Goal: Task Accomplishment & Management: Complete application form

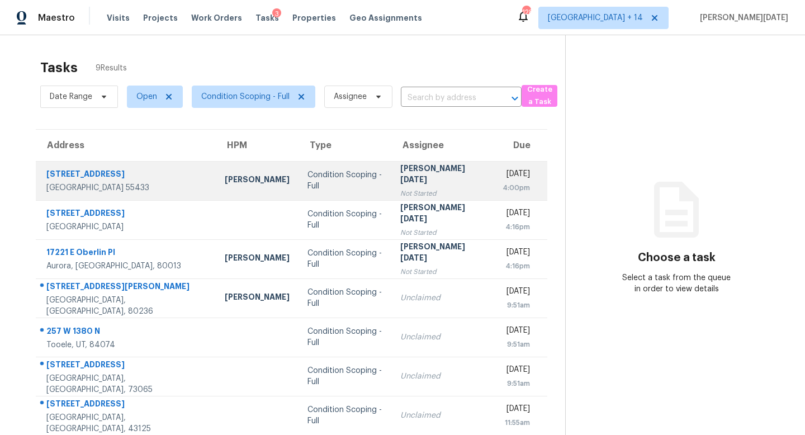
click at [359, 184] on div "Condition Scoping - Full" at bounding box center [345, 180] width 75 height 22
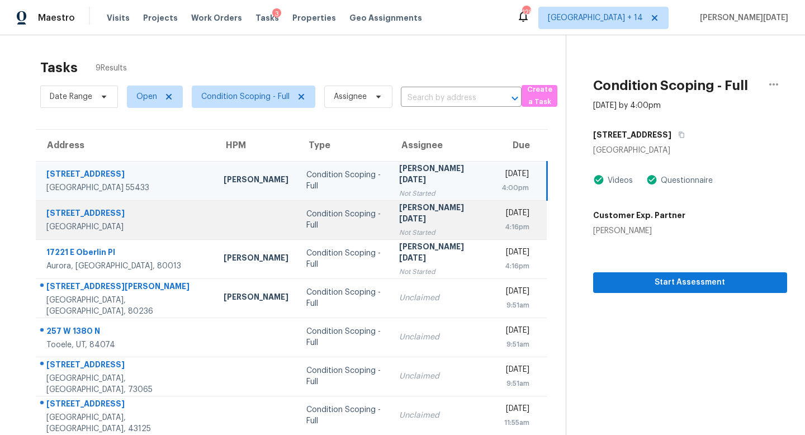
click at [365, 217] on td "Condition Scoping - Full" at bounding box center [344, 219] width 92 height 39
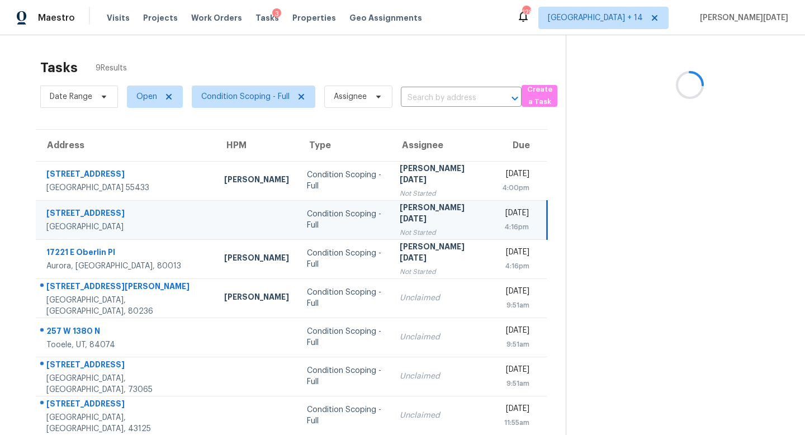
click at [365, 217] on td "Condition Scoping - Full" at bounding box center [344, 219] width 93 height 39
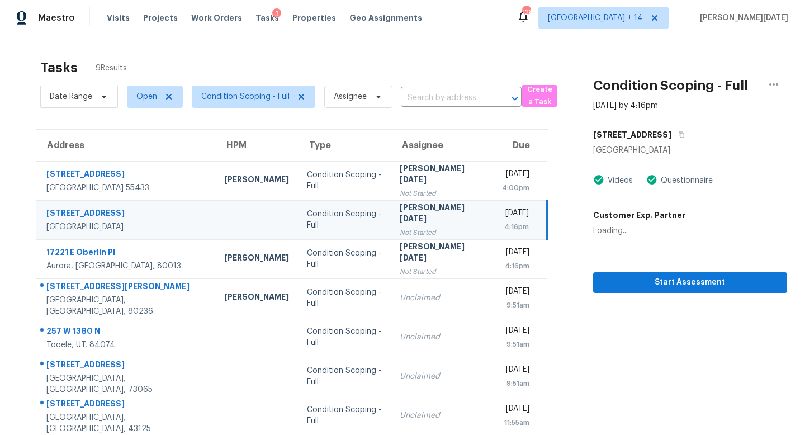
click at [365, 217] on td "Condition Scoping - Full" at bounding box center [344, 219] width 93 height 39
click at [610, 285] on span "Start Assessment" at bounding box center [690, 283] width 176 height 14
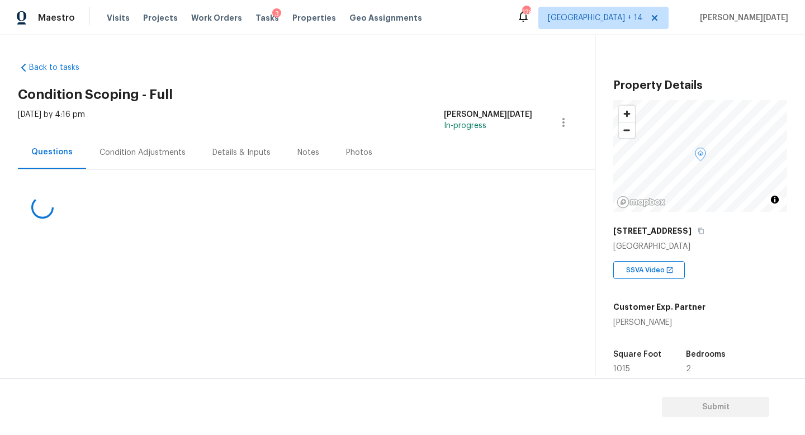
click at [139, 152] on div "Condition Adjustments" at bounding box center [143, 152] width 86 height 11
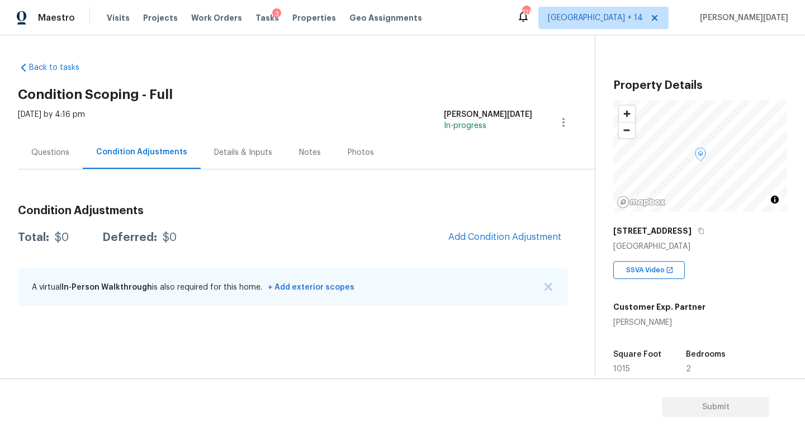
scroll to position [238, 0]
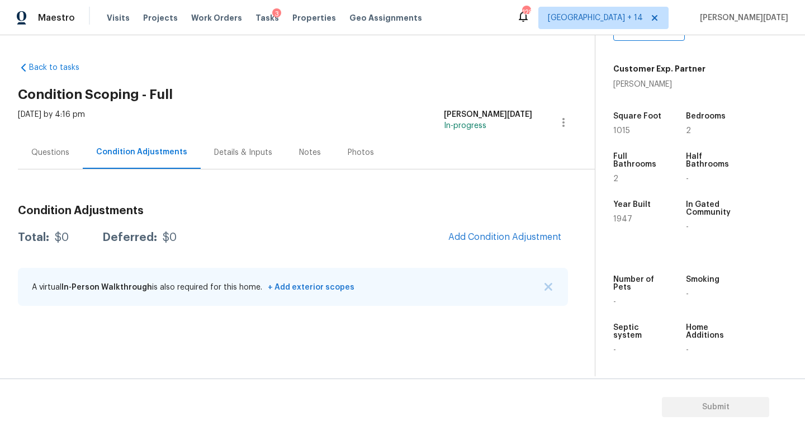
click at [619, 129] on span "1015" at bounding box center [622, 131] width 17 height 8
copy span "1015"
click at [508, 234] on span "Add Condition Adjustment" at bounding box center [505, 237] width 113 height 10
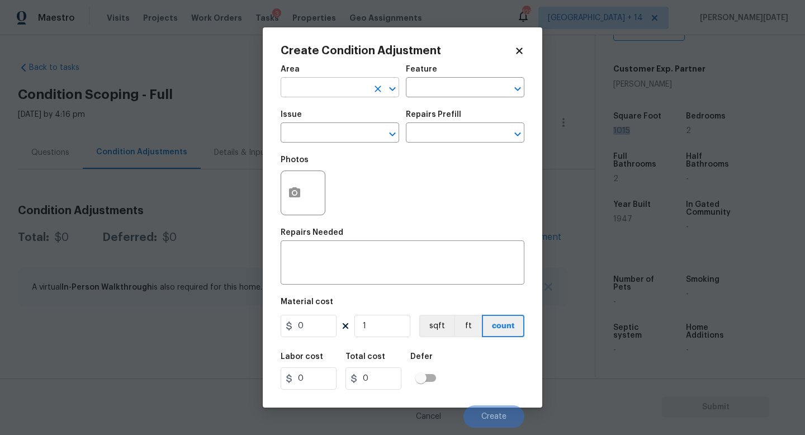
click at [298, 91] on input "text" at bounding box center [324, 88] width 87 height 17
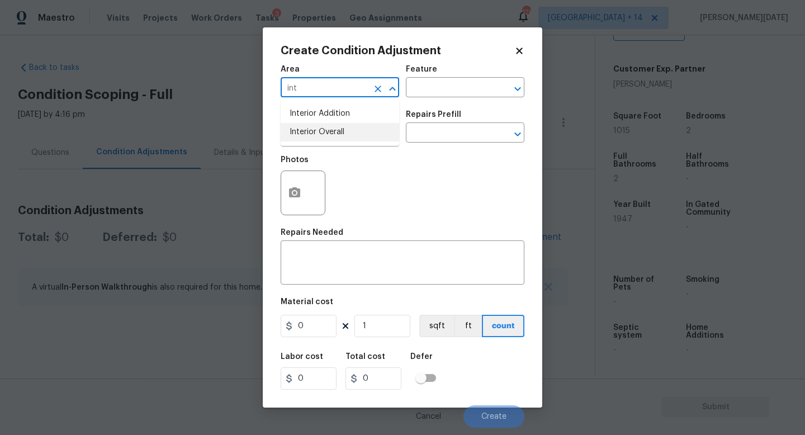
click at [315, 140] on li "Interior Overall" at bounding box center [340, 132] width 119 height 18
type input "Interior Overall"
click at [315, 140] on input "text" at bounding box center [324, 133] width 87 height 17
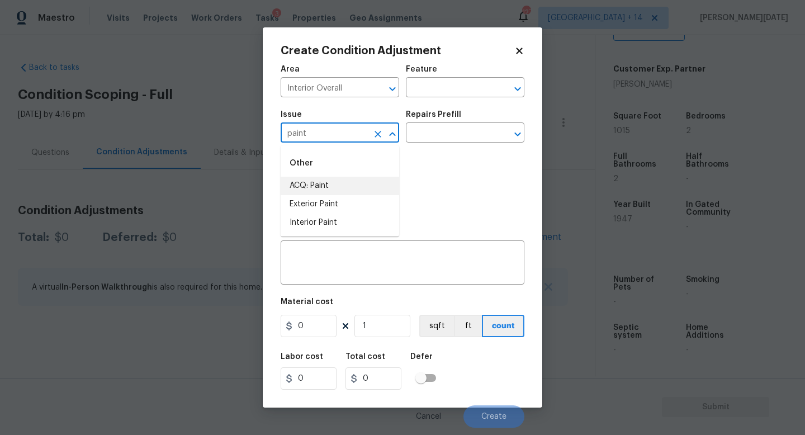
click at [320, 182] on li "ACQ: Paint" at bounding box center [340, 186] width 119 height 18
type input "ACQ: Paint"
click at [410, 148] on div "Issue ACQ: Paint ​ Repairs Prefill ​" at bounding box center [403, 126] width 244 height 45
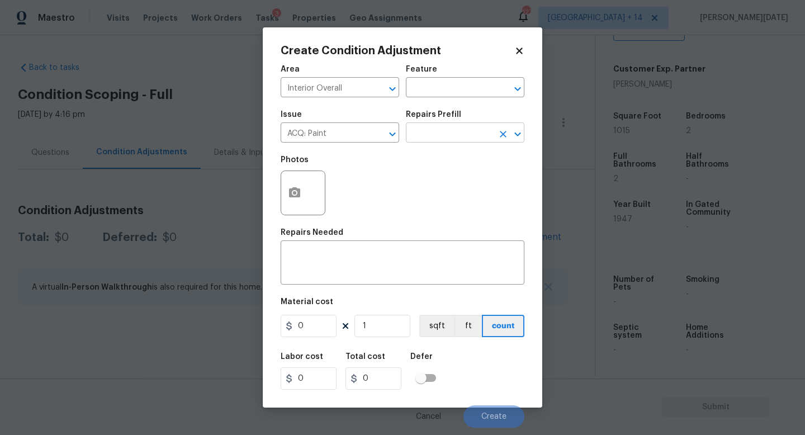
click at [429, 142] on input "text" at bounding box center [449, 133] width 87 height 17
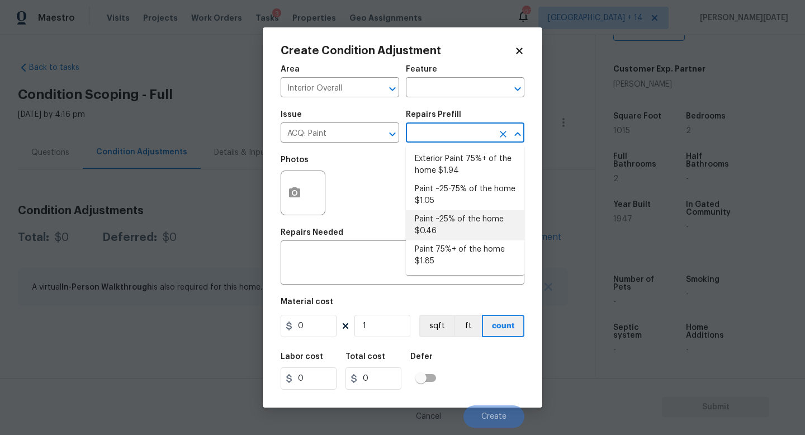
click at [440, 232] on li "Paint ~25% of the home $0.46" at bounding box center [465, 225] width 119 height 30
type input "Acquisition"
type textarea "Acquisition Scope: ~25% of the home needs interior paint"
type input "0.46"
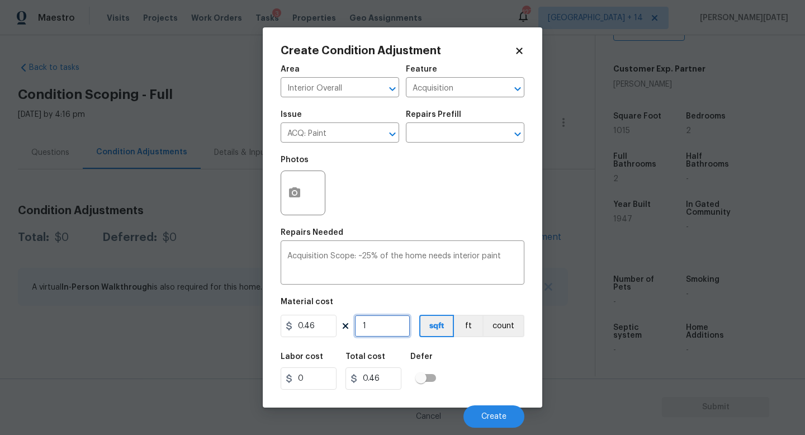
click at [388, 327] on input "1" at bounding box center [383, 326] width 56 height 22
type input "0"
paste input "1015"
type input "1015"
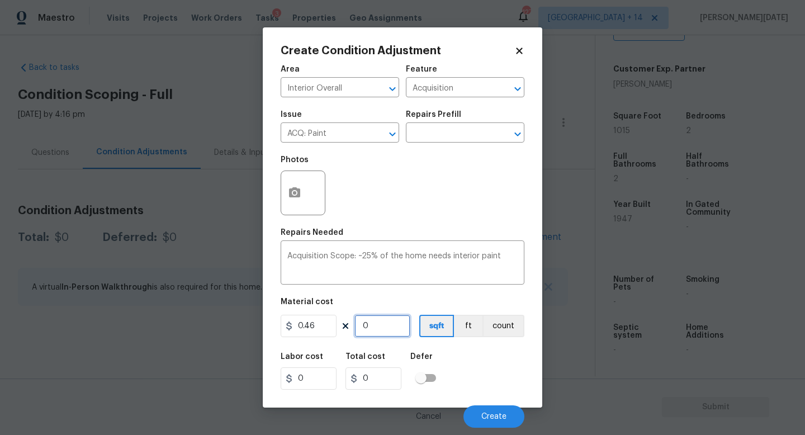
type input "466.9"
type input "1015"
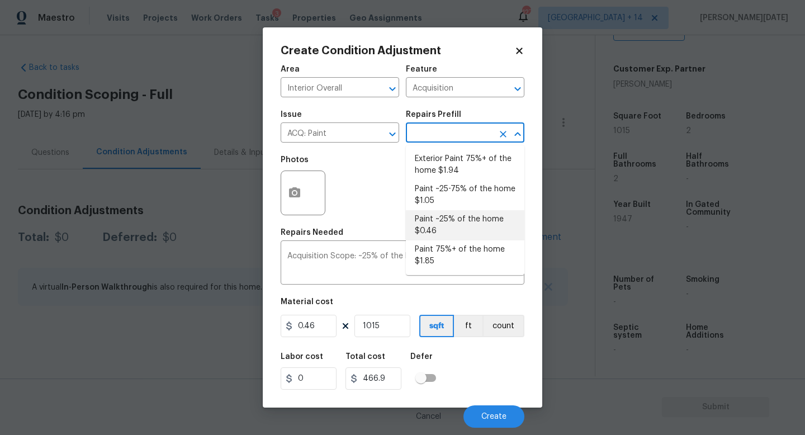
click at [428, 135] on input "text" at bounding box center [449, 133] width 87 height 17
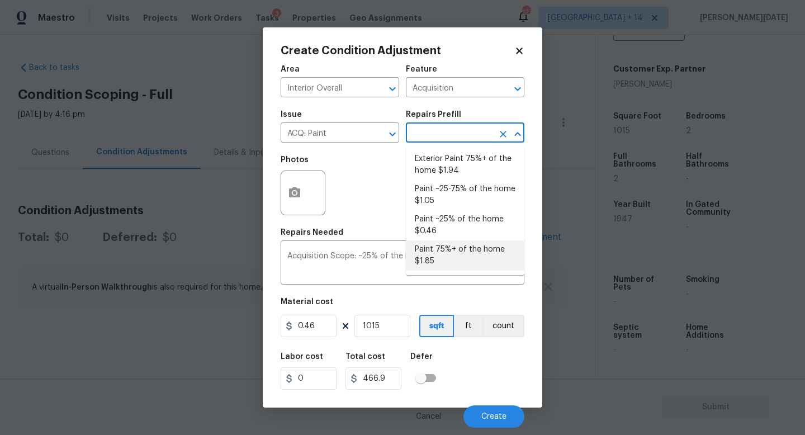
click at [453, 250] on li "Paint 75%+ of the home $1.85" at bounding box center [465, 256] width 119 height 30
type textarea "Acquisition Scope: 75%+ of the home will likely require interior paint"
type input "1.85"
type input "1877.75"
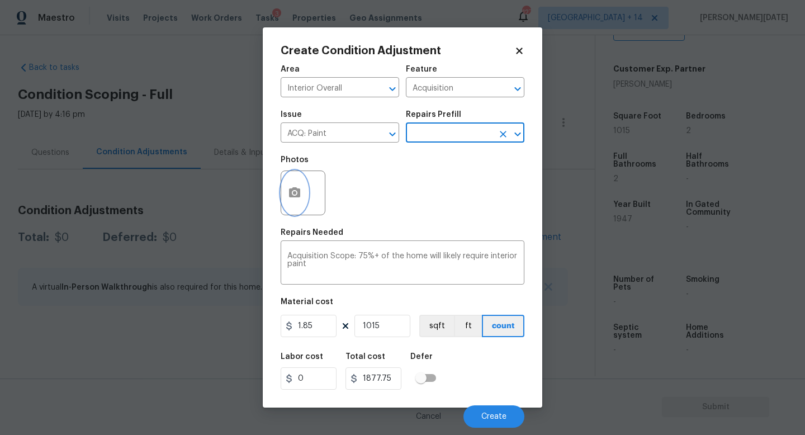
click at [300, 190] on icon "button" at bounding box center [294, 192] width 11 height 10
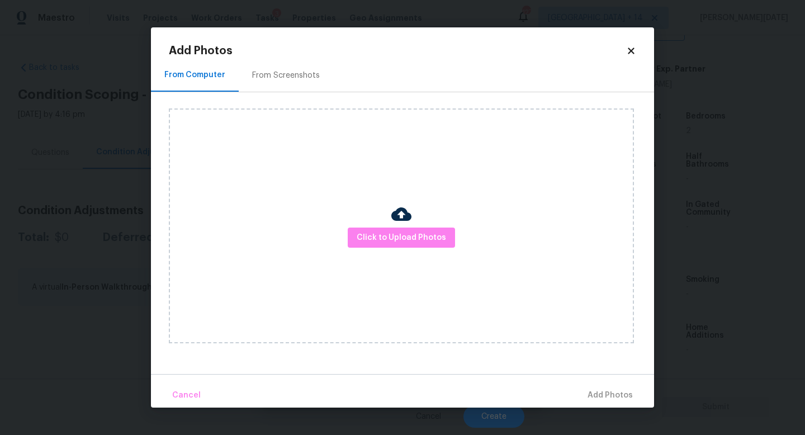
click at [306, 82] on div "From Screenshots" at bounding box center [286, 75] width 95 height 33
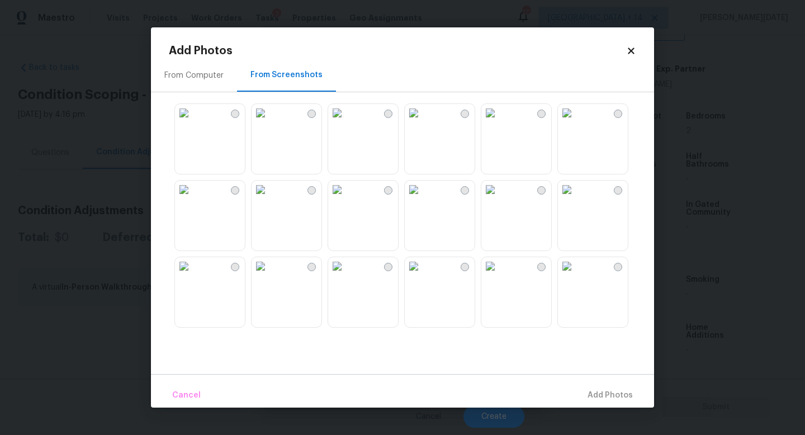
click at [499, 275] on img at bounding box center [491, 266] width 18 height 18
click at [422, 199] on img at bounding box center [414, 190] width 18 height 18
click at [423, 275] on img at bounding box center [414, 266] width 18 height 18
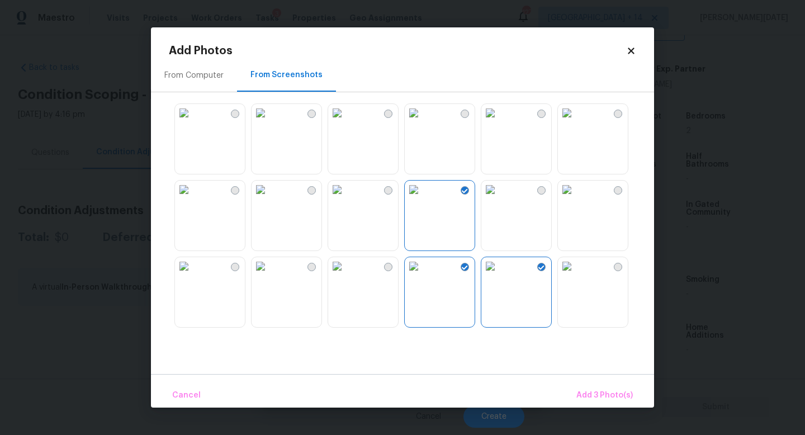
click at [346, 199] on img at bounding box center [337, 190] width 18 height 18
click at [270, 199] on img at bounding box center [261, 190] width 18 height 18
click at [270, 275] on img at bounding box center [261, 266] width 18 height 18
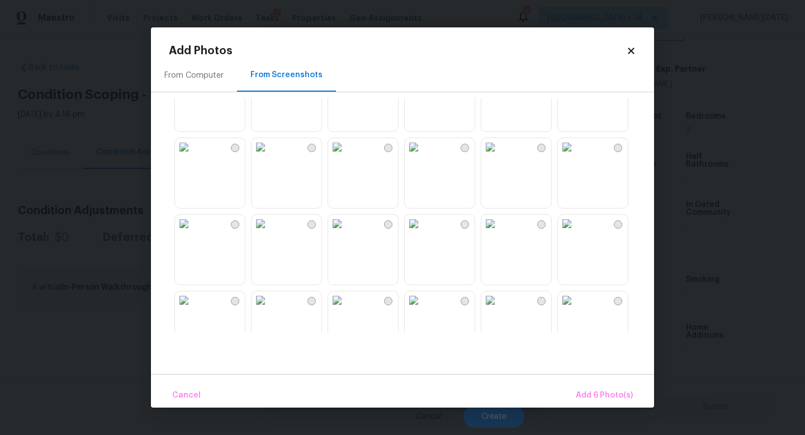
scroll to position [472, 0]
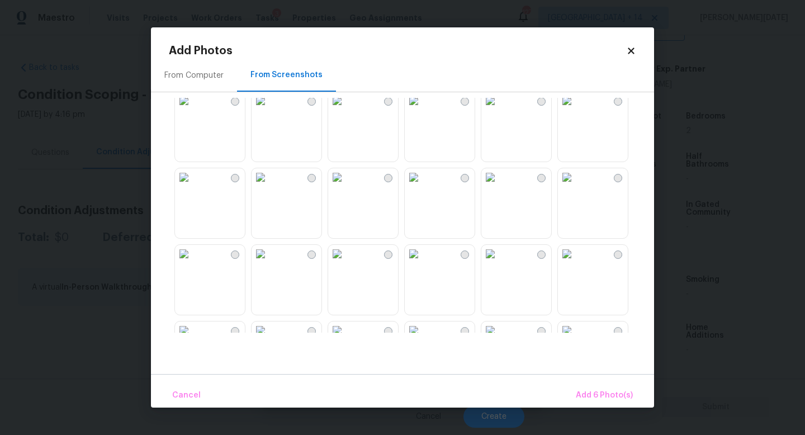
click at [423, 186] on img at bounding box center [414, 177] width 18 height 18
click at [499, 186] on img at bounding box center [491, 177] width 18 height 18
click at [423, 263] on img at bounding box center [414, 254] width 18 height 18
click at [341, 263] on img at bounding box center [337, 254] width 18 height 18
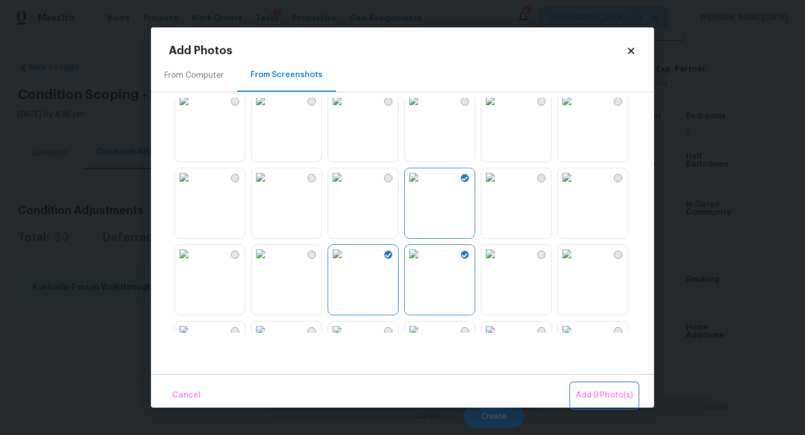
click at [595, 386] on button "Add 9 Photo(s)" at bounding box center [605, 396] width 66 height 24
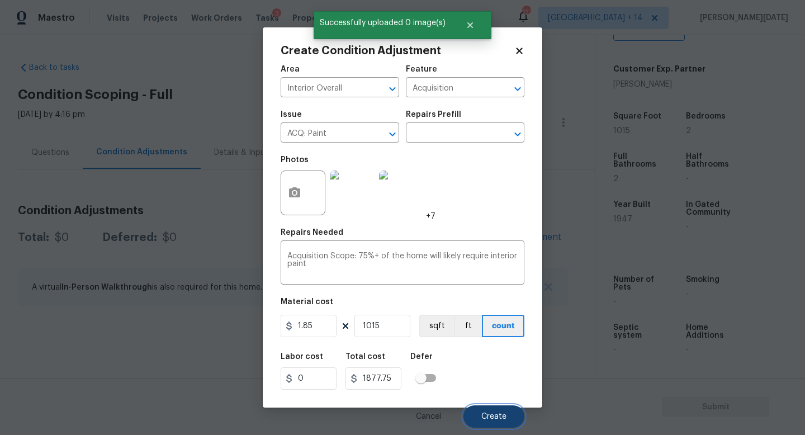
click at [487, 415] on span "Create" at bounding box center [494, 417] width 25 height 8
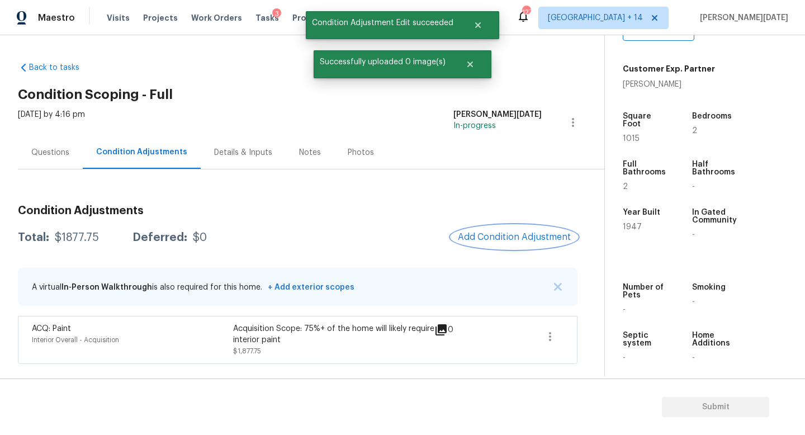
click at [515, 228] on button "Add Condition Adjustment" at bounding box center [514, 236] width 126 height 23
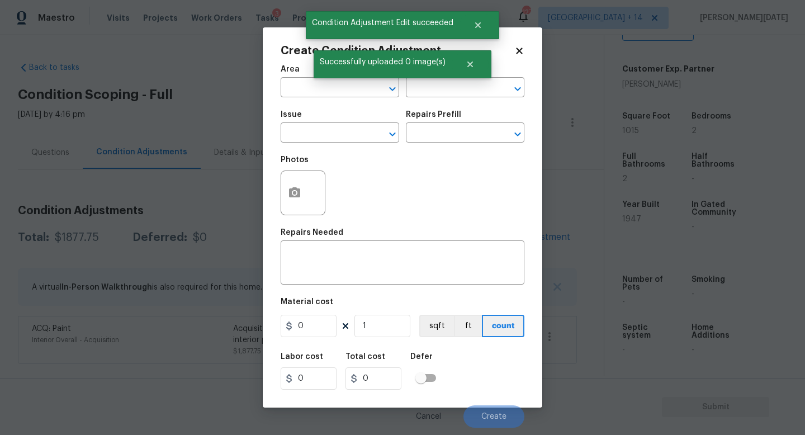
click at [515, 228] on body "Maestro Visits Projects Work Orders Tasks 3 Properties Geo Assignments 127 Denv…" at bounding box center [402, 217] width 805 height 435
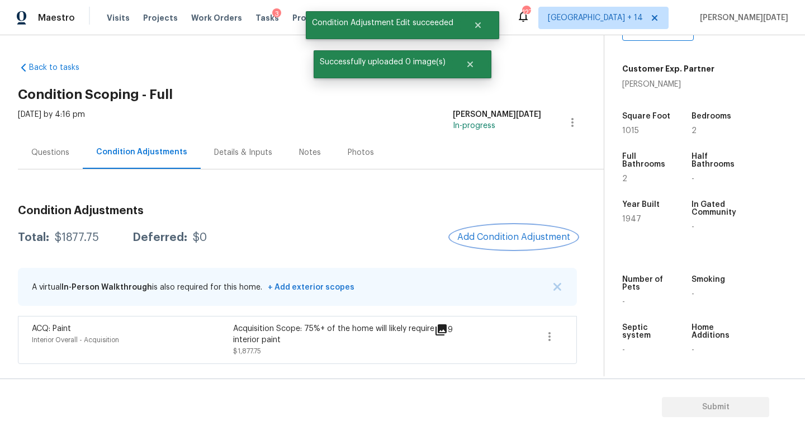
click at [520, 242] on button "Add Condition Adjustment" at bounding box center [514, 236] width 126 height 23
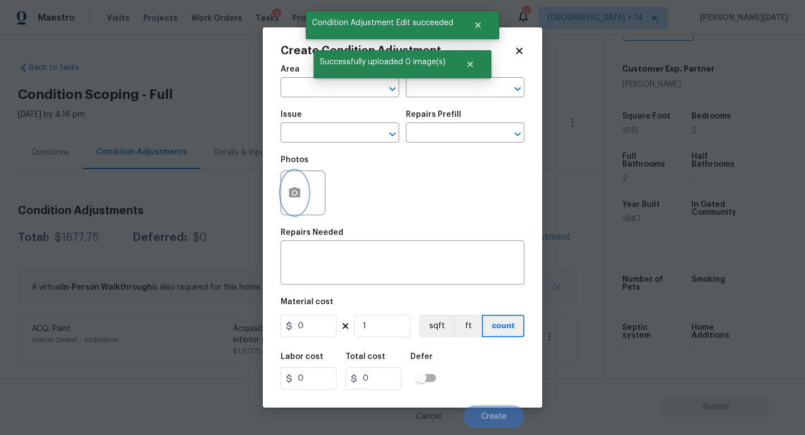
click at [282, 193] on button "button" at bounding box center [294, 193] width 27 height 44
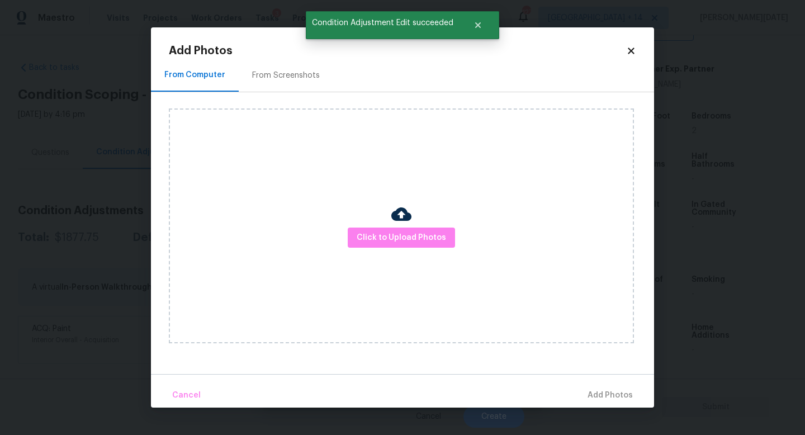
click at [286, 74] on div "From Screenshots" at bounding box center [286, 75] width 68 height 11
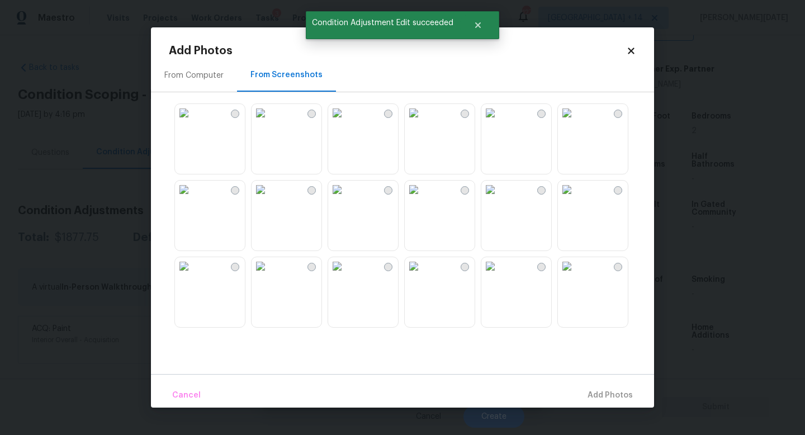
click at [423, 122] on img at bounding box center [414, 113] width 18 height 18
click at [418, 199] on img at bounding box center [414, 190] width 18 height 18
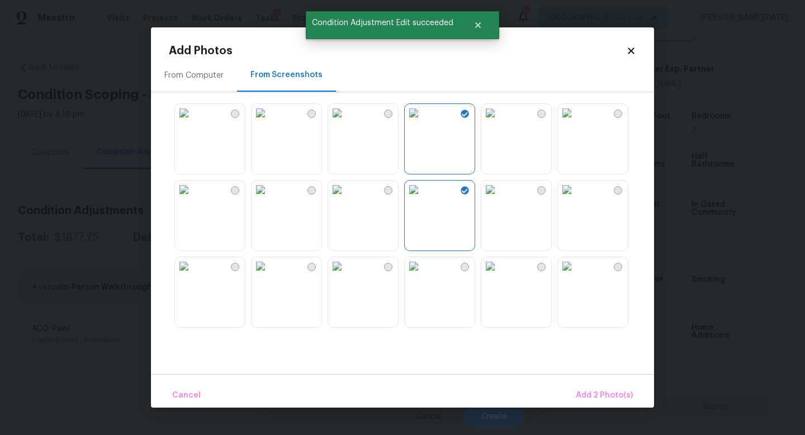
click at [346, 199] on img at bounding box center [337, 190] width 18 height 18
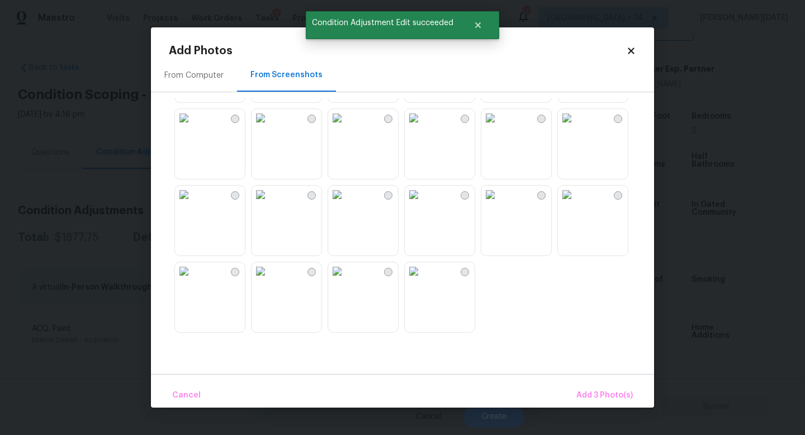
click at [346, 204] on img at bounding box center [337, 195] width 18 height 18
click at [423, 127] on img at bounding box center [414, 118] width 18 height 18
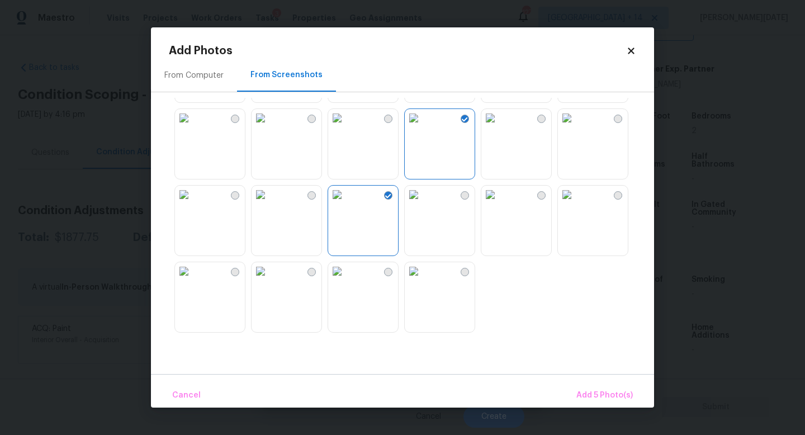
click at [187, 127] on img at bounding box center [184, 118] width 18 height 18
click at [576, 127] on img at bounding box center [567, 118] width 18 height 18
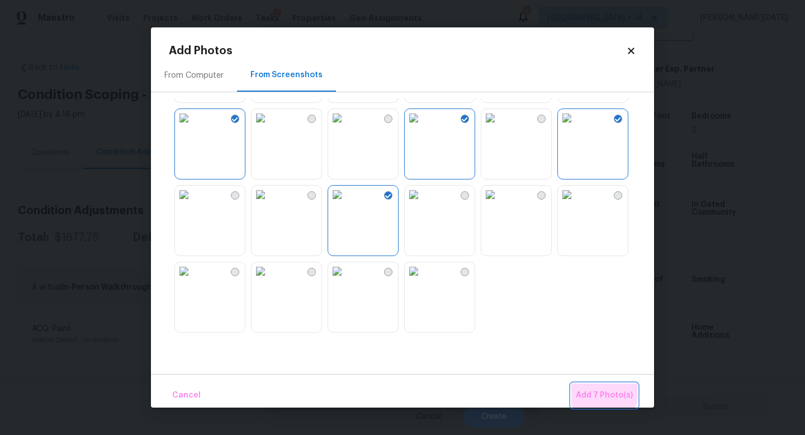
click at [605, 392] on span "Add 7 Photo(s)" at bounding box center [604, 396] width 57 height 14
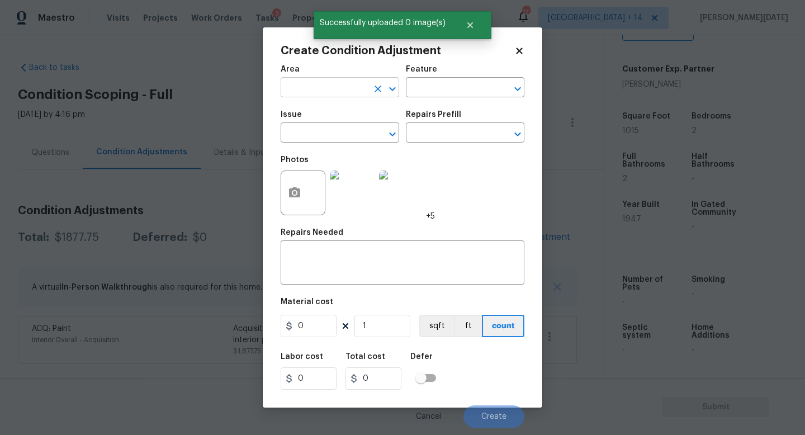
click at [311, 82] on input "text" at bounding box center [324, 88] width 87 height 17
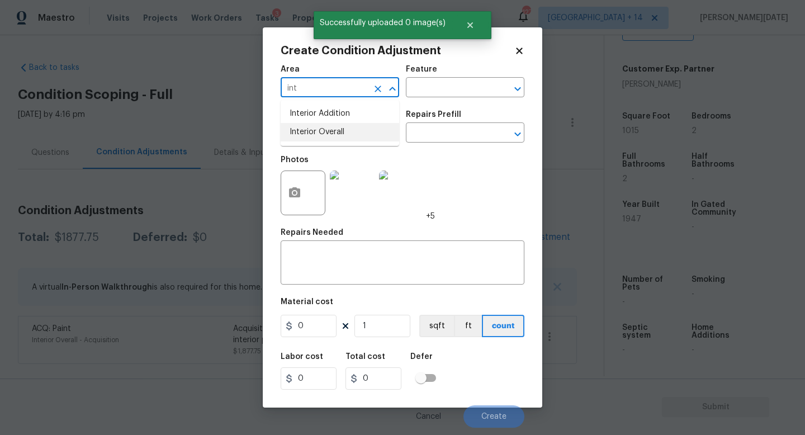
click at [318, 143] on ul "Interior Addition Interior Overall" at bounding box center [340, 123] width 119 height 46
click at [329, 134] on li "Interior Overall" at bounding box center [340, 132] width 119 height 18
type input "Interior Overall"
click at [329, 134] on input "text" at bounding box center [324, 133] width 87 height 17
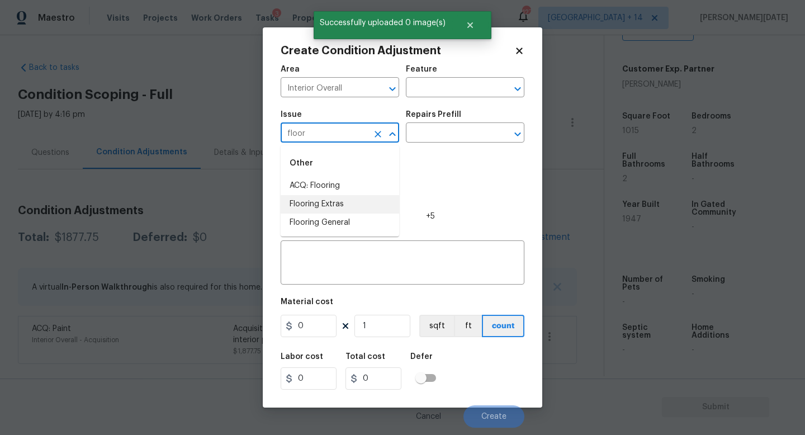
click at [354, 195] on li "Flooring Extras" at bounding box center [340, 204] width 119 height 18
type input "Flooring Extras"
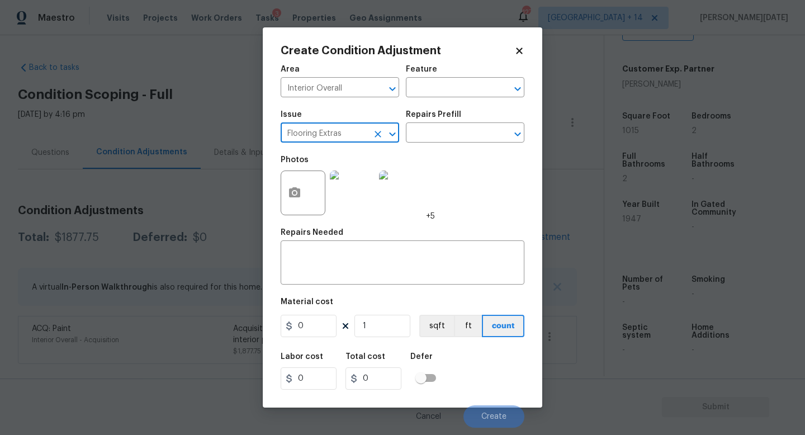
click at [379, 129] on icon "Clear" at bounding box center [378, 134] width 11 height 11
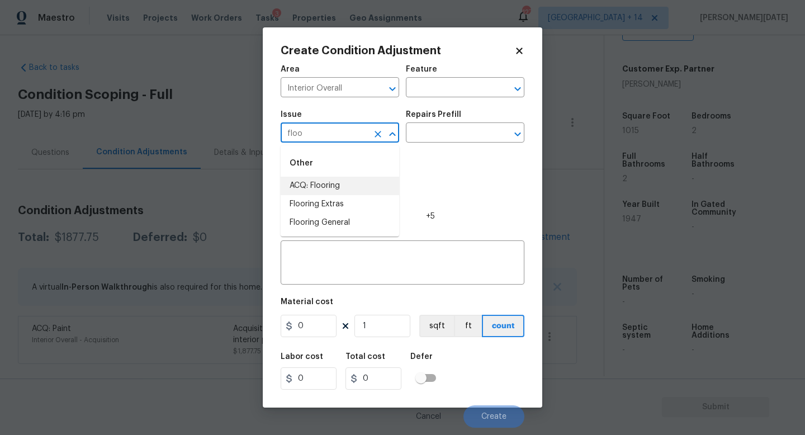
click at [380, 179] on li "ACQ: Flooring" at bounding box center [340, 186] width 119 height 18
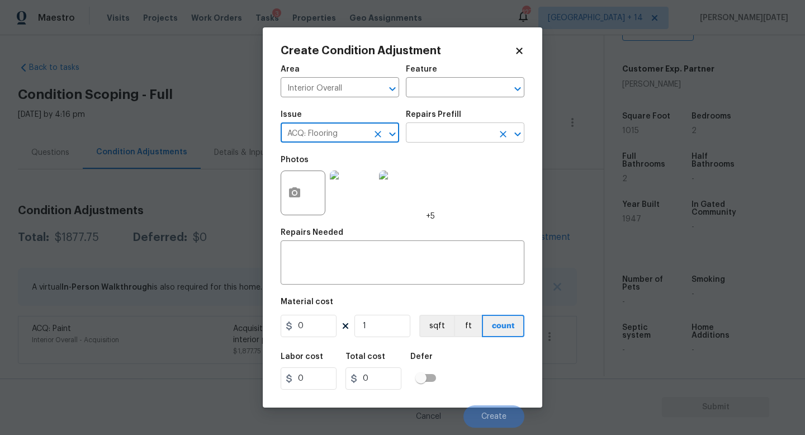
type input "ACQ: Flooring"
click at [469, 138] on input "text" at bounding box center [449, 133] width 87 height 17
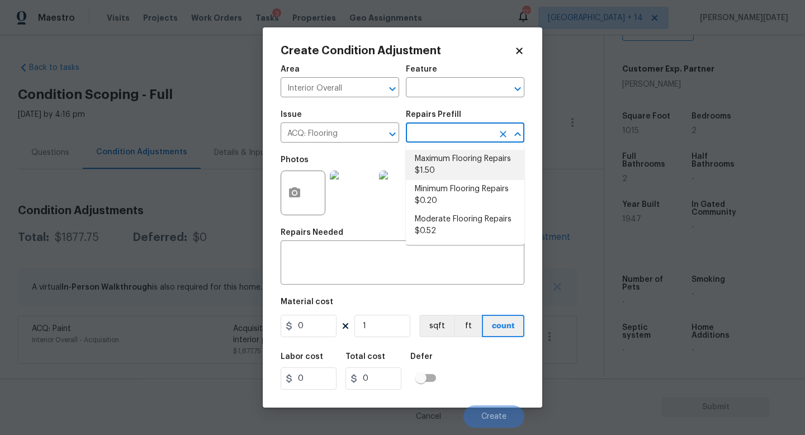
click at [468, 167] on li "Maximum Flooring Repairs $1.50" at bounding box center [465, 165] width 119 height 30
type input "Acquisition"
type textarea "Acquisition Scope: Maximum flooring repairs"
type input "1.5"
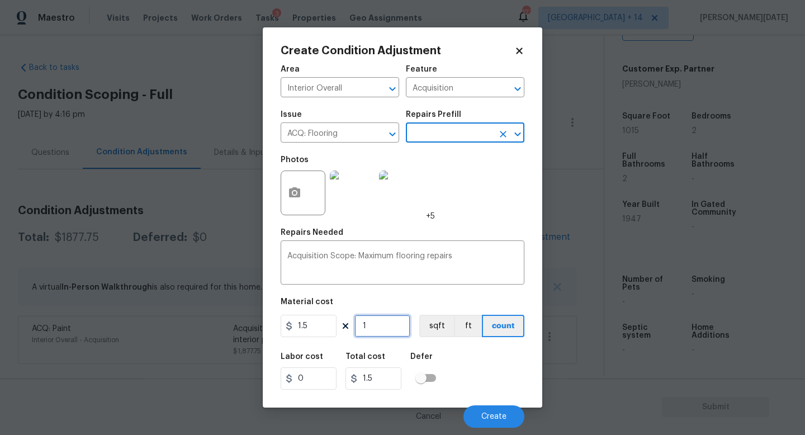
click at [392, 328] on input "1" at bounding box center [383, 326] width 56 height 22
type input "0"
paste input "1015"
type input "1015"
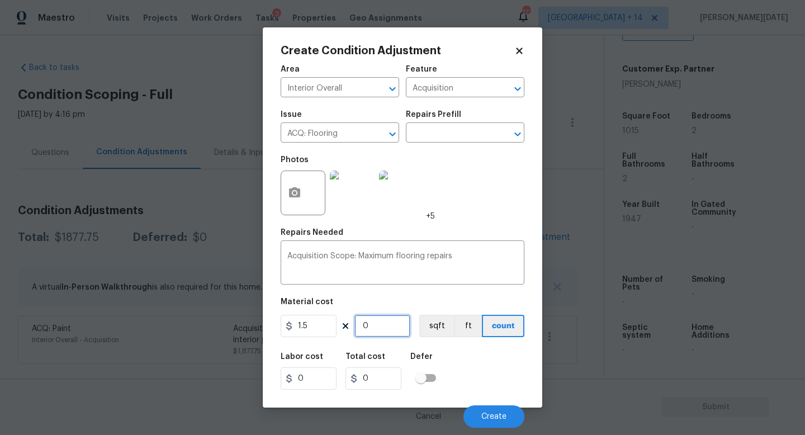
type input "1522.5"
type input "1015"
click at [494, 402] on div "Cancel Create" at bounding box center [403, 412] width 244 height 31
click at [493, 408] on button "Create" at bounding box center [494, 417] width 61 height 22
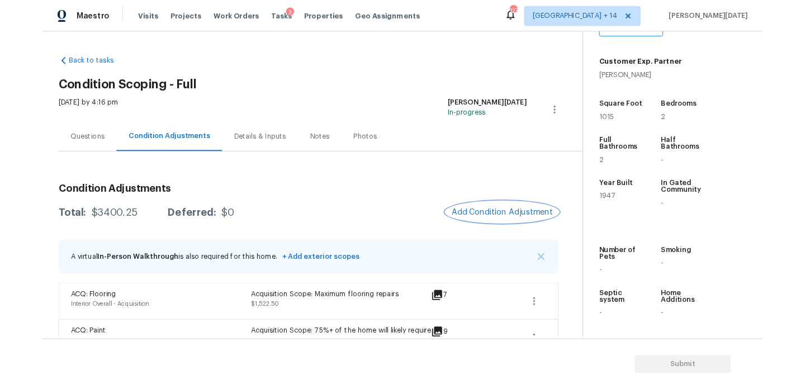
scroll to position [32, 0]
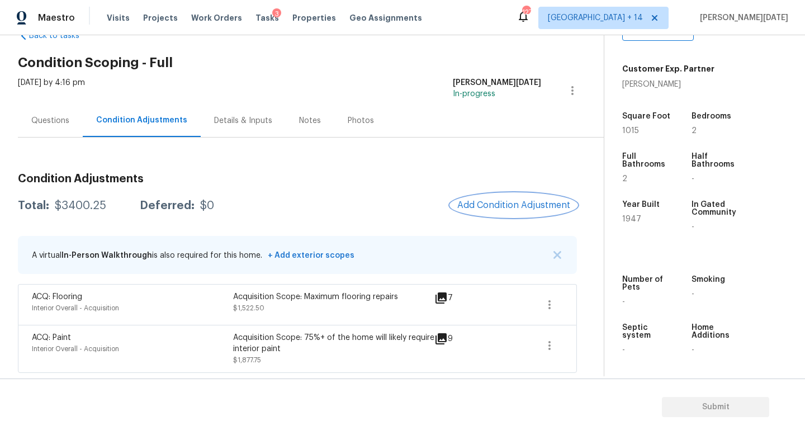
click at [507, 199] on button "Add Condition Adjustment" at bounding box center [514, 205] width 126 height 23
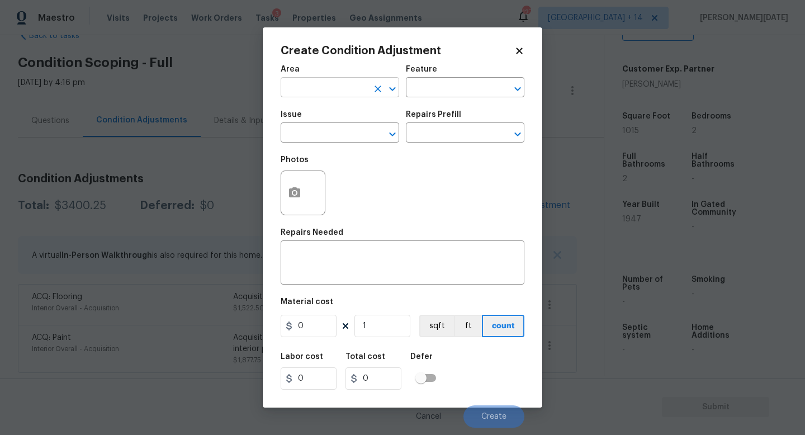
click at [317, 90] on input "text" at bounding box center [324, 88] width 87 height 17
click at [305, 116] on li "Roof" at bounding box center [340, 114] width 119 height 18
type input "Roof"
click at [305, 135] on input "text" at bounding box center [324, 133] width 87 height 17
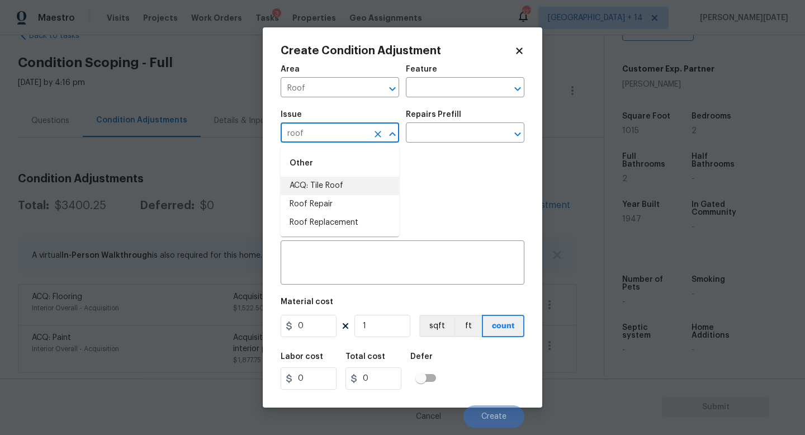
type input "roof"
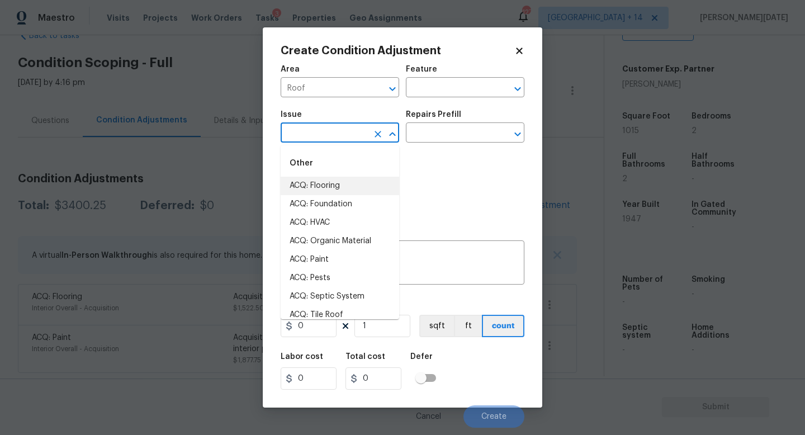
click at [295, 135] on input "text" at bounding box center [324, 133] width 87 height 17
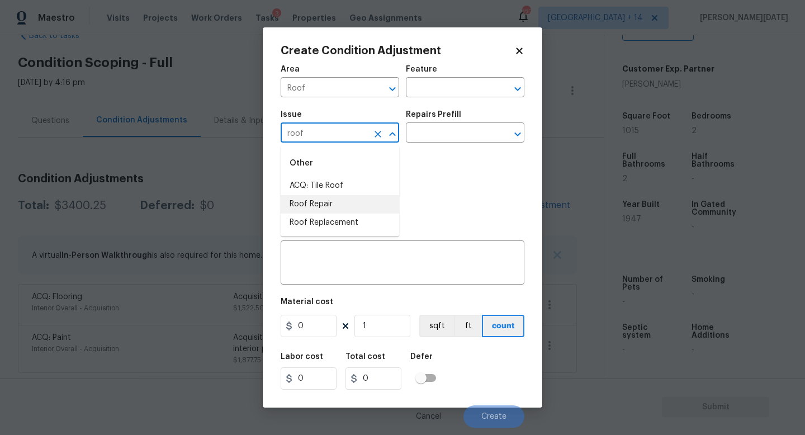
click at [332, 206] on li "Roof Repair" at bounding box center [340, 204] width 119 height 18
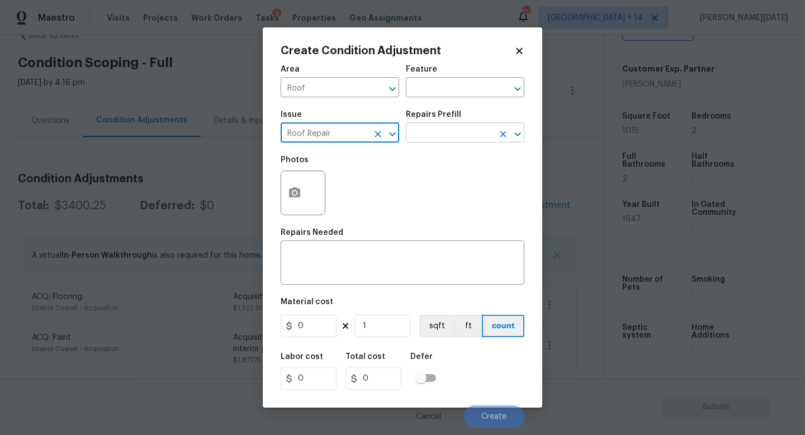
type input "Roof Repair"
click at [448, 135] on input "text" at bounding box center [449, 133] width 87 height 17
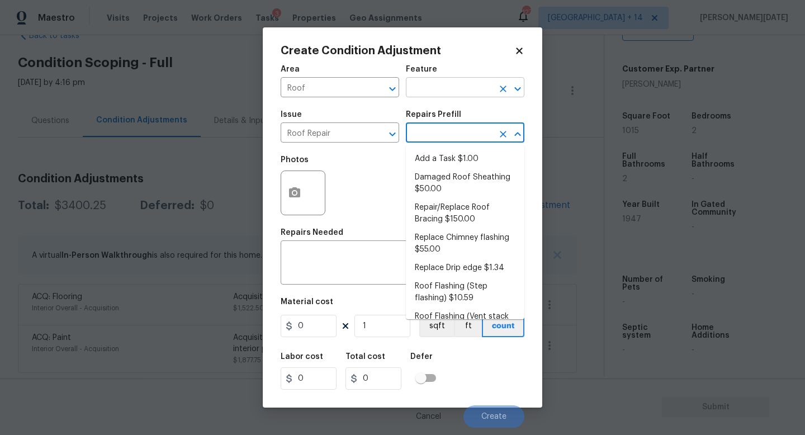
click at [435, 83] on input "text" at bounding box center [449, 88] width 87 height 17
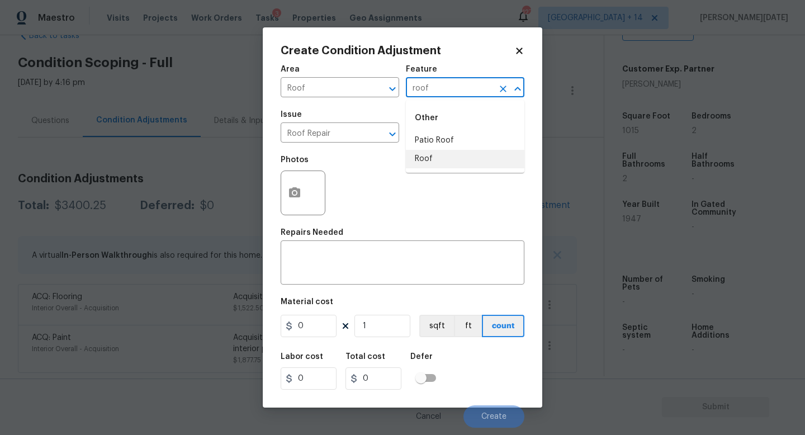
click at [436, 155] on li "Roof" at bounding box center [465, 159] width 119 height 18
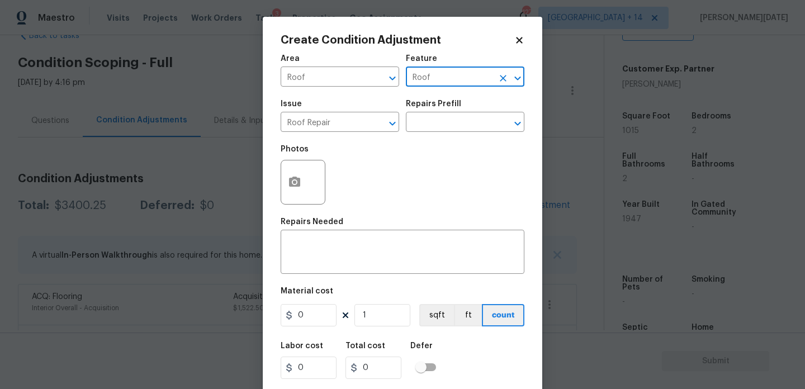
type input "Roof"
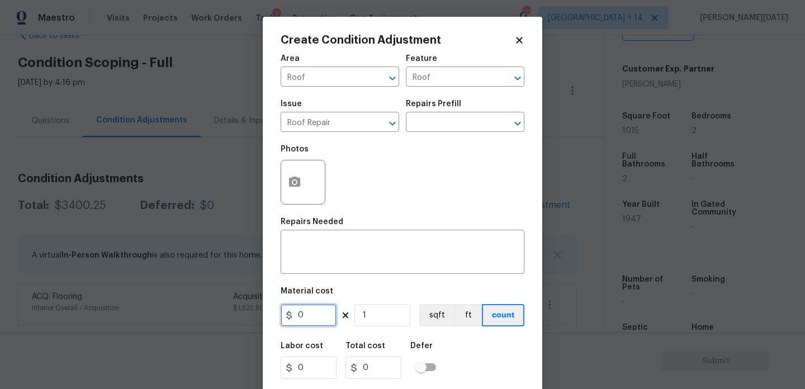
click at [318, 313] on input "0" at bounding box center [309, 315] width 56 height 22
type input "517"
click at [382, 318] on input "1" at bounding box center [383, 315] width 56 height 22
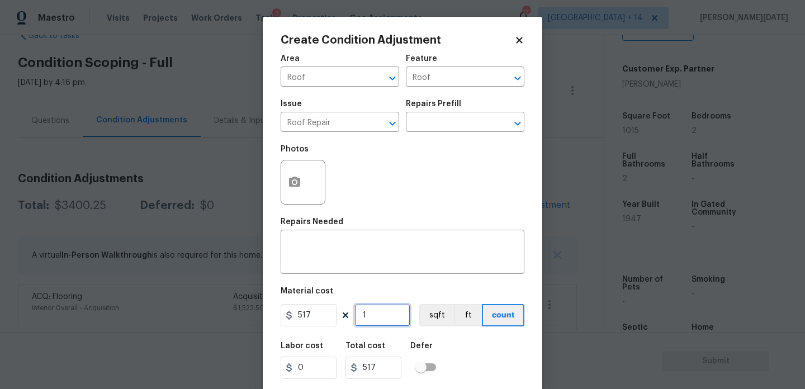
type input "0"
type input "2"
type input "1034"
type input "20"
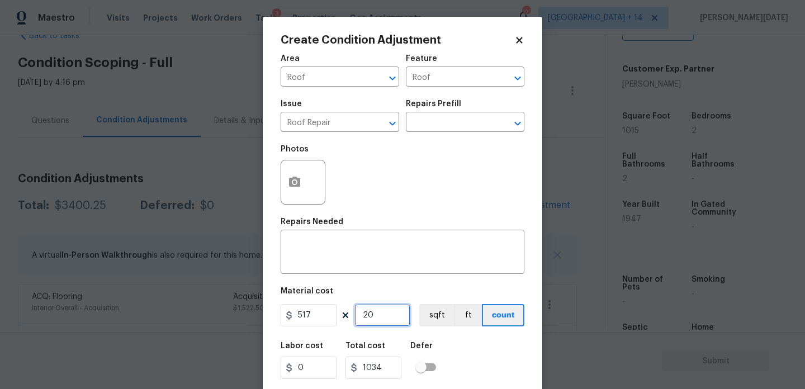
type input "10340"
type input "20"
click at [342, 256] on textarea at bounding box center [402, 253] width 230 height 23
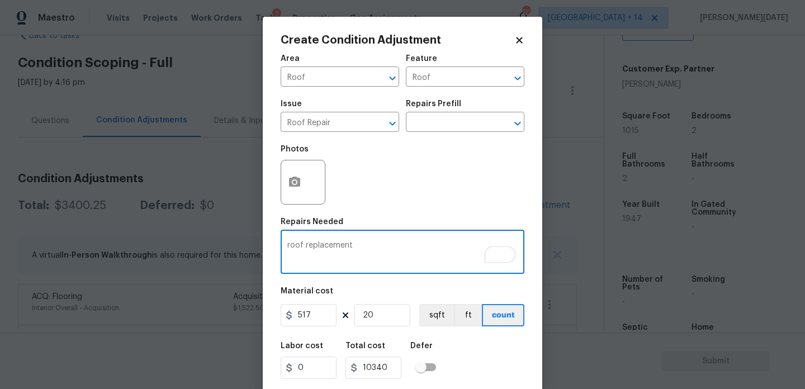
type textarea "roof replacement"
click at [405, 209] on div "Photos" at bounding box center [403, 175] width 244 height 73
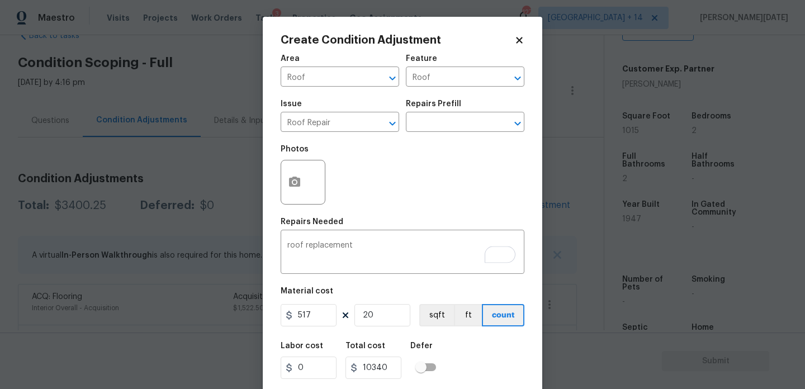
scroll to position [29, 0]
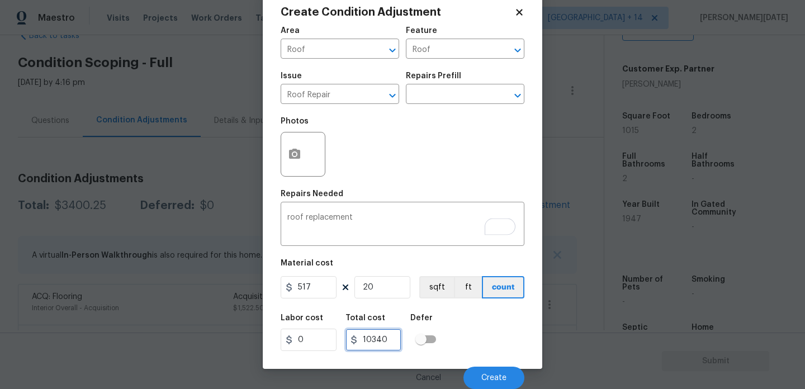
drag, startPoint x: 389, startPoint y: 337, endPoint x: 320, endPoint y: 337, distance: 68.8
click at [320, 337] on div "Labor cost 0 Total cost 10340 Defer" at bounding box center [403, 333] width 244 height 50
click at [447, 192] on div "Repairs Needed" at bounding box center [403, 197] width 244 height 15
click at [459, 176] on div "Photos" at bounding box center [403, 147] width 244 height 73
click at [487, 373] on button "Create" at bounding box center [494, 378] width 61 height 22
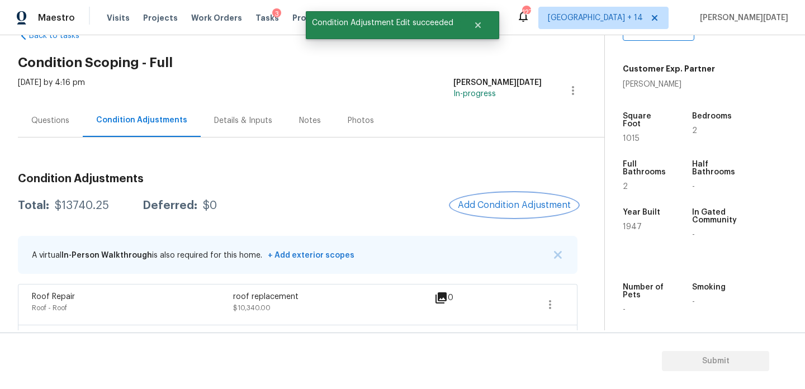
scroll to position [119, 0]
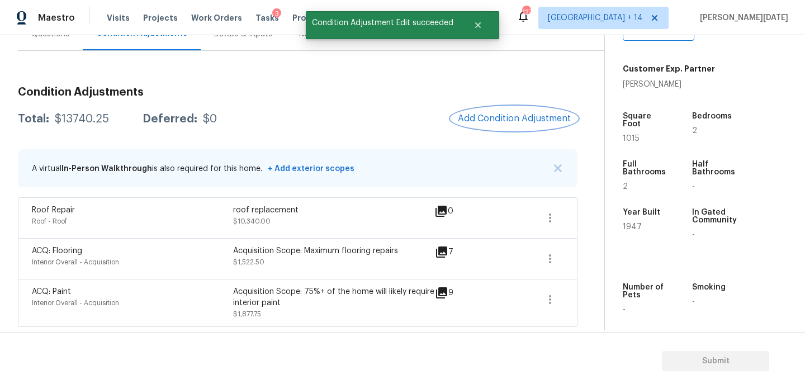
click at [501, 117] on span "Add Condition Adjustment" at bounding box center [514, 119] width 113 height 10
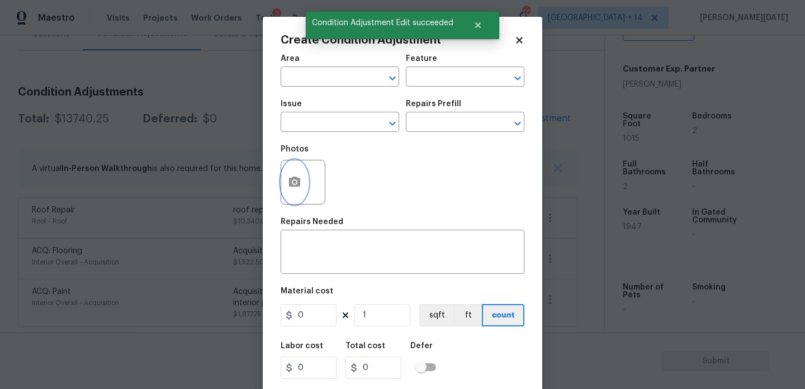
click at [302, 185] on button "button" at bounding box center [294, 183] width 27 height 44
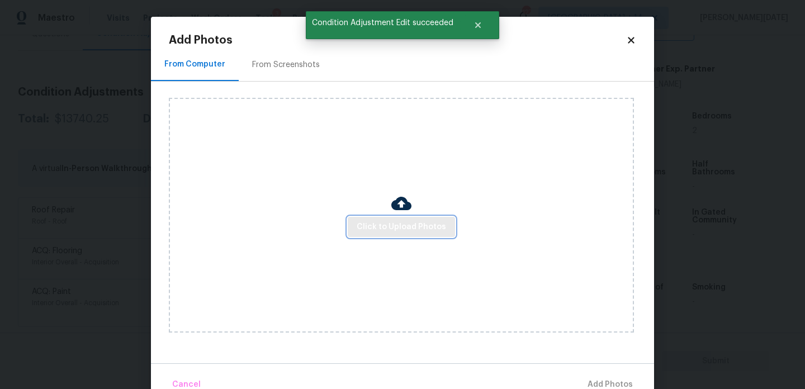
click at [395, 230] on span "Click to Upload Photos" at bounding box center [401, 227] width 89 height 14
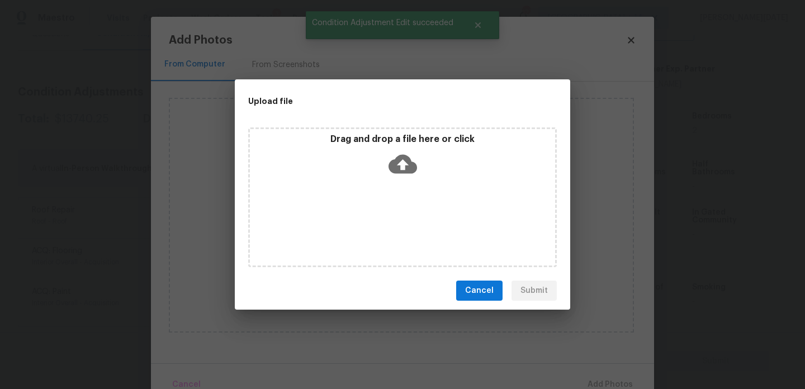
click at [395, 230] on div "Drag and drop a file here or click" at bounding box center [402, 198] width 309 height 140
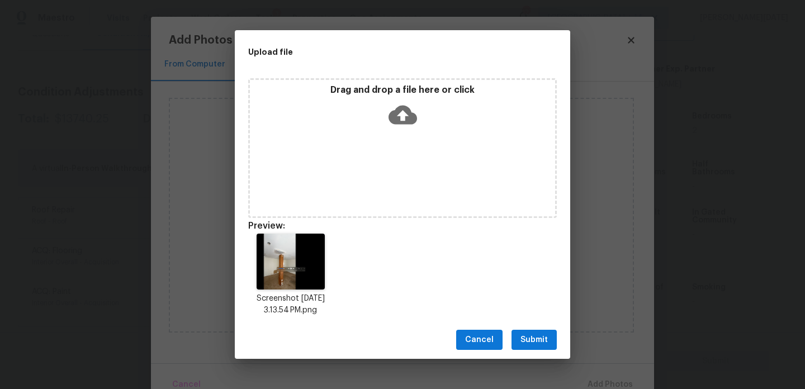
click at [536, 344] on span "Submit" at bounding box center [534, 340] width 27 height 14
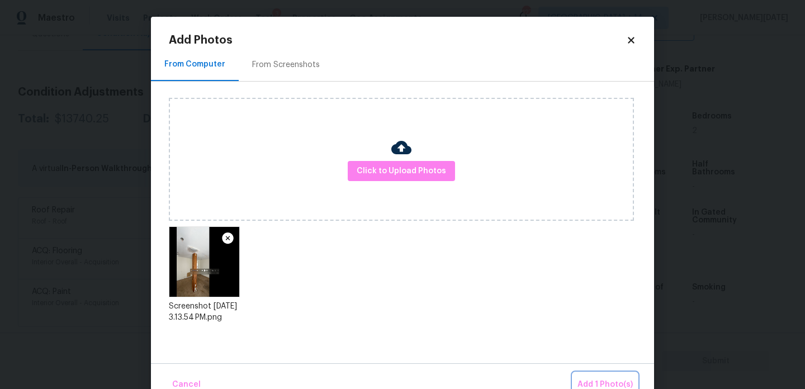
click at [586, 375] on button "Add 1 Photo(s)" at bounding box center [605, 385] width 64 height 24
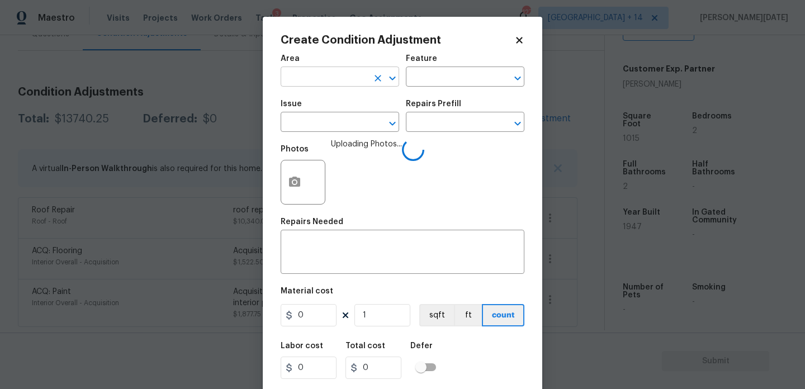
click at [318, 84] on input "text" at bounding box center [324, 77] width 87 height 17
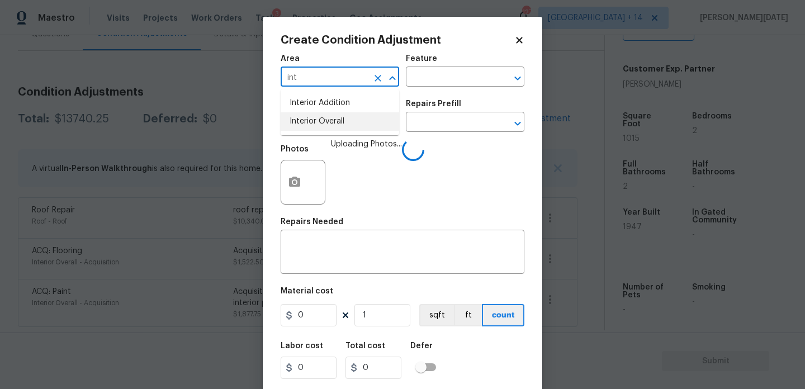
click at [328, 122] on li "Interior Overall" at bounding box center [340, 121] width 119 height 18
type input "Interior Overall"
click at [328, 122] on input "text" at bounding box center [324, 123] width 87 height 17
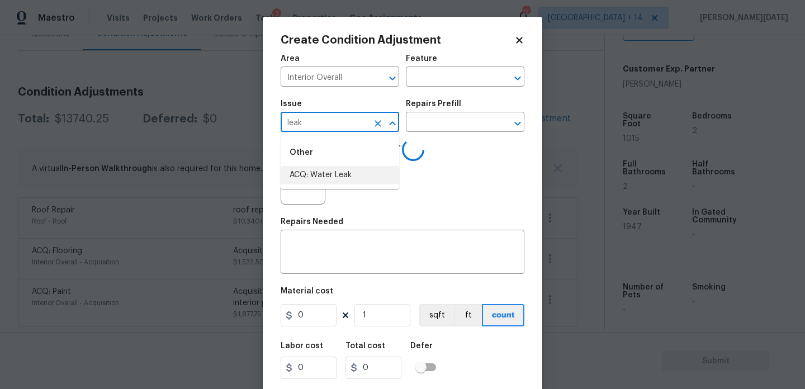
click at [328, 172] on li "ACQ: Water Leak" at bounding box center [340, 175] width 119 height 18
type input "ACQ: Water Leak"
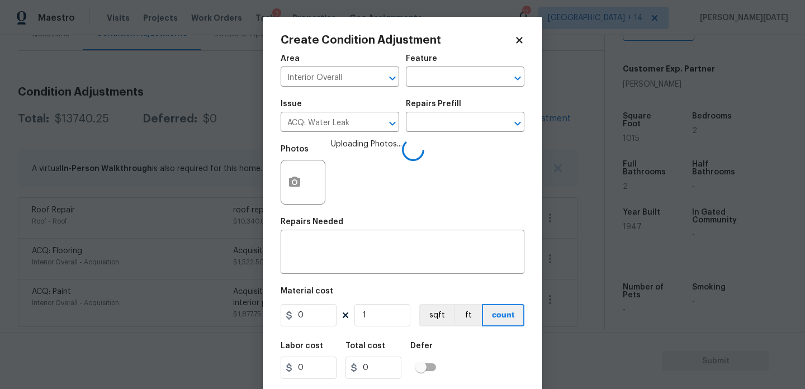
click at [432, 136] on div "Issue ACQ: Water Leak ​ Repairs Prefill ​" at bounding box center [403, 115] width 244 height 45
click at [461, 117] on input "text" at bounding box center [449, 123] width 87 height 17
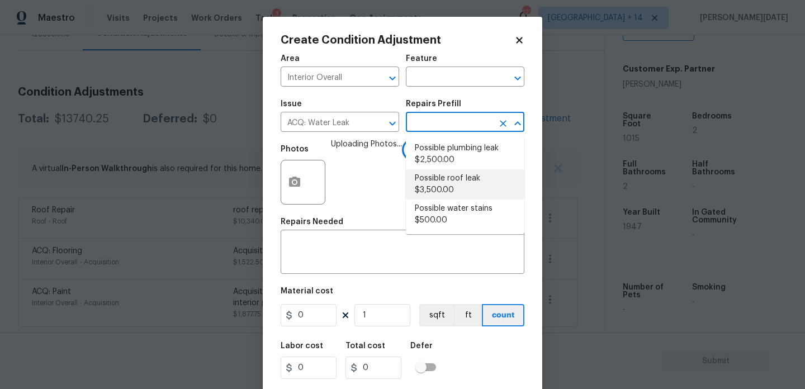
click at [460, 184] on li "Possible roof leak $3,500.00" at bounding box center [465, 184] width 119 height 30
type input "Acquisition"
type textarea "Acquisition Scope: Possible roof leak"
type input "3500"
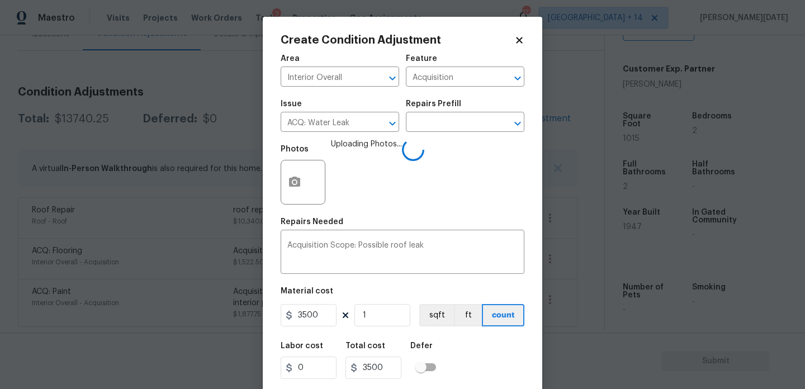
click at [497, 300] on div "Material cost" at bounding box center [403, 294] width 244 height 15
click at [498, 352] on div "Labor cost 0 Total cost 3500 Defer" at bounding box center [403, 361] width 244 height 50
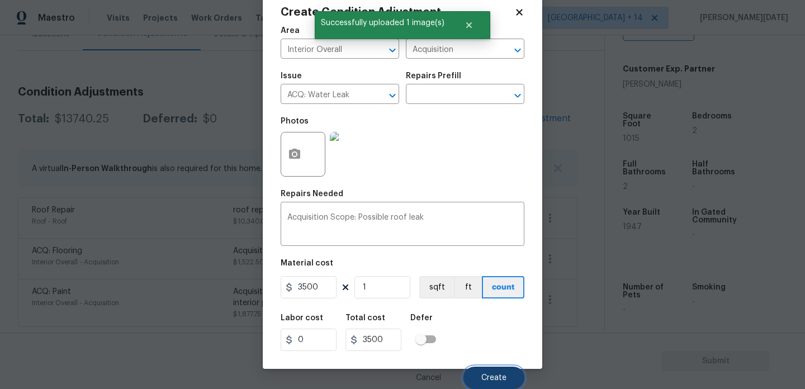
click at [499, 374] on span "Create" at bounding box center [494, 378] width 25 height 8
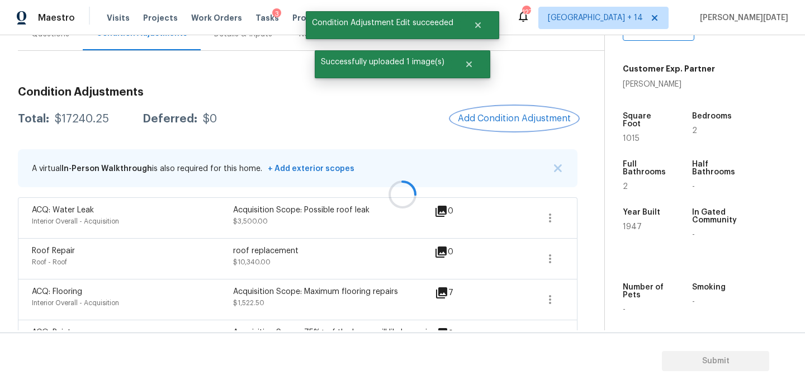
scroll to position [0, 0]
click at [521, 118] on div at bounding box center [402, 194] width 805 height 389
click at [499, 121] on span "Add Condition Adjustment" at bounding box center [514, 119] width 113 height 10
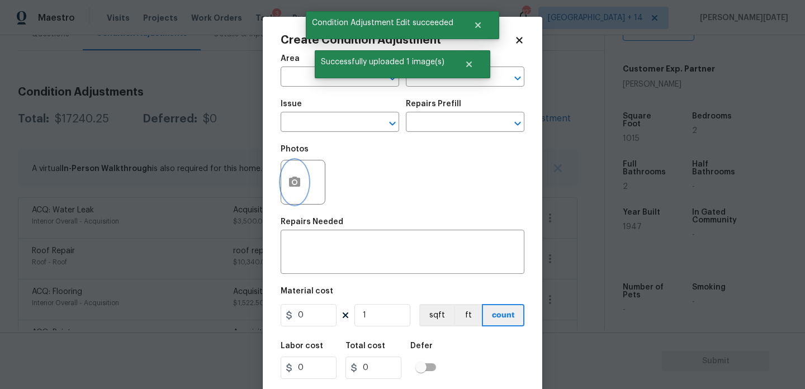
click at [301, 192] on button "button" at bounding box center [294, 183] width 27 height 44
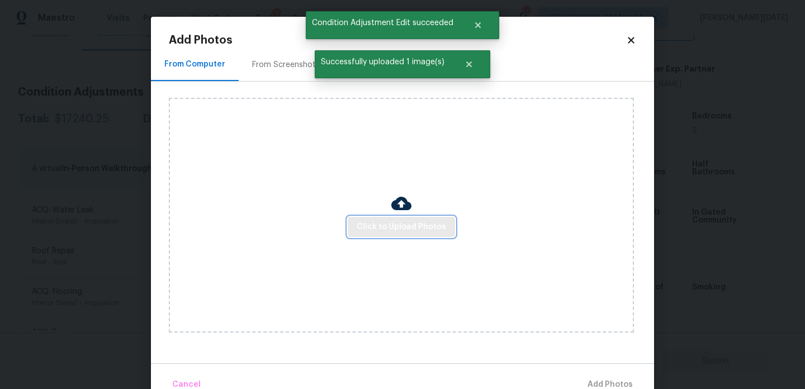
click at [364, 220] on span "Click to Upload Photos" at bounding box center [401, 227] width 89 height 14
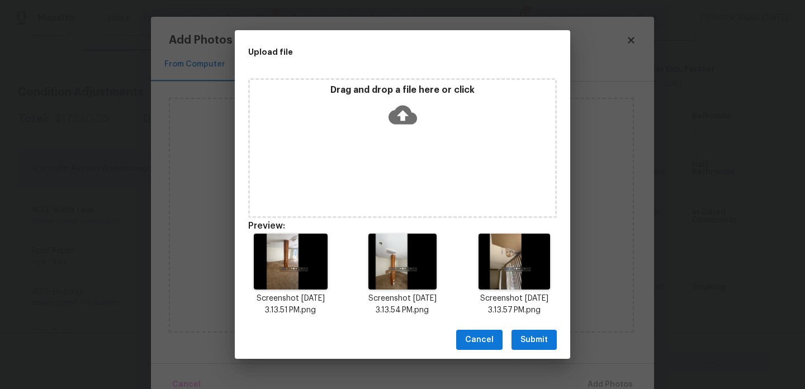
click at [532, 342] on span "Submit" at bounding box center [534, 340] width 27 height 14
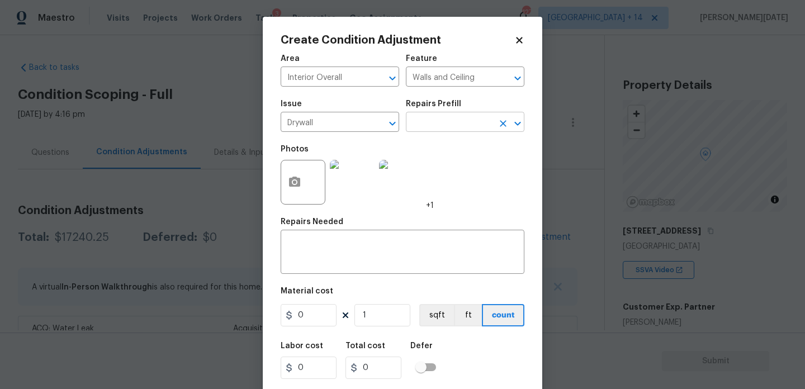
scroll to position [238, 0]
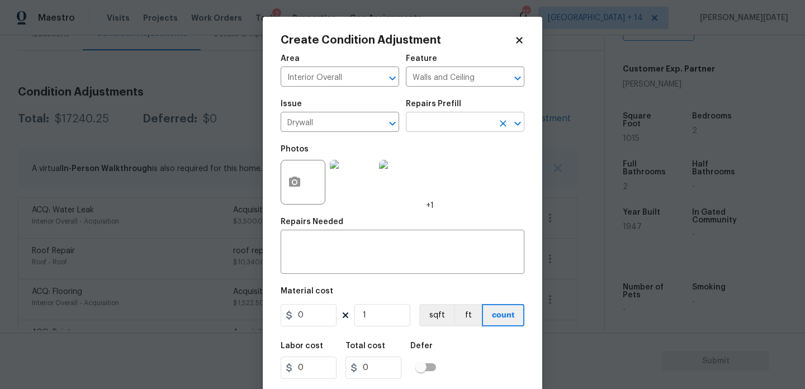
click at [433, 121] on input "text" at bounding box center [449, 123] width 87 height 17
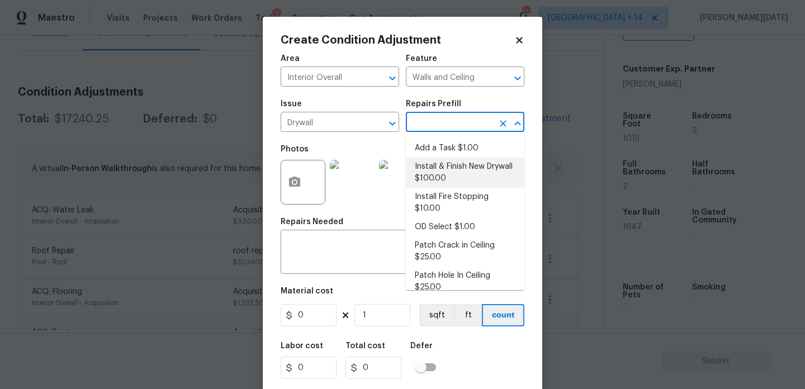
click at [456, 173] on li "Install & Finish New Drywall $100.00" at bounding box center [465, 173] width 119 height 30
type input "100"
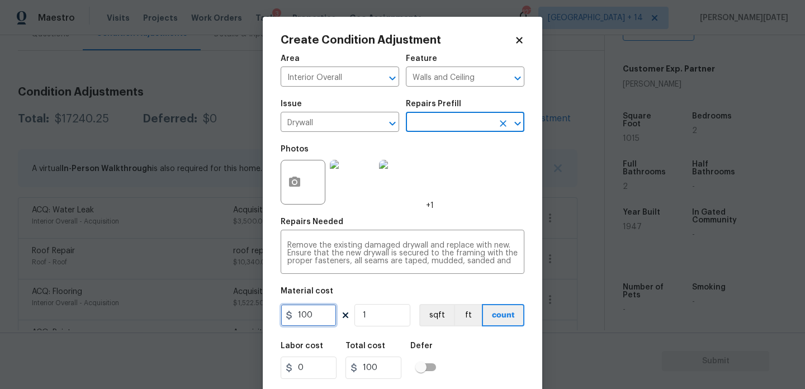
drag, startPoint x: 324, startPoint y: 321, endPoint x: 176, endPoint y: 320, distance: 148.2
click at [176, 320] on div "Create Condition Adjustment Area Interior Overall ​ Feature Walls and Ceiling ​…" at bounding box center [402, 194] width 805 height 389
type input "2000"
click at [485, 177] on div "Photos +1" at bounding box center [403, 175] width 244 height 73
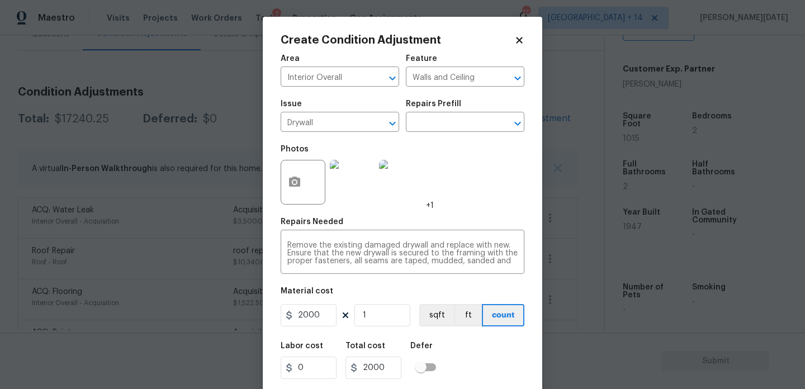
scroll to position [29, 0]
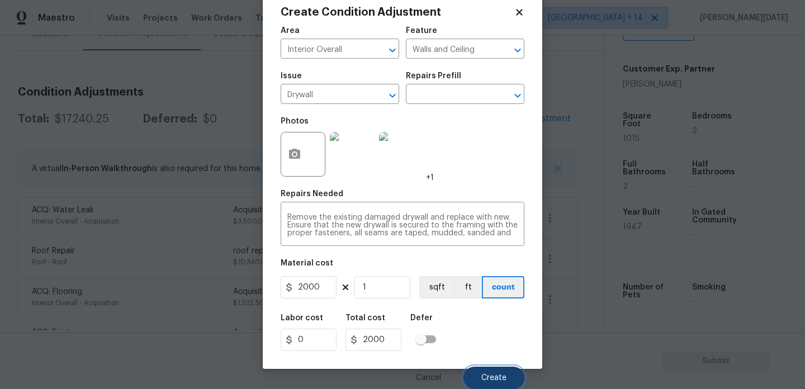
click at [478, 369] on button "Create" at bounding box center [494, 378] width 61 height 22
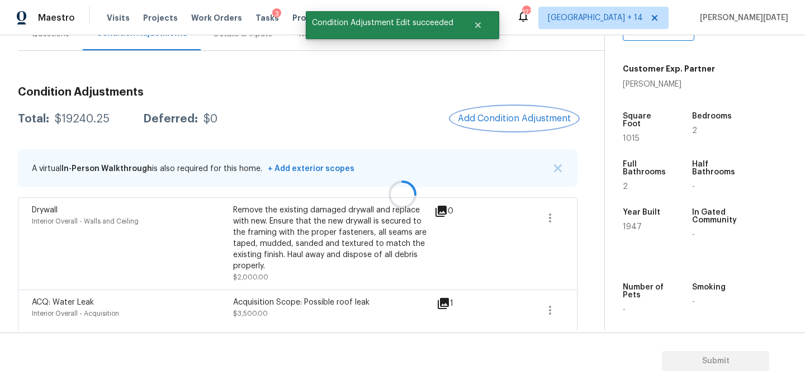
scroll to position [0, 0]
click at [500, 122] on span "Add Condition Adjustment" at bounding box center [514, 119] width 113 height 10
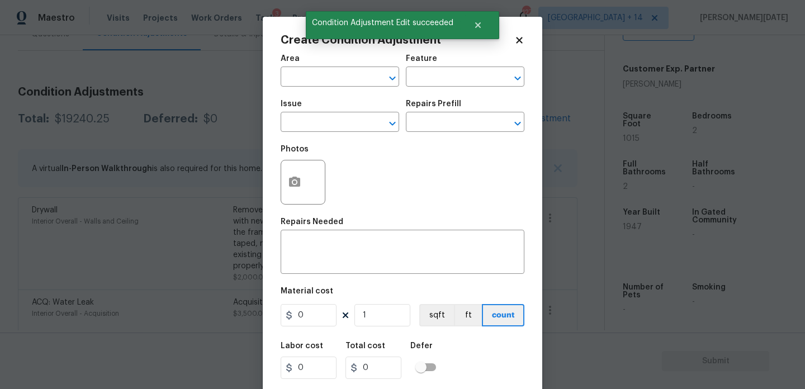
click at [500, 115] on div "Repairs Prefill" at bounding box center [465, 107] width 119 height 15
click at [304, 188] on button "button" at bounding box center [294, 183] width 27 height 44
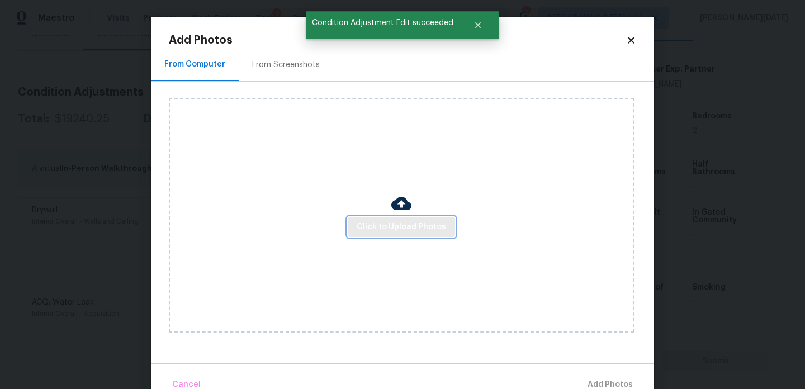
click at [385, 233] on span "Click to Upload Photos" at bounding box center [401, 227] width 89 height 14
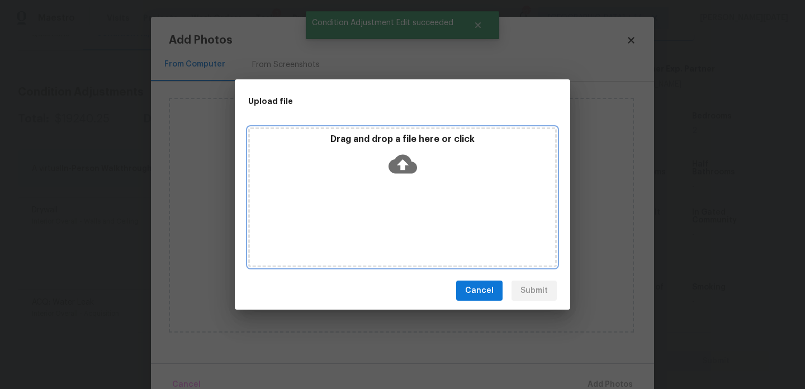
click at [385, 233] on div "Drag and drop a file here or click" at bounding box center [402, 198] width 309 height 140
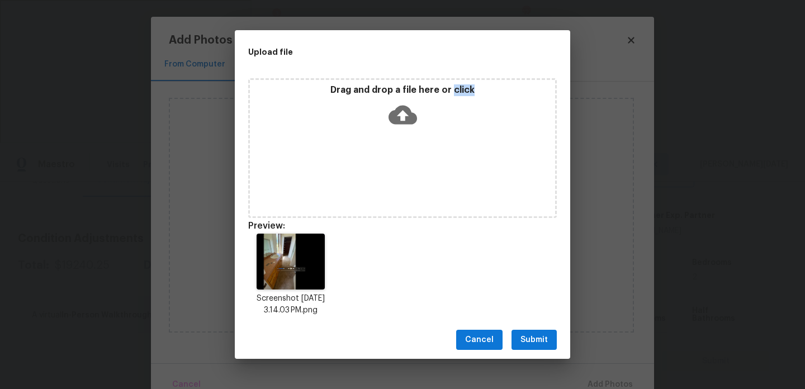
click at [541, 341] on span "Submit" at bounding box center [534, 340] width 27 height 14
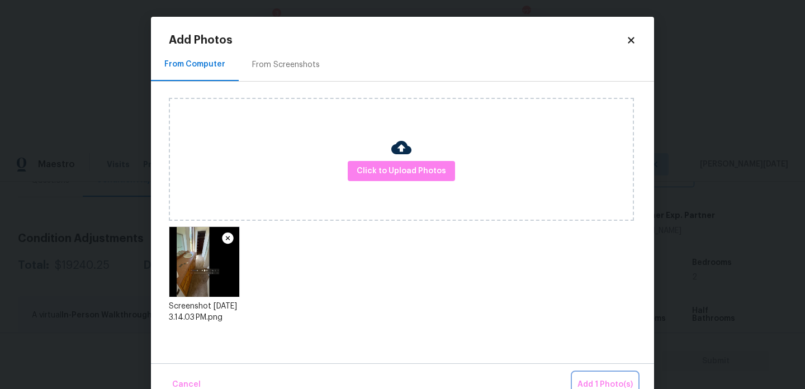
click at [588, 378] on span "Add 1 Photo(s)" at bounding box center [605, 385] width 55 height 14
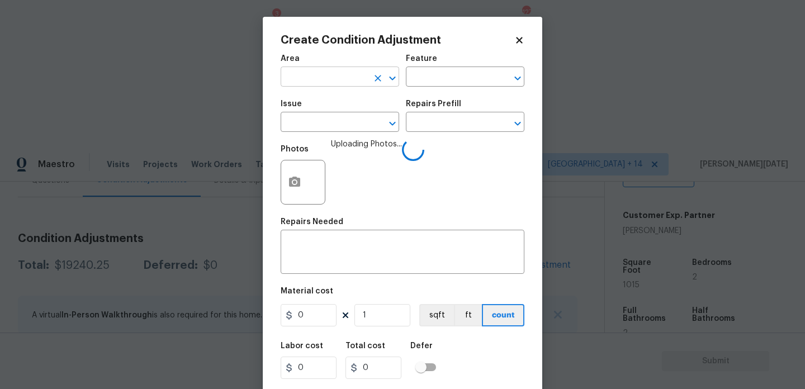
click at [347, 78] on input "text" at bounding box center [324, 77] width 87 height 17
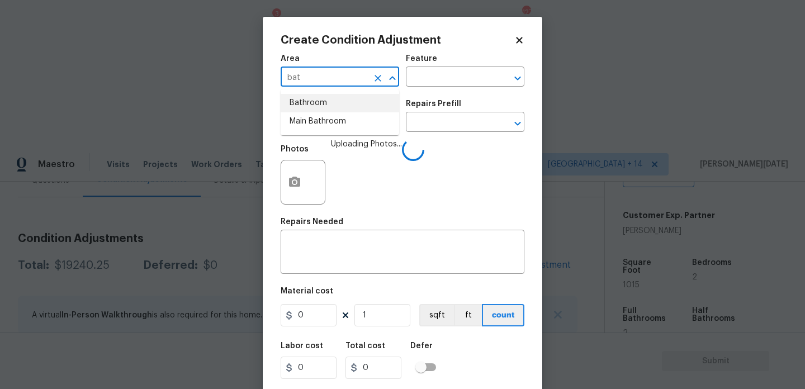
click at [332, 102] on li "Bathroom" at bounding box center [340, 103] width 119 height 18
type input "Bathroom"
click at [328, 117] on input "text" at bounding box center [324, 123] width 87 height 17
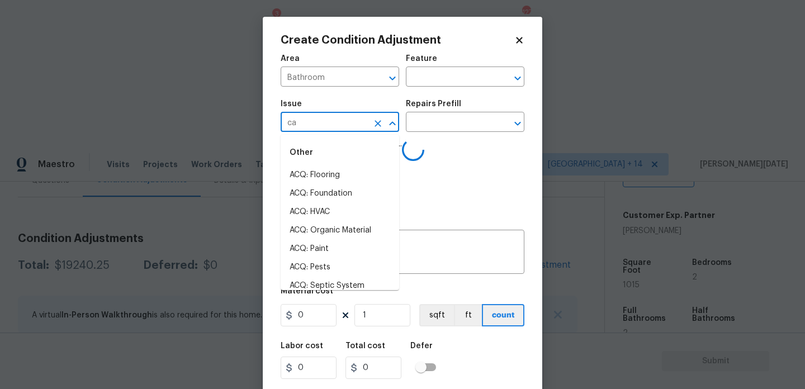
type input "cab"
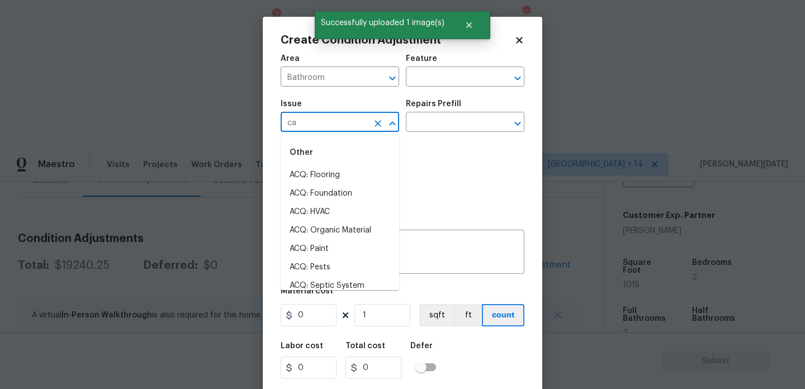
type input "cab"
click at [345, 173] on li "ACQ: Flooring" at bounding box center [340, 175] width 119 height 18
type input "ACQ: Flooring"
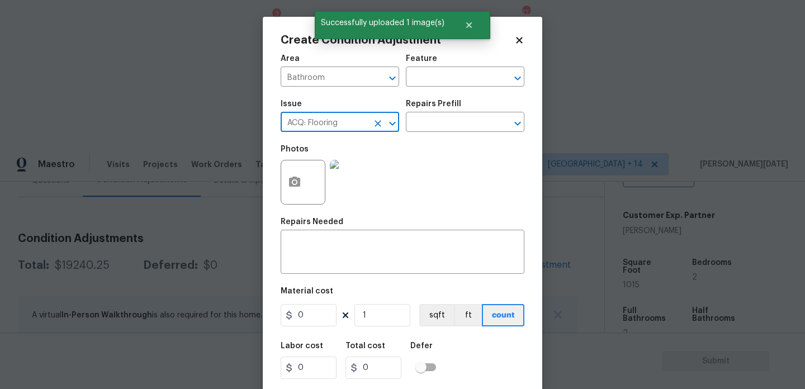
click at [378, 126] on icon "Clear" at bounding box center [378, 123] width 11 height 11
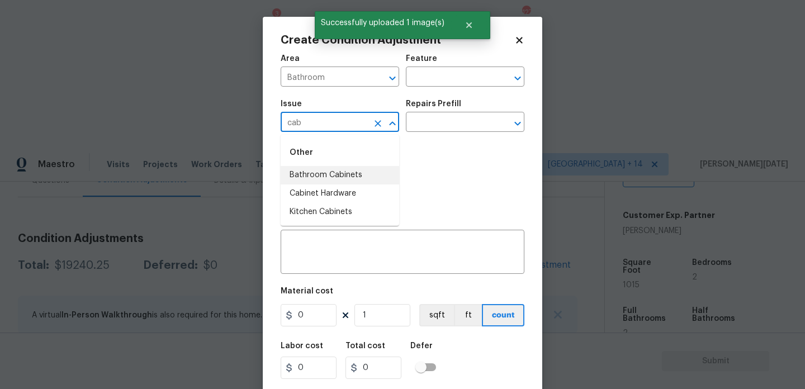
click at [358, 175] on li "Bathroom Cabinets" at bounding box center [340, 175] width 119 height 18
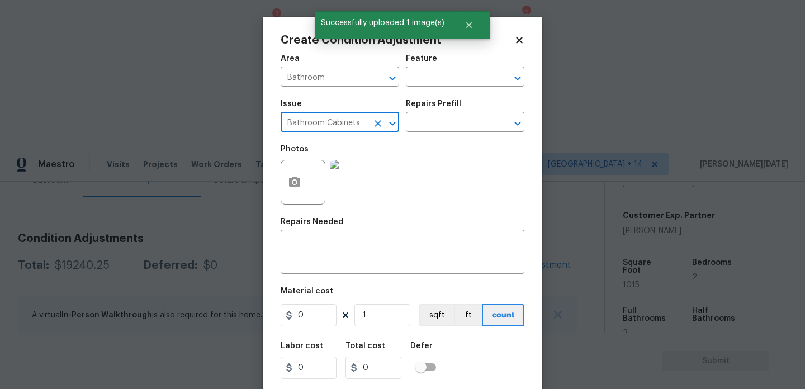
type input "Bathroom Cabinets"
click at [430, 134] on div "Issue Bathroom Cabinets ​ Repairs Prefill ​" at bounding box center [403, 115] width 244 height 45
click at [438, 125] on input "text" at bounding box center [449, 123] width 87 height 17
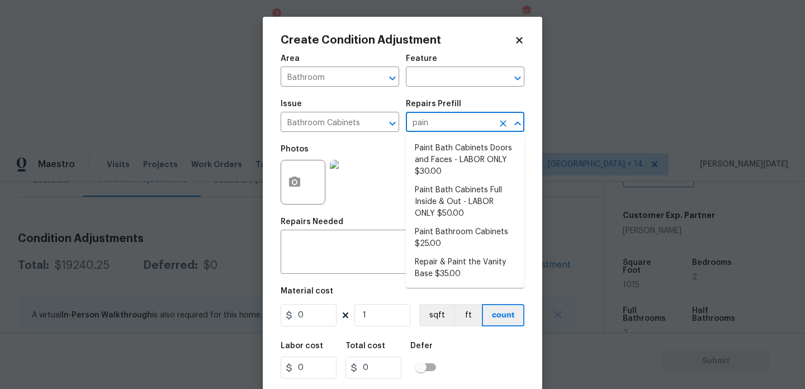
type input "paint"
click at [443, 162] on li "Paint Bath Cabinets Doors and Faces - LABOR ONLY $30.00" at bounding box center [465, 160] width 119 height 42
type input "Cabinets"
type textarea "Prep, sand, mask and apply 2 coats of paint to the bathroom cabinet doors and b…"
type input "30"
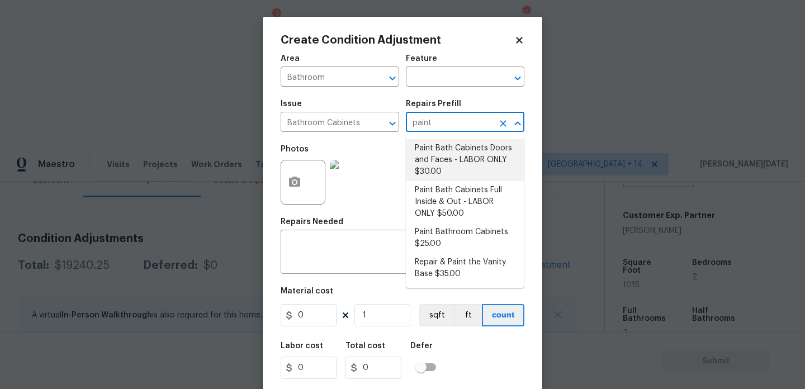
type input "30"
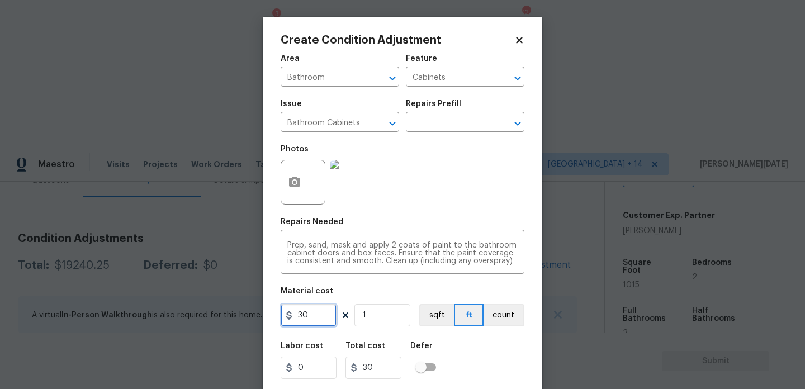
drag, startPoint x: 268, startPoint y: 313, endPoint x: 215, endPoint y: 313, distance: 53.7
click at [215, 313] on div "Create Condition Adjustment Area Bathroom ​ Feature Cabinets ​ Issue Bathroom C…" at bounding box center [402, 194] width 805 height 389
type input "1000"
click at [427, 204] on div "Photos" at bounding box center [403, 175] width 244 height 73
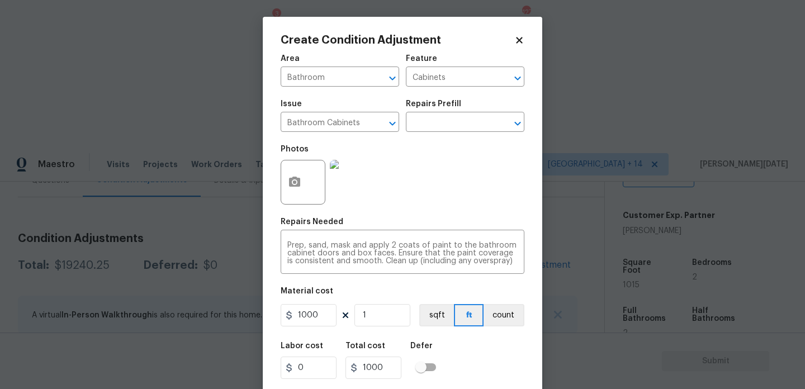
scroll to position [29, 0]
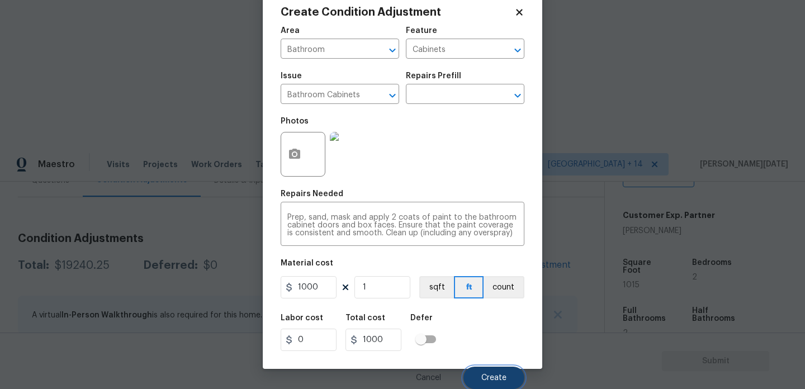
click at [474, 373] on button "Create" at bounding box center [494, 378] width 61 height 22
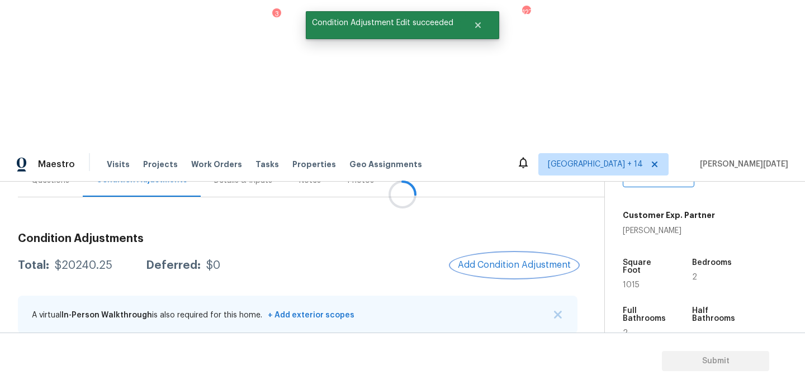
scroll to position [0, 0]
click at [487, 260] on span "Add Condition Adjustment" at bounding box center [514, 265] width 113 height 10
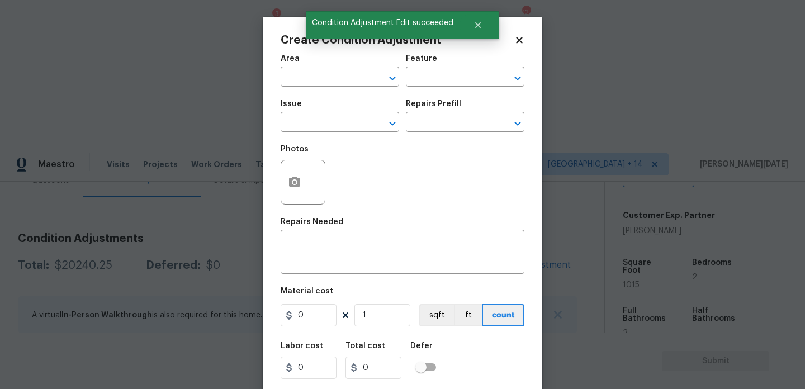
click at [487, 114] on div "Issue ​ Repairs Prefill ​" at bounding box center [403, 115] width 244 height 45
click at [283, 186] on button "button" at bounding box center [294, 183] width 27 height 44
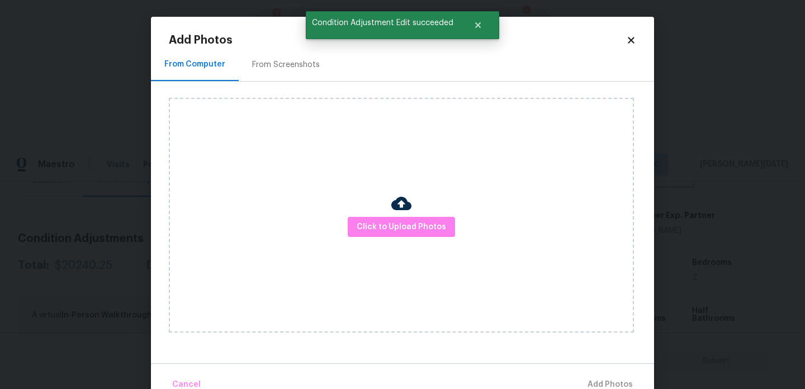
click at [351, 214] on div "Click to Upload Photos" at bounding box center [401, 215] width 465 height 235
click at [362, 228] on span "Click to Upload Photos" at bounding box center [401, 227] width 89 height 14
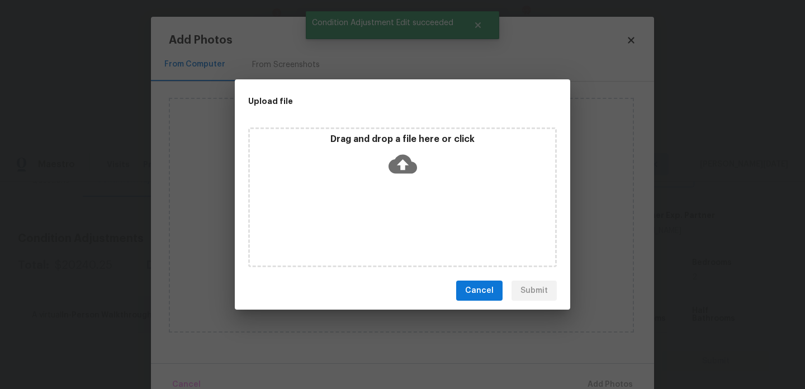
click at [362, 228] on div "Drag and drop a file here or click" at bounding box center [402, 198] width 309 height 140
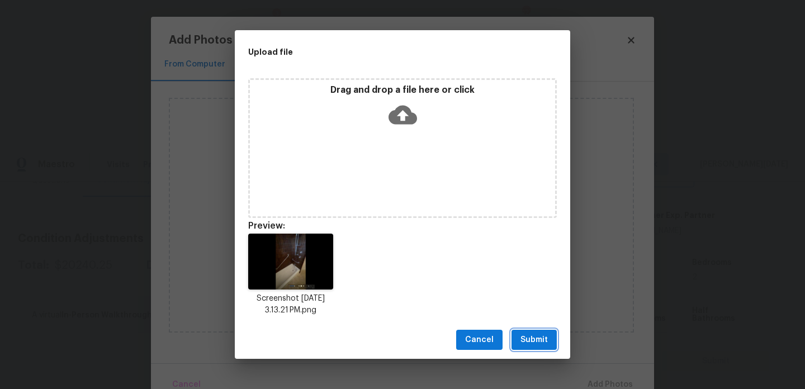
click at [516, 338] on button "Submit" at bounding box center [534, 340] width 45 height 21
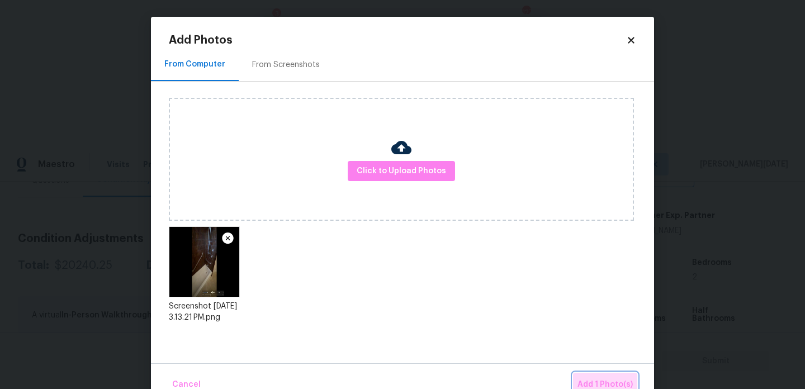
click at [595, 380] on span "Add 1 Photo(s)" at bounding box center [605, 385] width 55 height 14
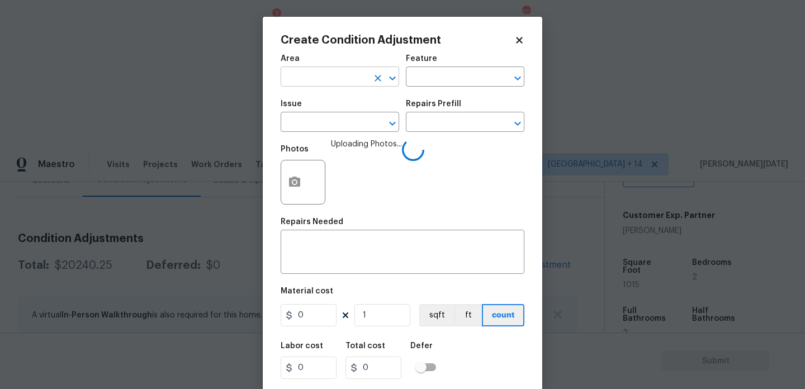
click at [296, 69] on input "text" at bounding box center [324, 77] width 87 height 17
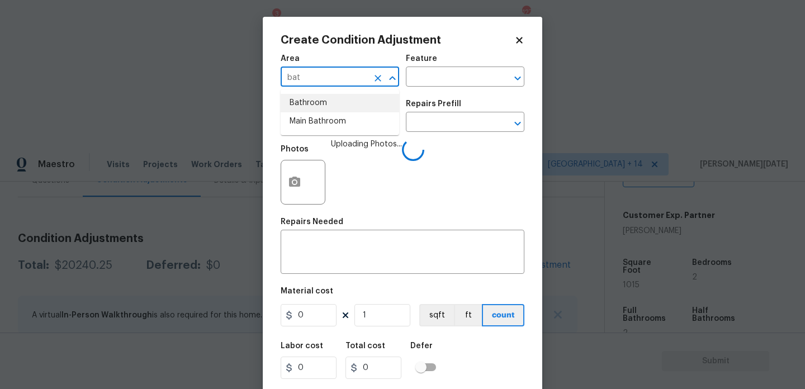
click at [305, 100] on li "Bathroom" at bounding box center [340, 103] width 119 height 18
type input "Bathroom"
click at [304, 123] on input "text" at bounding box center [324, 123] width 87 height 17
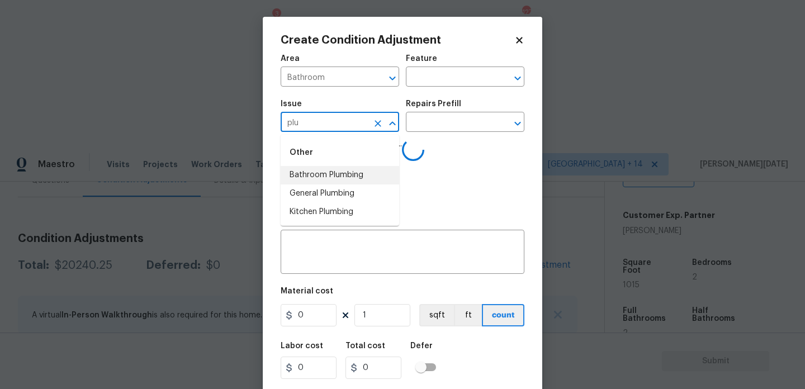
click at [320, 175] on li "Bathroom Plumbing" at bounding box center [340, 175] width 119 height 18
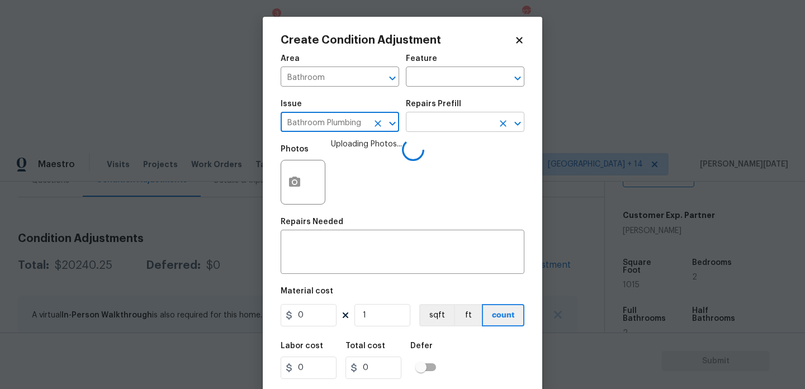
type input "Bathroom Plumbing"
click at [445, 115] on input "text" at bounding box center [449, 123] width 87 height 17
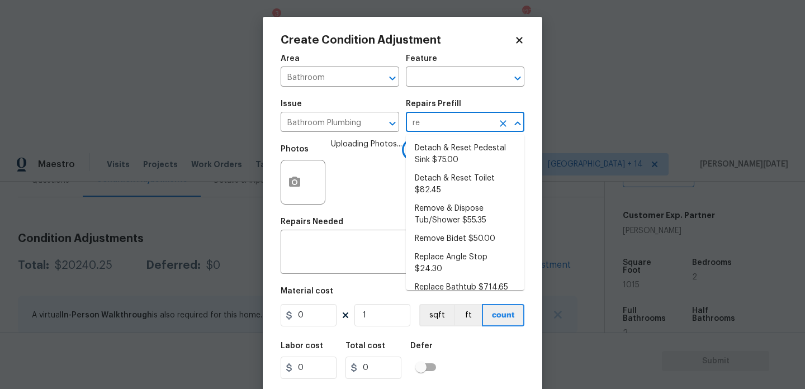
type input "ref"
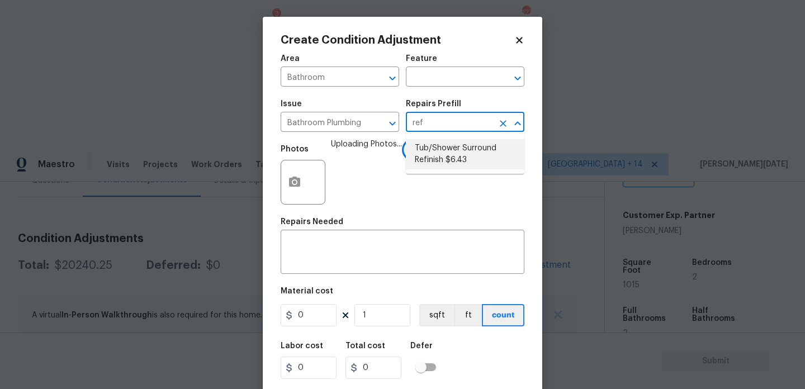
click at [447, 142] on li "Tub/Shower Surround Refinish $6.43" at bounding box center [465, 154] width 119 height 30
type input "Plumbing"
type textarea "Prep, mask, clean and refinish the tub/shower tile surround both all sides ensu…"
type input "6.43"
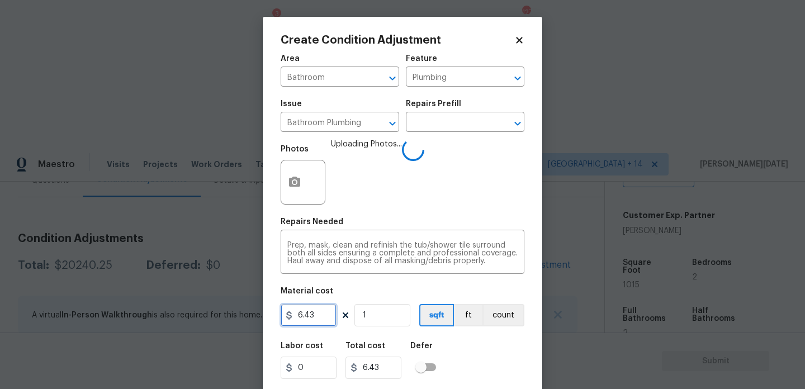
drag, startPoint x: 327, startPoint y: 314, endPoint x: 154, endPoint y: 306, distance: 172.4
click at [154, 306] on div "Create Condition Adjustment Area Bathroom ​ Feature Plumbing ​ Issue Bathroom P…" at bounding box center [402, 194] width 805 height 389
type input "350"
click at [418, 200] on div "Photos Uploading Photos..." at bounding box center [403, 175] width 244 height 73
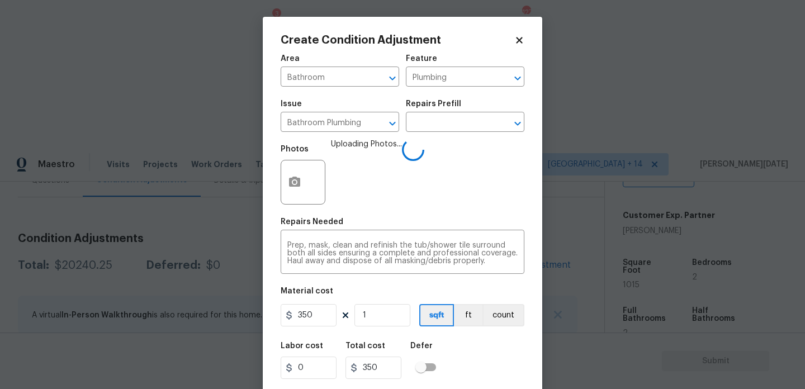
click at [418, 200] on div "Photos Uploading Photos..." at bounding box center [403, 175] width 244 height 73
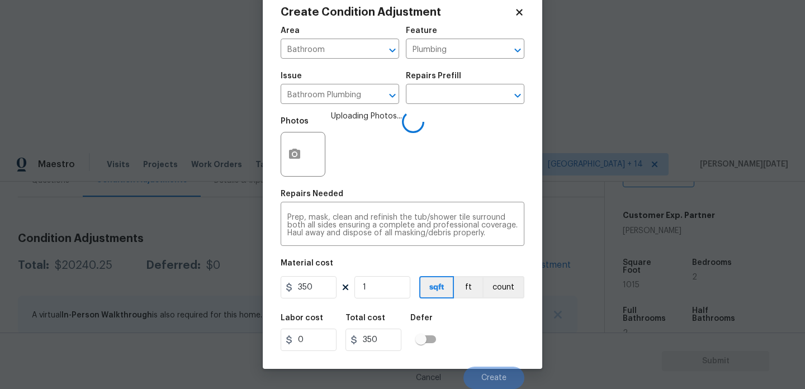
click at [478, 346] on div "Labor cost 0 Total cost 350 Defer" at bounding box center [403, 333] width 244 height 50
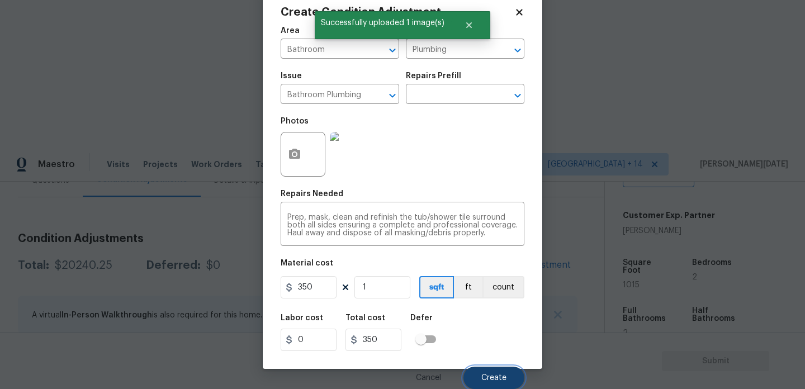
click at [503, 376] on span "Create" at bounding box center [494, 378] width 25 height 8
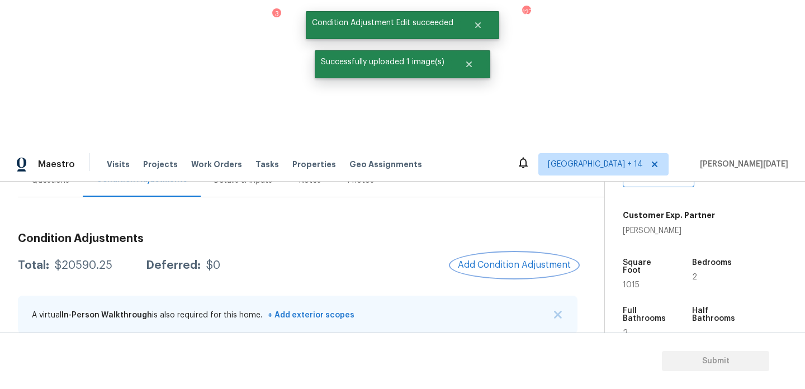
scroll to position [0, 0]
click at [502, 260] on span "Add Condition Adjustment" at bounding box center [514, 265] width 113 height 10
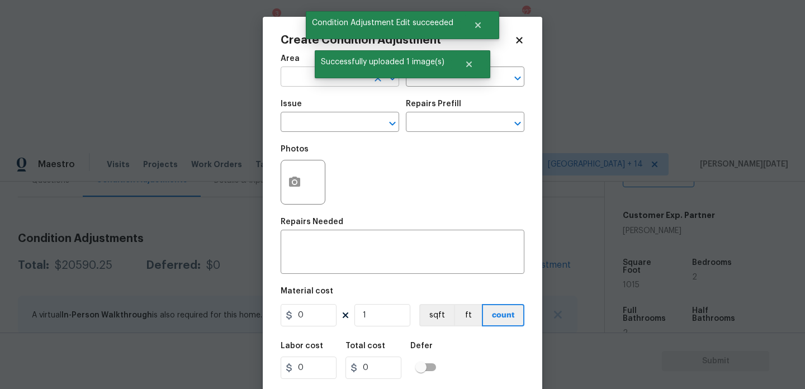
click at [300, 79] on input "text" at bounding box center [324, 77] width 87 height 17
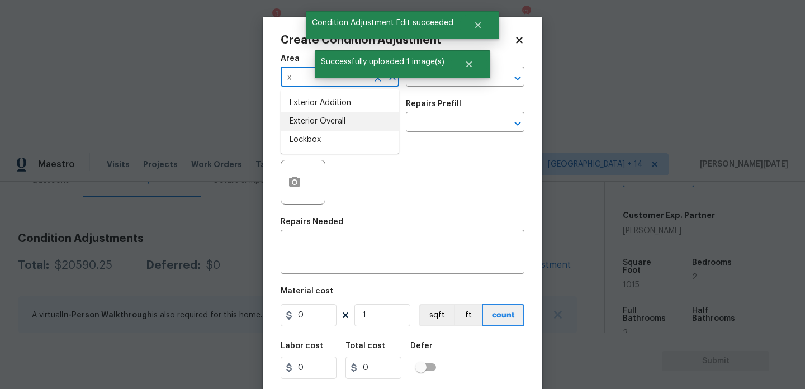
click at [307, 119] on li "Exterior Overall" at bounding box center [340, 121] width 119 height 18
type input "Exterior Overall"
click at [307, 119] on input "text" at bounding box center [324, 123] width 87 height 17
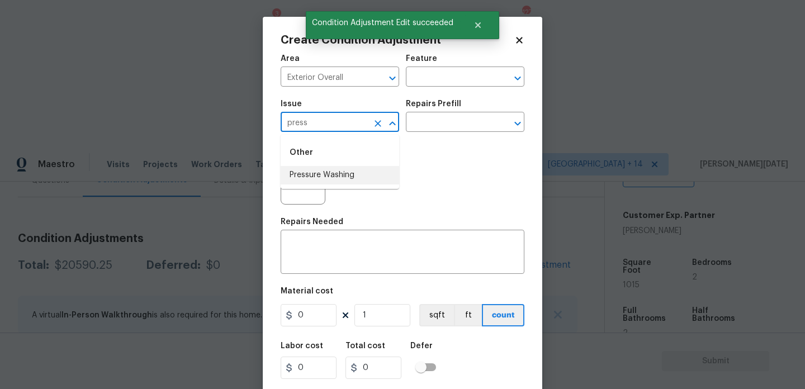
click at [313, 179] on li "Pressure Washing" at bounding box center [340, 175] width 119 height 18
type input "Pressure Washing"
click at [437, 128] on input "text" at bounding box center [449, 123] width 87 height 17
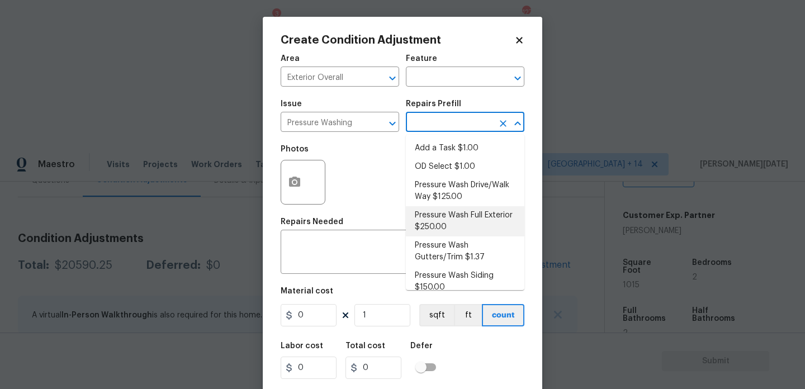
click at [446, 223] on li "Pressure Wash Full Exterior $250.00" at bounding box center [465, 221] width 119 height 30
type input "Siding"
type textarea "Pressure wash the House, Flatwork, Deck and Garage interior."
type input "250"
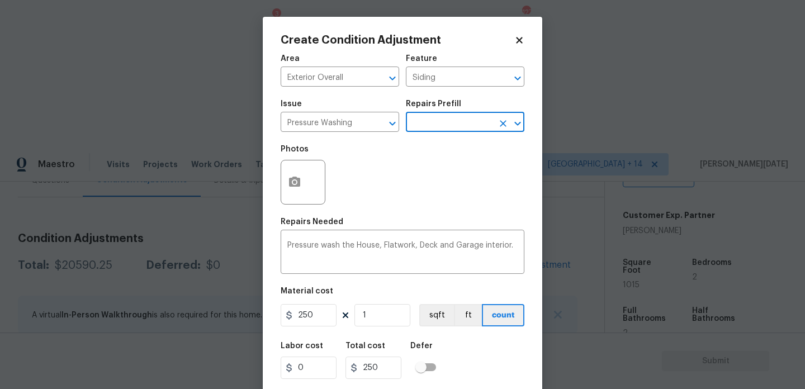
scroll to position [29, 0]
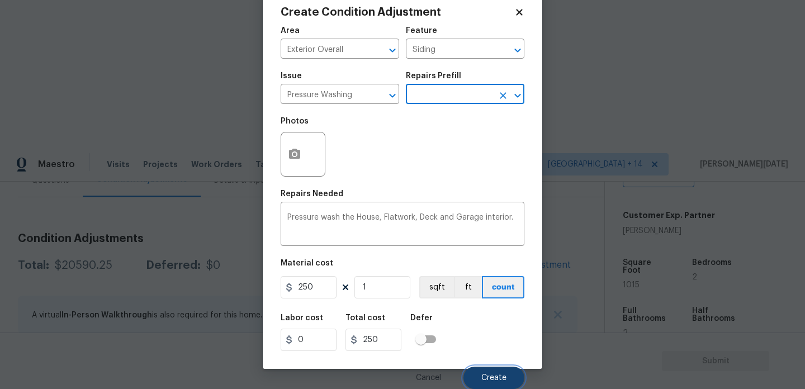
click at [487, 374] on span "Create" at bounding box center [494, 378] width 25 height 8
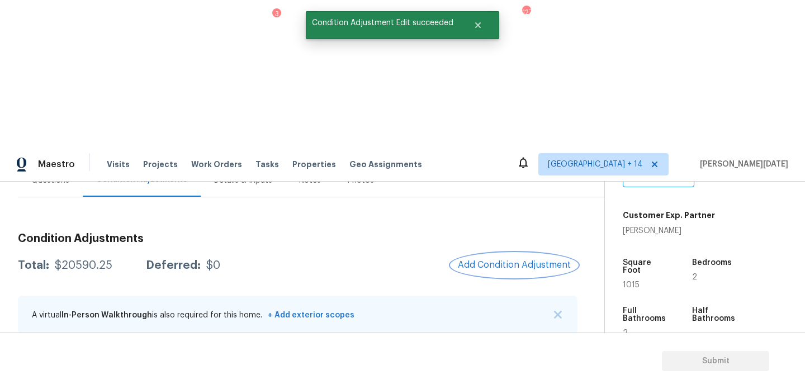
scroll to position [0, 0]
click at [511, 112] on div at bounding box center [402, 194] width 805 height 389
click at [511, 253] on button "Add Condition Adjustment" at bounding box center [514, 264] width 126 height 23
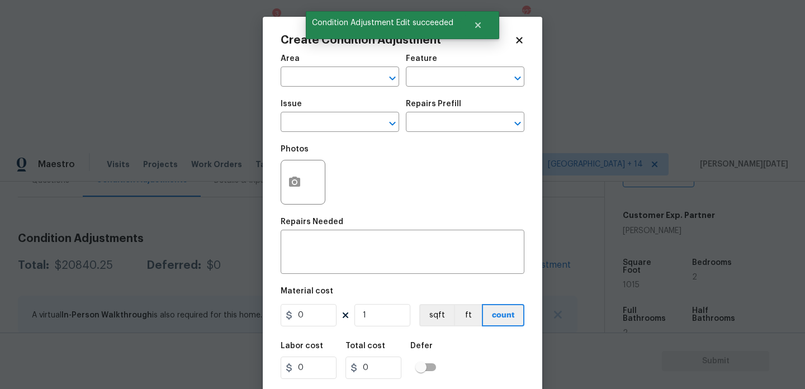
click at [511, 112] on div "Repairs Prefill" at bounding box center [465, 107] width 119 height 15
click at [290, 191] on button "button" at bounding box center [294, 183] width 27 height 44
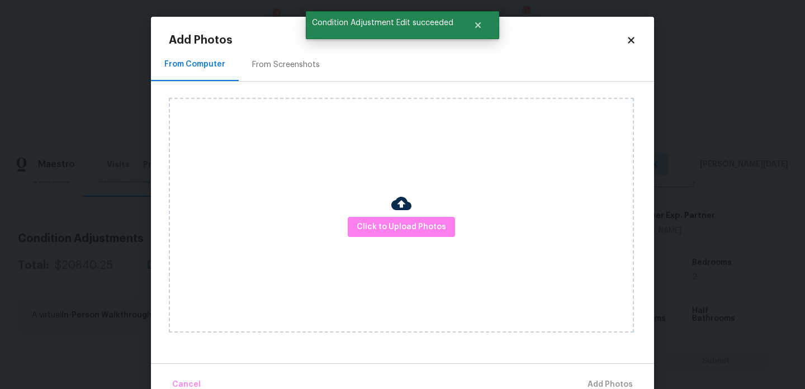
click at [290, 67] on div "From Screenshots" at bounding box center [286, 64] width 68 height 11
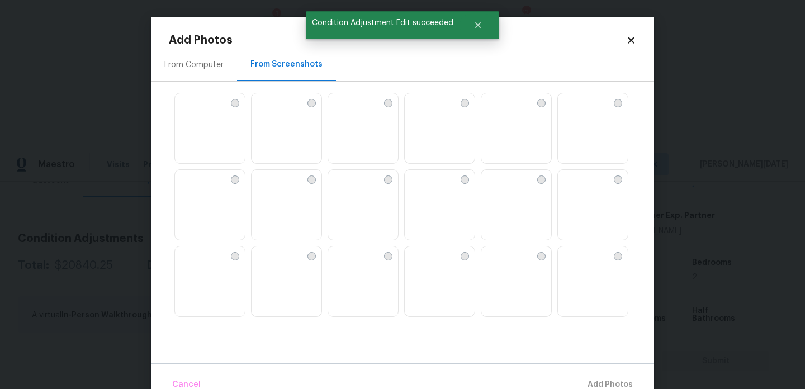
click at [313, 122] on img at bounding box center [287, 128] width 70 height 71
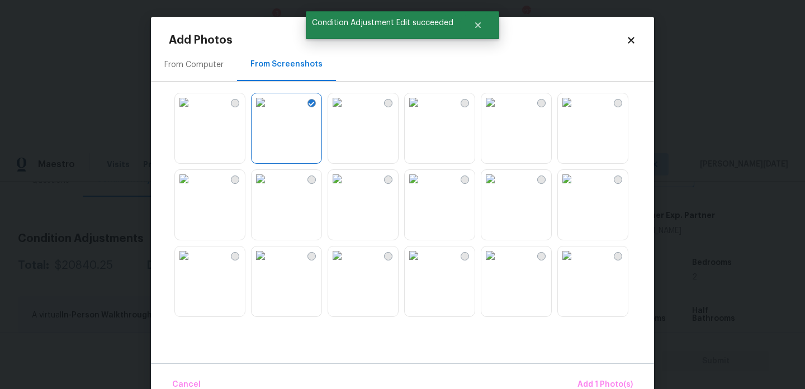
click at [576, 111] on img at bounding box center [567, 102] width 18 height 18
click at [346, 111] on img at bounding box center [337, 102] width 18 height 18
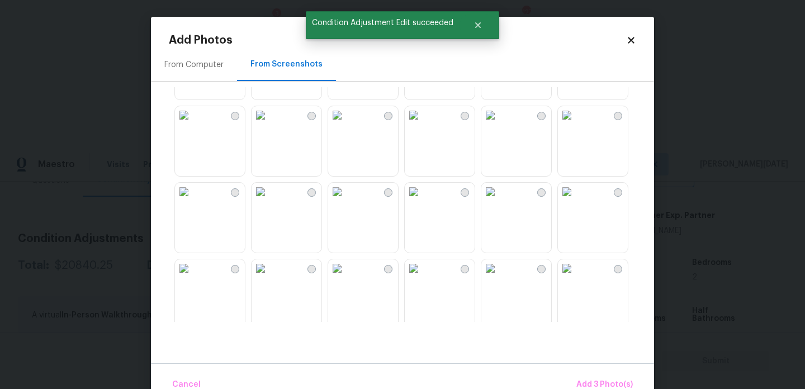
scroll to position [300, 0]
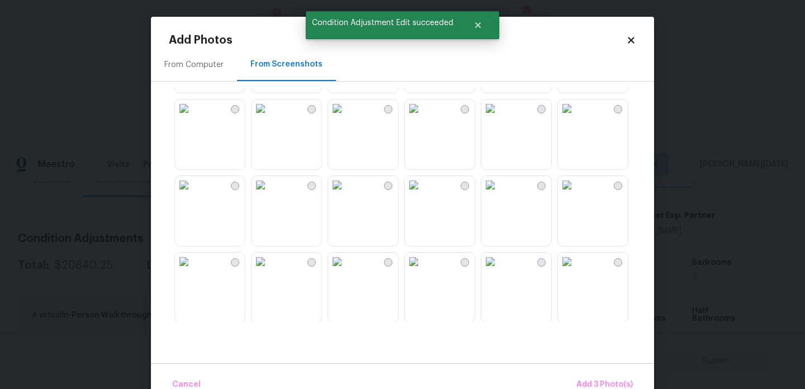
click at [499, 117] on img at bounding box center [491, 109] width 18 height 18
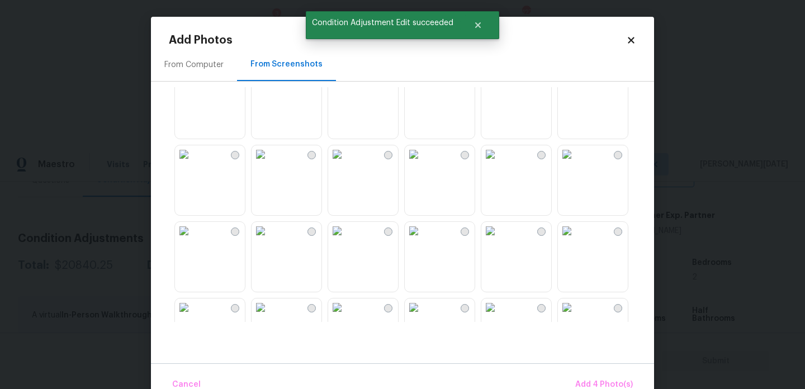
scroll to position [640, 0]
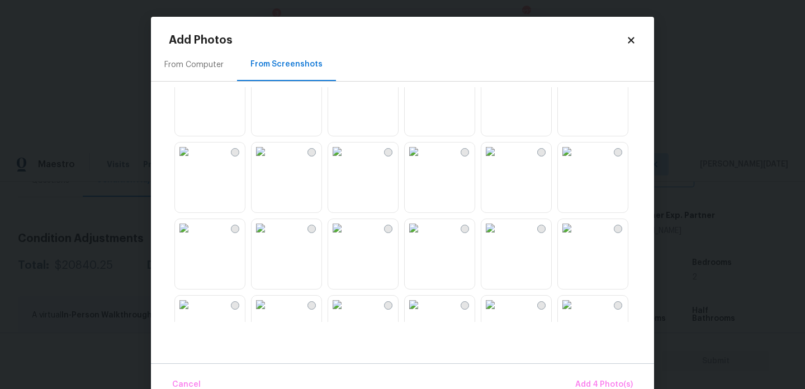
click at [270, 161] on img at bounding box center [261, 152] width 18 height 18
click at [569, 237] on img at bounding box center [567, 228] width 18 height 18
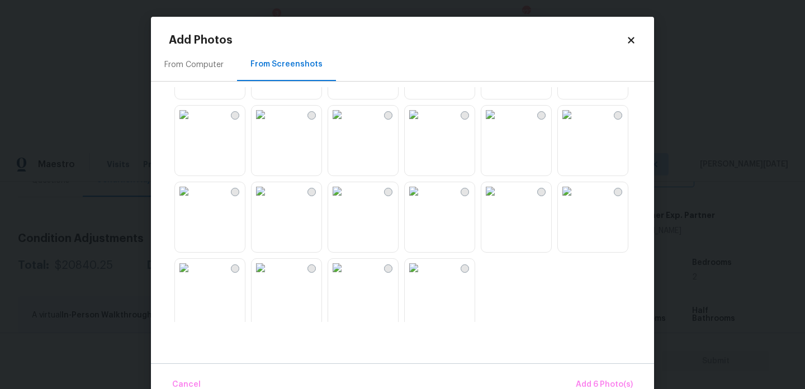
scroll to position [1062, 0]
click at [423, 276] on img at bounding box center [414, 267] width 18 height 18
click at [270, 276] on img at bounding box center [261, 267] width 18 height 18
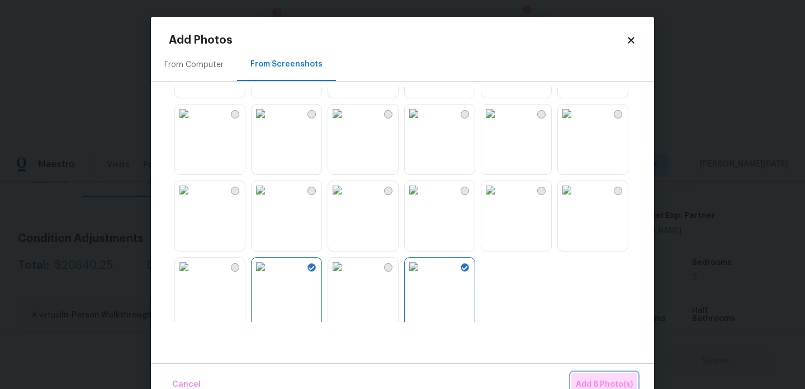
click at [591, 379] on span "Add 8 Photo(s)" at bounding box center [604, 385] width 57 height 14
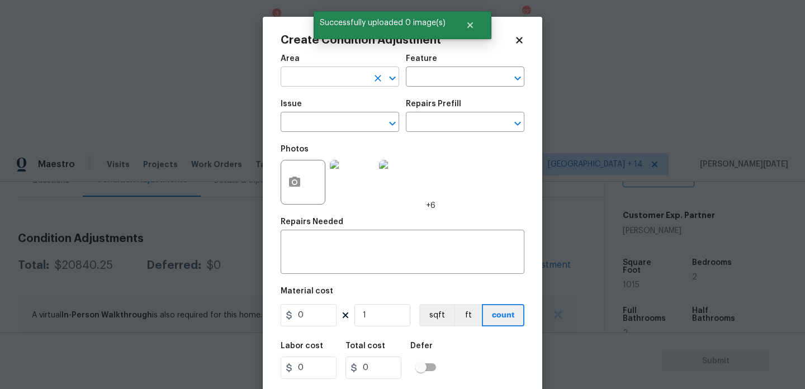
click at [308, 81] on input "text" at bounding box center [324, 77] width 87 height 17
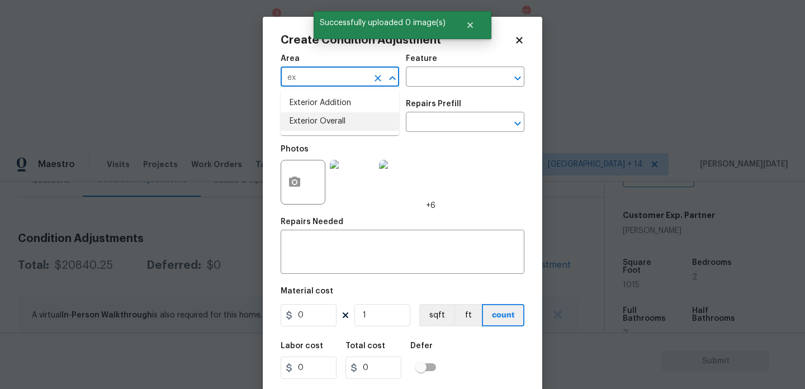
click at [312, 116] on li "Exterior Overall" at bounding box center [340, 121] width 119 height 18
type input "Exterior Overall"
click at [312, 116] on input "text" at bounding box center [324, 123] width 87 height 17
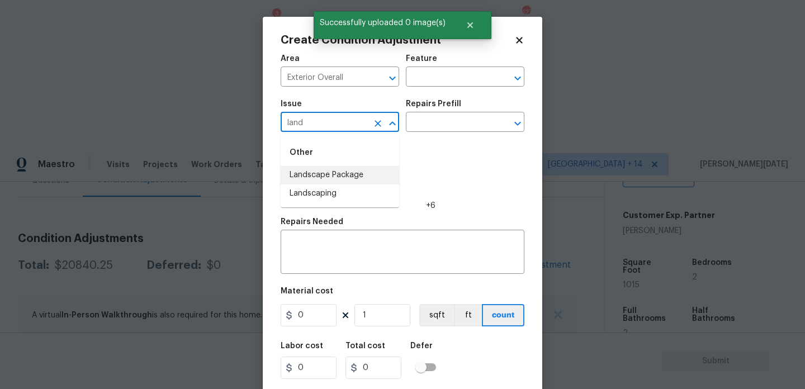
click at [365, 177] on li "Landscape Package" at bounding box center [340, 175] width 119 height 18
type input "Landscape Package"
click at [459, 120] on input "text" at bounding box center [449, 123] width 87 height 17
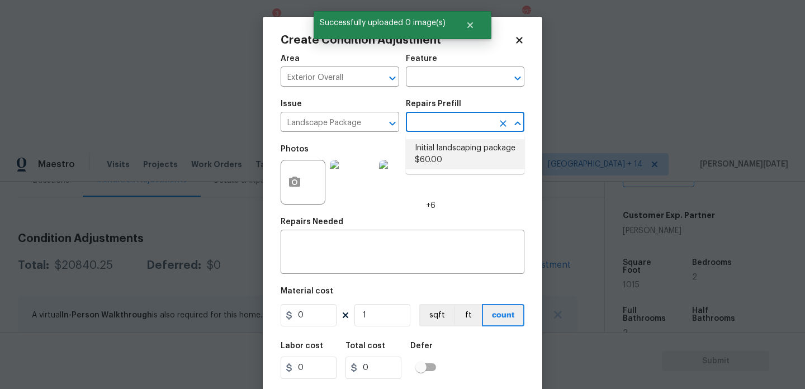
click at [459, 154] on li "Initial landscaping package $60.00" at bounding box center [465, 154] width 119 height 30
type input "Home Readiness Packages"
type textarea "Mowing of grass up to 6" in height. Mow, edge along driveways & sidewalks, trim…"
type input "60"
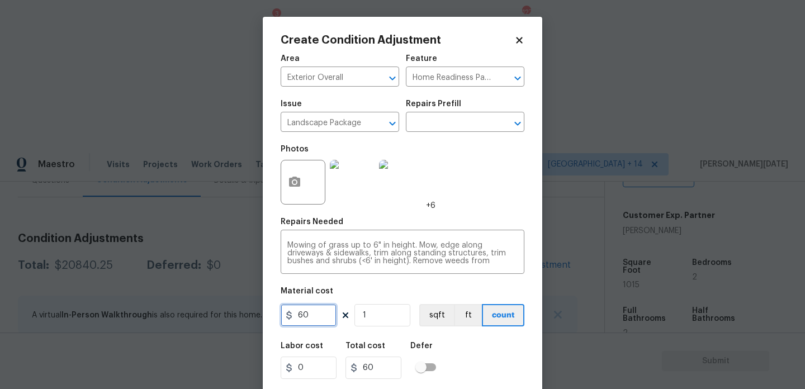
drag, startPoint x: 315, startPoint y: 323, endPoint x: 220, endPoint y: 323, distance: 95.6
click at [220, 323] on div "Create Condition Adjustment Area Exterior Overall ​ Feature Home Readiness Pack…" at bounding box center [402, 194] width 805 height 389
type input "2000"
click at [477, 194] on div "Photos +6" at bounding box center [403, 175] width 244 height 73
type input "2000"
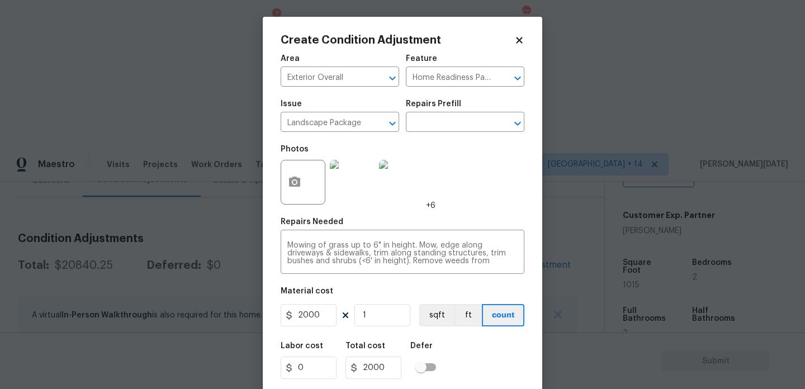
scroll to position [29, 0]
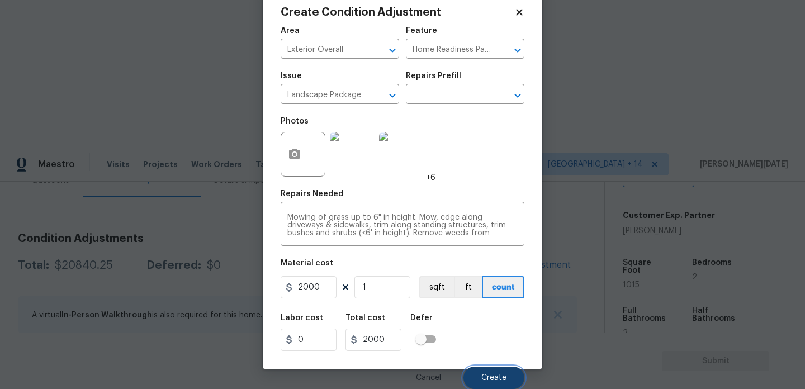
click at [496, 380] on span "Create" at bounding box center [494, 378] width 25 height 8
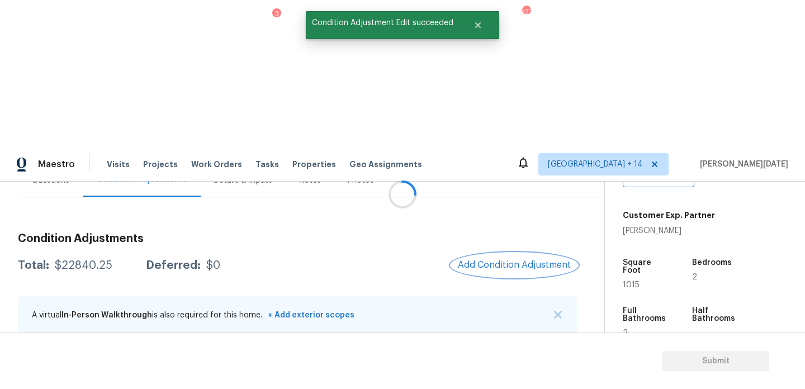
scroll to position [0, 0]
click at [509, 260] on span "Add Condition Adjustment" at bounding box center [514, 265] width 113 height 10
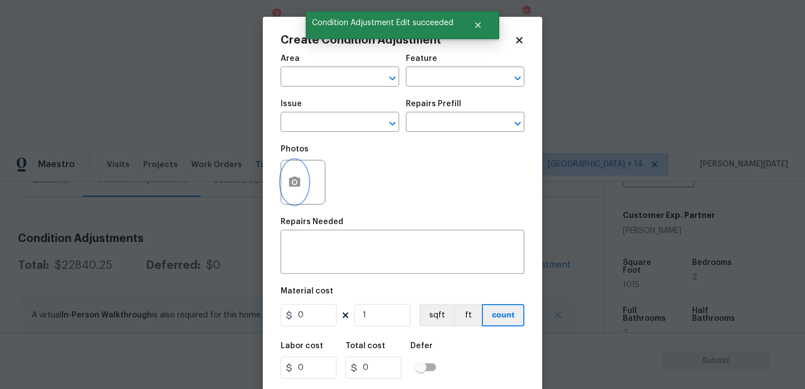
click at [295, 192] on button "button" at bounding box center [294, 183] width 27 height 44
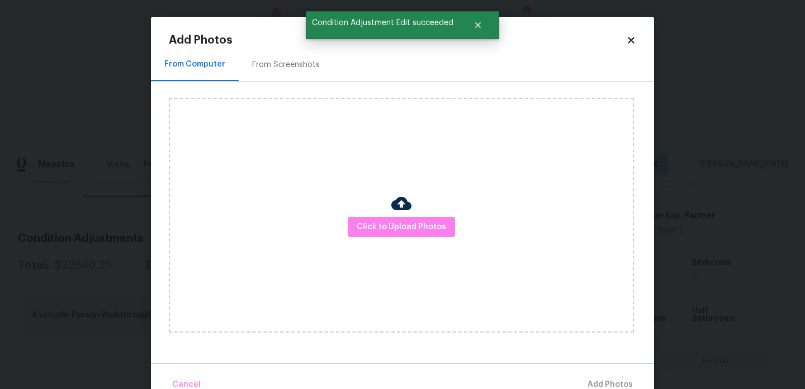
click at [419, 240] on div "Click to Upload Photos" at bounding box center [401, 215] width 465 height 235
click at [430, 228] on span "Click to Upload Photos" at bounding box center [401, 227] width 89 height 14
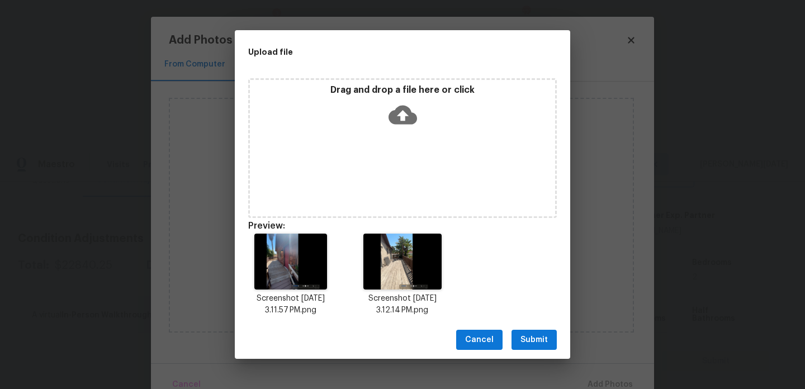
click at [527, 340] on span "Submit" at bounding box center [534, 340] width 27 height 14
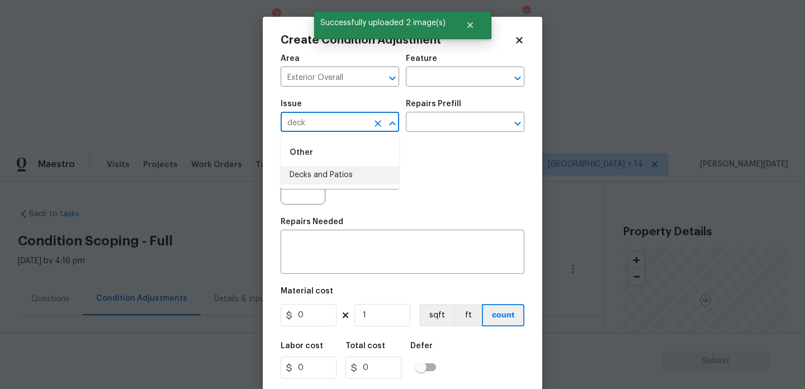
scroll to position [238, 0]
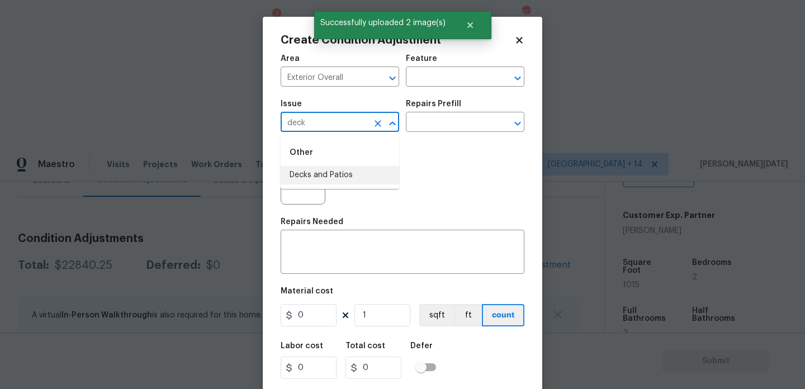
click at [318, 179] on li "Decks and Patios" at bounding box center [340, 175] width 119 height 18
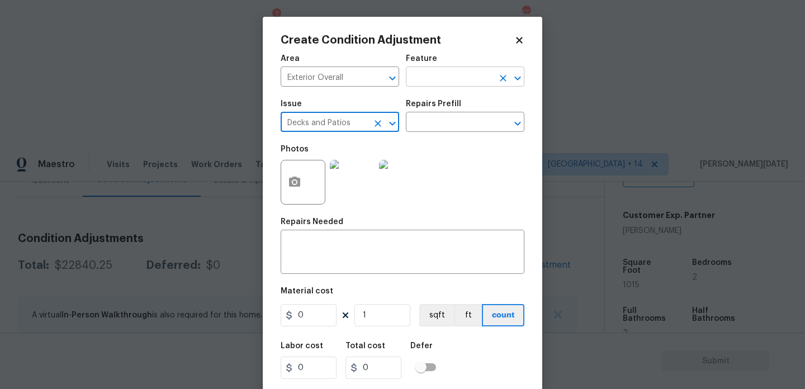
type input "Decks and Patios"
click at [428, 74] on input "text" at bounding box center [449, 77] width 87 height 17
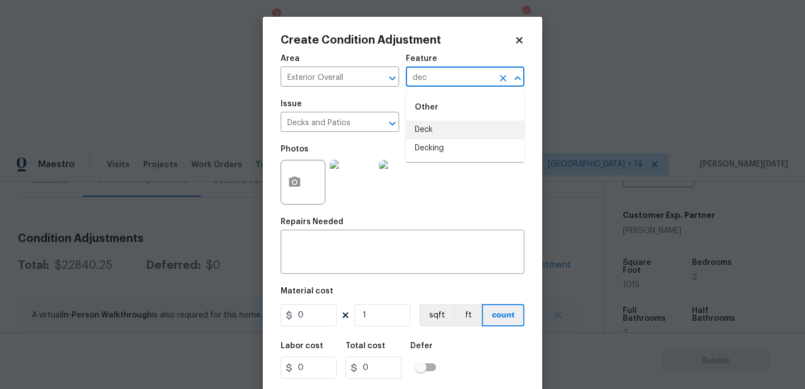
click at [439, 136] on li "Deck" at bounding box center [465, 130] width 119 height 18
type input "Deck"
click at [319, 309] on input "0" at bounding box center [309, 315] width 56 height 22
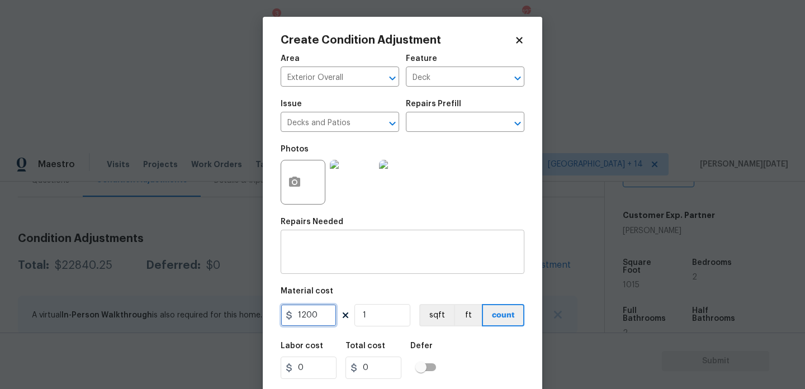
type input "1200"
click at [330, 250] on textarea at bounding box center [402, 253] width 230 height 23
type input "1200"
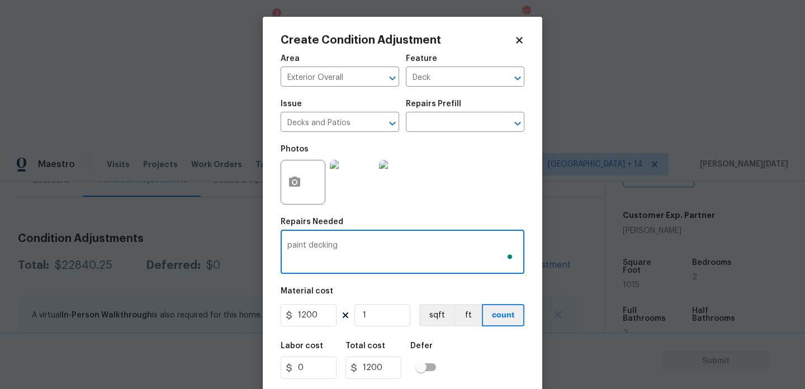
type textarea "paint decking"
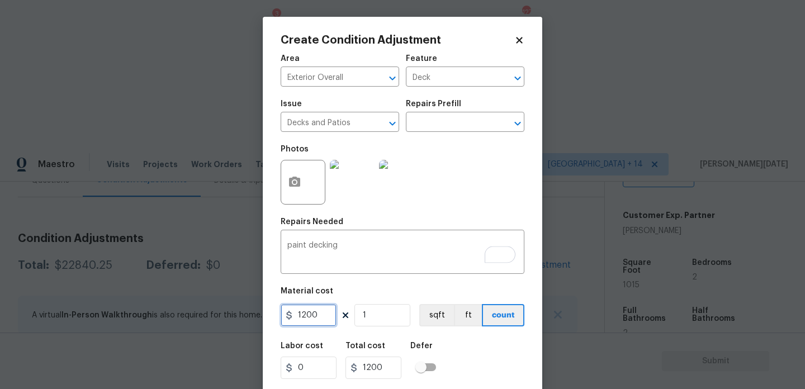
click at [322, 320] on input "1200" at bounding box center [309, 315] width 56 height 22
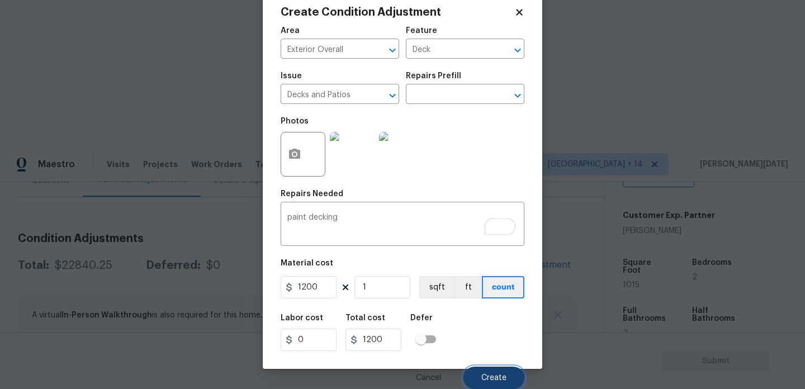
click at [489, 385] on button "Create" at bounding box center [494, 378] width 61 height 22
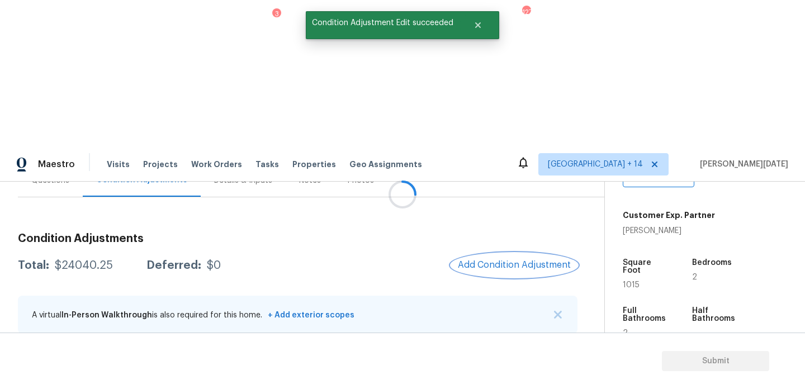
scroll to position [0, 0]
click at [527, 253] on button "Add Condition Adjustment" at bounding box center [514, 264] width 126 height 23
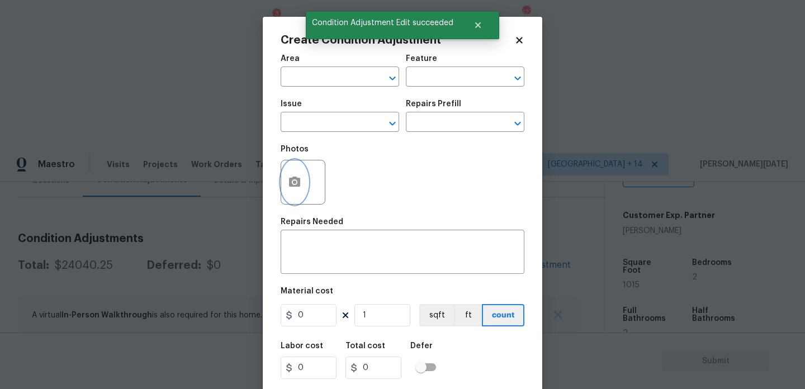
click at [293, 182] on circle "button" at bounding box center [294, 182] width 3 height 3
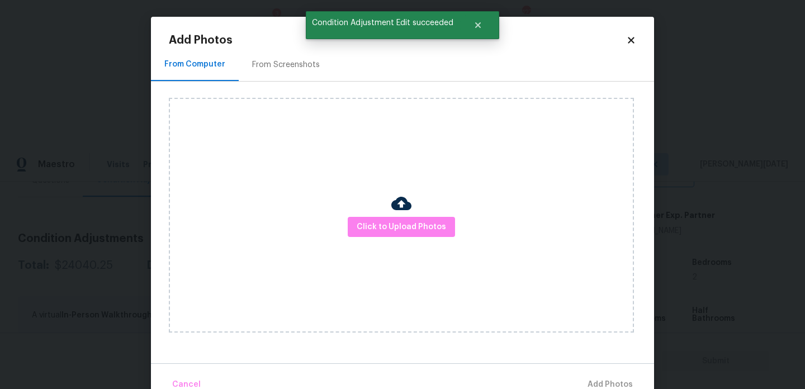
click at [361, 203] on div "Click to Upload Photos" at bounding box center [401, 215] width 465 height 235
click at [367, 221] on span "Click to Upload Photos" at bounding box center [401, 227] width 89 height 14
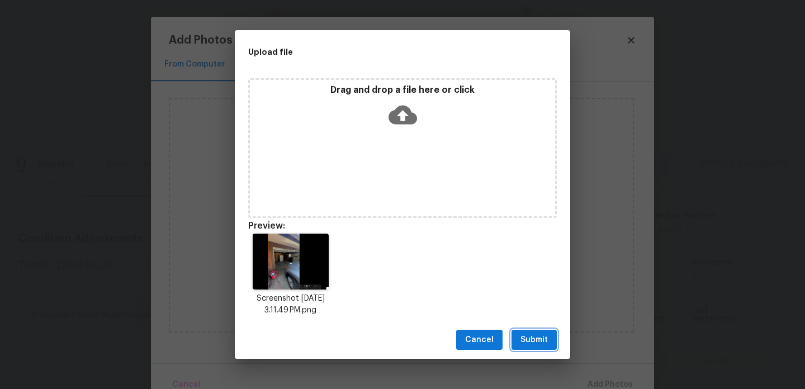
click at [532, 330] on button "Submit" at bounding box center [534, 340] width 45 height 21
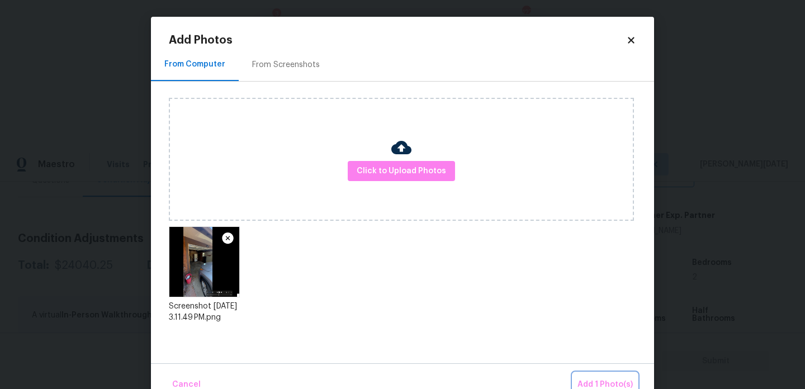
click at [595, 380] on span "Add 1 Photo(s)" at bounding box center [605, 385] width 55 height 14
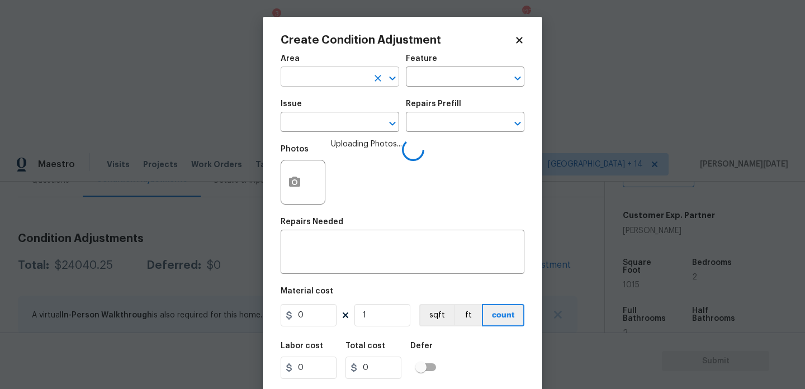
click at [301, 83] on input "text" at bounding box center [324, 77] width 87 height 17
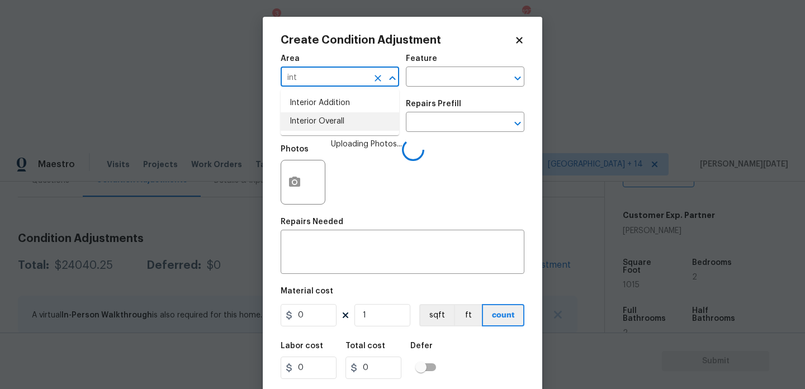
click at [309, 125] on li "Interior Overall" at bounding box center [340, 121] width 119 height 18
type input "Interior Overall"
click at [309, 125] on input "text" at bounding box center [324, 123] width 87 height 17
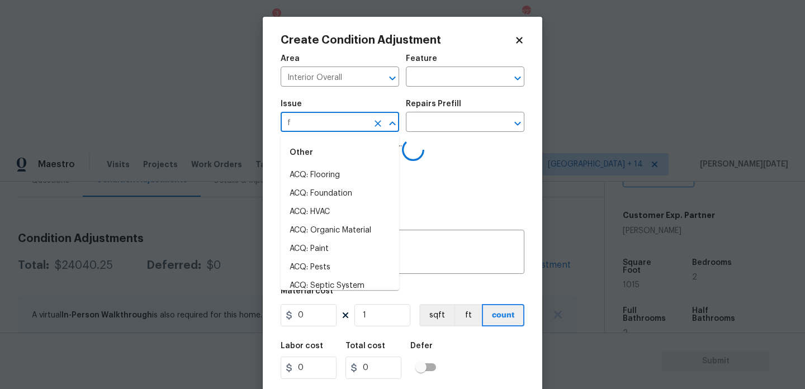
type input "fo"
type input "u"
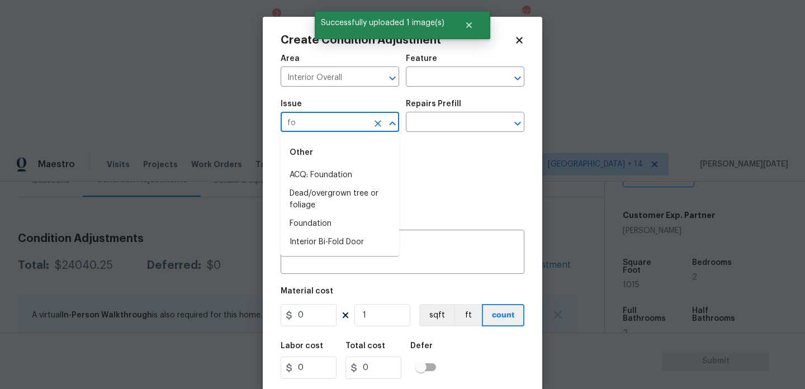
type input "fou"
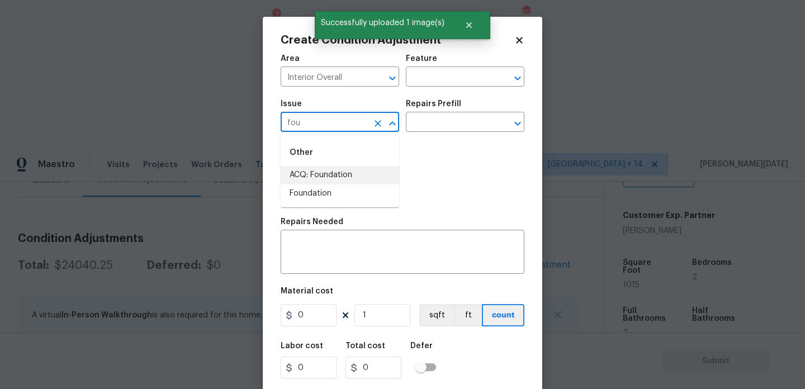
click at [348, 172] on li "ACQ: Foundation" at bounding box center [340, 175] width 119 height 18
type input "ACQ: Foundation"
click at [441, 118] on input "text" at bounding box center [449, 123] width 87 height 17
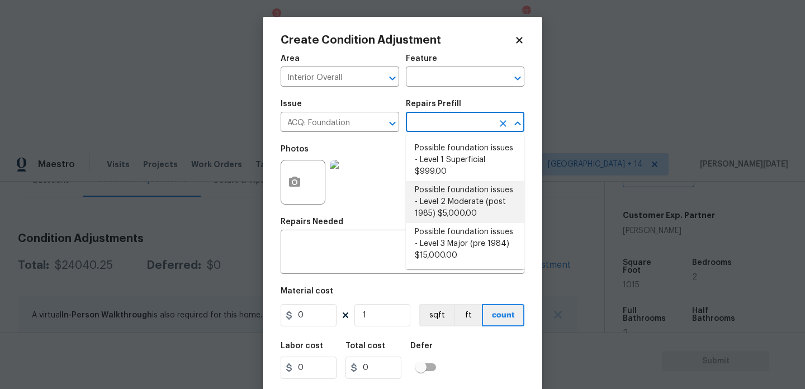
click at [452, 196] on li "Possible foundation issues - Level 2 Moderate (post 1985) $5,000.00" at bounding box center [465, 202] width 119 height 42
type input "Acquisition"
type textarea "Possible foundation issues - Level 2 Moderate: Disclaimer: This is NOT a techni…"
type input "5000"
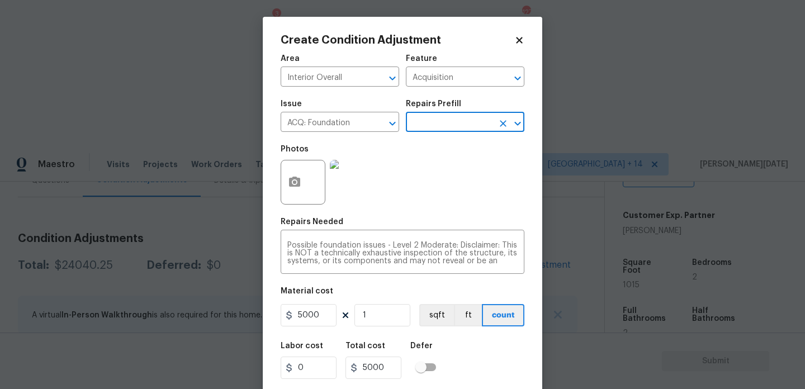
click at [453, 126] on input "text" at bounding box center [449, 123] width 87 height 17
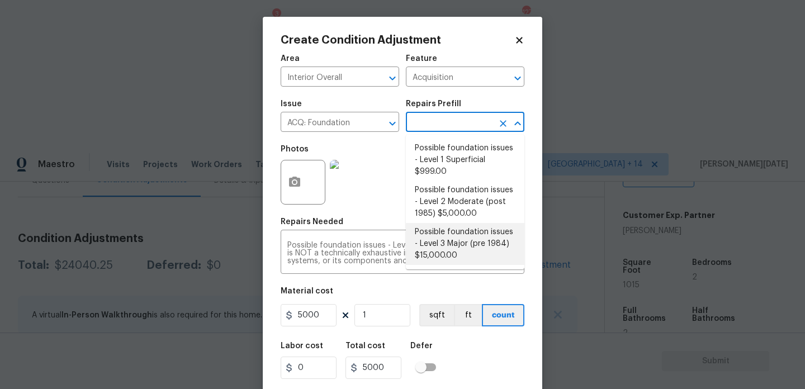
click at [459, 245] on li "Possible foundation issues - Level 3 Major (pre 1984) $15,000.00" at bounding box center [465, 244] width 119 height 42
type textarea "Possible foundation issues - Level 3 Major: Disclaimer: This is NOT a technical…"
type input "15000"
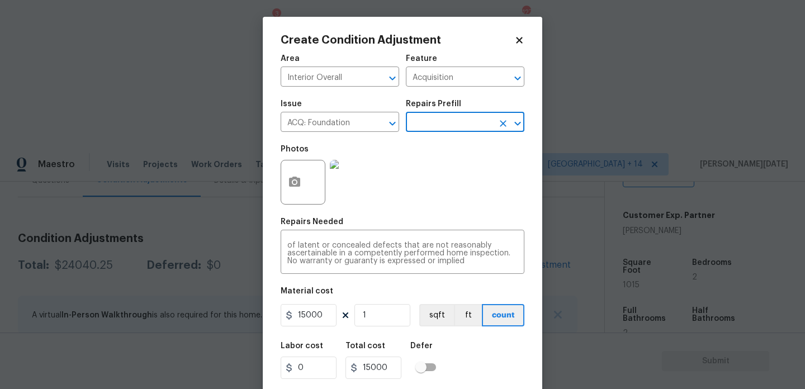
scroll to position [29, 0]
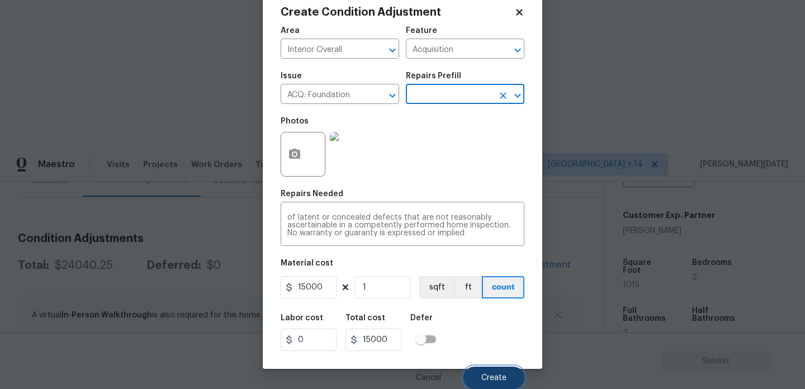
click at [483, 371] on button "Create" at bounding box center [494, 378] width 61 height 22
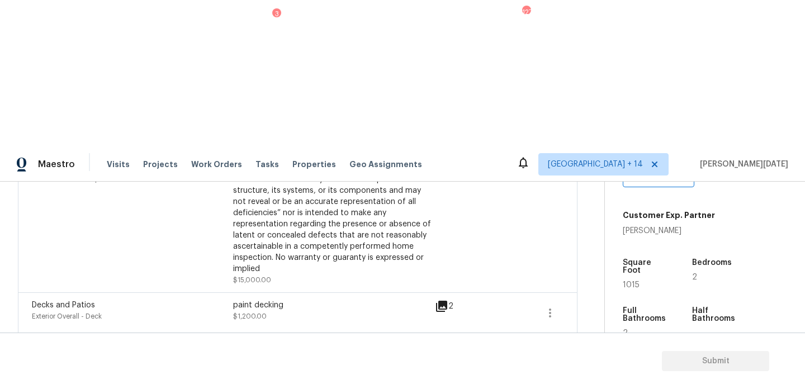
scroll to position [305, 0]
click at [554, 309] on icon "button" at bounding box center [550, 315] width 13 height 13
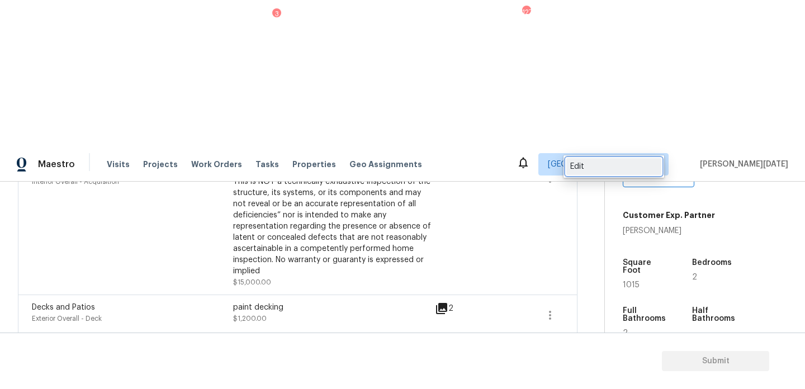
click at [595, 171] on div "Edit" at bounding box center [614, 166] width 87 height 11
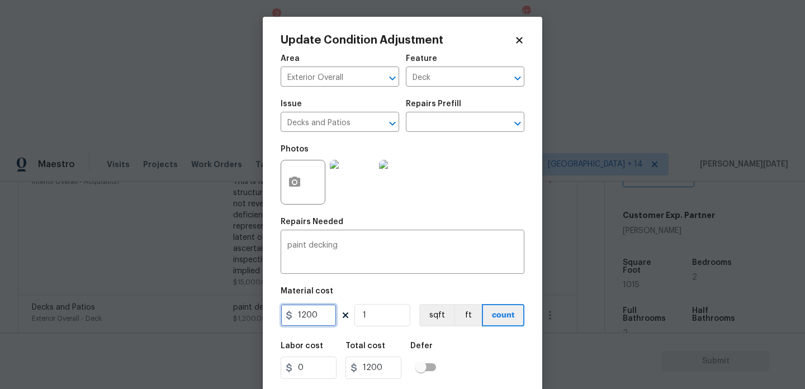
drag, startPoint x: 323, startPoint y: 312, endPoint x: 233, endPoint y: 312, distance: 90.1
click at [233, 312] on div "Update Condition Adjustment Area Exterior Overall ​ Feature Deck ​ Issue Decks …" at bounding box center [402, 194] width 805 height 389
type input "2500"
click at [373, 242] on textarea "paint decking" at bounding box center [402, 253] width 230 height 23
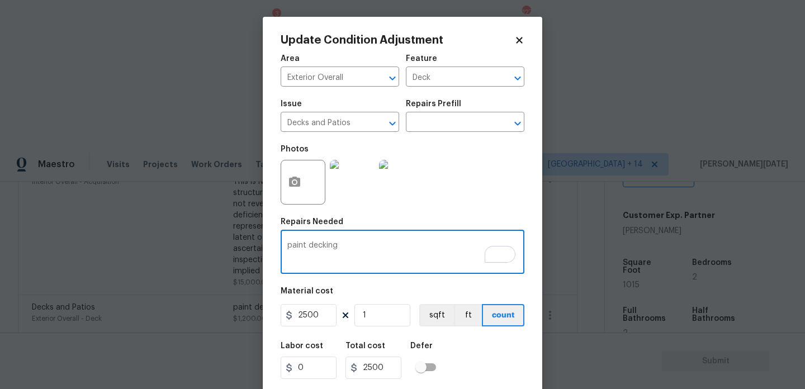
click at [352, 246] on textarea "paint decking" at bounding box center [402, 253] width 230 height 23
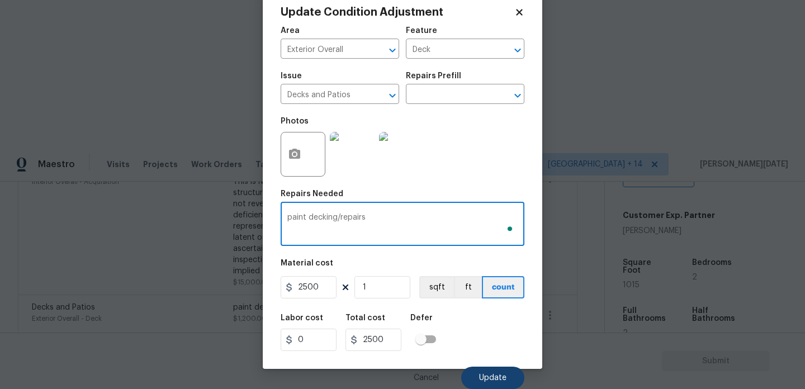
type textarea "paint decking/repairs"
click at [491, 381] on span "Update" at bounding box center [492, 378] width 27 height 8
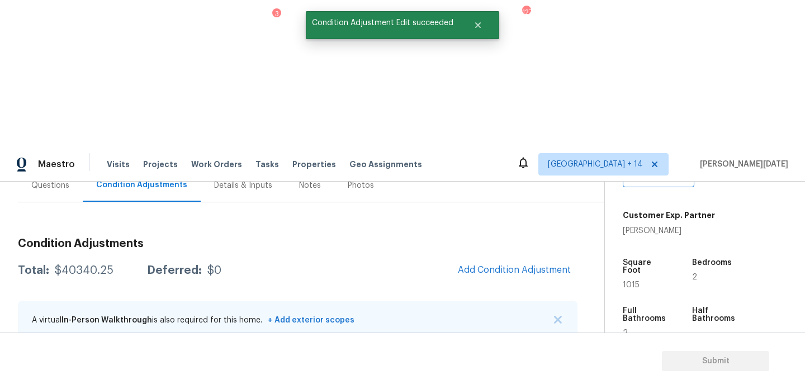
scroll to position [89, 0]
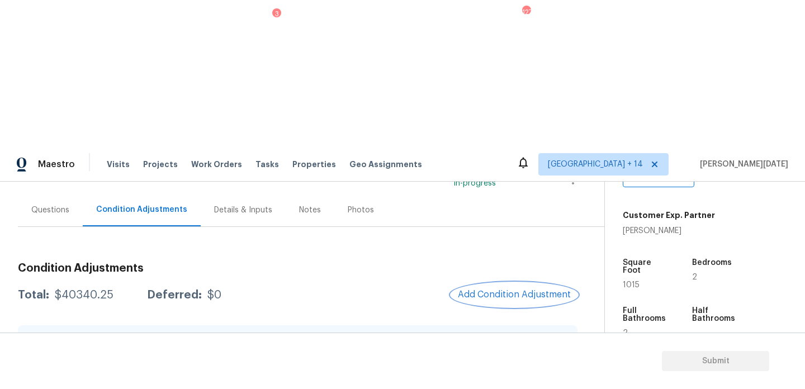
click at [497, 290] on span "Add Condition Adjustment" at bounding box center [514, 295] width 113 height 10
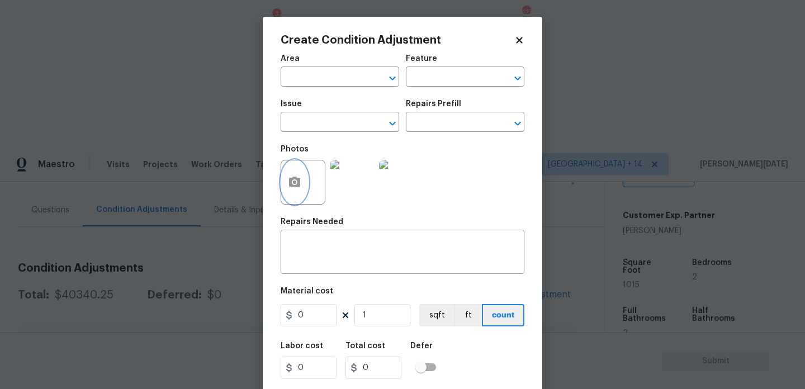
click at [289, 184] on icon "button" at bounding box center [294, 182] width 11 height 10
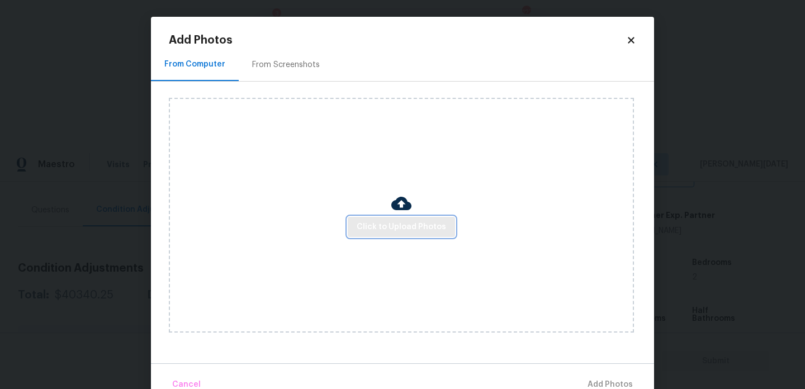
click at [376, 227] on span "Click to Upload Photos" at bounding box center [401, 227] width 89 height 14
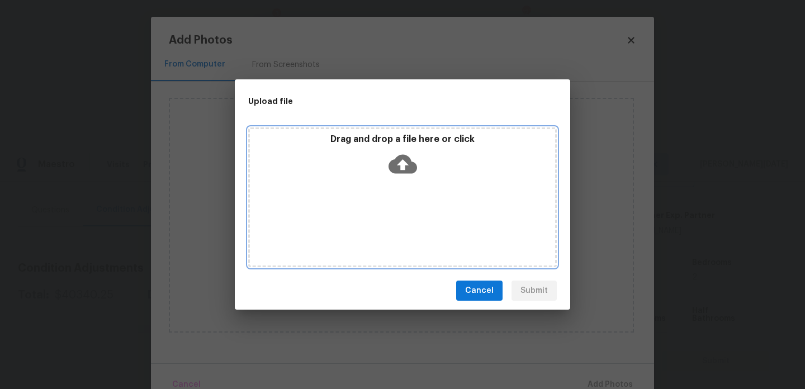
click at [376, 227] on div "Drag and drop a file here or click" at bounding box center [402, 198] width 309 height 140
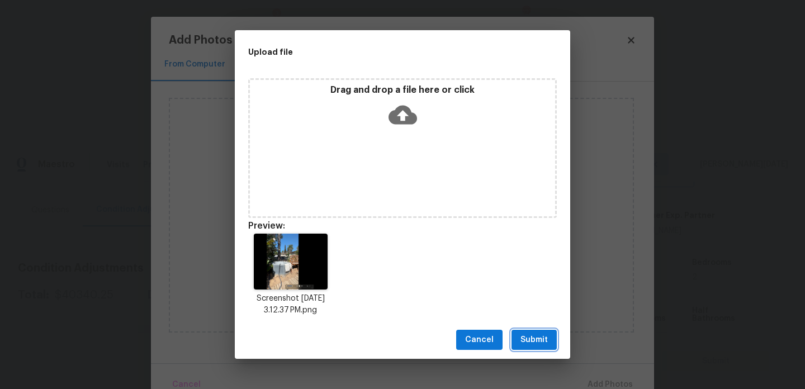
click at [522, 330] on button "Submit" at bounding box center [534, 340] width 45 height 21
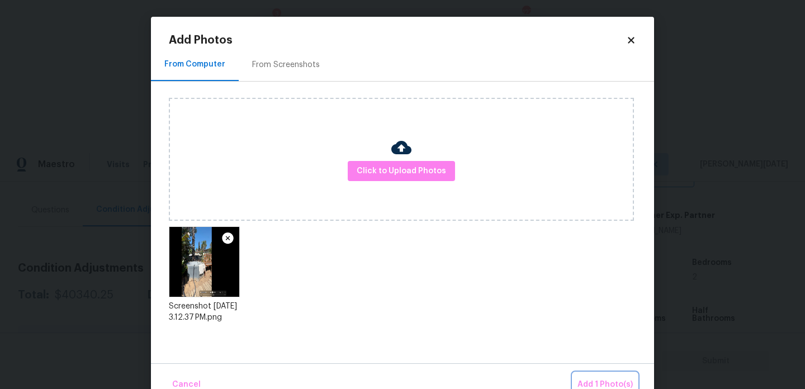
click at [590, 374] on button "Add 1 Photo(s)" at bounding box center [605, 385] width 64 height 24
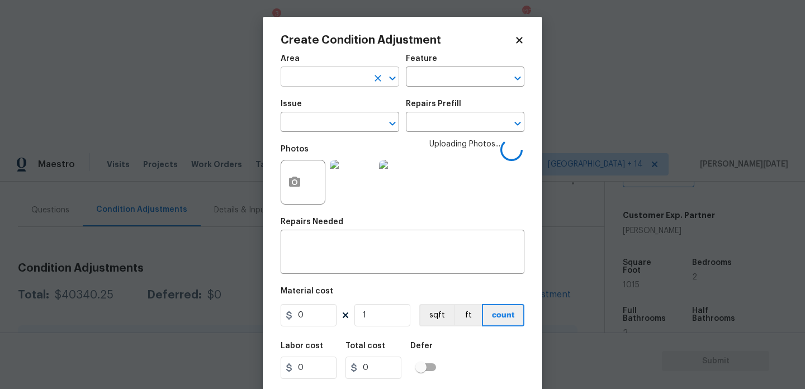
click at [308, 78] on input "text" at bounding box center [324, 77] width 87 height 17
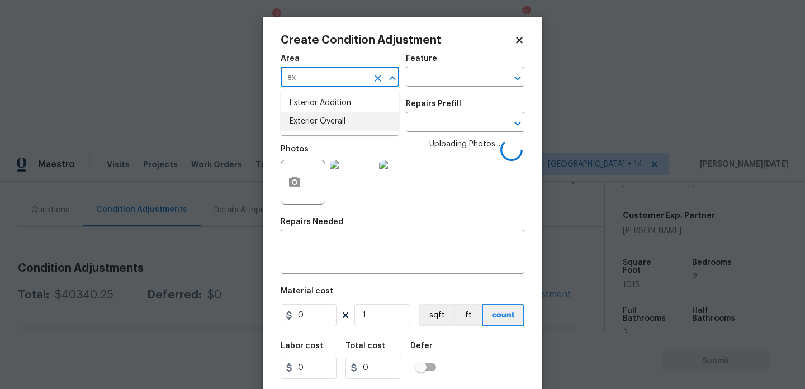
click at [318, 115] on li "Exterior Overall" at bounding box center [340, 121] width 119 height 18
type input "Exterior Overall"
click at [318, 115] on input "text" at bounding box center [324, 123] width 87 height 17
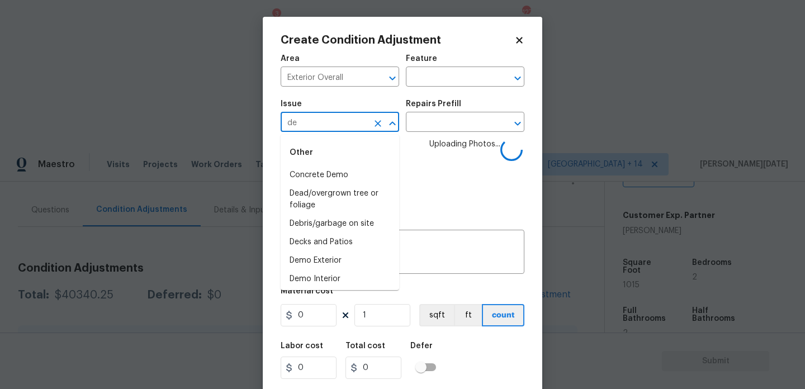
type input "deb"
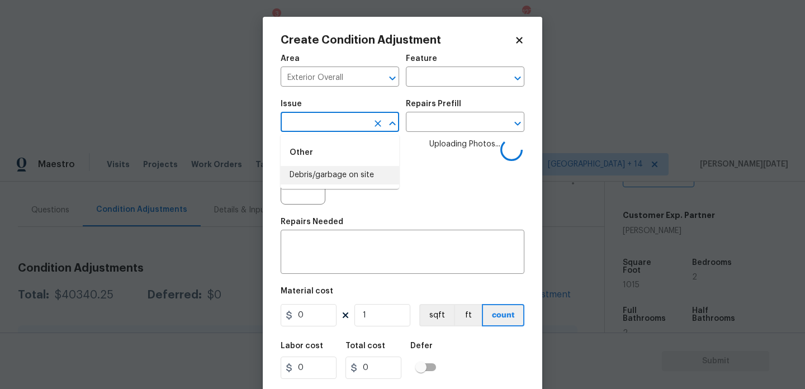
click at [337, 173] on li "Debris/garbage on site" at bounding box center [340, 175] width 119 height 18
type input "ACQ: Flooring"
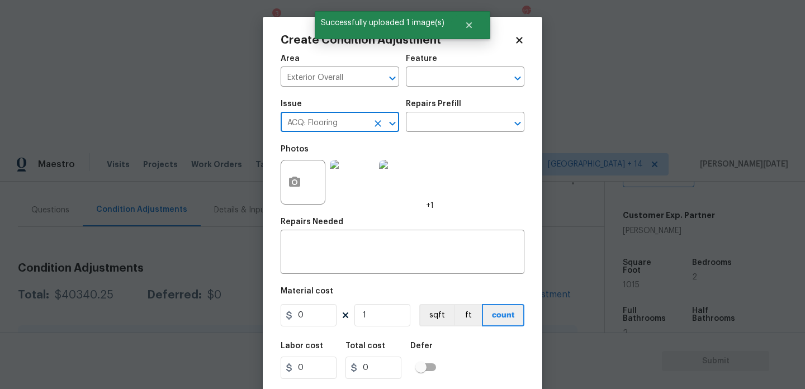
click at [373, 128] on icon "Clear" at bounding box center [378, 123] width 11 height 11
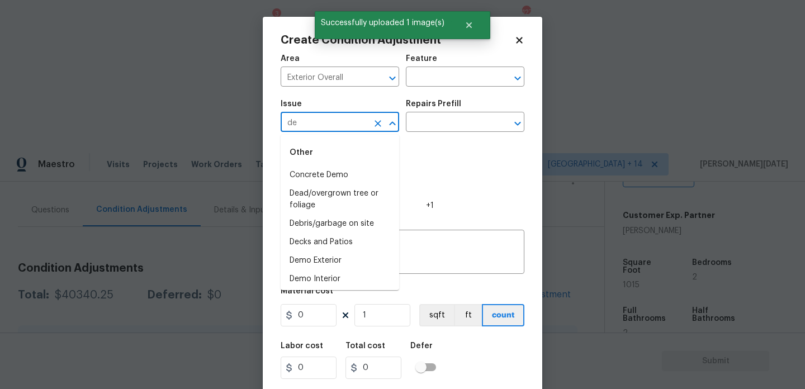
type input "deb"
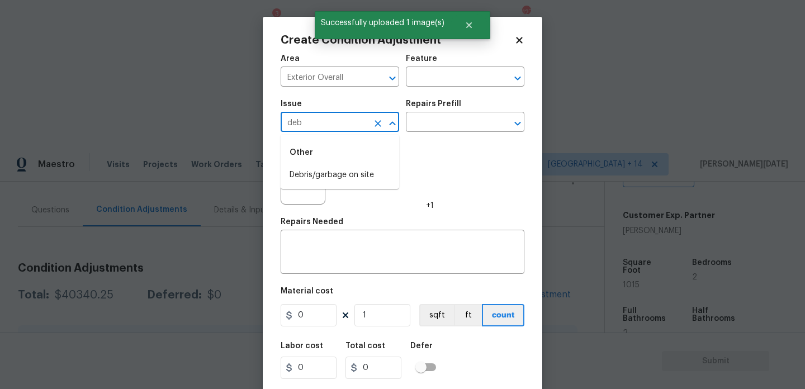
click at [343, 175] on li "Debris/garbage on site" at bounding box center [340, 175] width 119 height 18
type input "Debris/garbage on site"
click at [441, 125] on input "text" at bounding box center [449, 123] width 87 height 17
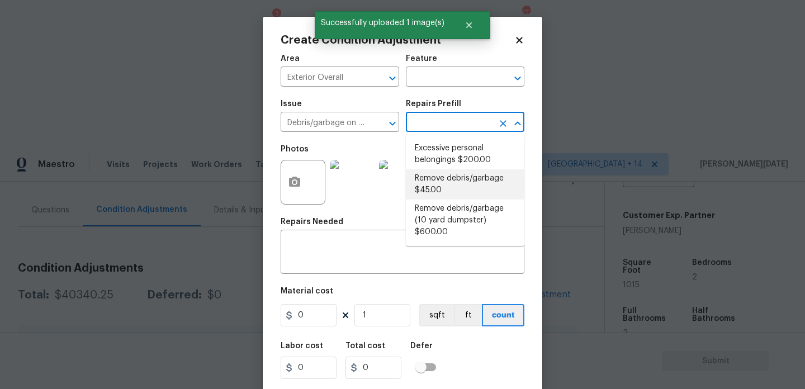
click at [467, 176] on li "Remove debris/garbage $45.00" at bounding box center [465, 184] width 119 height 30
type textarea "Remove, haul off, and properly dispose of any debris left by seller to offsite …"
type input "45"
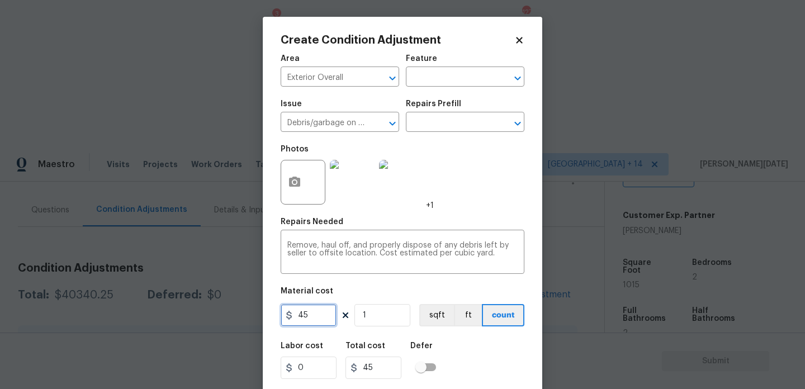
drag, startPoint x: 317, startPoint y: 315, endPoint x: 271, endPoint y: 314, distance: 45.9
click at [271, 314] on div "Create Condition Adjustment Area Exterior Overall ​ Feature ​ Issue Debris/garb…" at bounding box center [403, 207] width 280 height 380
type input "800"
click at [485, 209] on div "Photos +1" at bounding box center [403, 175] width 244 height 73
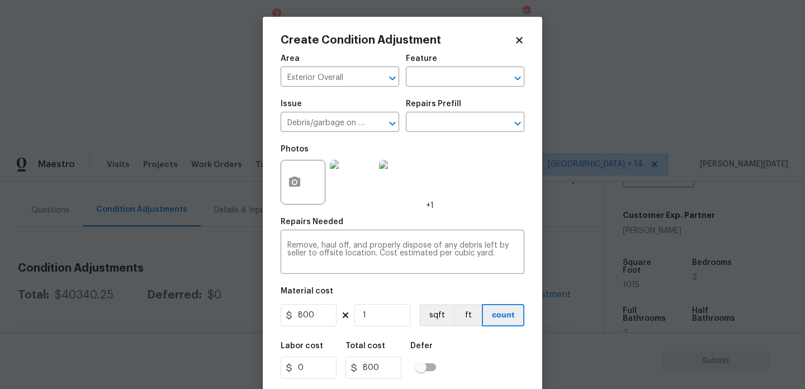
scroll to position [29, 0]
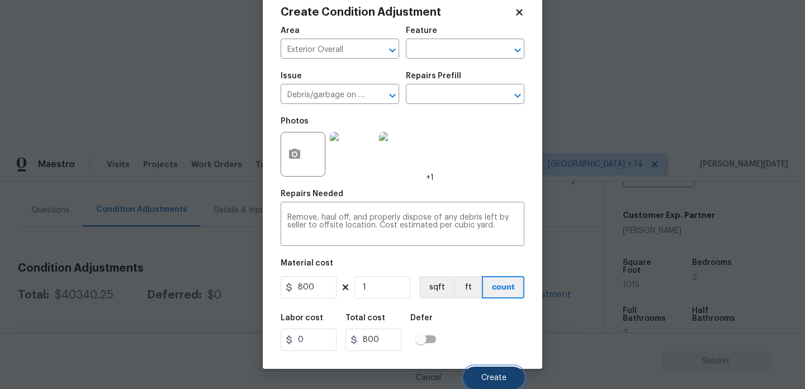
click at [487, 370] on button "Create" at bounding box center [494, 378] width 61 height 22
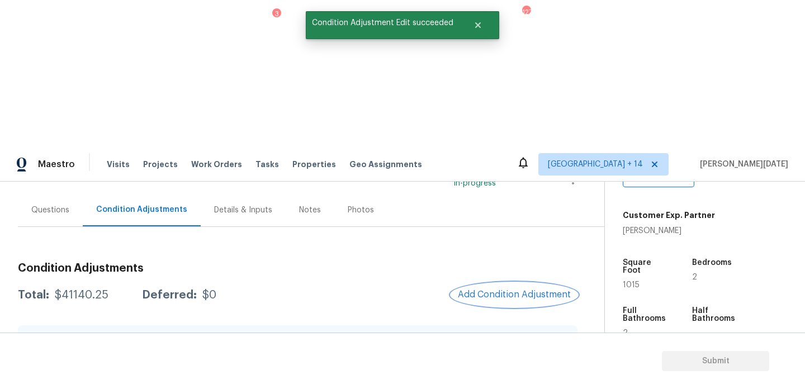
scroll to position [0, 0]
click at [515, 283] on button "Add Condition Adjustment" at bounding box center [514, 294] width 126 height 23
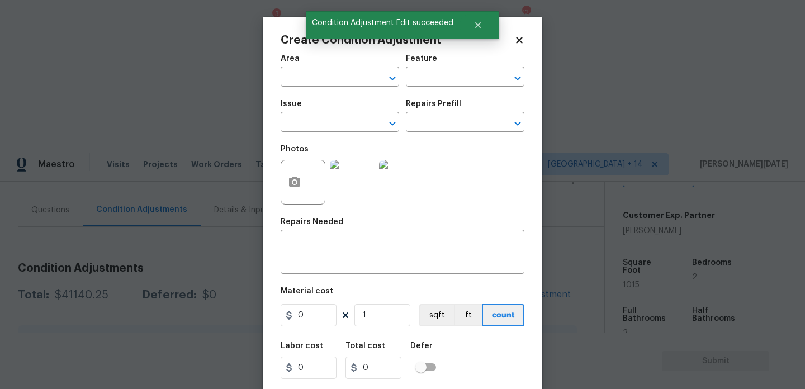
click at [312, 176] on div at bounding box center [303, 182] width 45 height 45
click at [292, 191] on button "button" at bounding box center [294, 183] width 27 height 44
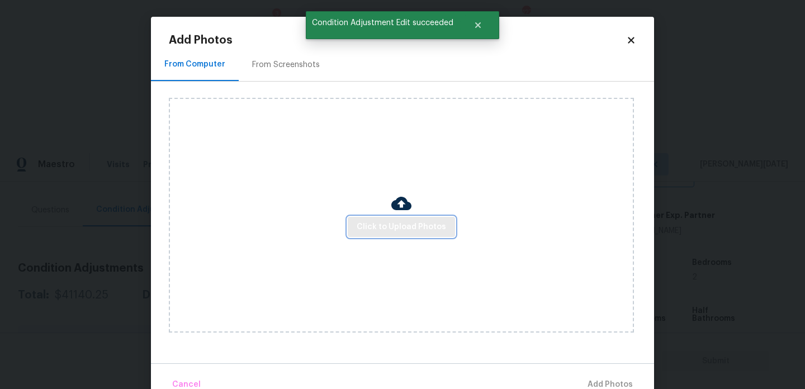
click at [390, 237] on button "Click to Upload Photos" at bounding box center [401, 227] width 107 height 21
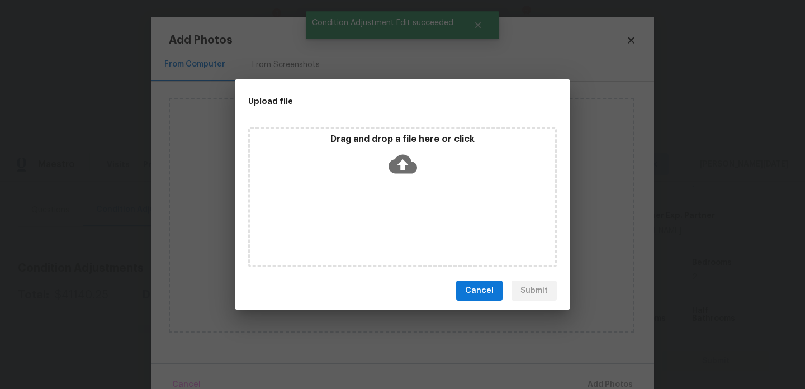
click at [390, 237] on div "Drag and drop a file here or click" at bounding box center [402, 198] width 309 height 140
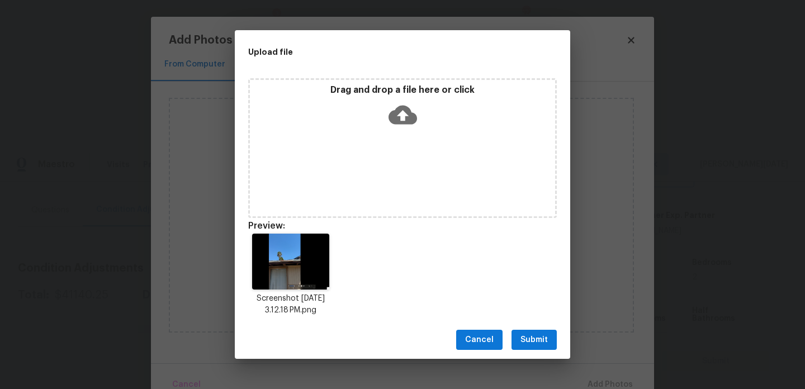
click at [533, 341] on span "Submit" at bounding box center [534, 340] width 27 height 14
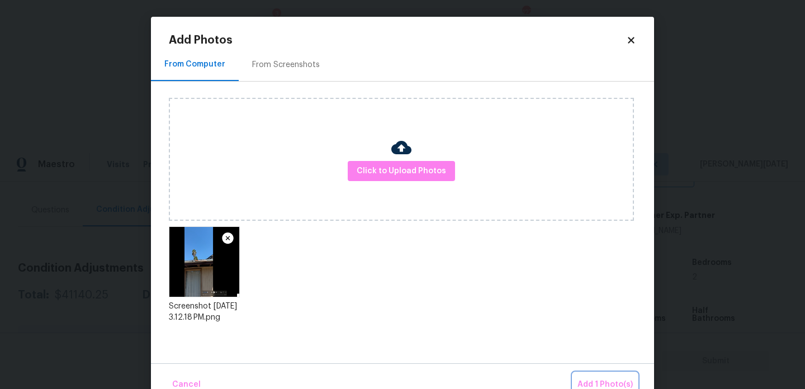
click at [599, 384] on span "Add 1 Photo(s)" at bounding box center [605, 385] width 55 height 14
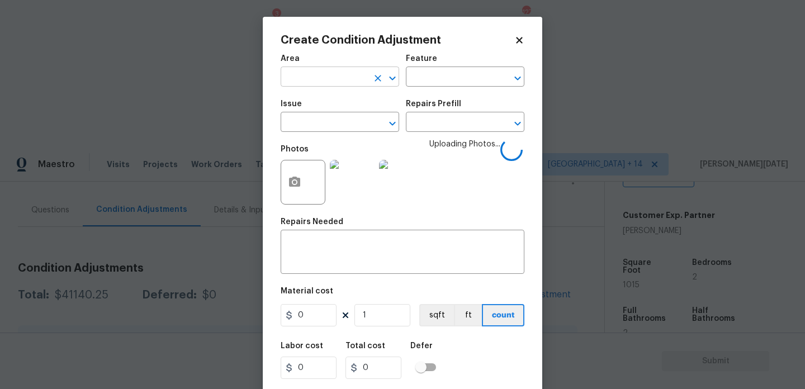
click at [304, 82] on input "text" at bounding box center [324, 77] width 87 height 17
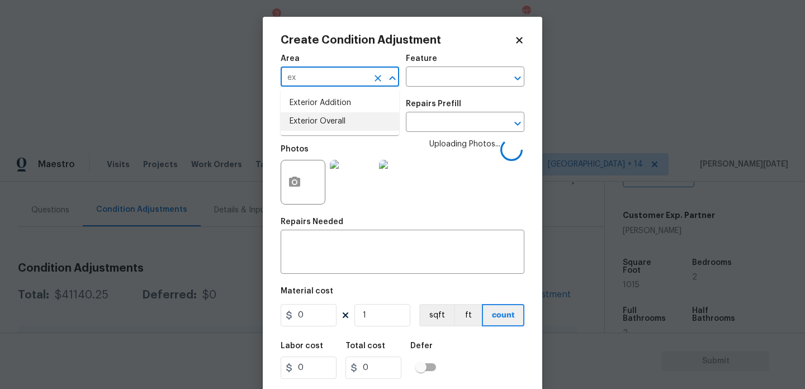
click at [313, 122] on li "Exterior Overall" at bounding box center [340, 121] width 119 height 18
type input "Exterior Overall"
click at [412, 89] on div "Area Exterior Overall ​ Feature ​" at bounding box center [403, 70] width 244 height 45
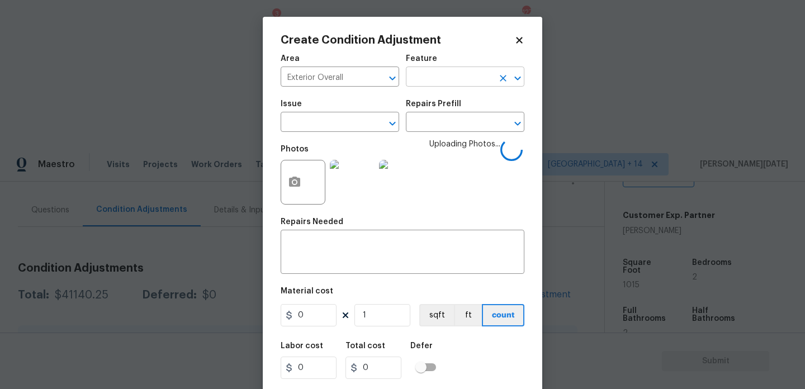
click at [434, 80] on input "text" at bounding box center [449, 77] width 87 height 17
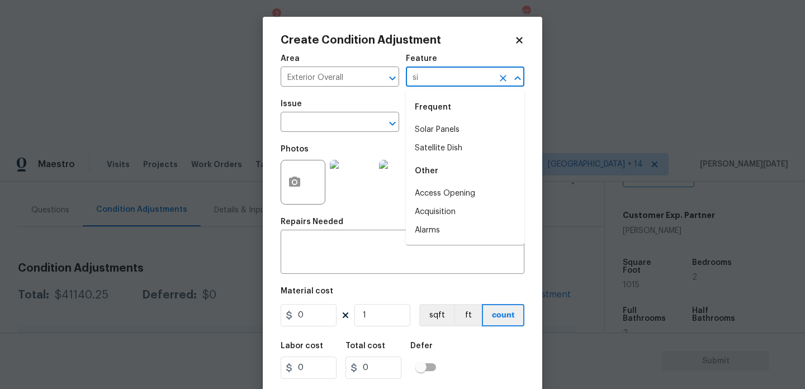
type input "sid"
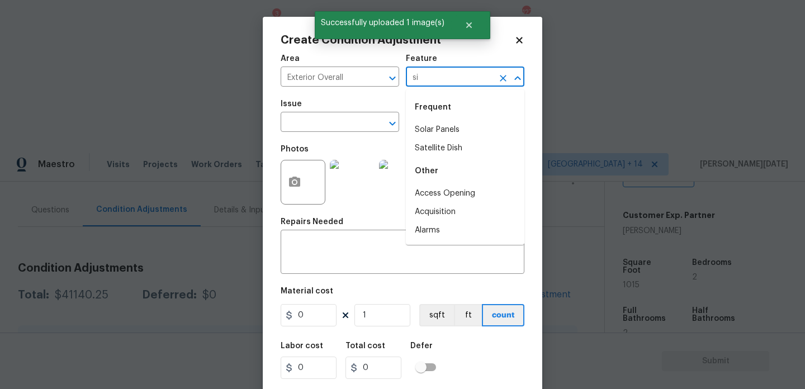
type input "sid"
click at [438, 143] on li "Overall Paint" at bounding box center [465, 148] width 119 height 18
type input "Overall Paint"
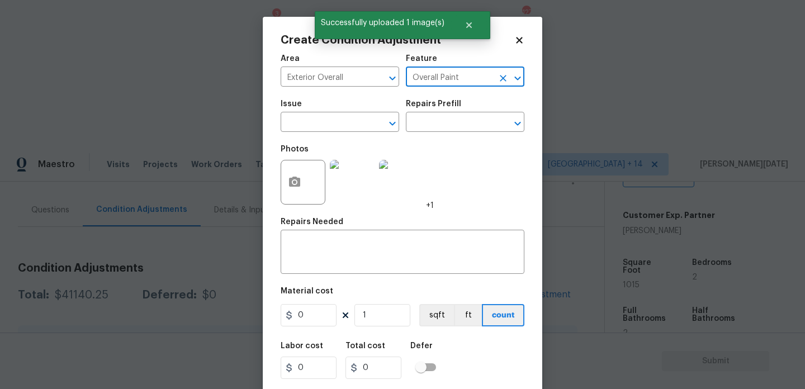
click at [496, 76] on button "Clear" at bounding box center [504, 78] width 16 height 16
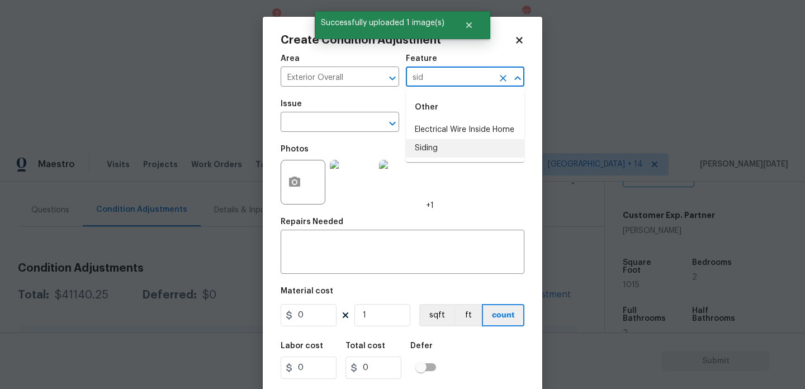
click at [469, 150] on li "Siding" at bounding box center [465, 148] width 119 height 18
type input "Siding"
click at [351, 128] on input "text" at bounding box center [324, 123] width 87 height 17
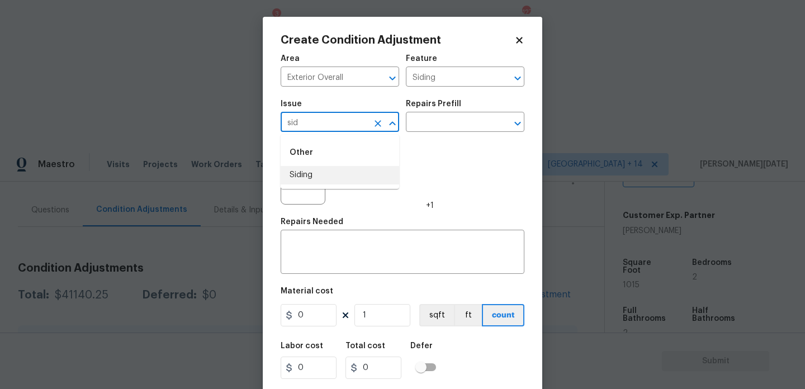
click at [338, 173] on li "Siding" at bounding box center [340, 175] width 119 height 18
type input "Siding"
click at [310, 314] on input "0" at bounding box center [309, 315] width 56 height 22
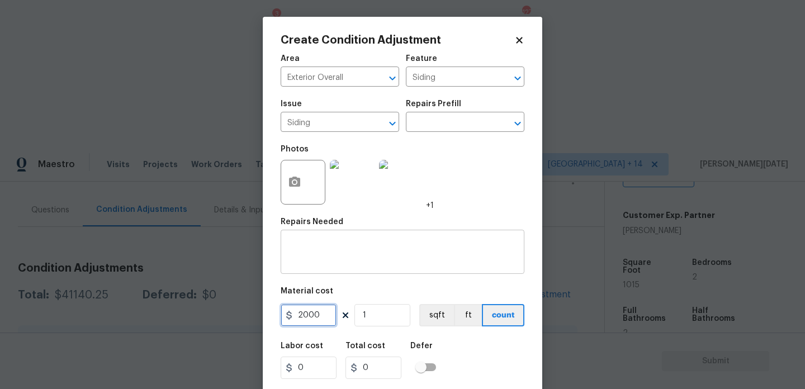
type input "2000"
click at [325, 262] on textarea at bounding box center [402, 253] width 230 height 23
type input "2000"
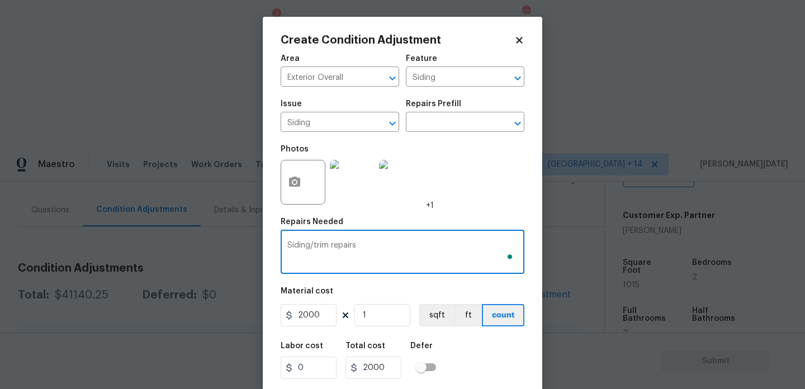
scroll to position [29, 0]
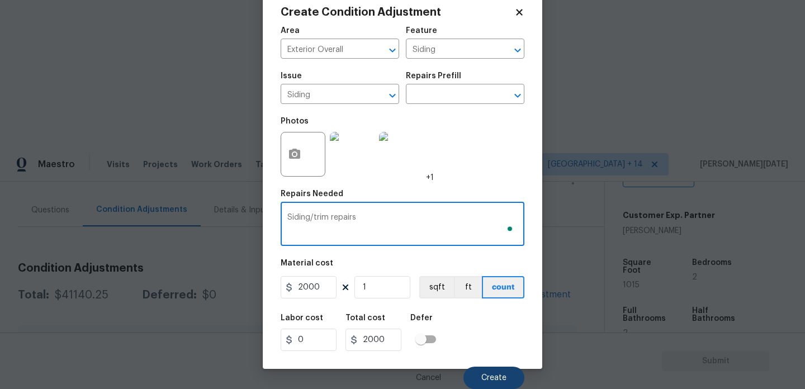
type textarea "Siding/trim repairs"
click at [474, 368] on button "Create" at bounding box center [494, 378] width 61 height 22
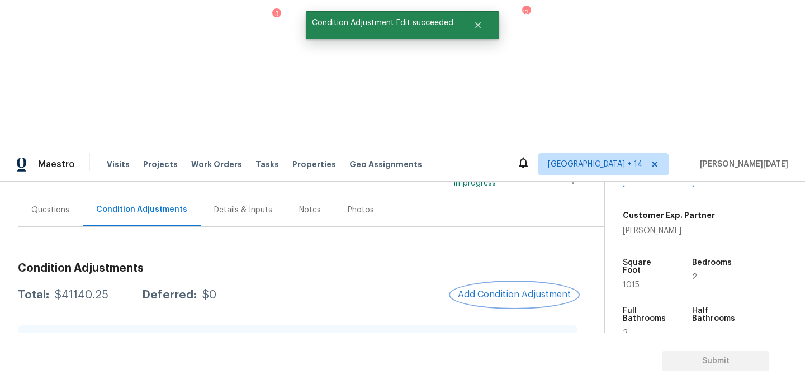
scroll to position [0, 0]
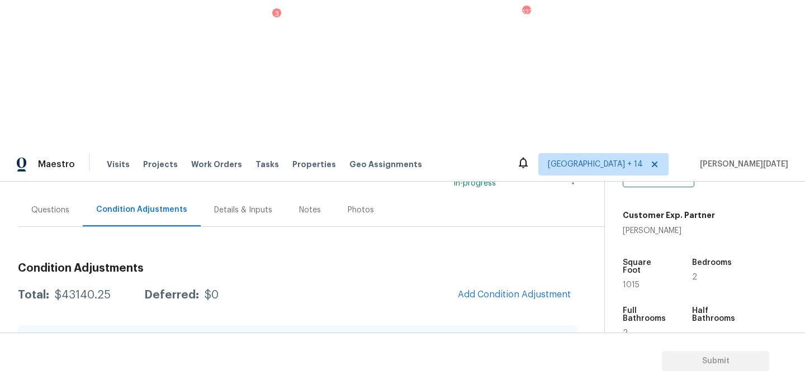
click at [451, 283] on div "Total: $43140.25 Deferred: $0 Add Condition Adjustment" at bounding box center [298, 295] width 560 height 25
click at [484, 290] on span "Add Condition Adjustment" at bounding box center [514, 295] width 113 height 10
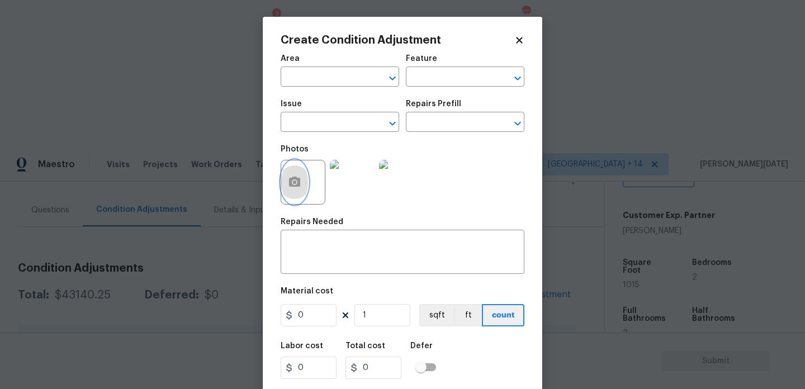
click at [288, 176] on icon "button" at bounding box center [294, 182] width 13 height 13
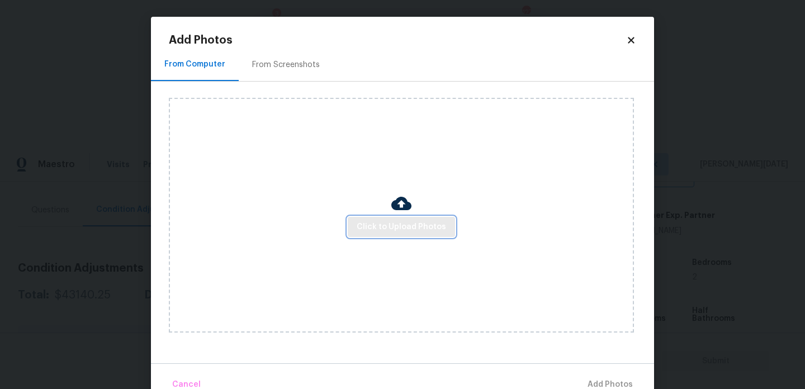
click at [391, 221] on span "Click to Upload Photos" at bounding box center [401, 227] width 89 height 14
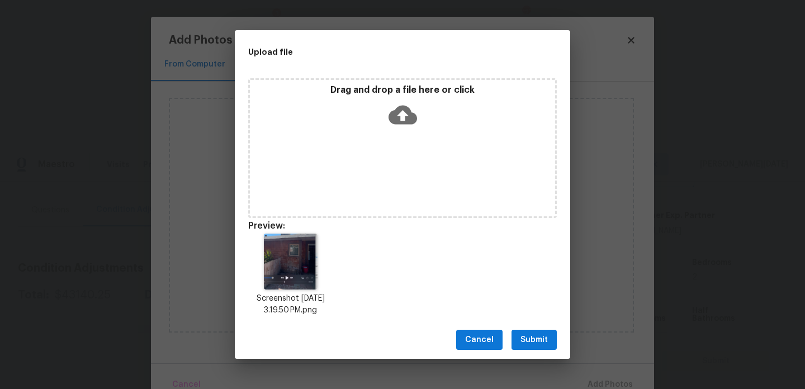
click at [527, 326] on div "Cancel Submit" at bounding box center [403, 340] width 336 height 39
click at [536, 337] on span "Submit" at bounding box center [534, 340] width 27 height 14
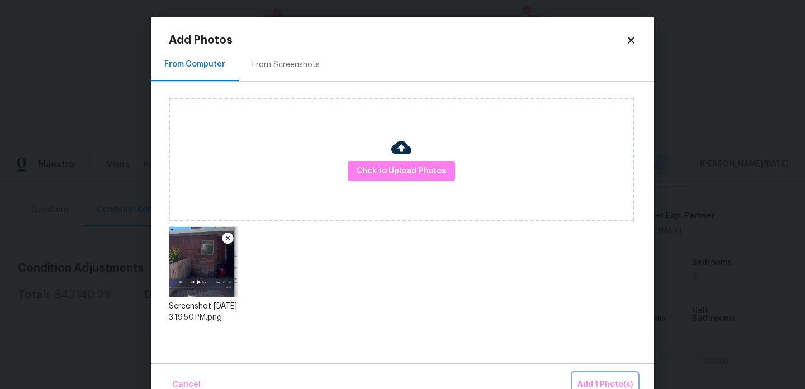
click at [596, 376] on button "Add 1 Photo(s)" at bounding box center [605, 385] width 64 height 24
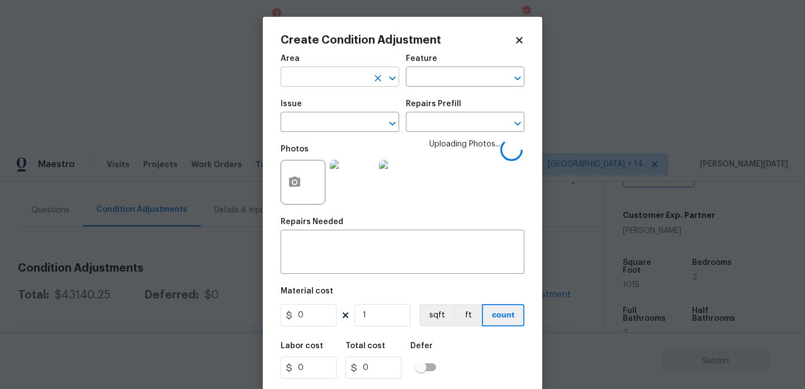
click at [317, 79] on input "text" at bounding box center [324, 77] width 87 height 17
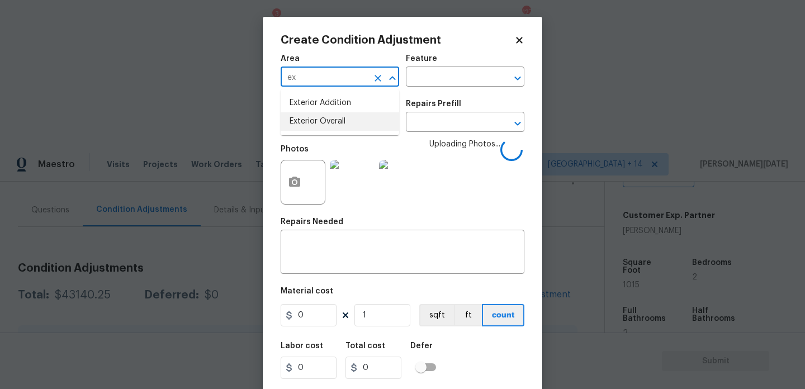
click at [317, 116] on li "Exterior Overall" at bounding box center [340, 121] width 119 height 18
type input "Exterior Overall"
click at [317, 116] on input "text" at bounding box center [324, 123] width 87 height 17
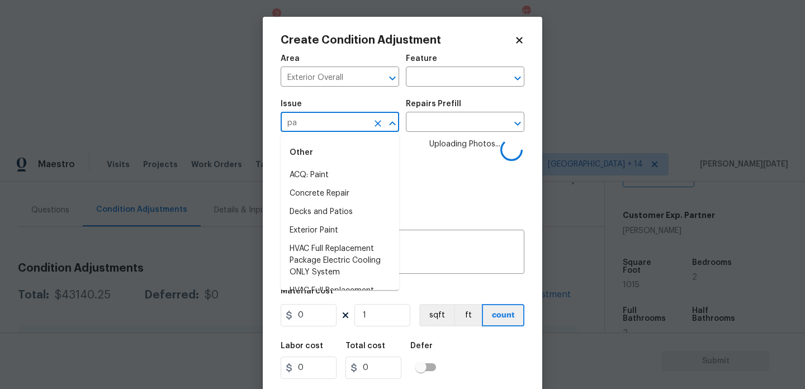
type input "pai"
type input "nt"
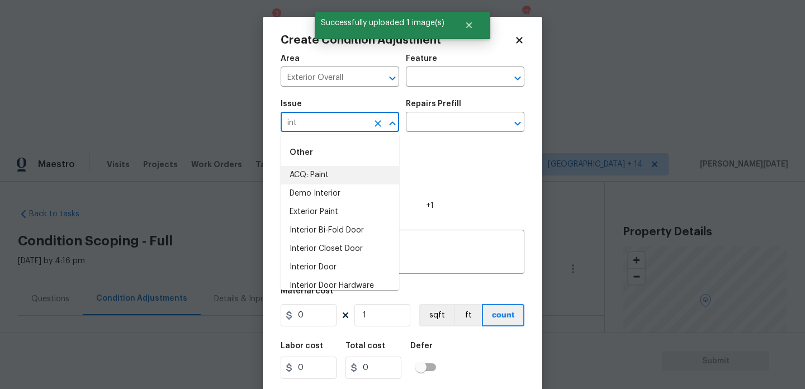
scroll to position [238, 0]
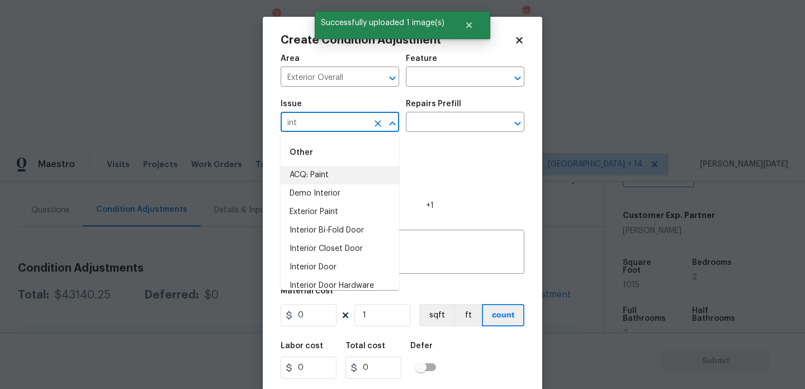
click at [338, 172] on li "ACQ: Paint" at bounding box center [340, 175] width 119 height 18
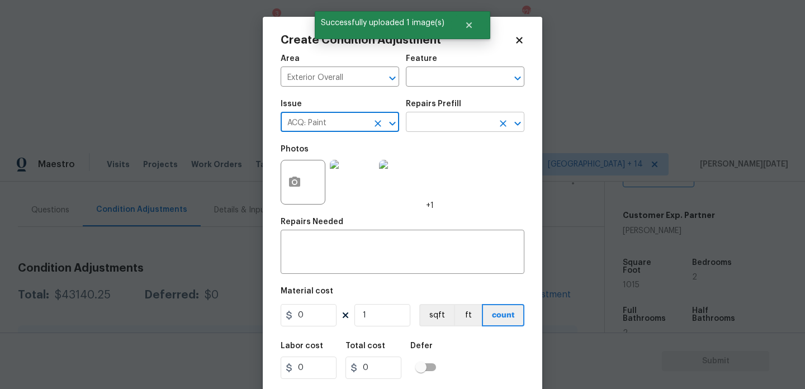
type input "ACQ: Paint"
click at [468, 118] on input "text" at bounding box center [449, 123] width 87 height 17
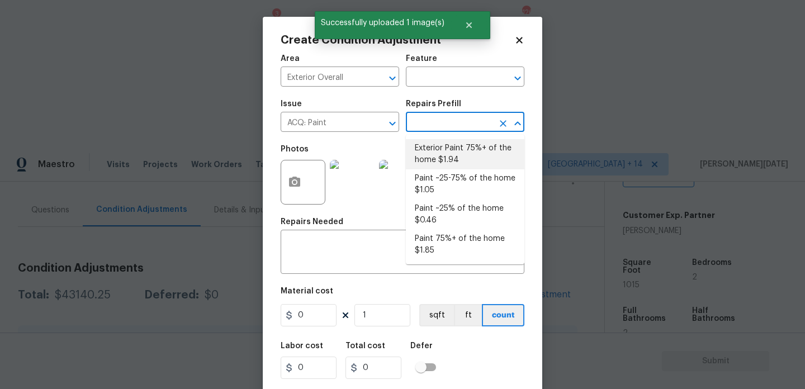
click at [464, 145] on li "Exterior Paint 75%+ of the home $1.94" at bounding box center [465, 154] width 119 height 30
type input "Acquisition"
type input "1.94"
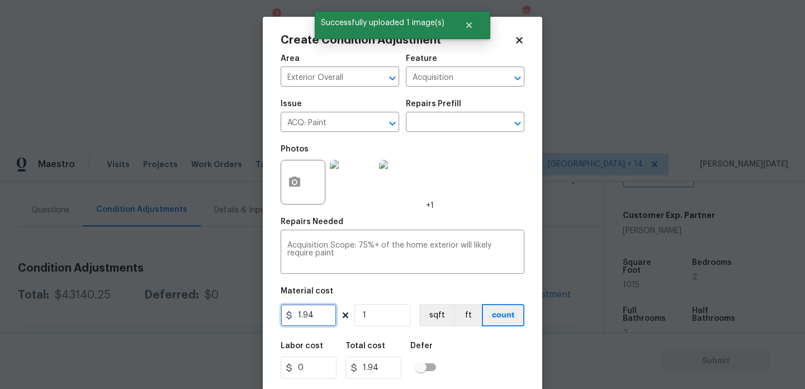
click at [327, 323] on input "1.94" at bounding box center [309, 315] width 56 height 22
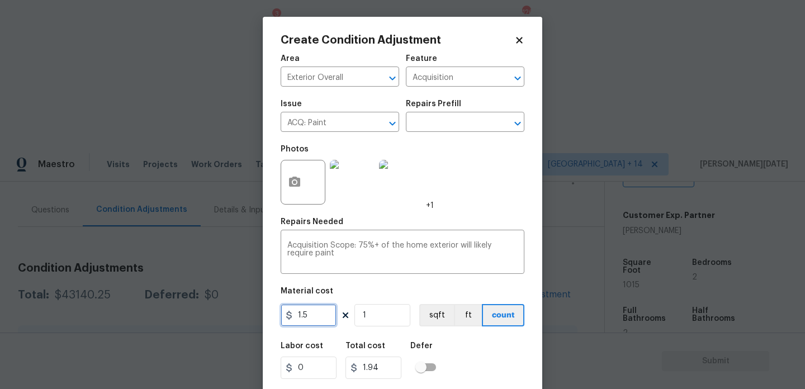
type input "1.5"
click at [383, 317] on input "1" at bounding box center [383, 315] width 56 height 22
type input "1.5"
type input "0"
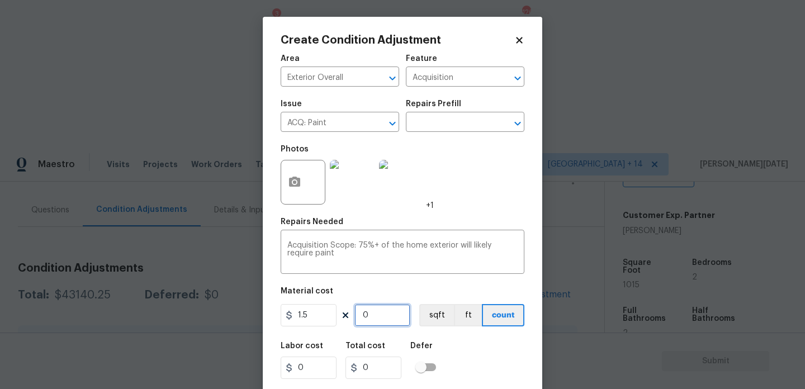
type input "1"
type input "1.5"
type input "10"
type input "15"
type input "101"
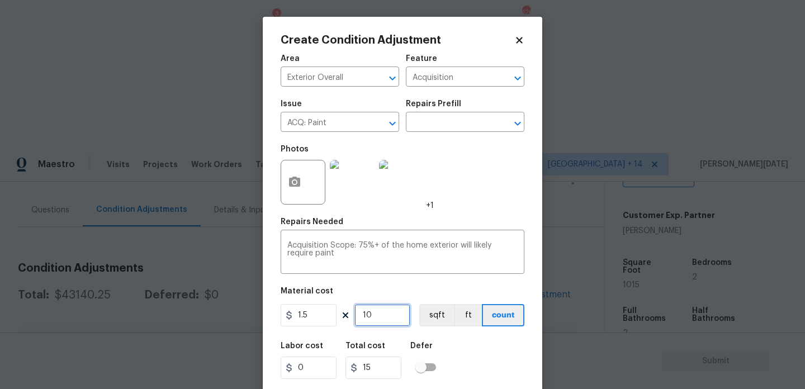
type input "151.5"
type input "1015"
type input "1522.5"
type input "1015"
click at [494, 197] on div "Photos +1" at bounding box center [403, 175] width 244 height 73
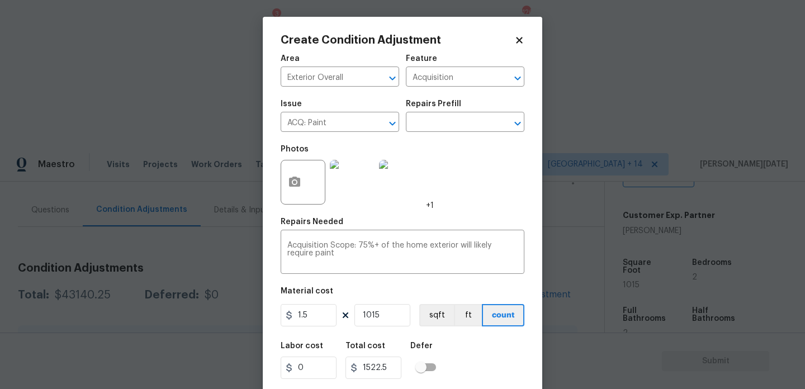
scroll to position [29, 0]
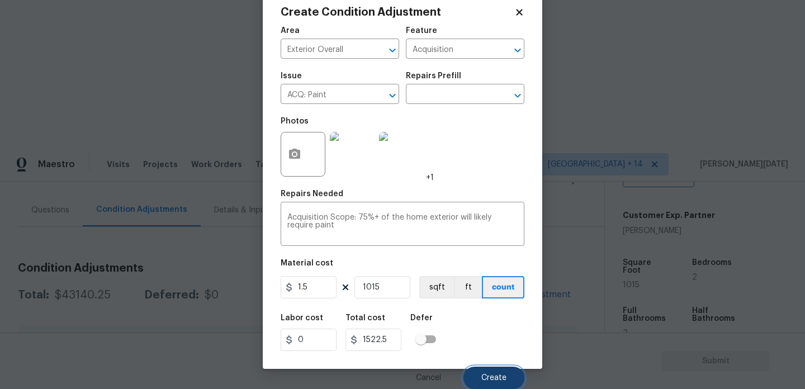
click at [506, 371] on button "Create" at bounding box center [494, 378] width 61 height 22
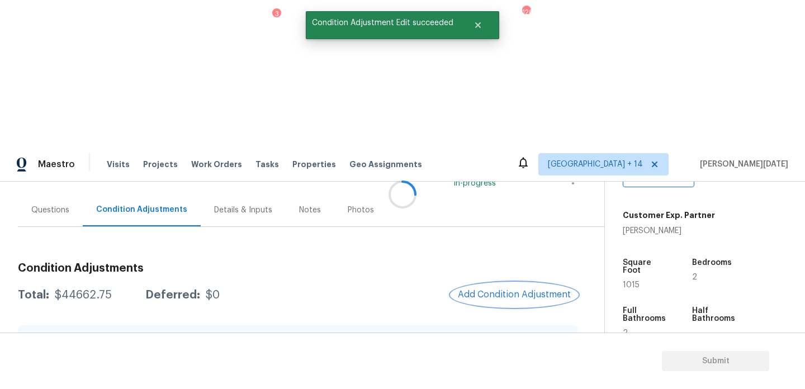
scroll to position [0, 0]
drag, startPoint x: 52, startPoint y: 147, endPoint x: 112, endPoint y: 148, distance: 60.4
click at [112, 290] on div "Total: $44662.75 Deferred: $0" at bounding box center [119, 295] width 202 height 11
copy div "$44662.75"
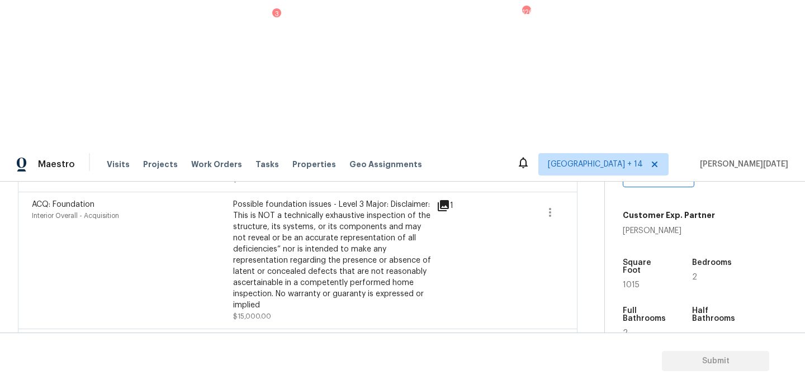
scroll to position [419, 0]
click at [550, 344] on icon "button" at bounding box center [550, 348] width 2 height 9
click at [588, 206] on link "Edit" at bounding box center [614, 200] width 95 height 17
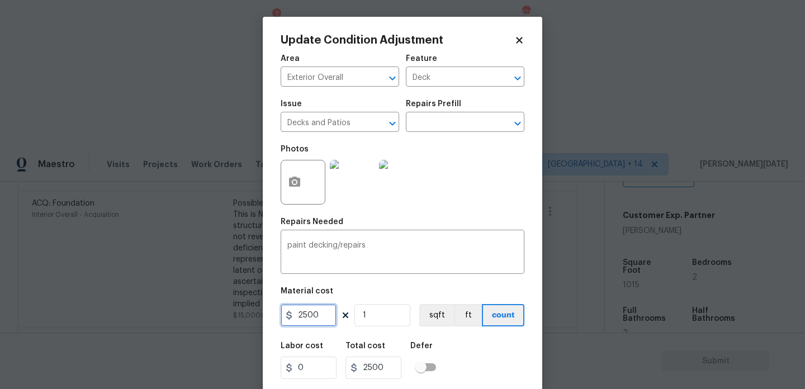
drag, startPoint x: 324, startPoint y: 320, endPoint x: 172, endPoint y: 318, distance: 152.7
click at [172, 318] on div "Update Condition Adjustment Area Exterior Overall ​ Feature Deck ​ Issue Decks …" at bounding box center [402, 194] width 805 height 389
type input "3500"
click at [372, 247] on textarea "paint decking/repairs" at bounding box center [402, 253] width 230 height 23
type input "3500"
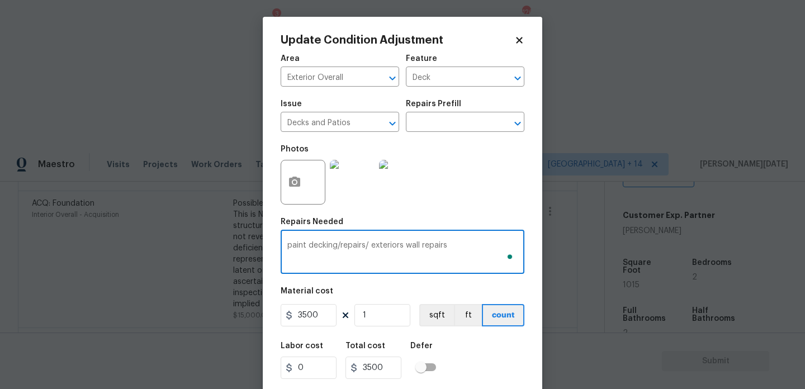
scroll to position [29, 0]
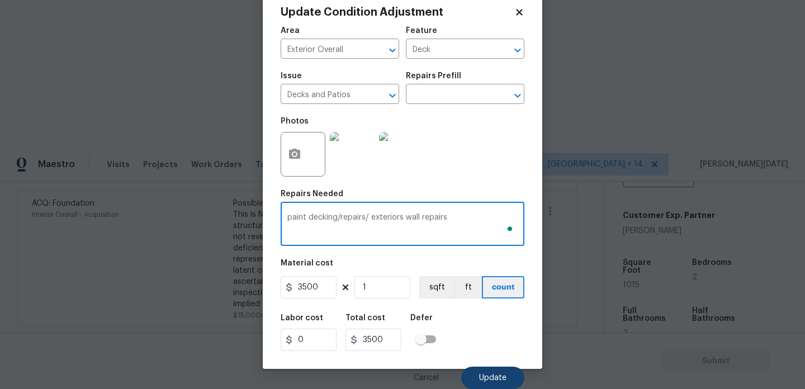
type textarea "paint decking/repairs/ exteriors wall repairs"
click at [487, 372] on button "Update" at bounding box center [492, 378] width 63 height 22
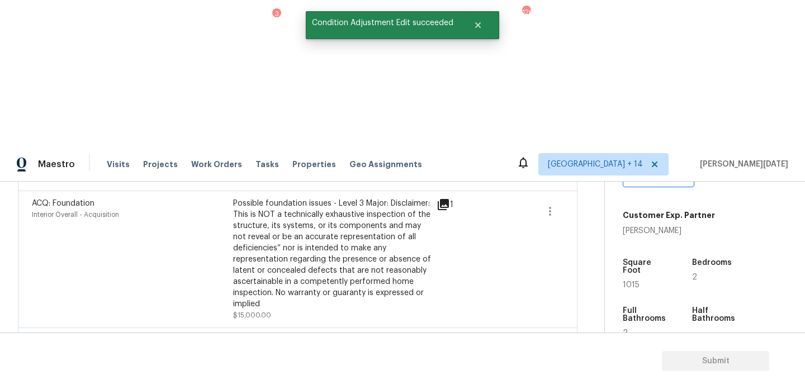
scroll to position [0, 0]
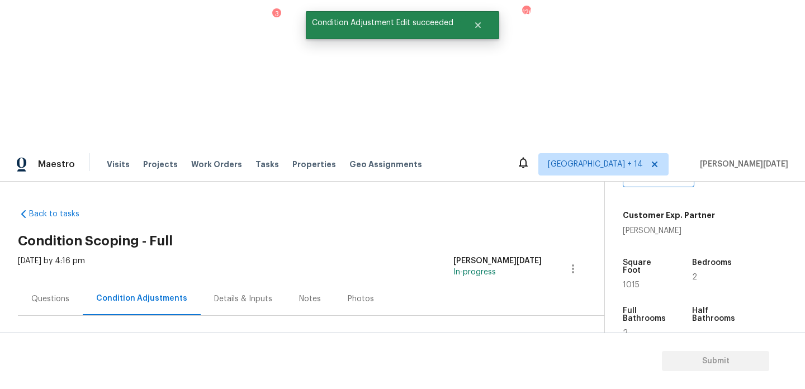
click at [54, 294] on div "Questions" at bounding box center [50, 299] width 38 height 11
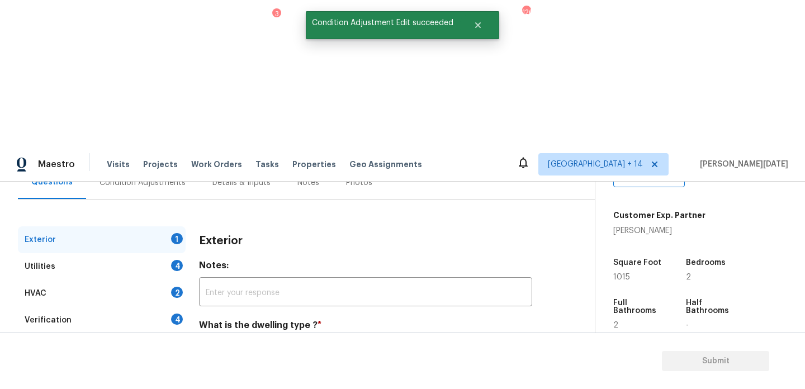
scroll to position [149, 0]
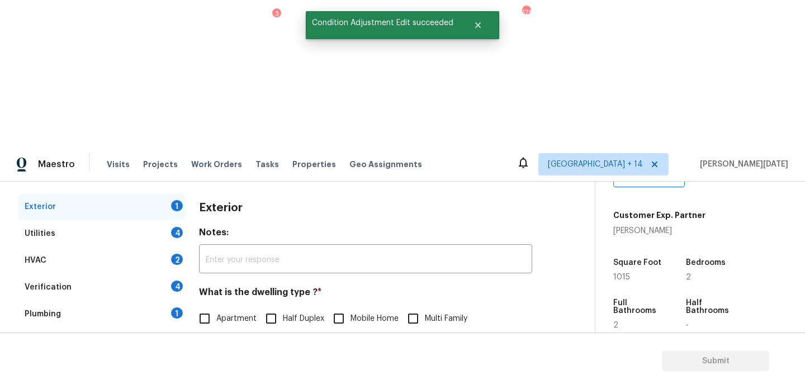
click at [211, 331] on input "Single Family" at bounding box center [204, 342] width 23 height 23
checkbox input "true"
click at [172, 227] on div "4" at bounding box center [177, 232] width 12 height 11
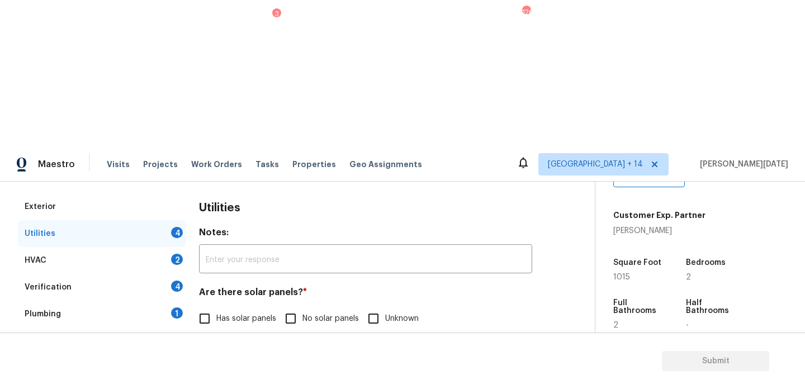
click at [281, 307] on input "No solar panels" at bounding box center [290, 318] width 23 height 23
checkbox input "true"
click at [220, 365] on label "Natural Gas Lines" at bounding box center [236, 376] width 87 height 23
click at [216, 365] on input "Natural Gas Lines" at bounding box center [204, 376] width 23 height 23
checkbox input "true"
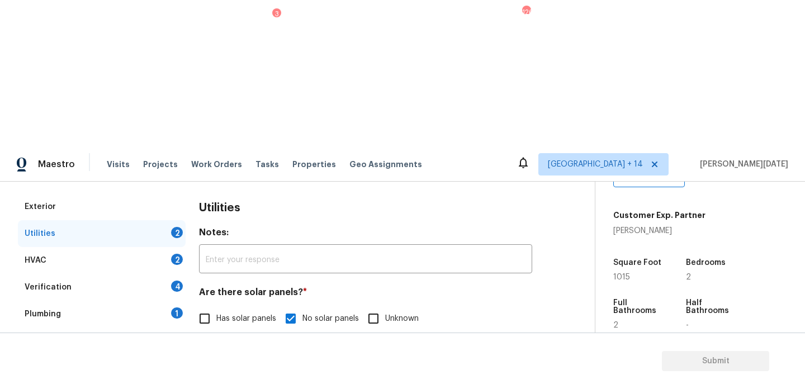
scroll to position [452, 0]
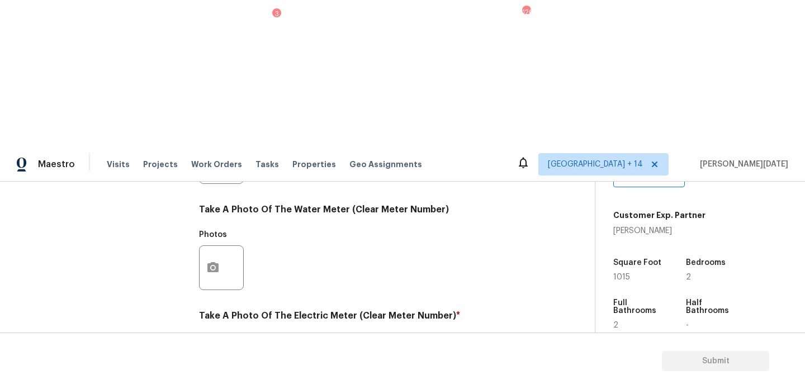
click at [204, 352] on button "button" at bounding box center [213, 374] width 27 height 44
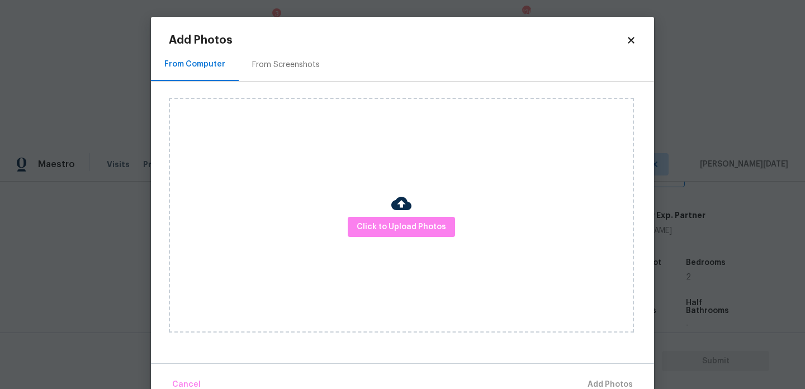
click at [394, 213] on img at bounding box center [402, 204] width 20 height 20
click at [394, 228] on span "Click to Upload Photos" at bounding box center [401, 227] width 89 height 14
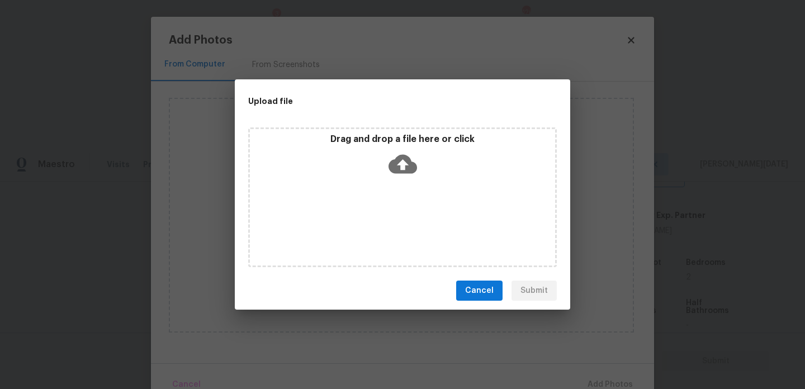
click at [394, 228] on div "Drag and drop a file here or click" at bounding box center [402, 198] width 309 height 140
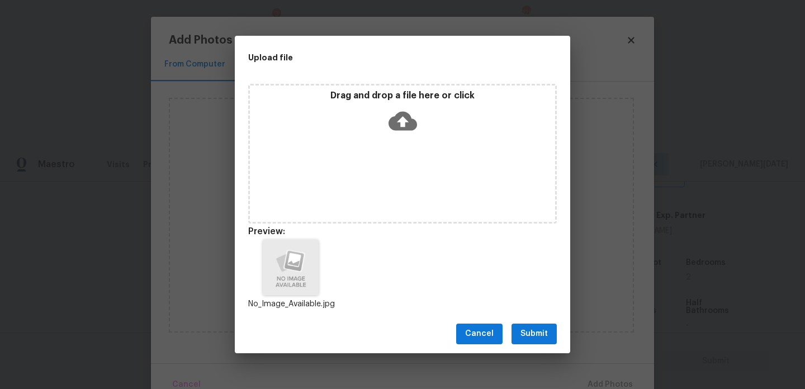
click at [533, 346] on div "Cancel Submit" at bounding box center [403, 334] width 336 height 39
click at [545, 328] on span "Submit" at bounding box center [534, 334] width 27 height 14
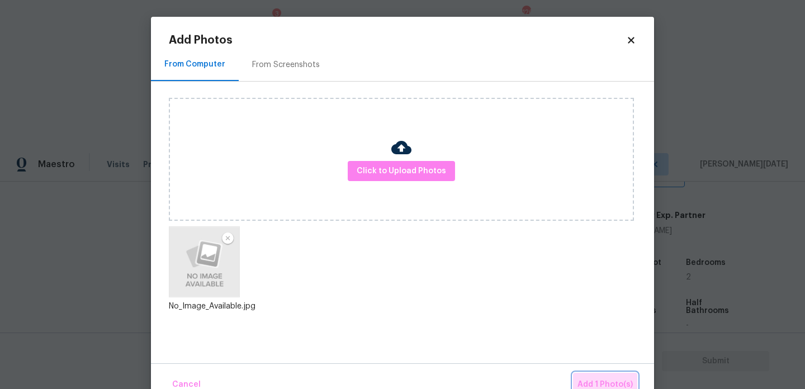
click at [598, 380] on span "Add 1 Photo(s)" at bounding box center [605, 385] width 55 height 14
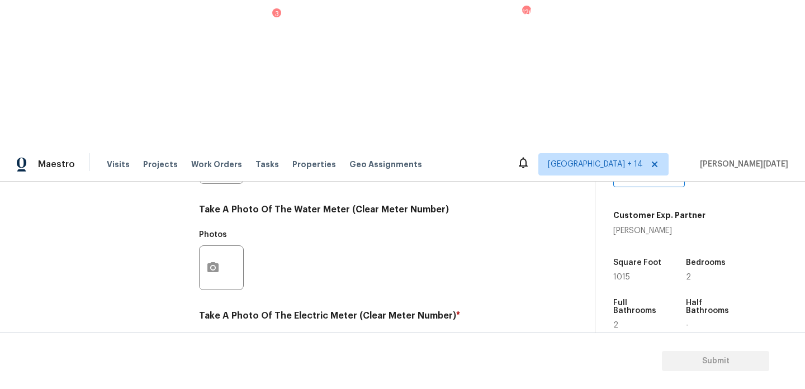
click at [191, 305] on div "Exterior Utilities 1 HVAC 2 Verification 4 Plumbing 1 Roof Gated Community 1 Pr…" at bounding box center [293, 181] width 550 height 583
checkbox input "true"
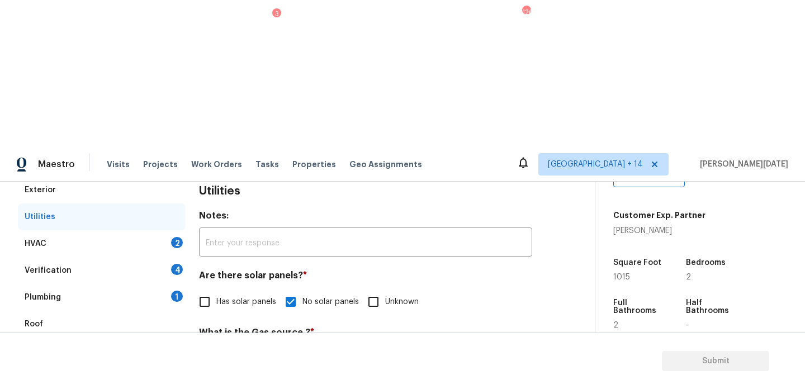
scroll to position [139, 0]
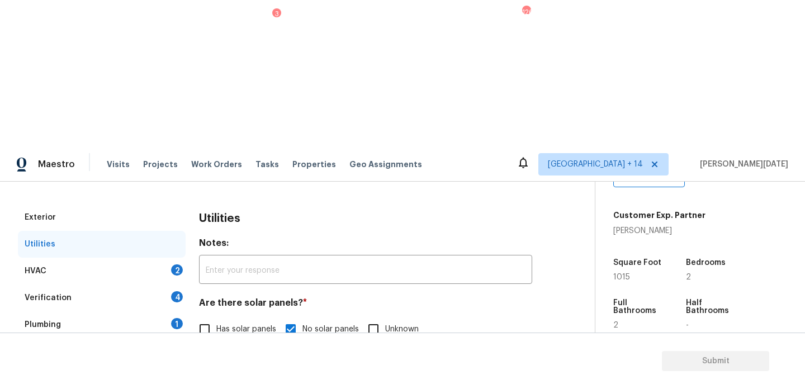
click at [175, 258] on div "HVAC 2" at bounding box center [102, 271] width 168 height 27
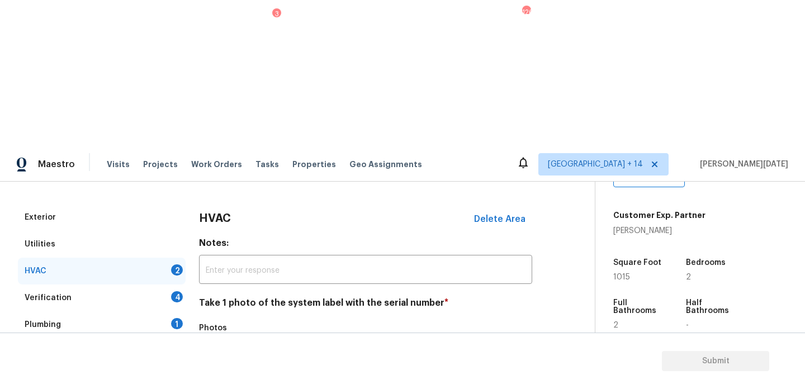
click at [215, 355] on icon "button" at bounding box center [212, 361] width 13 height 13
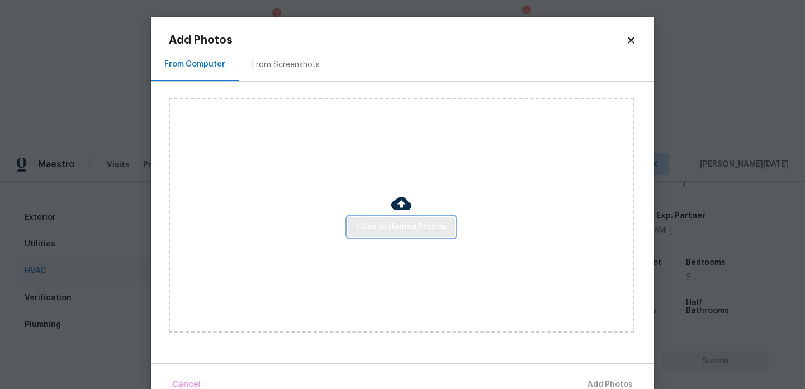
click at [370, 219] on button "Click to Upload Photos" at bounding box center [401, 227] width 107 height 21
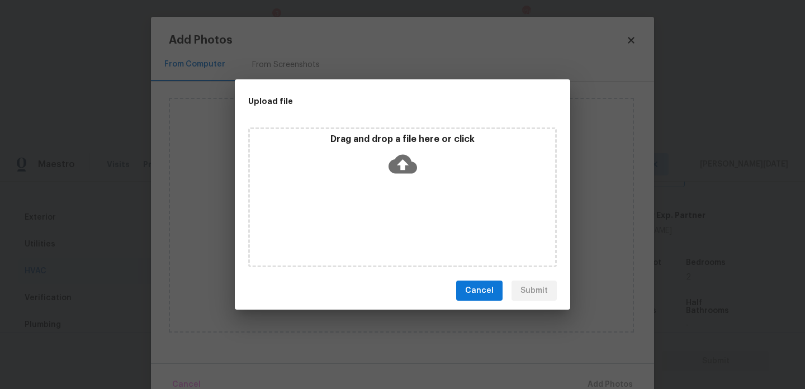
click at [370, 219] on div "Drag and drop a file here or click" at bounding box center [402, 198] width 309 height 140
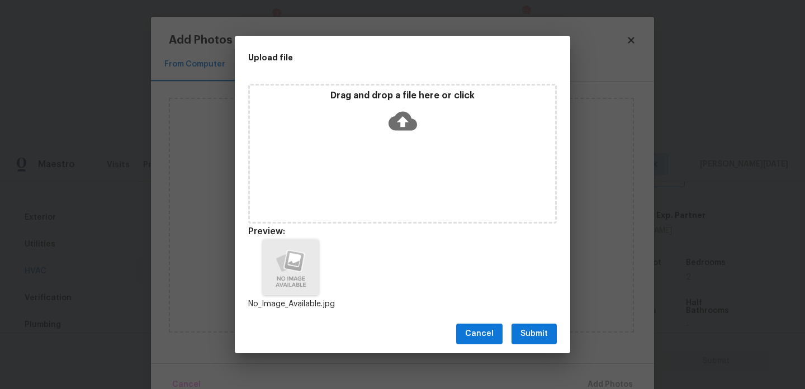
click at [540, 343] on button "Submit" at bounding box center [534, 334] width 45 height 21
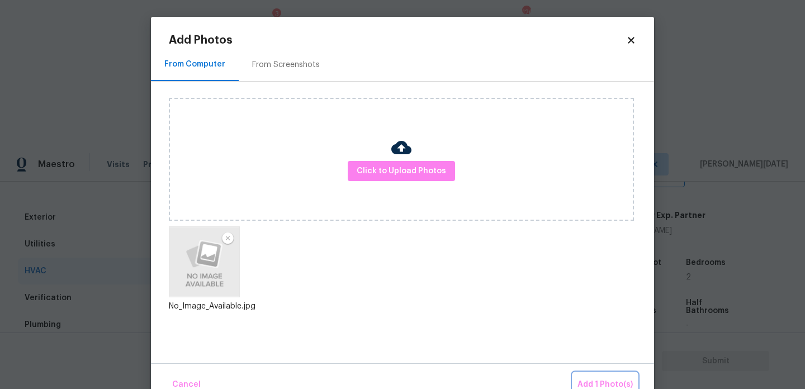
click at [595, 376] on button "Add 1 Photo(s)" at bounding box center [605, 385] width 64 height 24
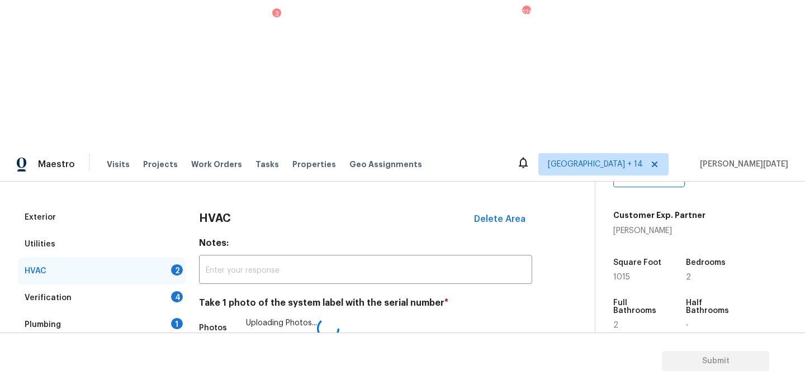
scroll to position [186, 0]
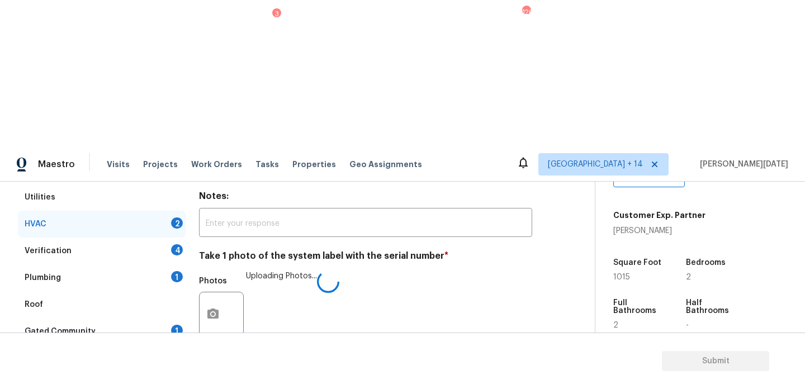
checkbox input "true"
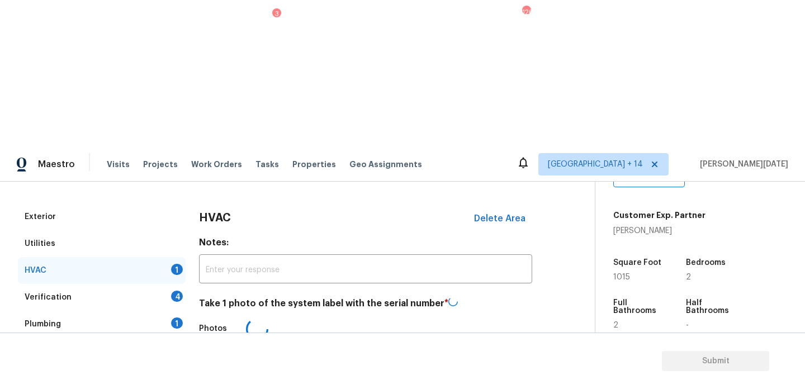
scroll to position [135, 0]
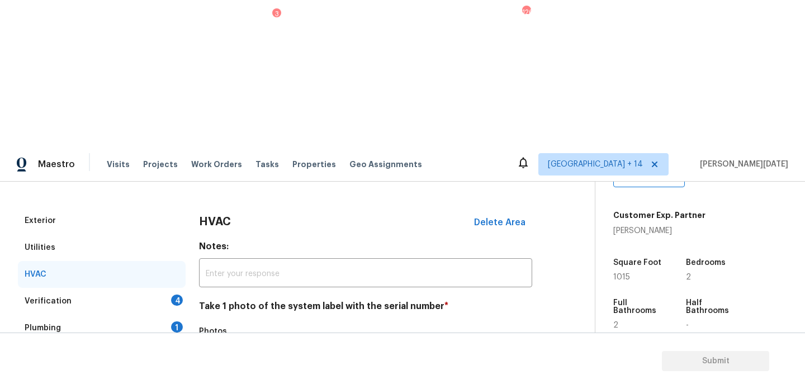
click at [178, 295] on div "4" at bounding box center [177, 300] width 12 height 11
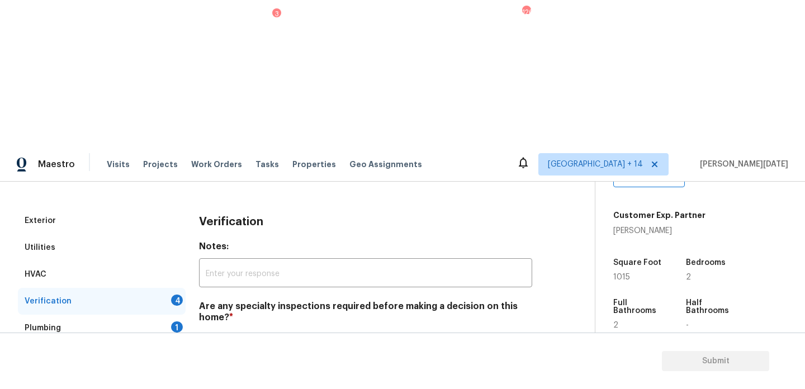
click at [210, 332] on input "No specialty inspection required" at bounding box center [204, 343] width 23 height 23
checkbox input "true"
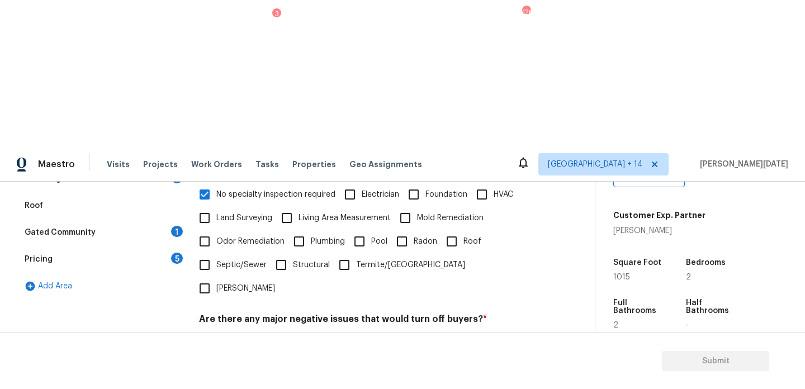
scroll to position [284, 0]
checkbox input "true"
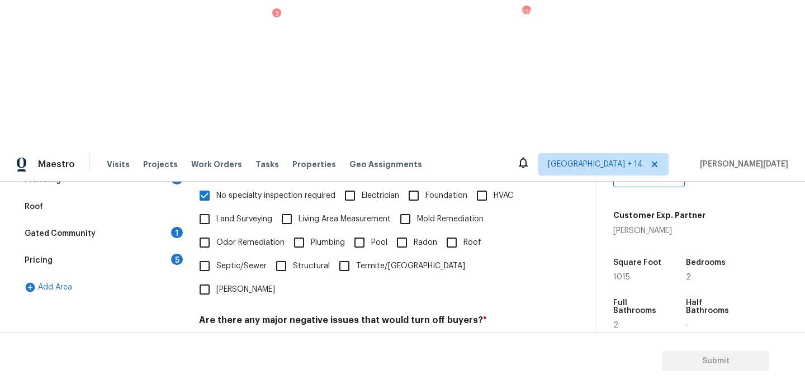
scroll to position [390, 0]
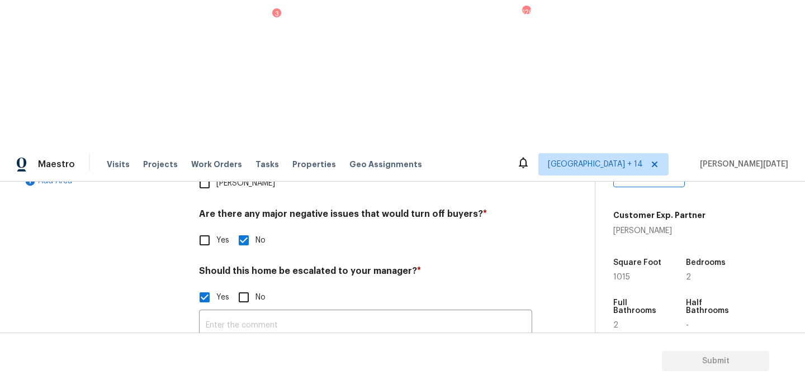
click at [209, 364] on button "button" at bounding box center [213, 386] width 27 height 44
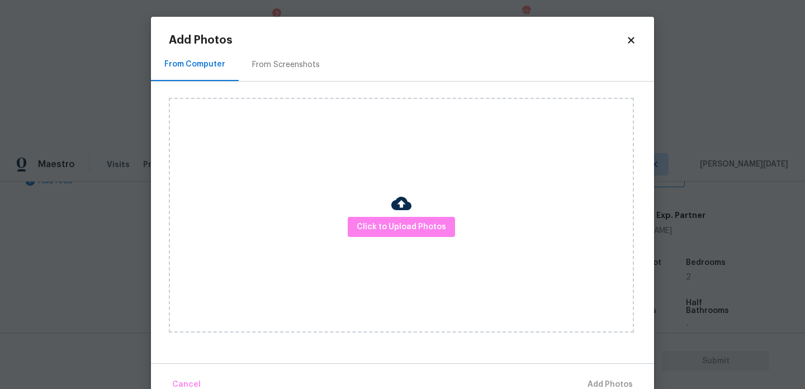
click at [625, 39] on h2 "Add Photos" at bounding box center [398, 40] width 458 height 11
click at [638, 38] on div "Add Photos From Computer From Screenshots Click to Upload Photos Cancel Add Pho…" at bounding box center [402, 207] width 503 height 380
click at [635, 38] on icon at bounding box center [631, 40] width 10 height 10
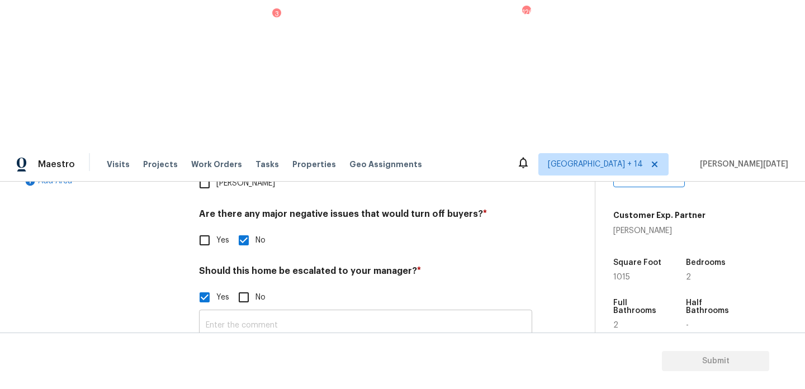
click at [262, 313] on input "text" at bounding box center [365, 326] width 333 height 26
paste input "modification adds extra 3/4 bath and bedroom , no permits."
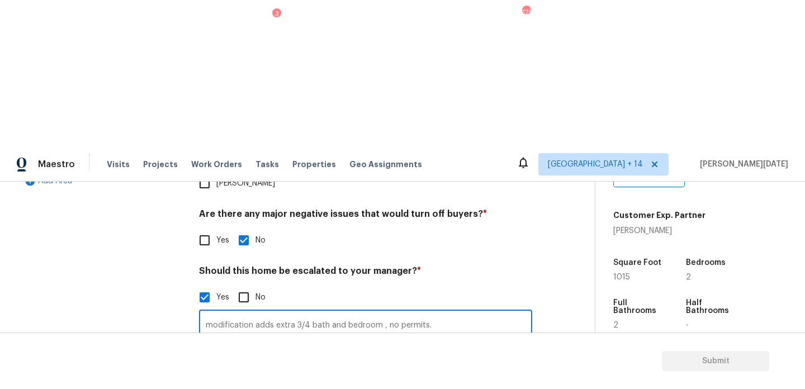
type input "modification adds extra 3/4 bath and bedroom , no permits."
click at [385, 342] on div "Photos" at bounding box center [365, 378] width 333 height 73
click at [205, 364] on button "button" at bounding box center [213, 386] width 27 height 44
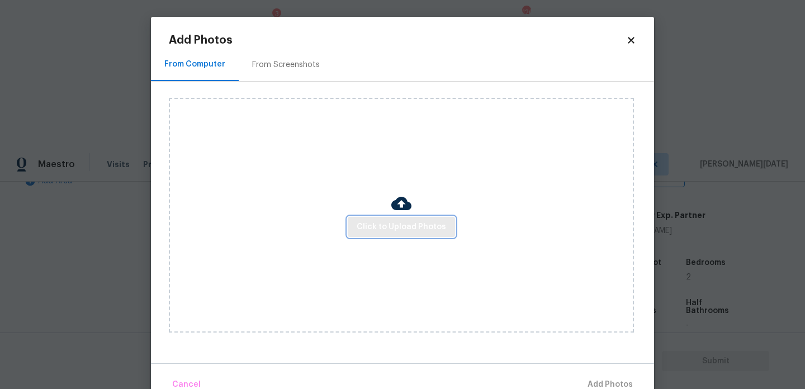
click at [387, 224] on span "Click to Upload Photos" at bounding box center [401, 227] width 89 height 14
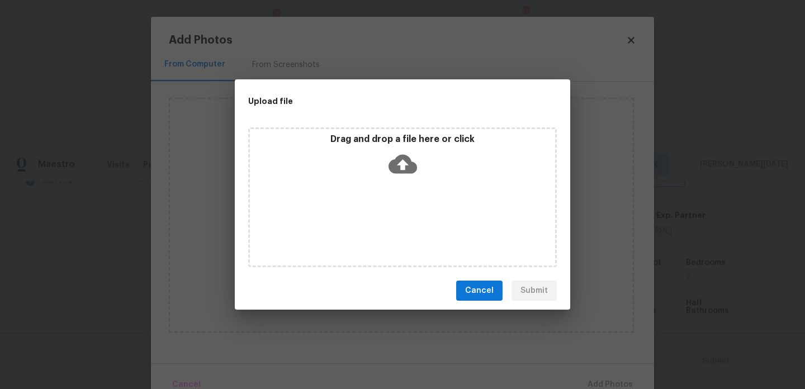
click at [387, 224] on div "Drag and drop a file here or click" at bounding box center [402, 198] width 309 height 140
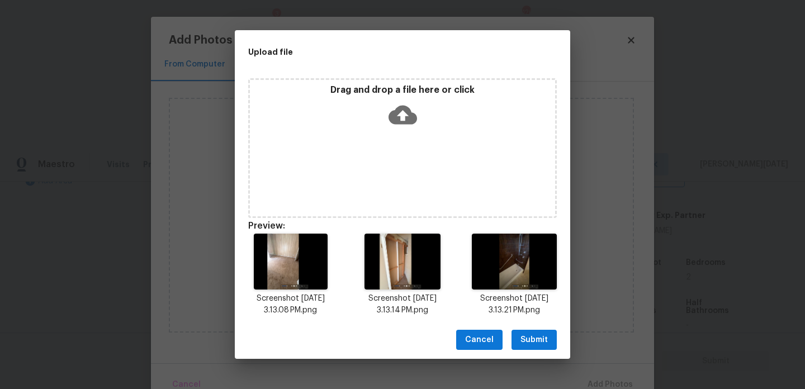
click at [537, 336] on span "Submit" at bounding box center [534, 340] width 27 height 14
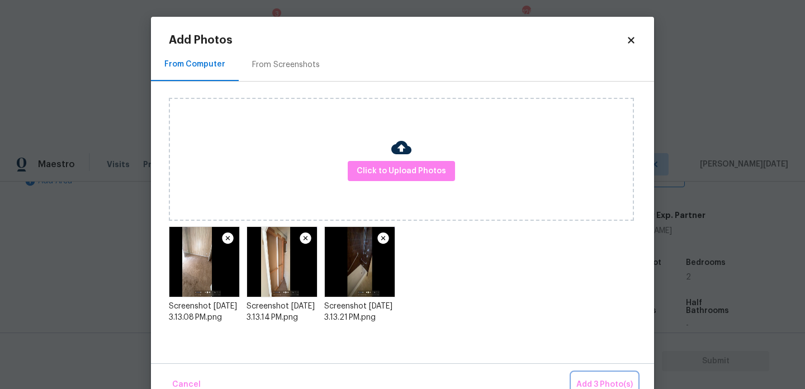
click at [597, 378] on span "Add 3 Photo(s)" at bounding box center [605, 385] width 56 height 14
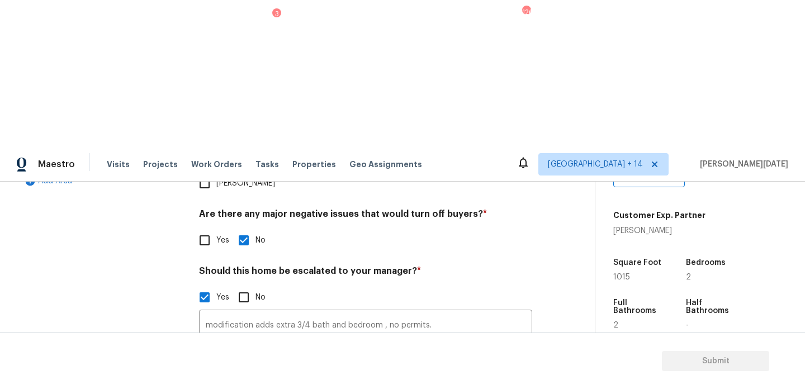
click at [217, 379] on icon "button" at bounding box center [212, 385] width 13 height 13
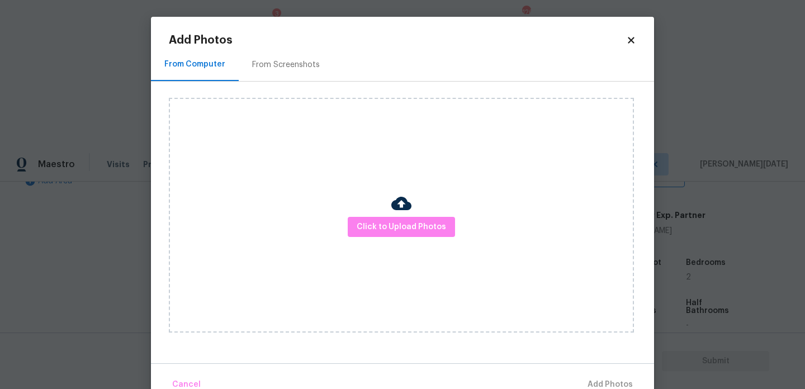
click at [343, 247] on div "Click to Upload Photos" at bounding box center [401, 215] width 465 height 235
click at [372, 232] on span "Click to Upload Photos" at bounding box center [401, 227] width 89 height 14
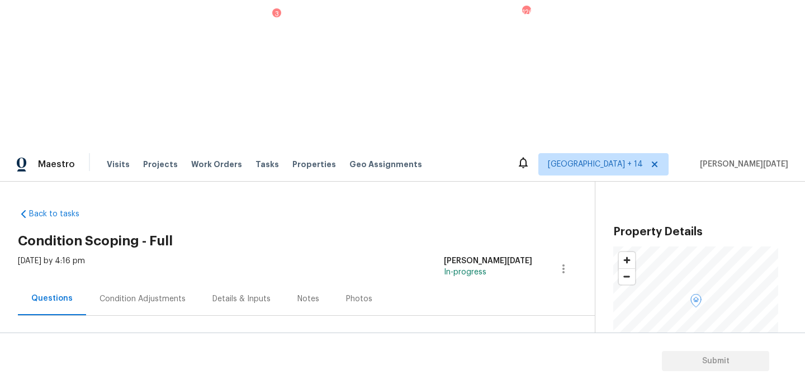
scroll to position [238, 0]
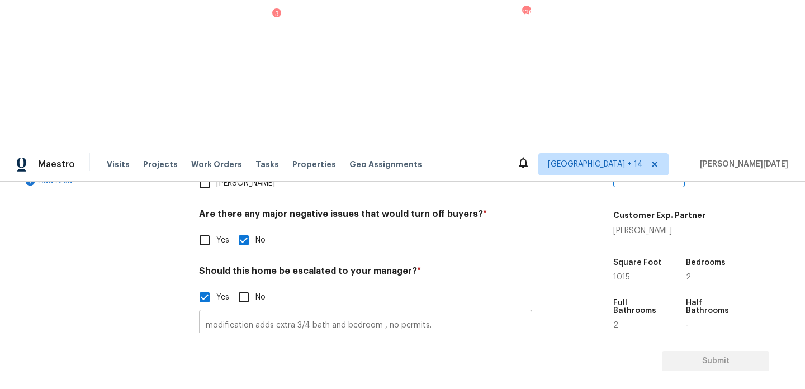
click at [205, 313] on input "modification adds extra 3/4 bath and bedroom , no permits." at bounding box center [365, 326] width 333 height 26
paste input "Year Built 1947"
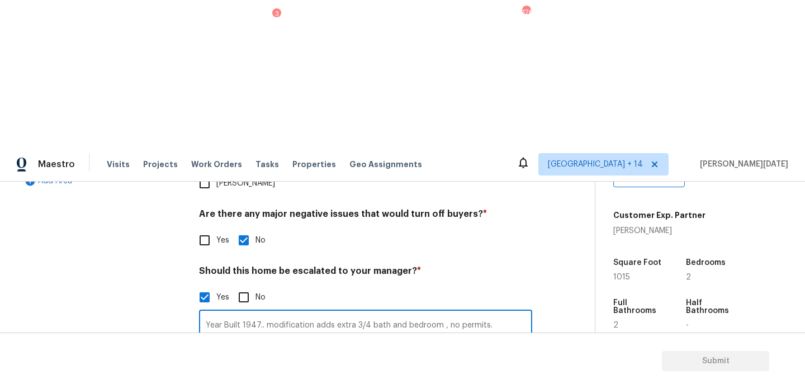
click at [494, 313] on input "Year Built 1947.. modification adds extra 3/4 bath and bedroom , no permits." at bounding box center [365, 326] width 333 height 26
click at [407, 313] on input "Year Built 1947.. modification adds extra 3/4 bath and bedroom , no permits./ f…" at bounding box center [365, 326] width 333 height 26
click at [402, 313] on input "Year Built 1947.. modification adds extra 3/4 bath and bedroom , no permits./ f…" at bounding box center [365, 326] width 333 height 26
click at [531, 342] on div "Photos" at bounding box center [365, 378] width 333 height 73
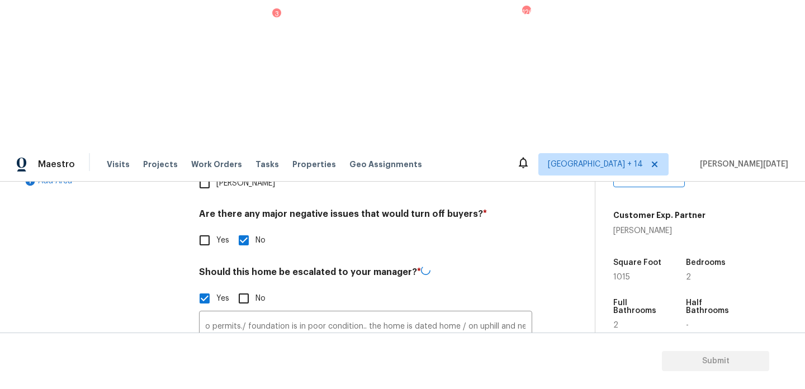
scroll to position [0, 0]
click at [458, 313] on input "Year Built 1947.. modification adds extra 3/4 bath and bedroom , no permits./ f…" at bounding box center [365, 326] width 333 height 26
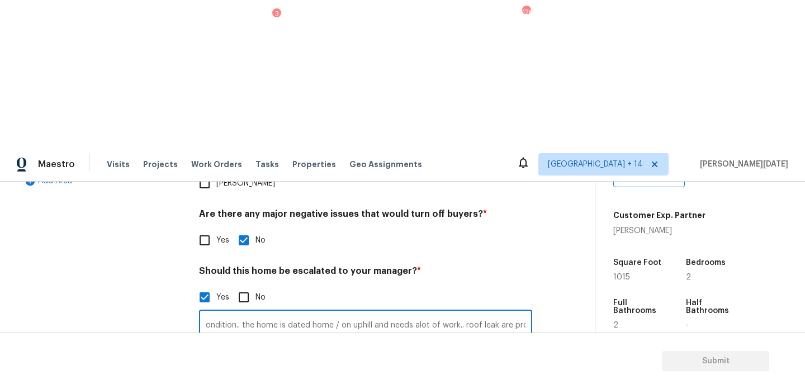
scroll to position [0, 381]
click at [550, 186] on div "Exterior Utilities HVAC Verification Plumbing 1 Roof Gated Community 1 Pricing …" at bounding box center [293, 225] width 550 height 544
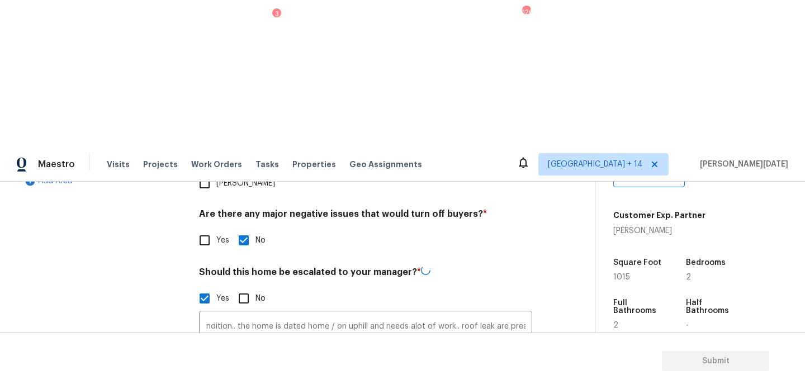
scroll to position [0, 0]
click at [439, 313] on input "Year Built 1947.. modification adds extra 3/4 bath and bedroom , no permits./ f…" at bounding box center [365, 326] width 333 height 26
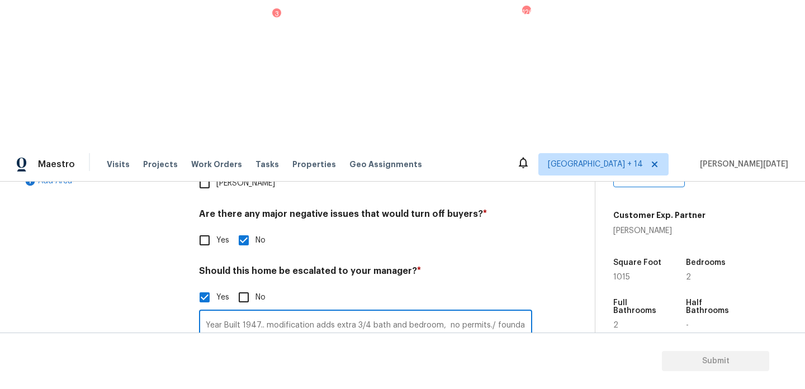
click at [472, 313] on input "Year Built 1947.. modification adds extra 3/4 bath and bedroom, no permits./ fo…" at bounding box center [365, 326] width 333 height 26
drag, startPoint x: 486, startPoint y: 157, endPoint x: 585, endPoint y: 157, distance: 99.0
click at [585, 157] on div "Back to tasks Condition Scoping - Full Thu, Aug 21 2025 by 4:16 pm Prabhu Raja …" at bounding box center [306, 155] width 577 height 690
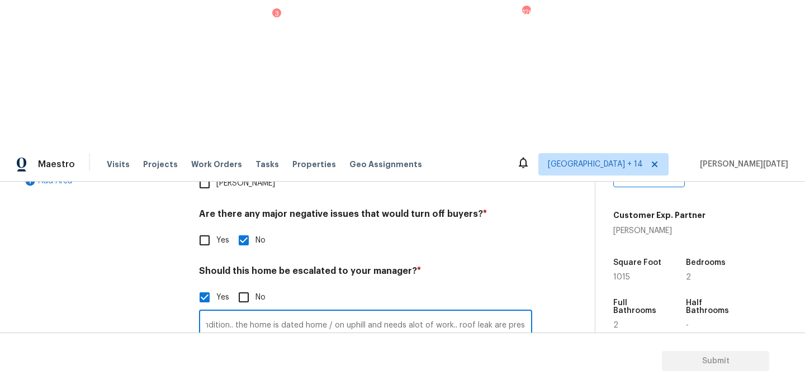
click at [555, 199] on div "Exterior Utilities HVAC Verification Plumbing 1 Roof Gated Community 1 Pricing …" at bounding box center [293, 225] width 550 height 544
click at [457, 364] on img at bounding box center [467, 386] width 45 height 45
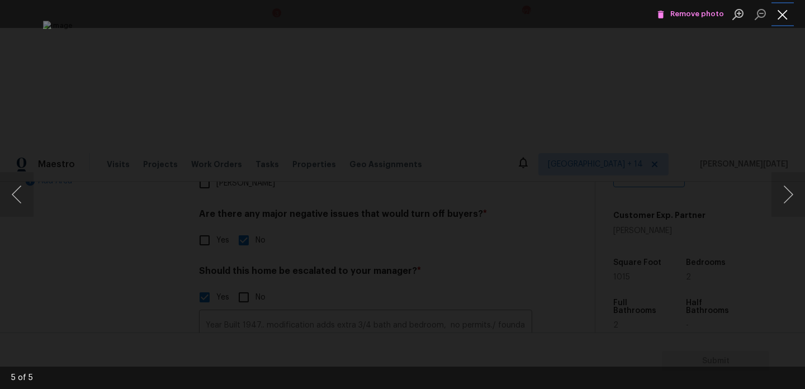
click at [781, 18] on button "Close lightbox" at bounding box center [783, 14] width 22 height 20
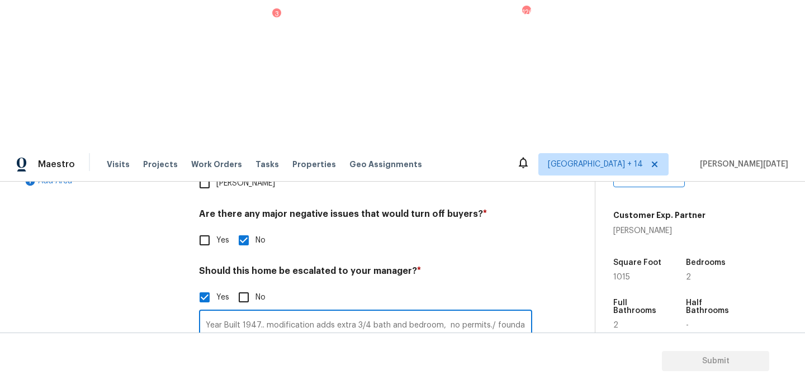
click at [487, 313] on input "Year Built 1947.. modification adds extra 3/4 bath and bedroom, no permits./ fo…" at bounding box center [365, 326] width 333 height 26
click at [563, 209] on div "Exterior Utilities HVAC Verification Plumbing 1 Roof Gated Community 1 Pricing …" at bounding box center [293, 225] width 550 height 544
click at [411, 364] on img at bounding box center [418, 386] width 45 height 45
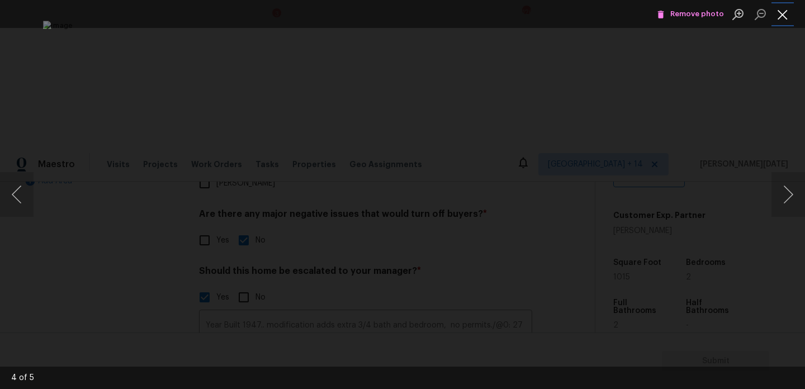
click at [791, 18] on button "Close lightbox" at bounding box center [783, 14] width 22 height 20
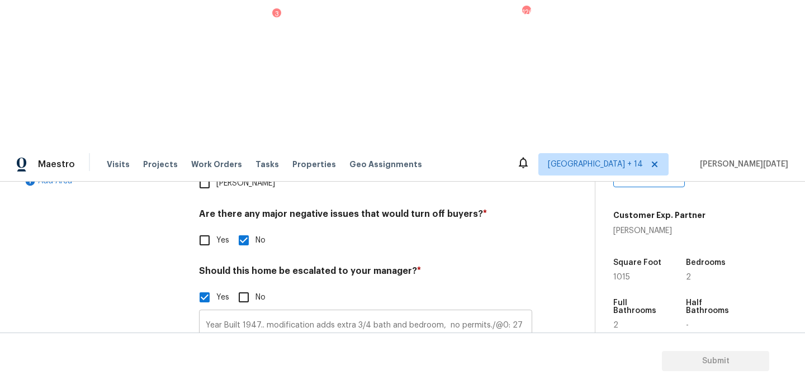
click at [265, 313] on input "Year Built 1947.. modification adds extra 3/4 bath and bedroom, no permits./@0:…" at bounding box center [365, 326] width 333 height 26
click at [355, 313] on input "Year Built 1947.. @0: 32 modification adds extra 3/4 bath and bedroom, no permi…" at bounding box center [365, 326] width 333 height 26
drag, startPoint x: 507, startPoint y: 155, endPoint x: 126, endPoint y: 155, distance: 380.9
click at [126, 155] on div "Exterior Utilities HVAC Verification Plumbing 1 Roof Gated Community 1 Pricing …" at bounding box center [293, 225] width 550 height 544
type input "Year Built 1947.. @0: 32 modification adds extra 3/4 bath and bedroom, no permi…"
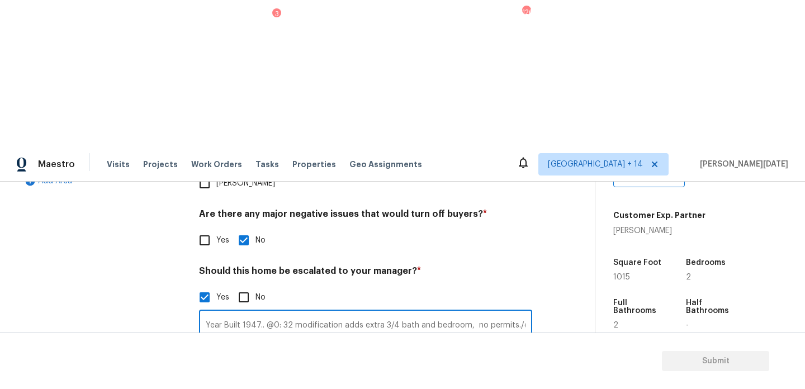
click at [140, 247] on div "Exterior Utilities HVAC Verification Plumbing 1 Roof Gated Community 1 Pricing …" at bounding box center [102, 225] width 168 height 544
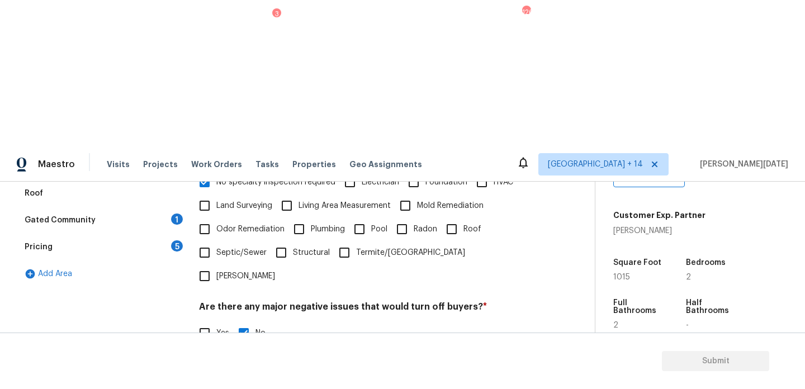
scroll to position [390, 0]
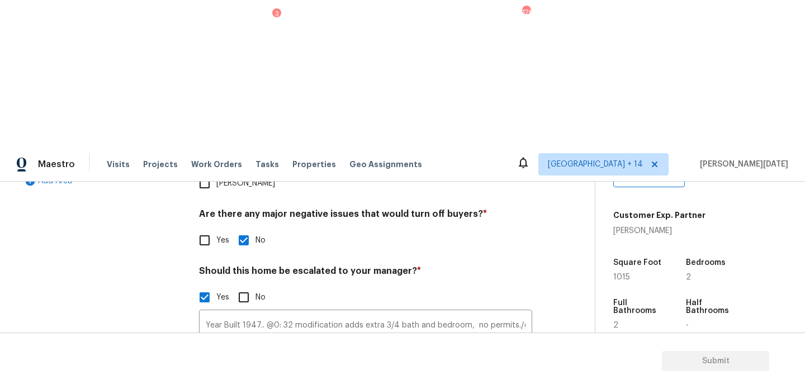
checkbox input "true"
checkbox input "false"
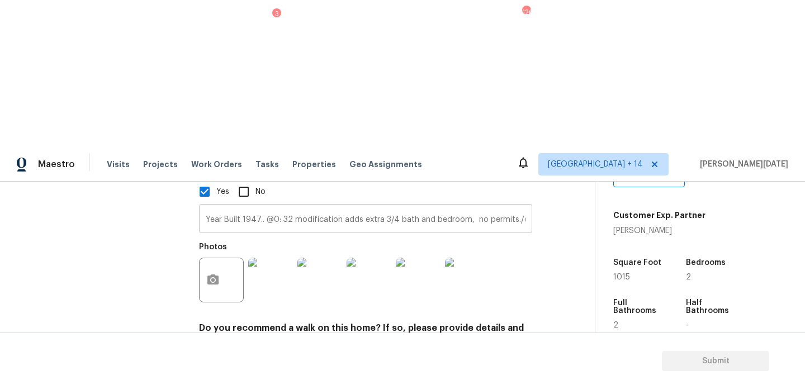
click at [364, 207] on input "Year Built 1947.. @0: 32 modification adds extra 3/4 bath and bedroom, no permi…" at bounding box center [365, 220] width 333 height 26
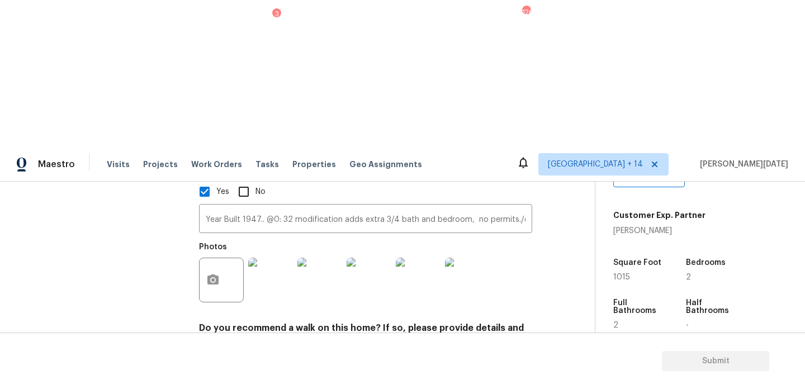
click at [256, 381] on input "text" at bounding box center [365, 394] width 333 height 26
paste input "Year Built 1947.. @0: 32 modification adds extra 3/4 bath and bedroom, no permi…"
click at [329, 381] on input "Year Built 1947.. @0: 32 modification adds extra 3/4 bath and bedroom, no permi…" at bounding box center [365, 394] width 333 height 26
click at [444, 381] on input "Year Built 1947.. @0: 32 modification adds extra 3/4 bath and bedroom, no permi…" at bounding box center [365, 394] width 333 height 26
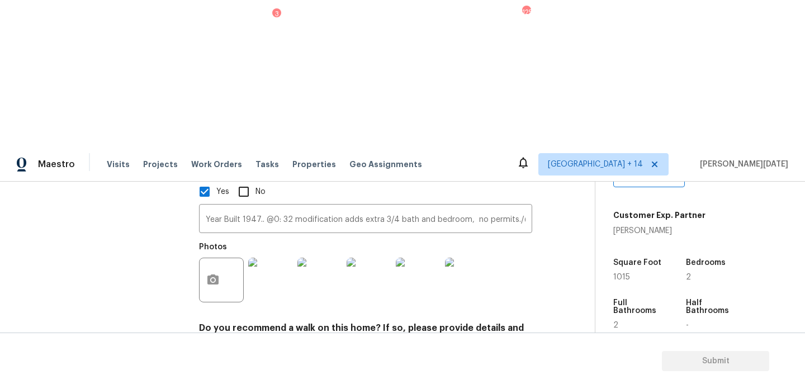
scroll to position [0, 487]
type input "Year Built 1947.. @0: 32 modification adds extra 3/4 bath and bedroom, no permi…"
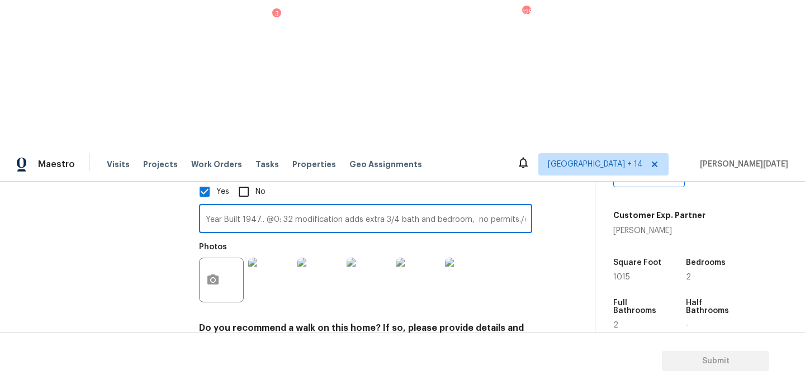
click at [472, 207] on input "Year Built 1947.. @0: 32 modification adds extra 3/4 bath and bedroom, no permi…" at bounding box center [365, 220] width 333 height 26
paste input "Year Built 1947.. @0: 32 modification adds extra 3/4 bath and bedroom, no permi…"
type input "Year Built 1947.. @0: 32 modification adds extra 3/4 bath and bedroom, no permi…"
click at [489, 381] on input "Year Built 1947.. @0: 32 modification adds extra 3/4 bath and bedroom, no permi…" at bounding box center [365, 394] width 333 height 26
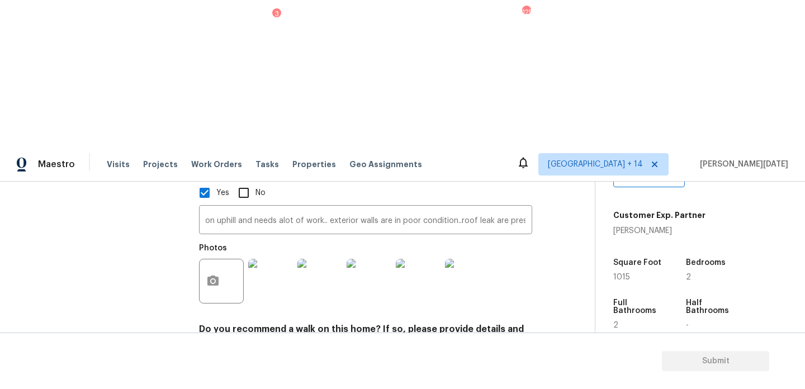
scroll to position [0, 0]
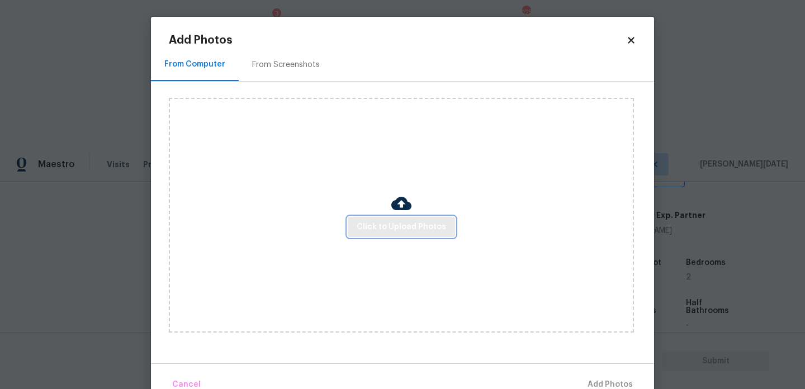
click at [366, 236] on button "Click to Upload Photos" at bounding box center [401, 227] width 107 height 21
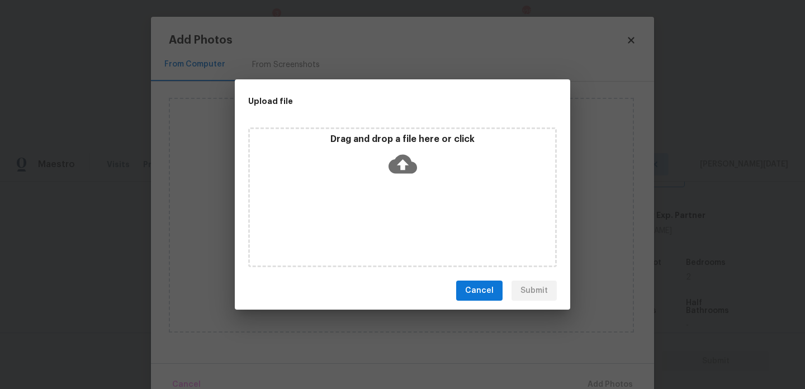
click at [366, 236] on div "Drag and drop a file here or click" at bounding box center [402, 198] width 309 height 140
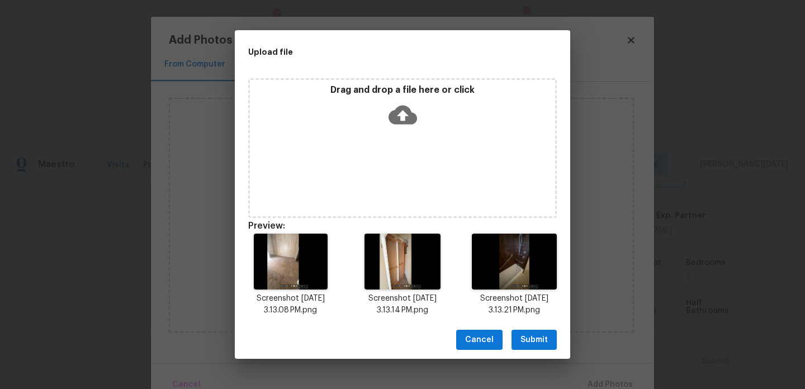
click at [381, 107] on div "Drag and drop a file here or click" at bounding box center [402, 108] width 305 height 48
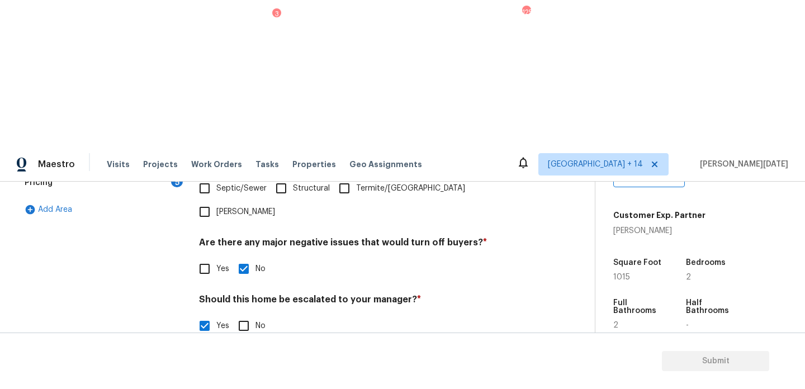
click at [396, 294] on h4 "Should this home be escalated to your manager? *" at bounding box center [365, 302] width 333 height 16
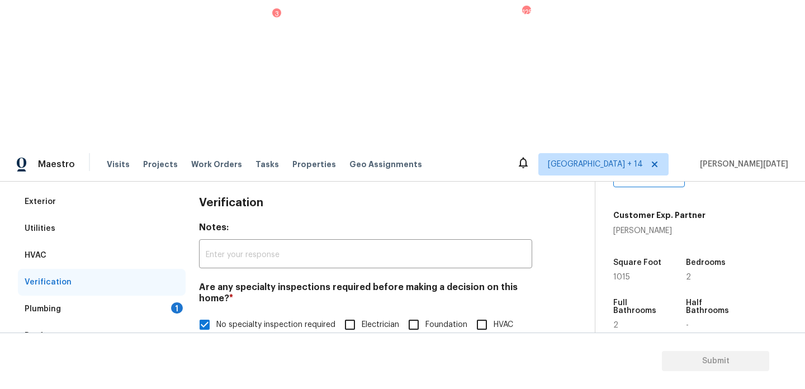
click at [175, 303] on div "1" at bounding box center [177, 308] width 12 height 11
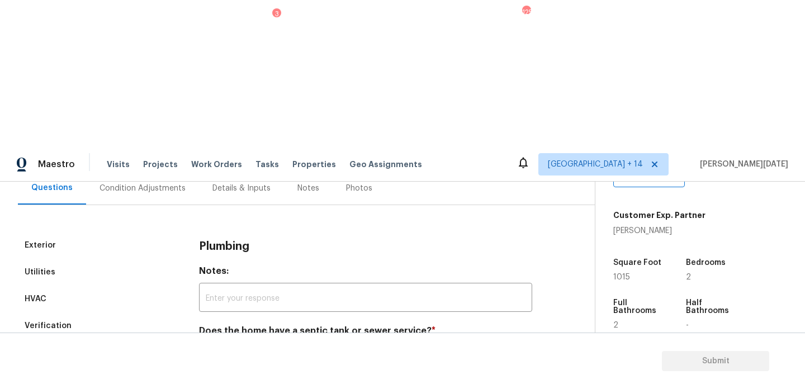
scroll to position [111, 0]
click at [203, 346] on input "Sewer" at bounding box center [204, 357] width 23 height 23
checkbox input "true"
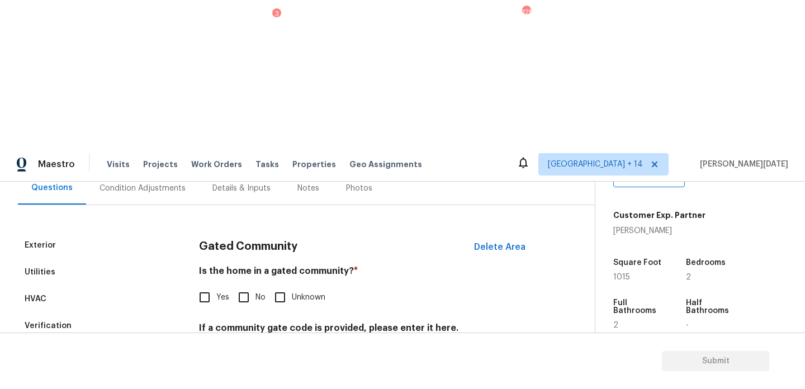
click at [241, 286] on input "No" at bounding box center [243, 297] width 23 height 23
checkbox input "true"
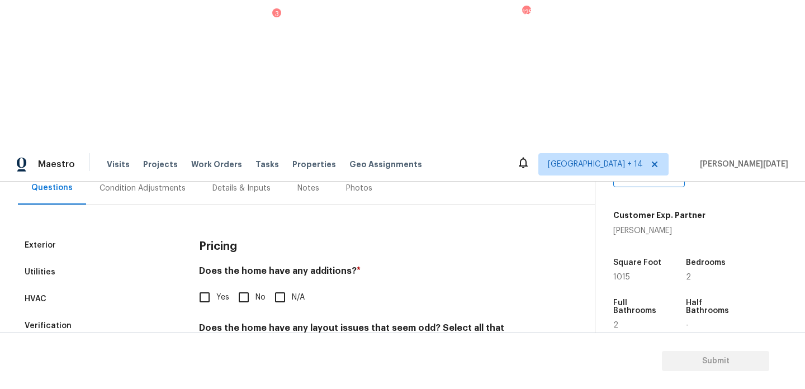
click at [212, 286] on input "Yes" at bounding box center [204, 297] width 23 height 23
checkbox input "true"
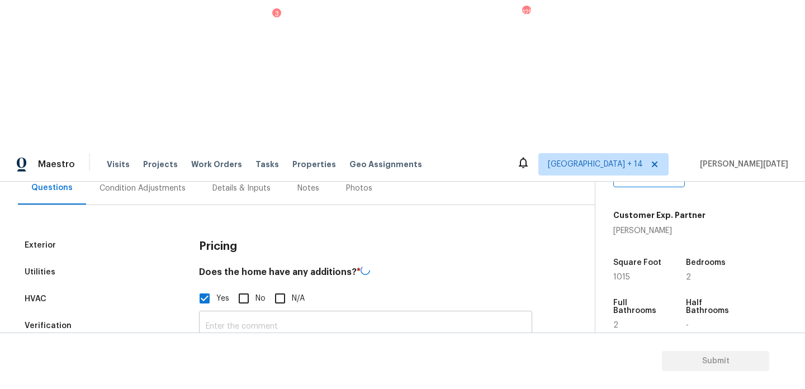
click at [218, 314] on input "text" at bounding box center [365, 327] width 333 height 26
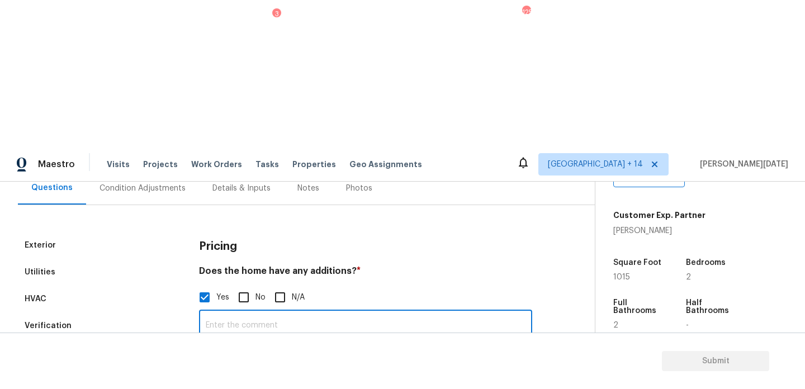
paste input "Year Built 1947.. @0: 32 modification adds extra 3/4 bath and bedroom, no permi…"
drag, startPoint x: 261, startPoint y: 178, endPoint x: 126, endPoint y: 178, distance: 135.4
type input "@0: 32 modification adds extra 3/4 bath and bedroom, no permits."
click at [206, 379] on icon "button" at bounding box center [212, 385] width 13 height 13
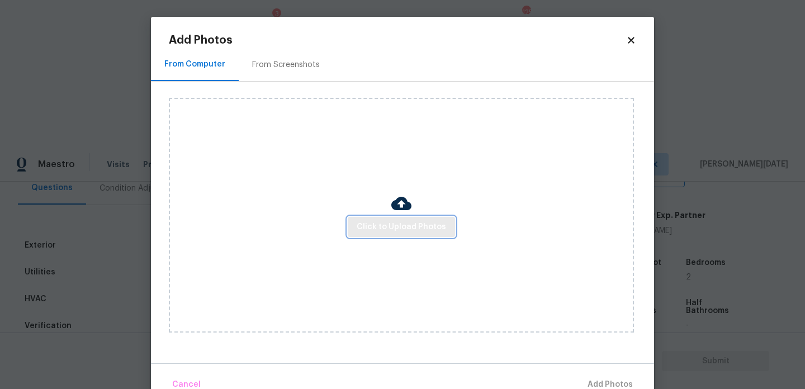
click at [370, 223] on span "Click to Upload Photos" at bounding box center [401, 227] width 89 height 14
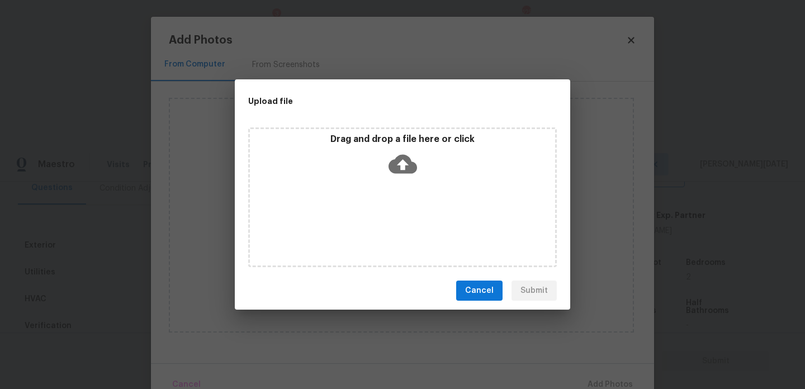
click at [370, 223] on div "Drag and drop a file here or click" at bounding box center [402, 198] width 309 height 140
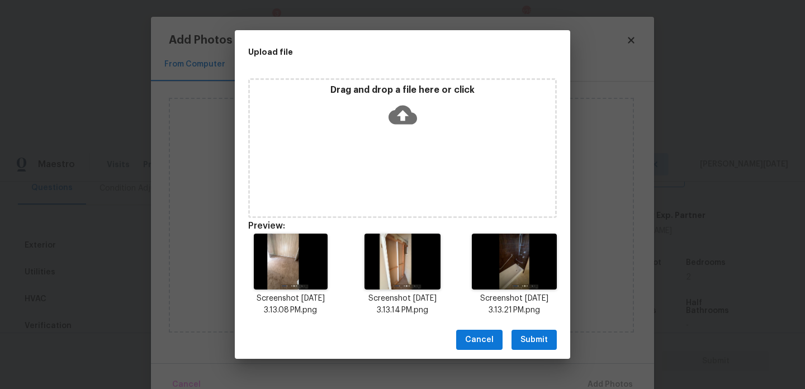
click at [537, 337] on span "Submit" at bounding box center [534, 340] width 27 height 14
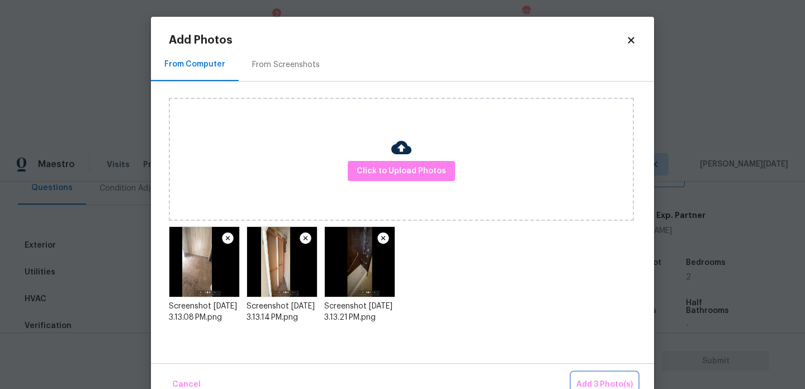
click at [602, 379] on span "Add 3 Photo(s)" at bounding box center [605, 385] width 56 height 14
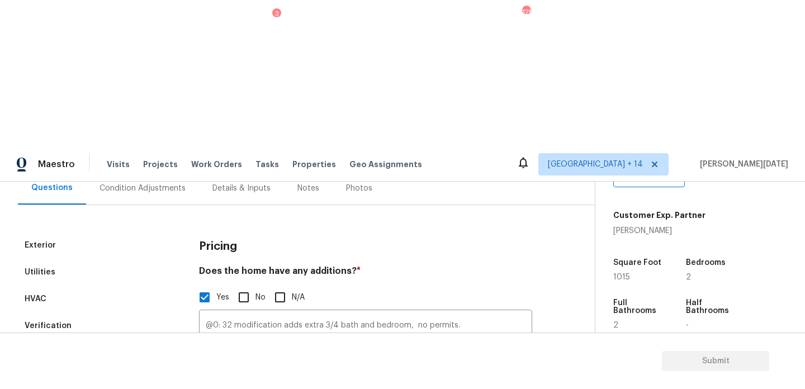
scroll to position [388, 0]
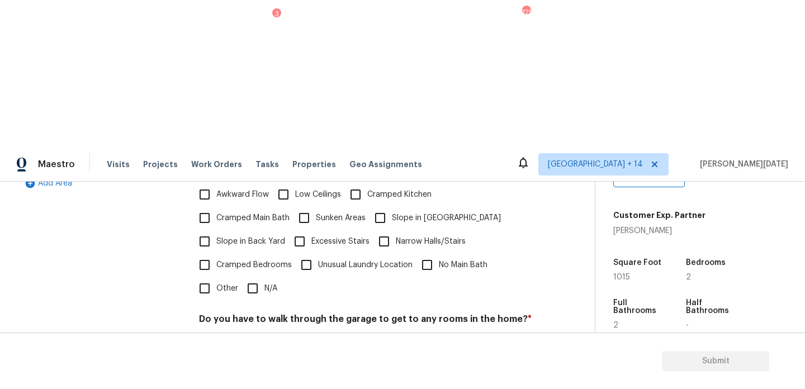
click at [267, 283] on span "N/A" at bounding box center [271, 289] width 13 height 12
click at [265, 277] on input "N/A" at bounding box center [252, 288] width 23 height 23
checkbox input "true"
click at [253, 201] on div "Pricing Does the home have any additions? * Yes No N/A @0: 32 modification adds…" at bounding box center [365, 220] width 333 height 530
click at [250, 334] on input "No" at bounding box center [243, 345] width 23 height 23
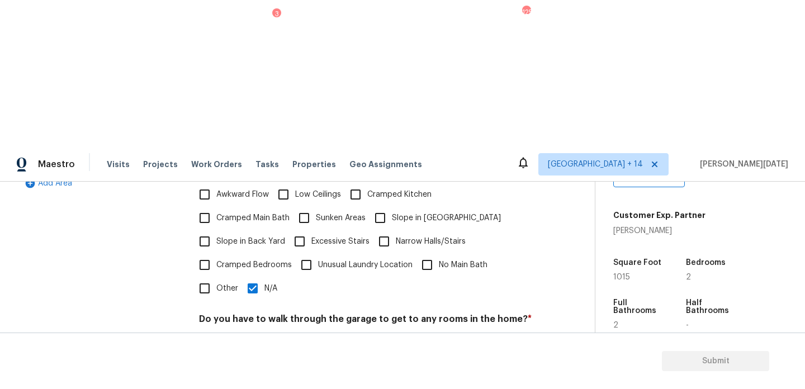
checkbox input "true"
click at [242, 383] on h4 "Does the kitchen seem cramped? *" at bounding box center [365, 391] width 333 height 16
checkbox input "true"
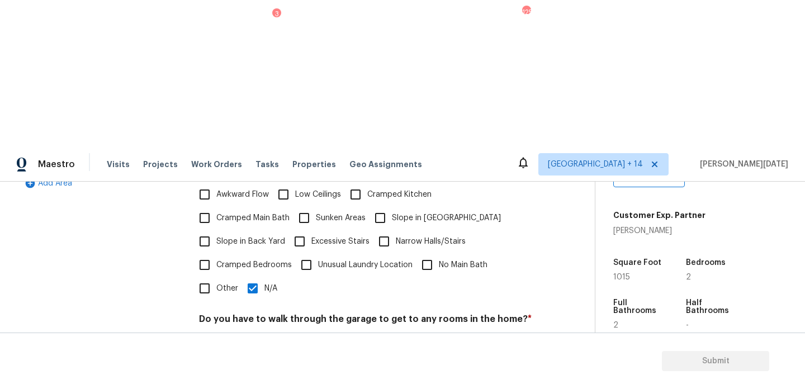
checkbox input "true"
click at [260, 277] on input "N/A" at bounding box center [252, 288] width 23 height 23
checkbox input "false"
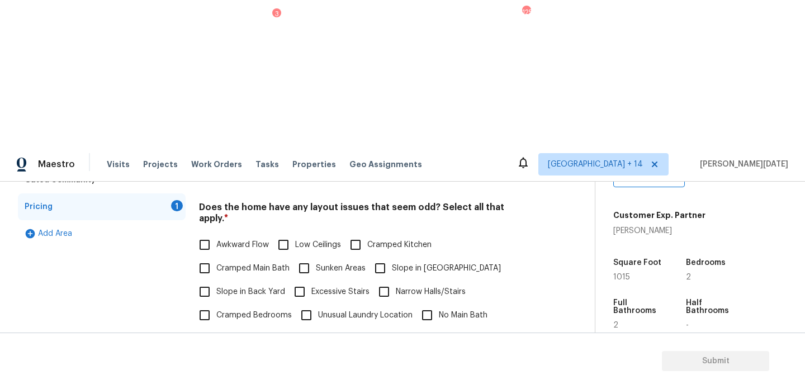
click at [218, 239] on span "Awkward Flow" at bounding box center [242, 245] width 53 height 12
click at [216, 233] on input "Awkward Flow" at bounding box center [204, 244] width 23 height 23
checkbox input "true"
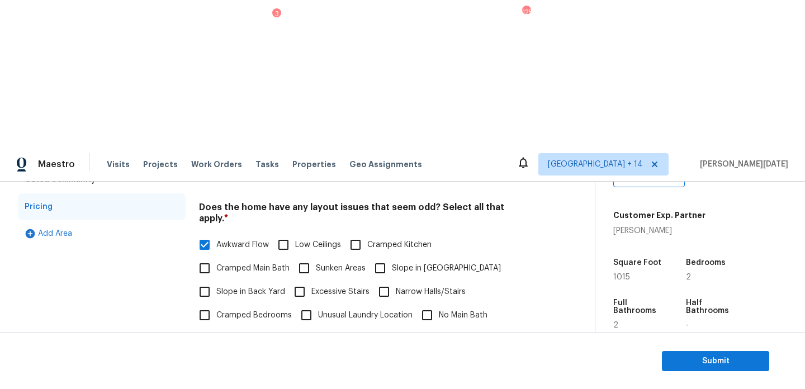
click at [286, 233] on input "Low Ceilings" at bounding box center [283, 244] width 23 height 23
checkbox input "true"
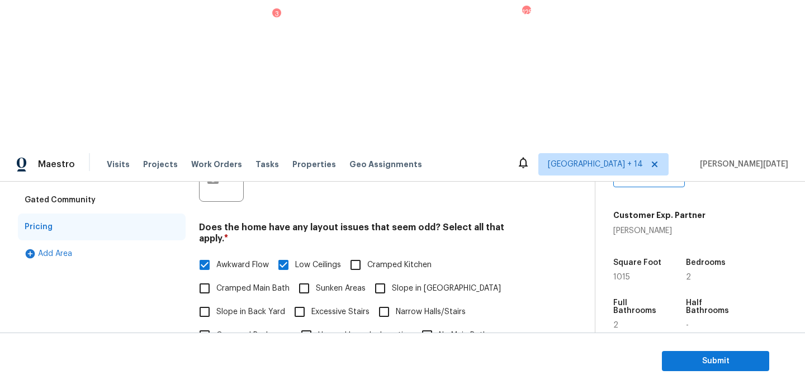
scroll to position [316, 0]
click at [318, 284] on span "Sunken Areas" at bounding box center [341, 290] width 50 height 12
click at [316, 278] on input "Sunken Areas" at bounding box center [304, 289] width 23 height 23
checkbox input "true"
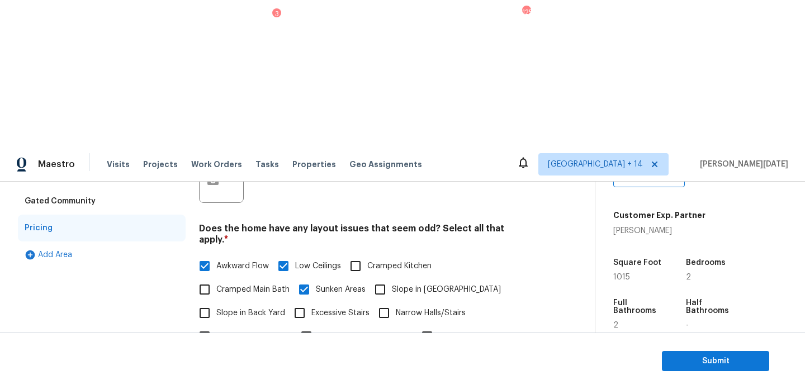
scroll to position [0, 0]
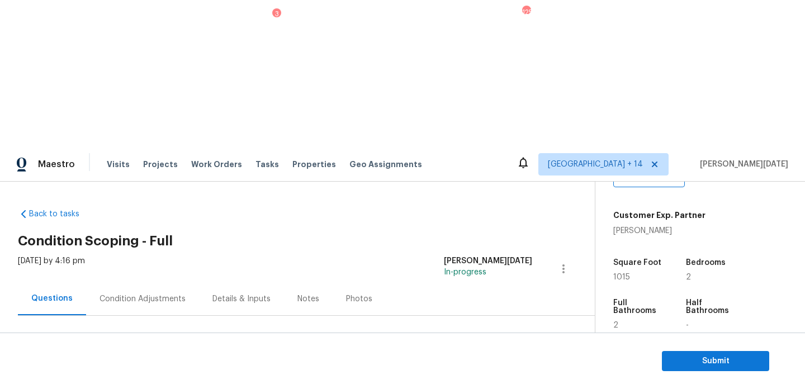
click at [162, 282] on div "Condition Adjustments" at bounding box center [142, 298] width 113 height 33
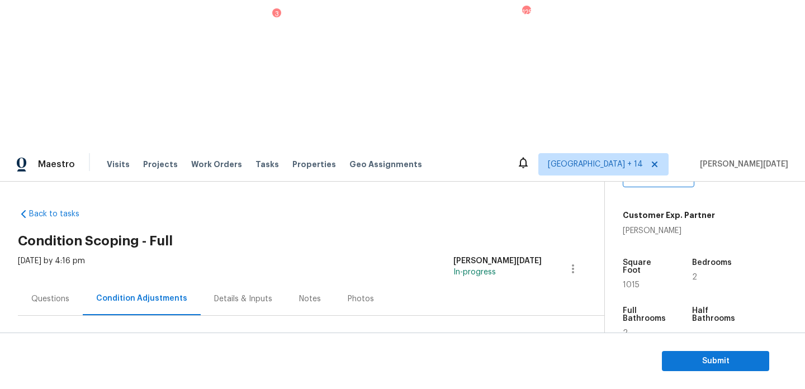
click at [50, 294] on div "Questions" at bounding box center [50, 299] width 38 height 11
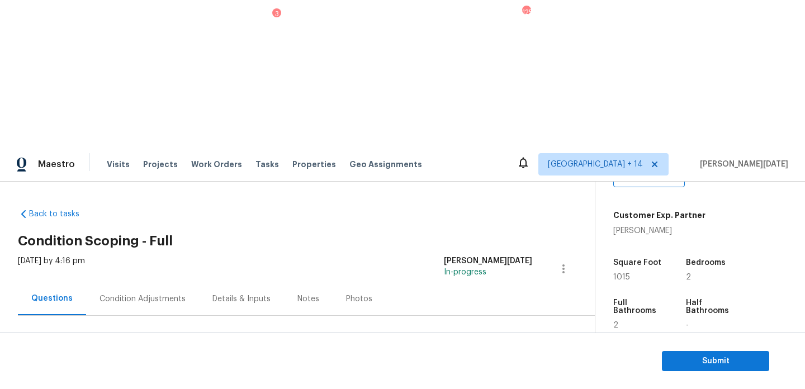
scroll to position [149, 0]
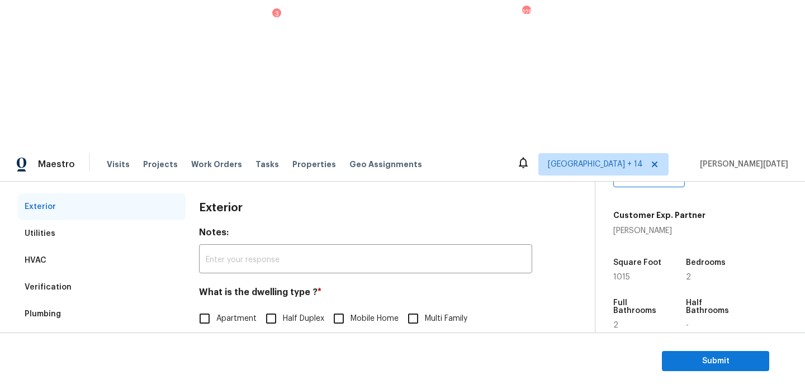
click at [67, 282] on div "Verification" at bounding box center [48, 287] width 47 height 11
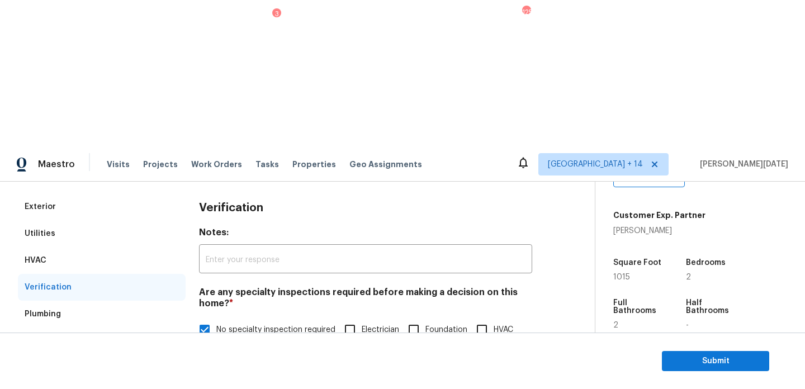
click at [207, 287] on h4 "Are any specialty inspections required before making a decision on this home? *" at bounding box center [365, 300] width 333 height 27
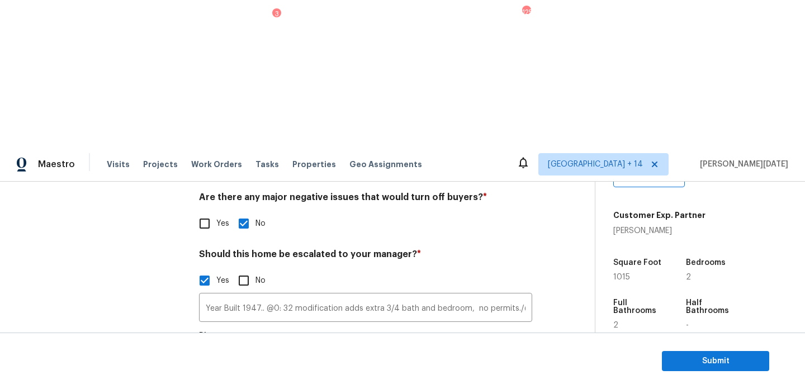
scroll to position [496, 0]
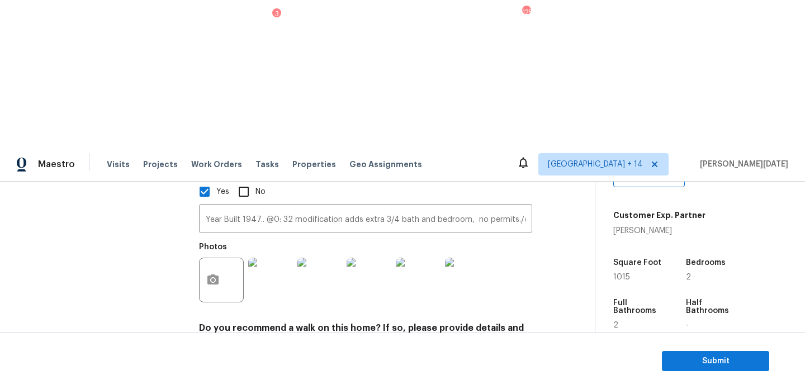
click at [326, 381] on input "Year Built 1947.. @0: 32 modification adds extra 3/4 bath and bedroom, no permi…" at bounding box center [365, 394] width 333 height 26
click at [468, 323] on h4 "Do you recommend a walk on this home? If so, please provide details and specify…" at bounding box center [365, 336] width 333 height 27
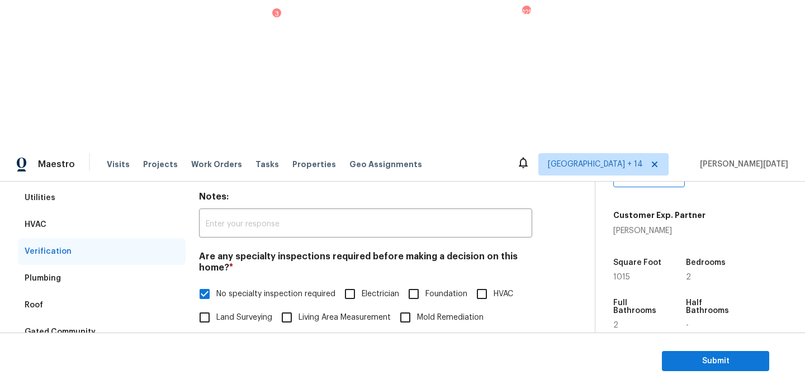
scroll to position [0, 0]
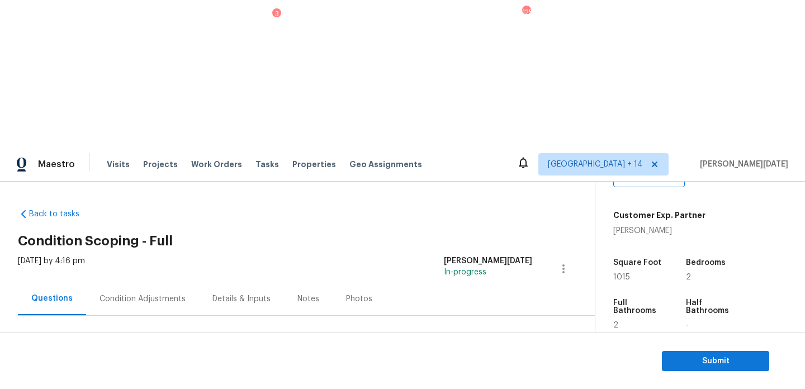
click at [153, 282] on div "Condition Adjustments" at bounding box center [142, 298] width 113 height 33
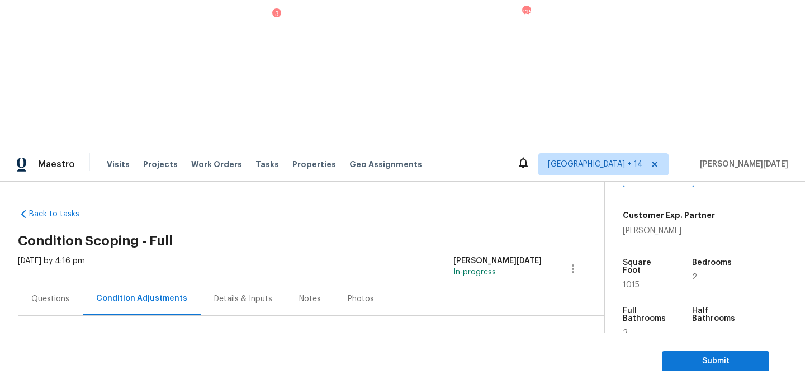
click at [55, 282] on div "Questions" at bounding box center [50, 298] width 65 height 33
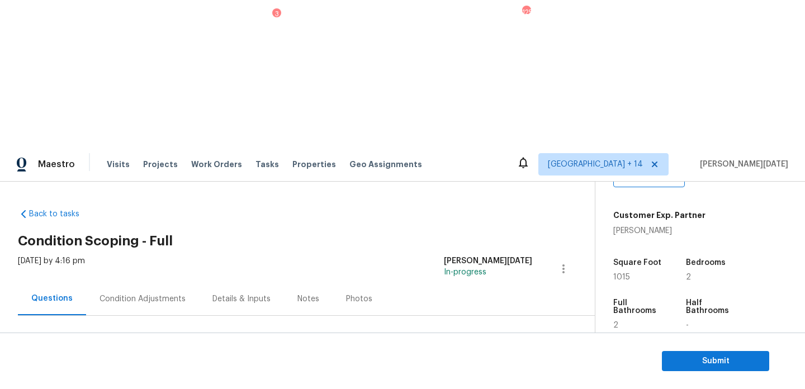
scroll to position [149, 0]
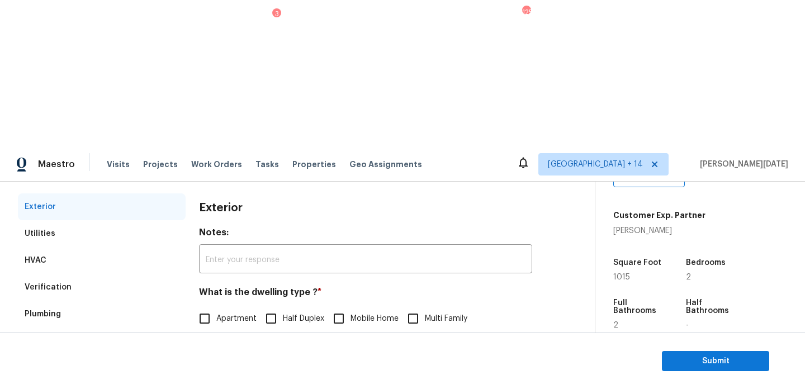
click at [106, 381] on div "Pricing" at bounding box center [102, 394] width 168 height 27
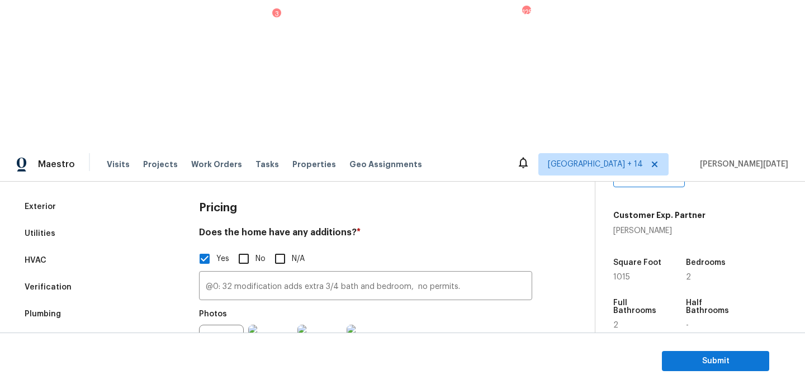
scroll to position [388, 0]
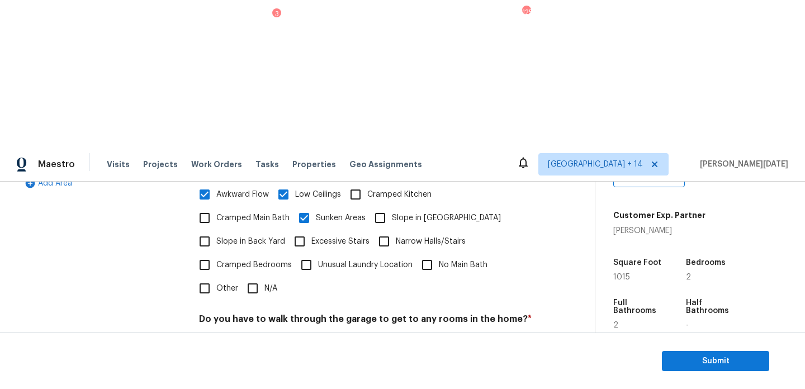
click at [211, 230] on input "Slope in Back Yard" at bounding box center [204, 241] width 23 height 23
checkbox input "true"
click at [391, 206] on input "Slope in Front Yard" at bounding box center [380, 217] width 23 height 23
checkbox input "true"
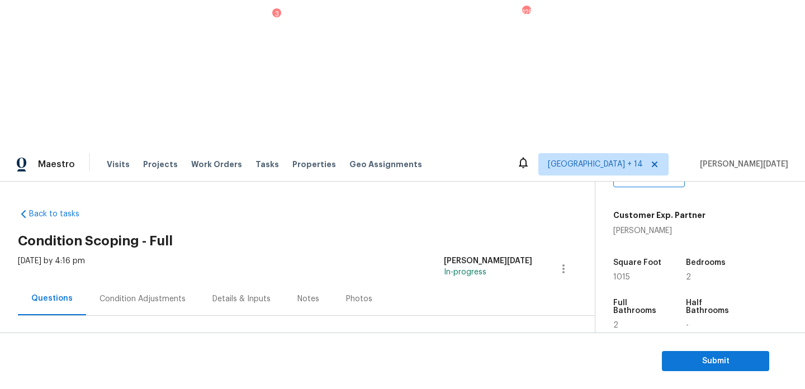
click at [130, 294] on div "Condition Adjustments" at bounding box center [143, 299] width 86 height 11
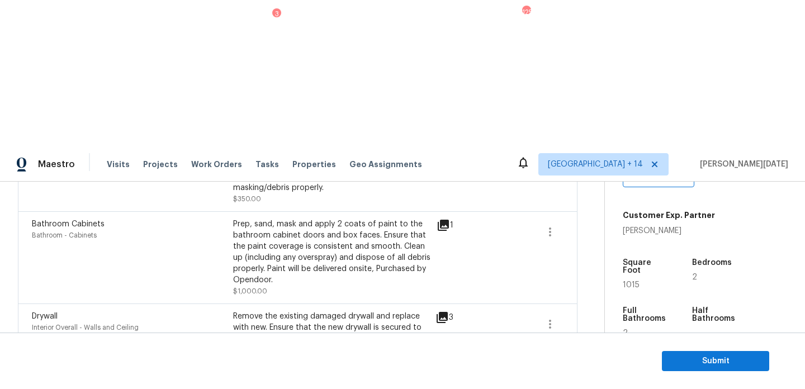
scroll to position [881, 0]
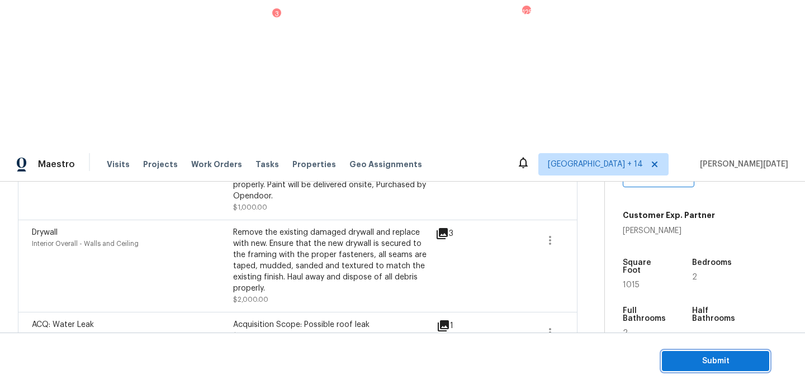
click at [682, 355] on span "Submit" at bounding box center [715, 362] width 89 height 14
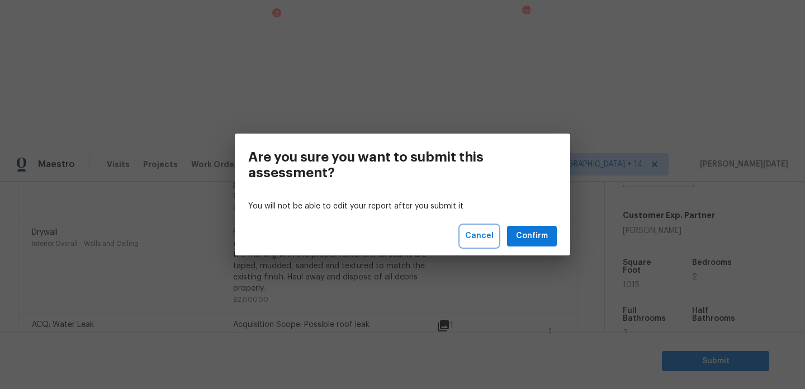
click at [487, 238] on span "Cancel" at bounding box center [479, 236] width 29 height 14
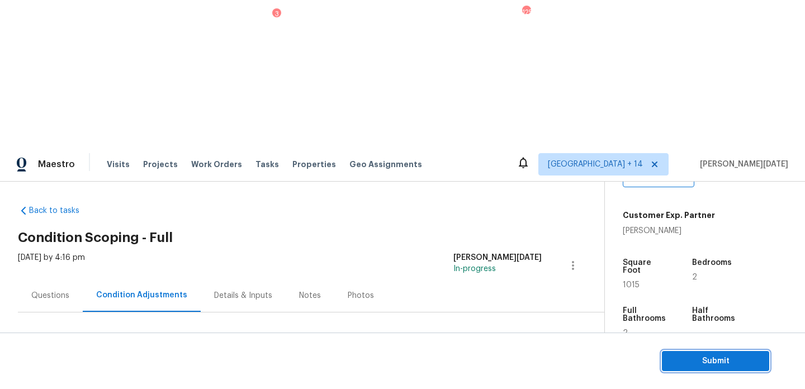
scroll to position [0, 0]
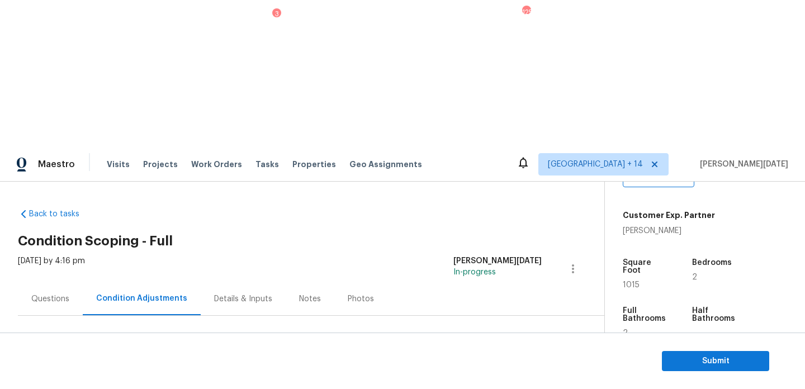
click at [493, 372] on button "Add Condition Adjustment" at bounding box center [514, 383] width 126 height 23
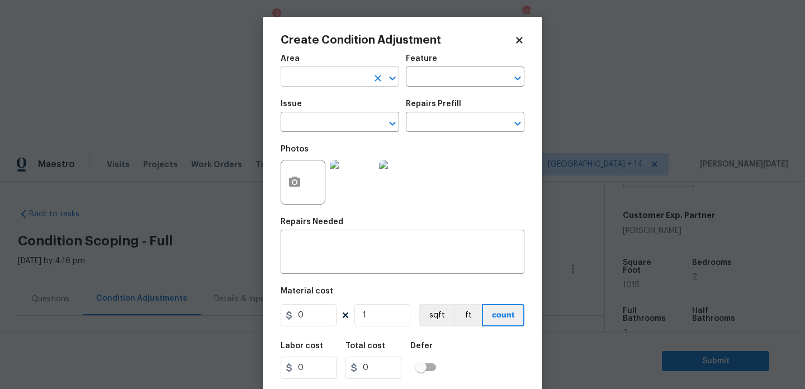
click at [301, 78] on input "text" at bounding box center [324, 77] width 87 height 17
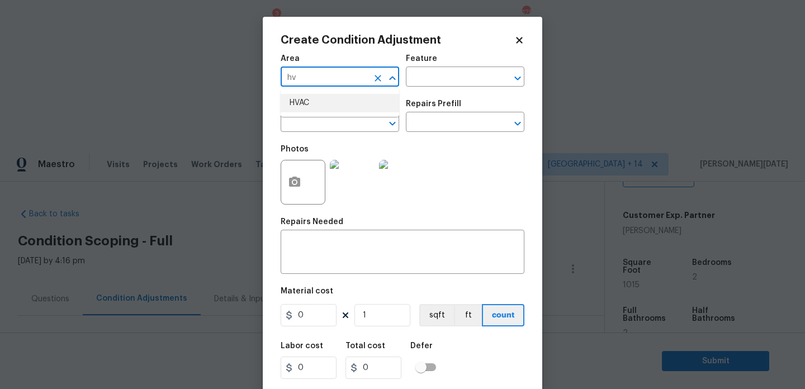
click at [304, 104] on li "HVAC" at bounding box center [340, 103] width 119 height 18
type input "HVAC"
click at [304, 115] on input "text" at bounding box center [324, 123] width 87 height 17
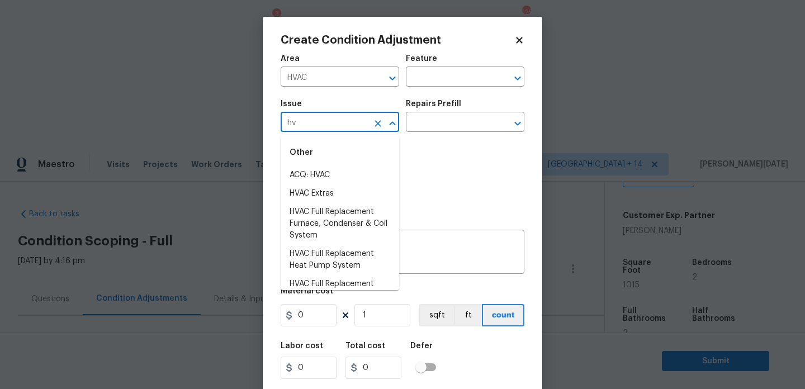
click at [319, 170] on li "ACQ: HVAC" at bounding box center [340, 175] width 119 height 18
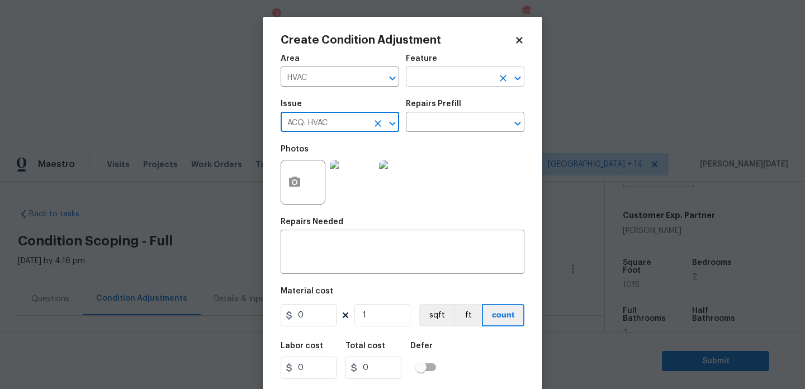
type input "ACQ: HVAC"
click at [458, 75] on input "text" at bounding box center [449, 77] width 87 height 17
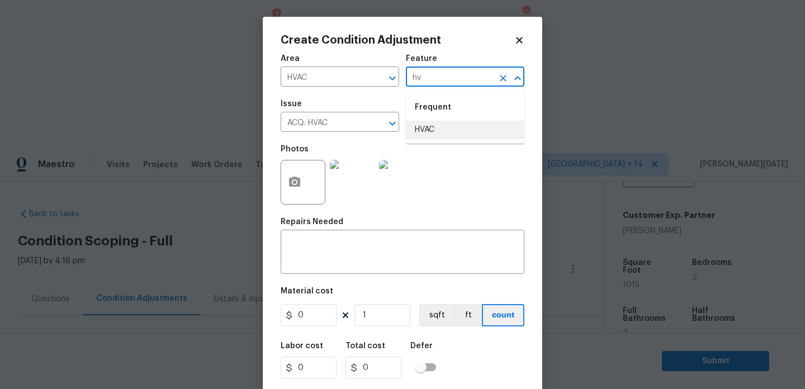
click at [441, 135] on li "HVAC" at bounding box center [465, 130] width 119 height 18
type input "HVAC"
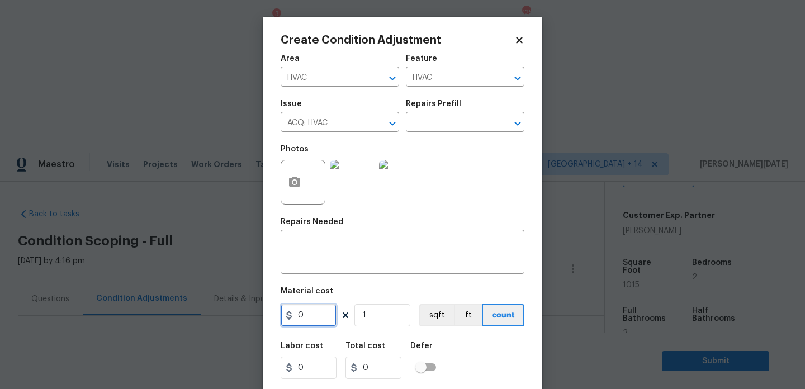
click at [317, 317] on input "0" at bounding box center [309, 315] width 56 height 22
type input "250"
click at [323, 219] on h5 "Repairs Needed" at bounding box center [312, 222] width 63 height 8
click at [319, 258] on textarea at bounding box center [402, 253] width 230 height 23
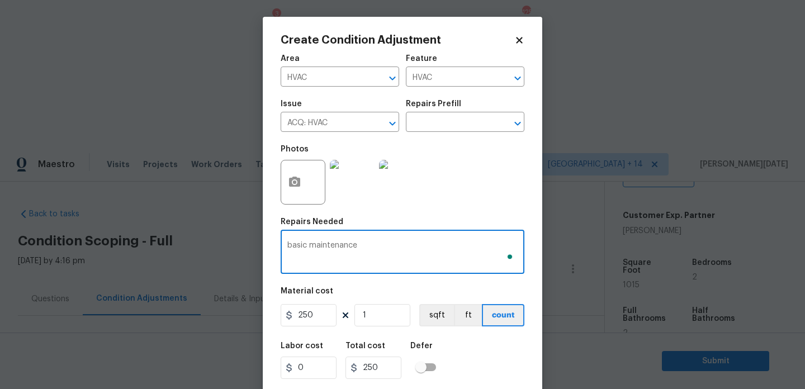
type textarea "basic maintenance"
click at [463, 196] on div "Photos" at bounding box center [403, 175] width 244 height 73
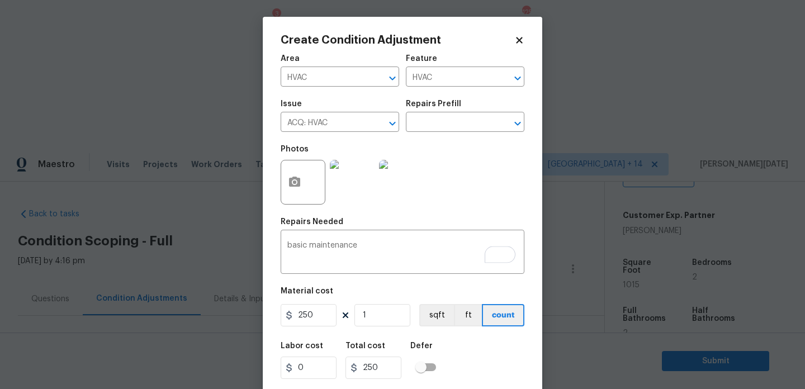
scroll to position [29, 0]
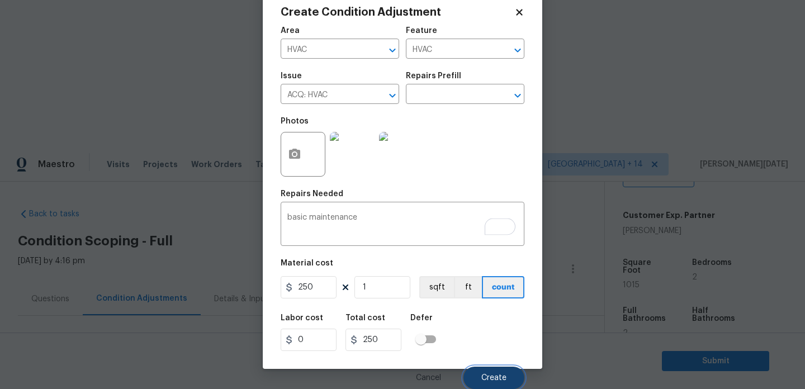
click at [487, 371] on button "Create" at bounding box center [494, 378] width 61 height 22
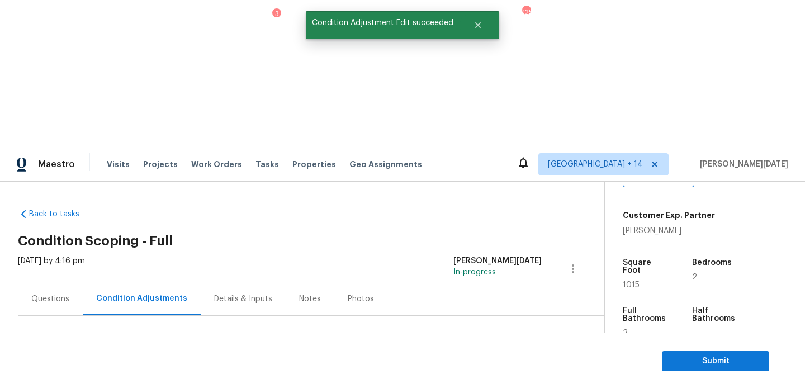
scroll to position [0, 0]
click at [688, 359] on span "Submit" at bounding box center [715, 362] width 89 height 14
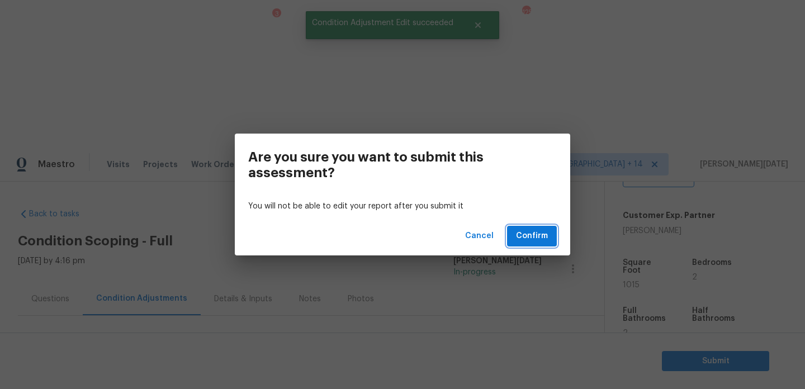
click at [527, 230] on span "Confirm" at bounding box center [532, 236] width 32 height 14
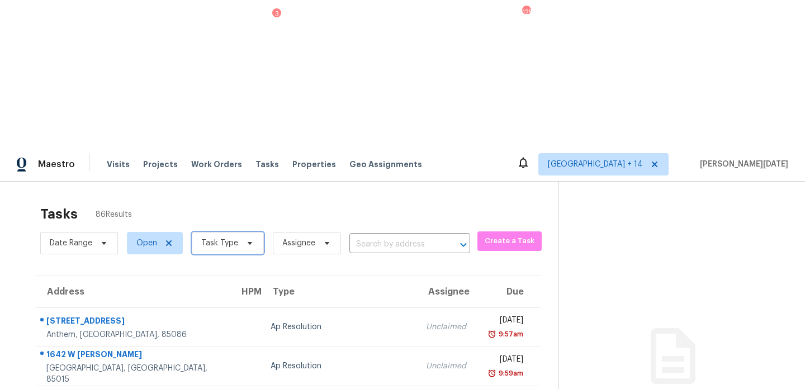
click at [230, 232] on span "Task Type" at bounding box center [228, 243] width 72 height 22
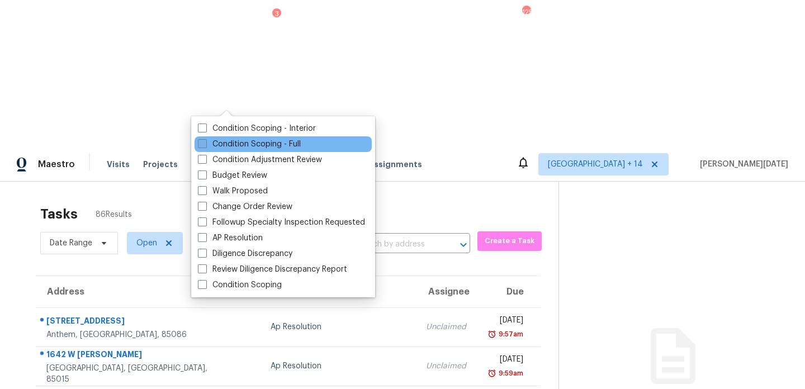
click at [224, 140] on label "Condition Scoping - Full" at bounding box center [249, 144] width 103 height 11
click at [205, 140] on input "Condition Scoping - Full" at bounding box center [201, 142] width 7 height 7
checkbox input "true"
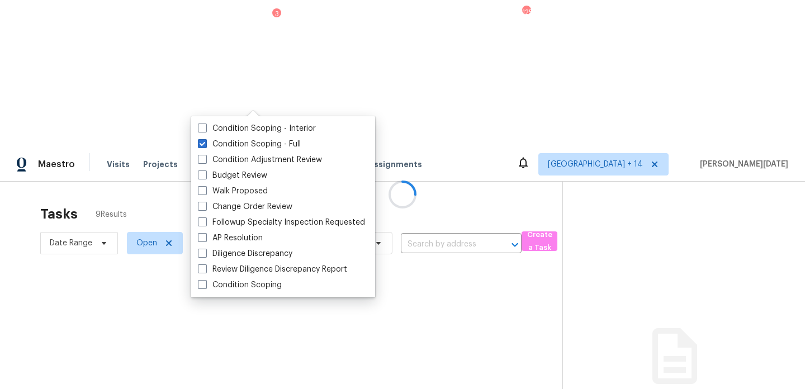
click at [390, 50] on div at bounding box center [402, 194] width 805 height 389
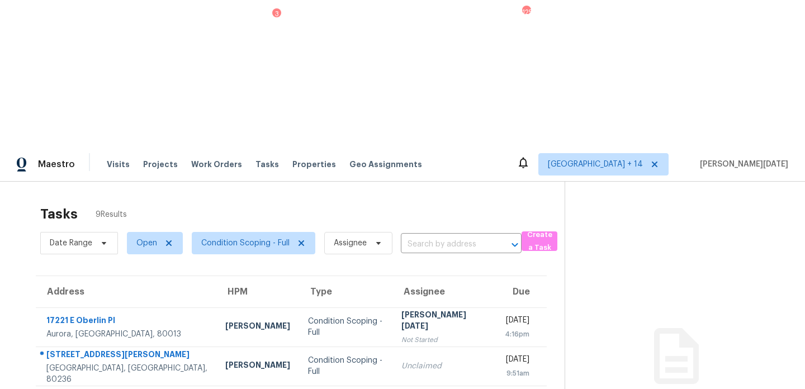
click at [496, 276] on th "Due" at bounding box center [521, 291] width 51 height 31
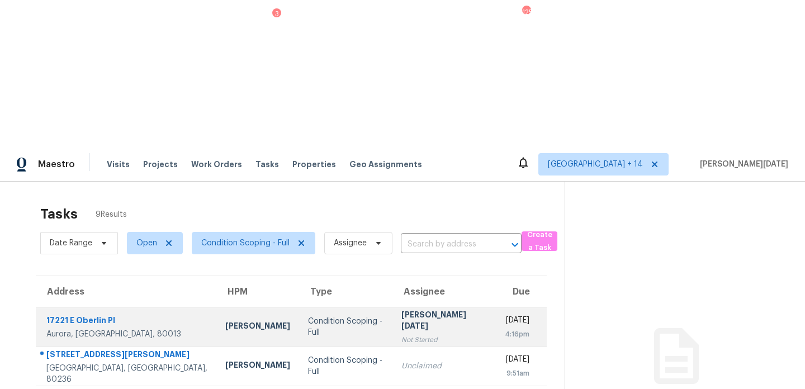
click at [496, 308] on td "Thu, Aug 21st 2025 4:16pm" at bounding box center [521, 327] width 51 height 39
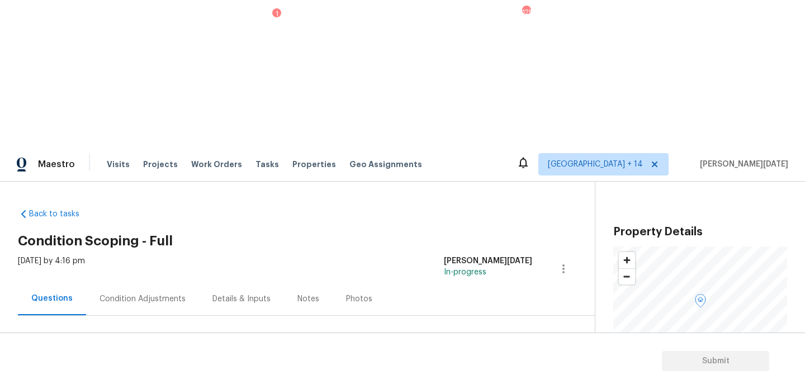
click at [140, 294] on div "Condition Adjustments" at bounding box center [143, 299] width 86 height 11
click at [385, 256] on div "Thu, Aug 21 2025 by 4:16 pm Prabhu Raja In-progress" at bounding box center [306, 269] width 577 height 27
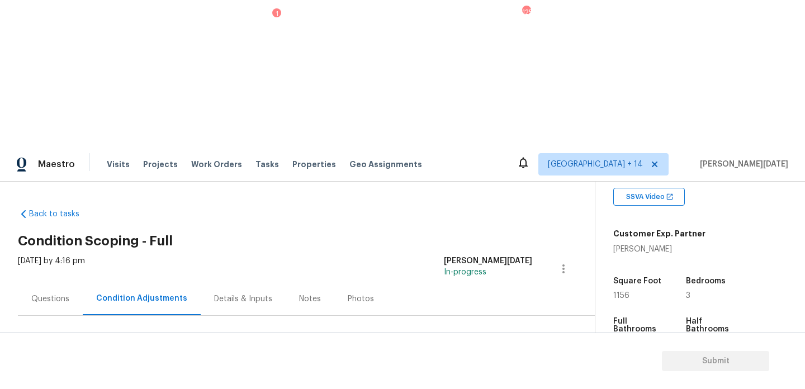
scroll to position [221, 0]
click at [63, 282] on div "Questions" at bounding box center [50, 298] width 65 height 33
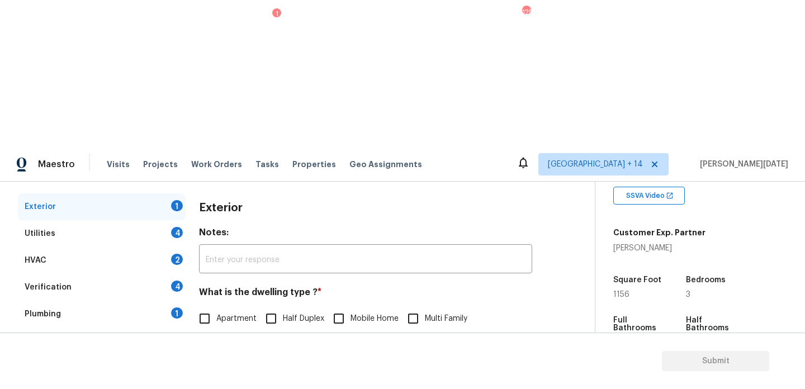
click at [220, 331] on label "Single Family" at bounding box center [228, 342] width 71 height 23
click at [216, 331] on input "Single Family" at bounding box center [204, 342] width 23 height 23
checkbox input "true"
click at [142, 274] on div "Verification 4" at bounding box center [102, 287] width 168 height 27
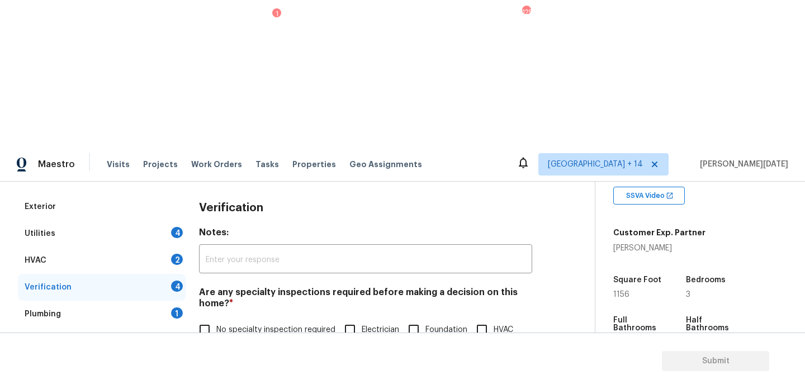
scroll to position [284, 0]
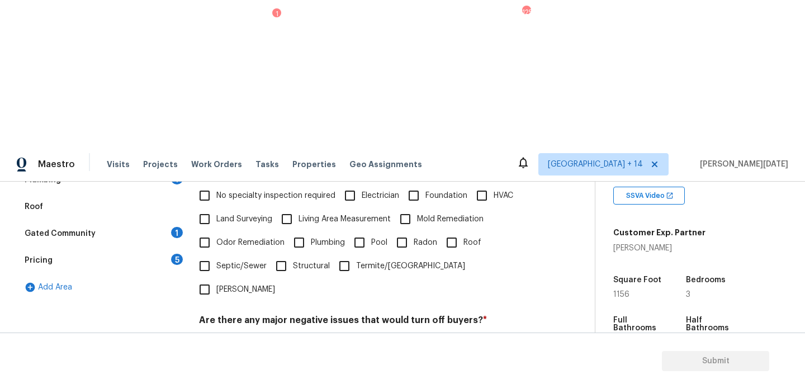
checkbox input "true"
type input "no HVAC"
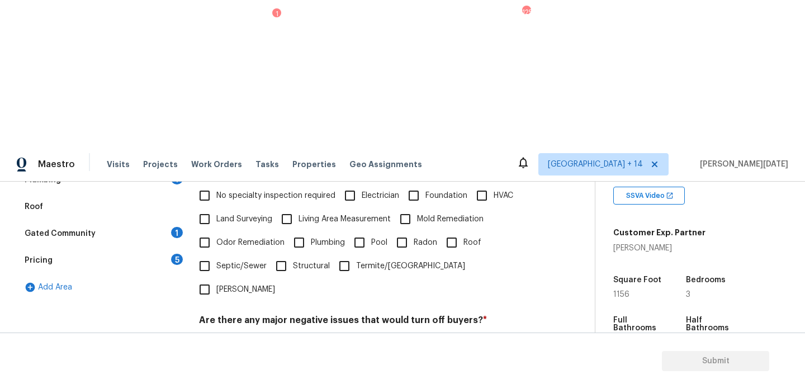
click at [145, 247] on div "Pricing 5" at bounding box center [102, 260] width 168 height 27
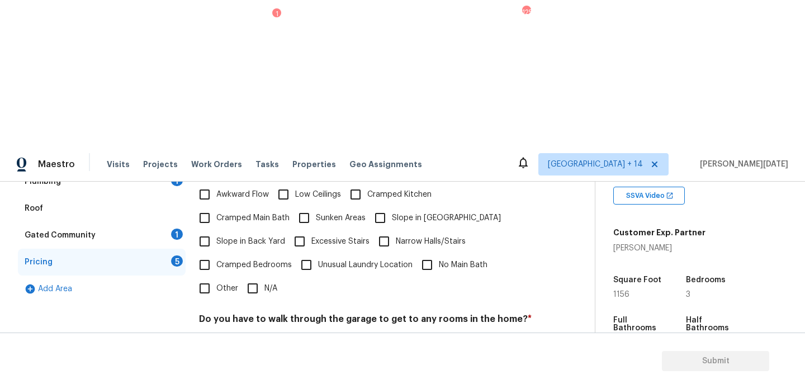
scroll to position [248, 0]
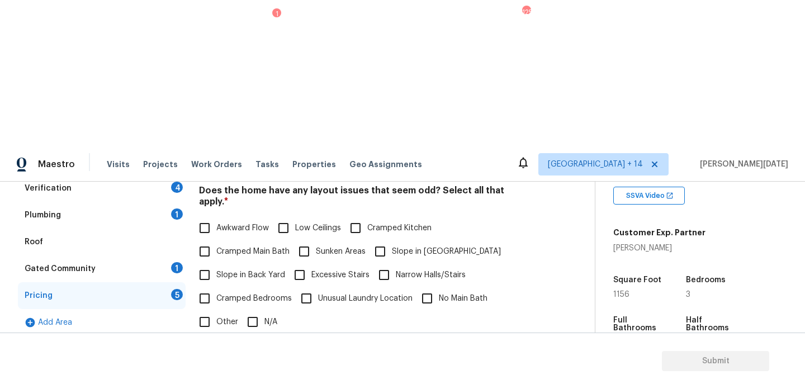
click at [218, 270] on span "Slope in Back Yard" at bounding box center [250, 276] width 69 height 12
click at [216, 263] on input "Slope in Back Yard" at bounding box center [204, 274] width 23 height 23
checkbox input "true"
click at [384, 240] on input "Slope in [GEOGRAPHIC_DATA]" at bounding box center [380, 251] width 23 height 23
checkbox input "true"
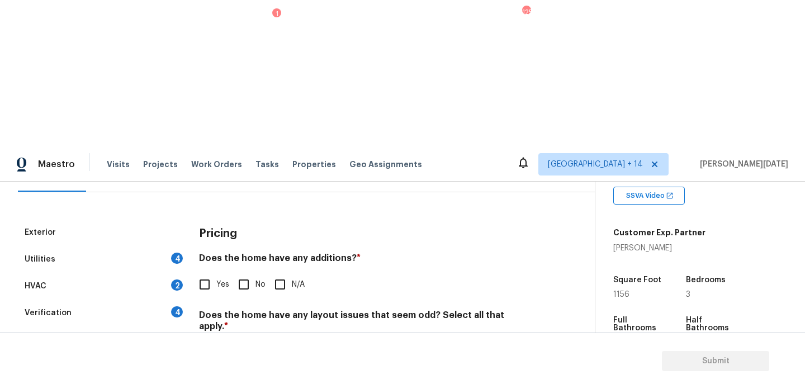
scroll to position [93, 0]
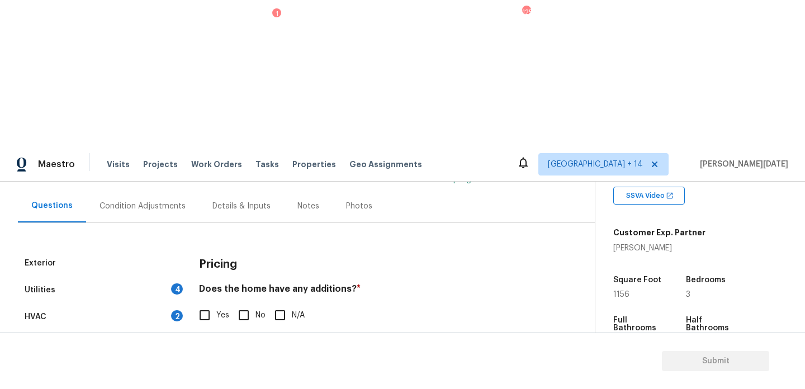
click at [259, 310] on span "No" at bounding box center [261, 316] width 10 height 12
click at [256, 304] on input "No" at bounding box center [243, 315] width 23 height 23
checkbox input "true"
click at [138, 190] on div "Condition Adjustments" at bounding box center [142, 206] width 113 height 33
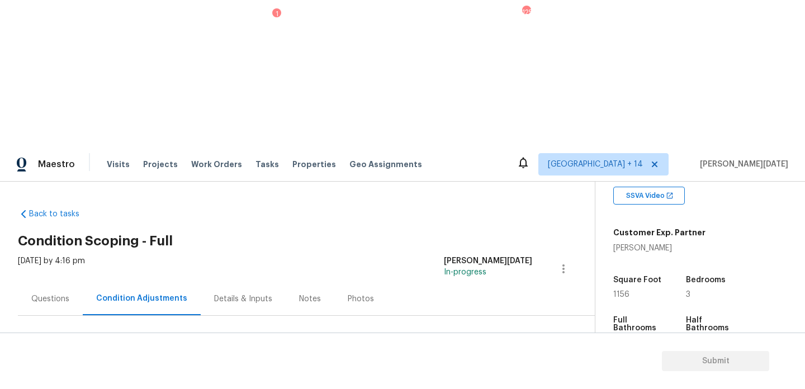
click at [516, 379] on span "Add Condition Adjustment" at bounding box center [505, 384] width 113 height 10
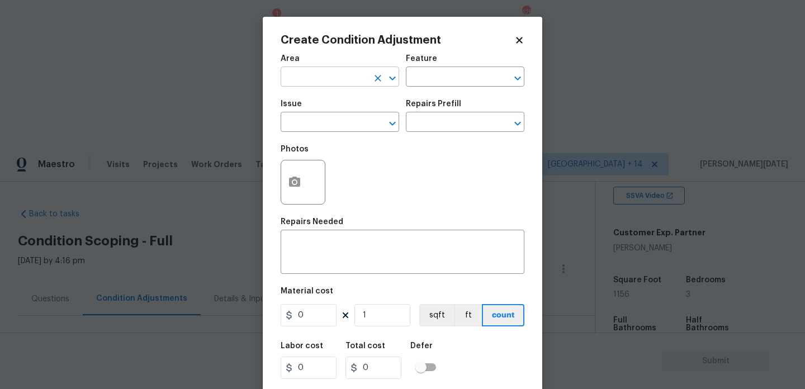
click at [293, 84] on input "text" at bounding box center [324, 77] width 87 height 17
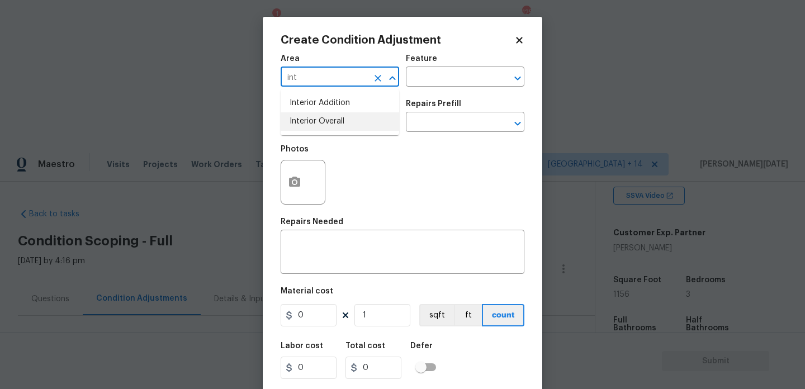
click at [310, 130] on li "Interior Overall" at bounding box center [340, 121] width 119 height 18
type input "Interior Overall"
click at [310, 130] on input "text" at bounding box center [324, 123] width 87 height 17
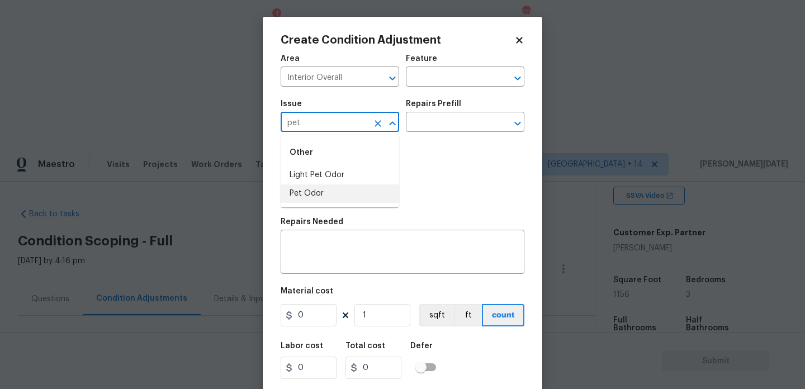
click at [324, 194] on li "Pet Odor" at bounding box center [340, 194] width 119 height 18
type input "Pet Odor"
click at [450, 131] on input "text" at bounding box center [449, 123] width 87 height 17
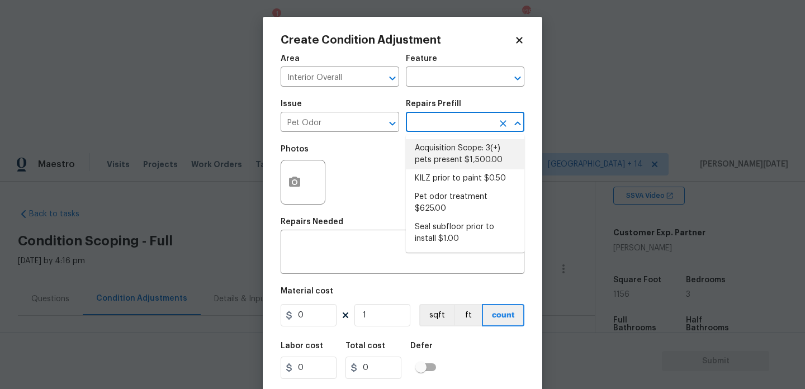
click at [460, 150] on li "Acquisition Scope: 3(+) pets present $1,500.00" at bounding box center [465, 154] width 119 height 30
type textarea "Acquisition Scope: 3(+) pets present"
type input "1500"
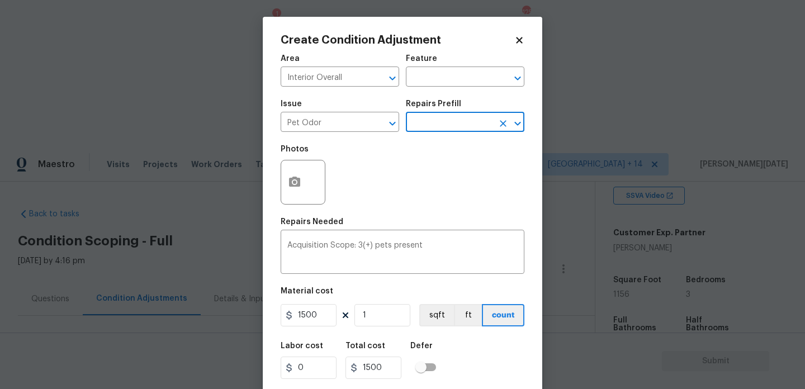
scroll to position [29, 0]
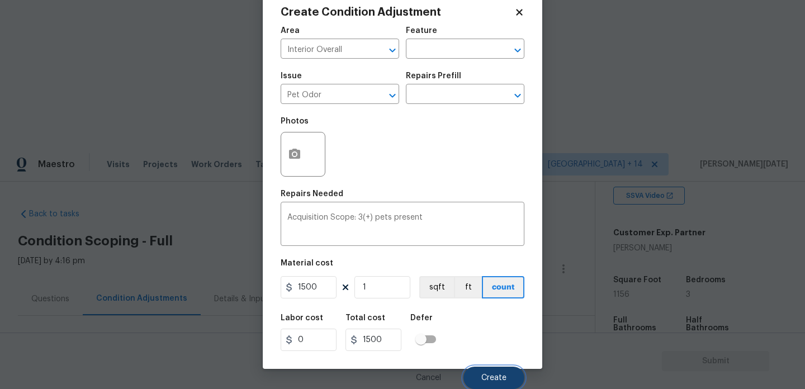
click at [484, 374] on span "Create" at bounding box center [494, 378] width 25 height 8
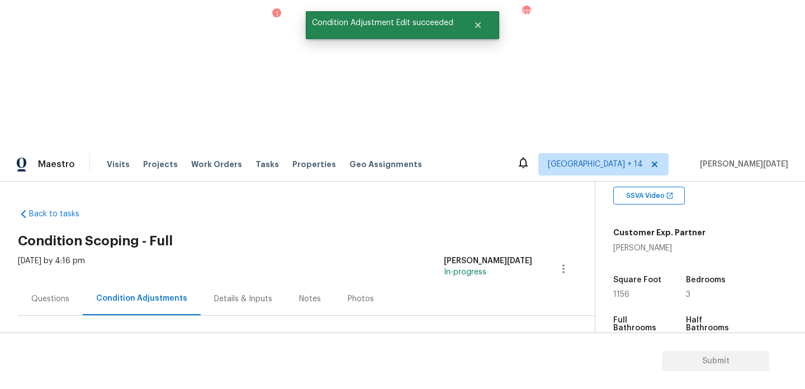
scroll to position [0, 0]
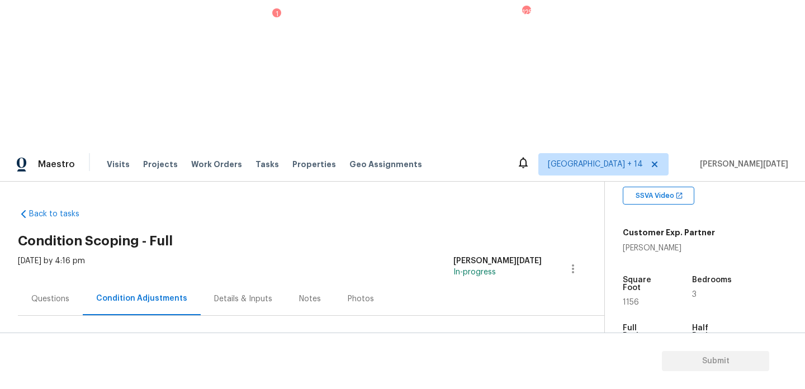
click at [43, 294] on div "Questions" at bounding box center [50, 299] width 38 height 11
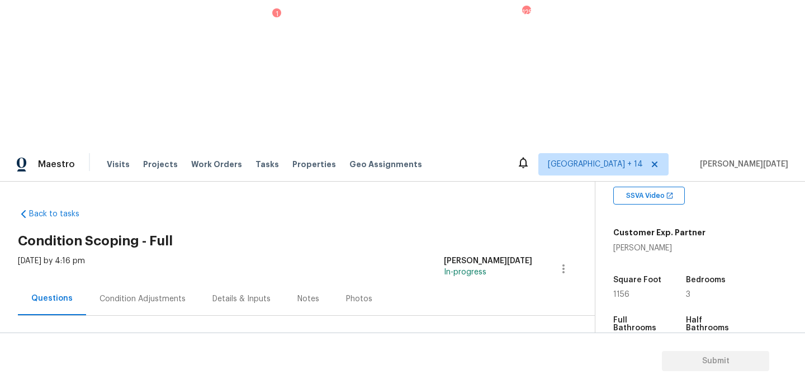
scroll to position [149, 0]
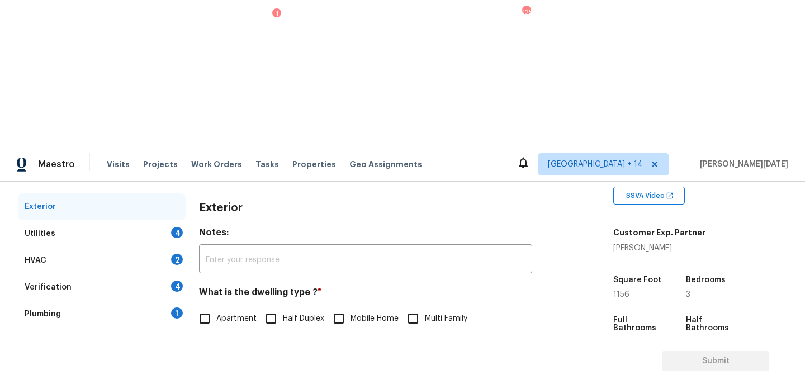
click at [120, 381] on div "Pricing 3" at bounding box center [102, 394] width 168 height 27
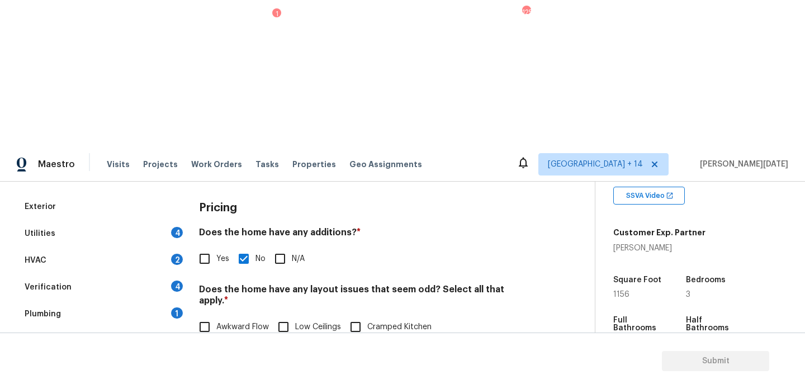
click at [364, 315] on input "Cramped Kitchen" at bounding box center [355, 326] width 23 height 23
checkbox input "true"
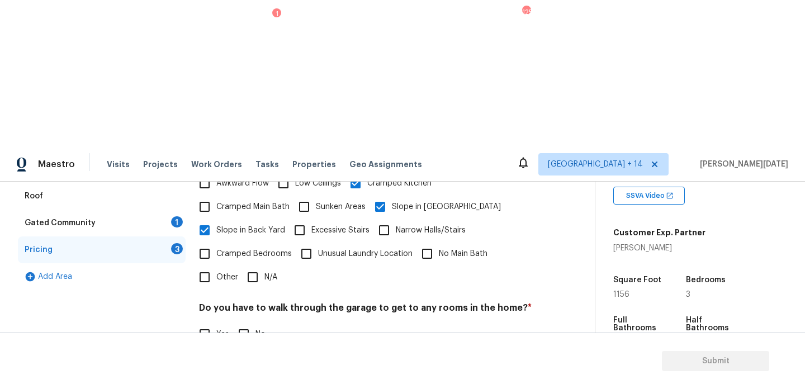
scroll to position [282, 0]
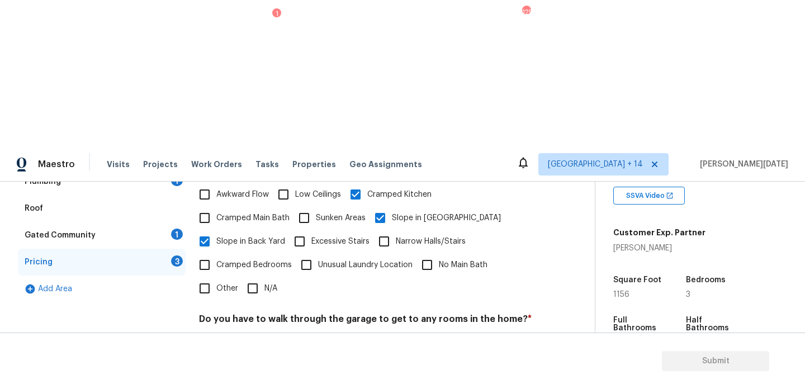
click at [251, 334] on input "No" at bounding box center [243, 345] width 23 height 23
checkbox input "true"
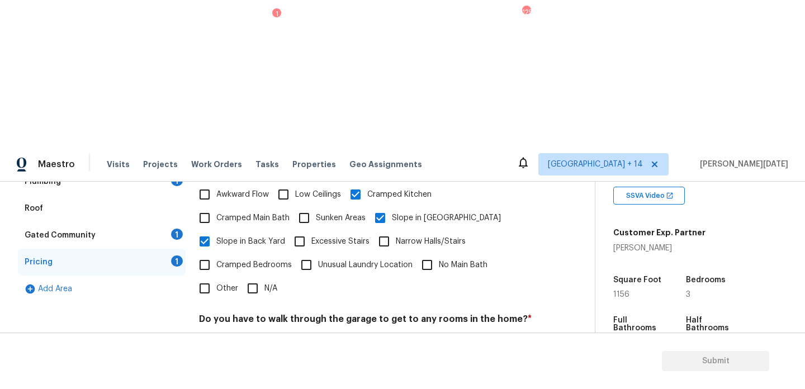
checkbox input "true"
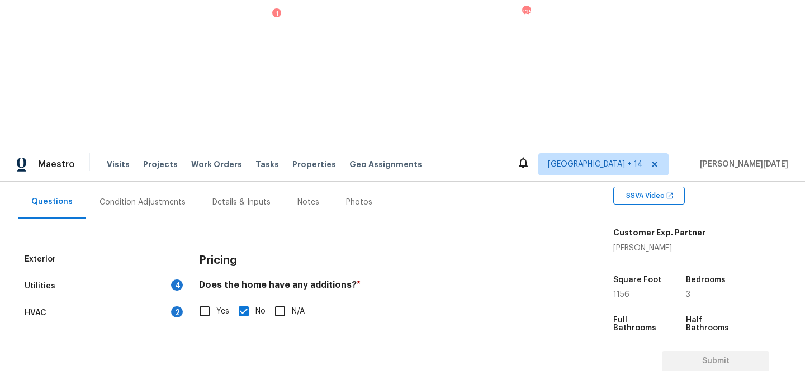
scroll to position [0, 0]
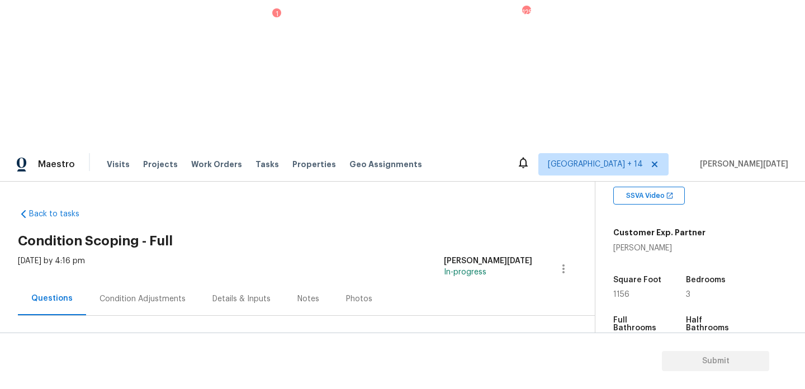
click at [95, 282] on div "Condition Adjustments" at bounding box center [142, 298] width 113 height 33
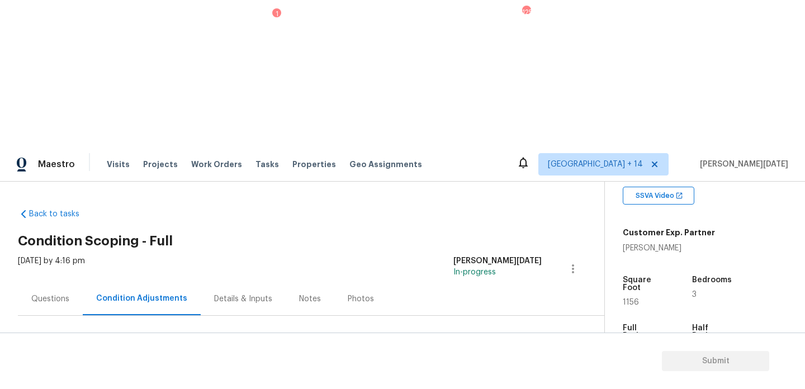
click at [629, 299] on span "1156" at bounding box center [631, 303] width 16 height 8
copy span "1156"
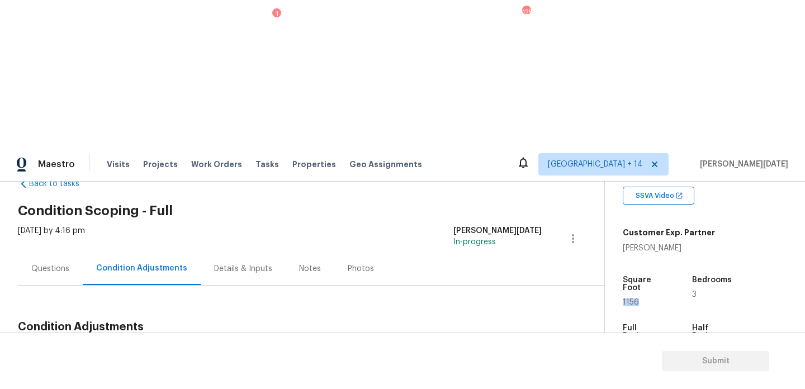
click at [508, 342] on button "Add Condition Adjustment" at bounding box center [514, 353] width 126 height 23
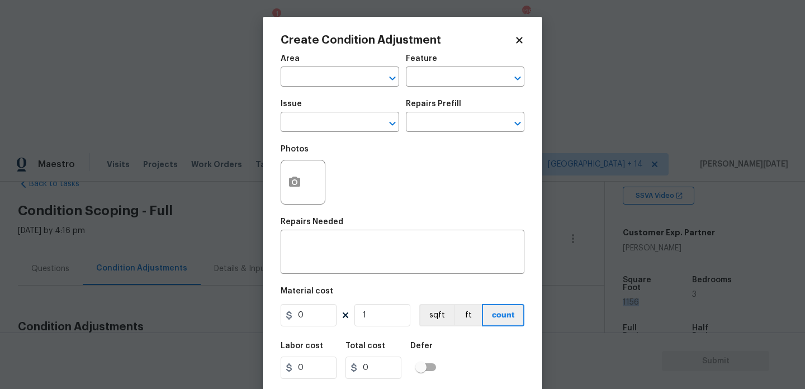
click at [314, 89] on span "Area ​" at bounding box center [340, 70] width 119 height 45
click at [284, 79] on input "text" at bounding box center [324, 77] width 87 height 17
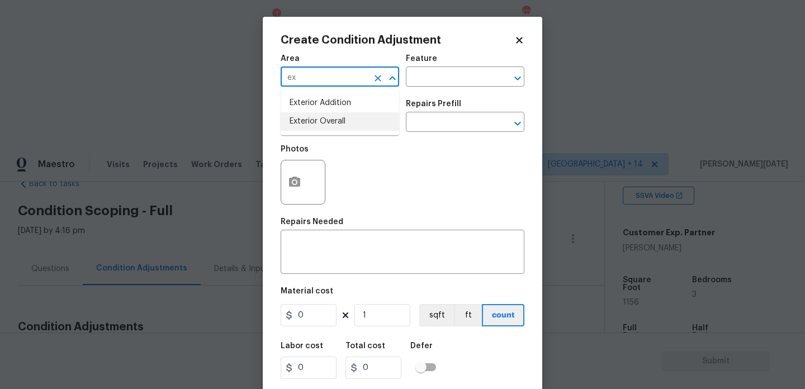
type input "ex"
click at [308, 140] on div "Photos" at bounding box center [304, 175] width 47 height 73
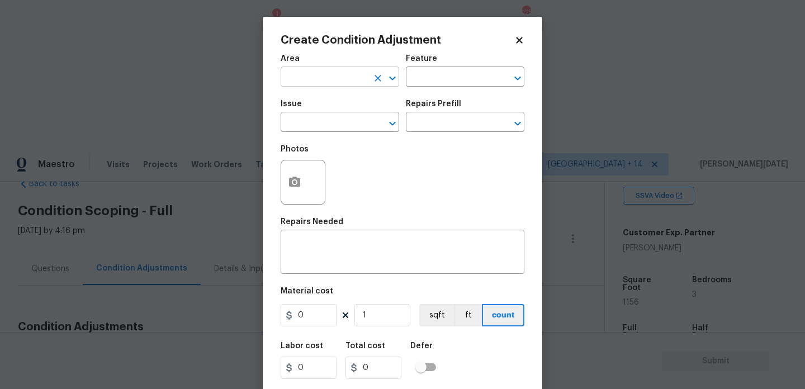
click at [298, 84] on input "text" at bounding box center [324, 77] width 87 height 17
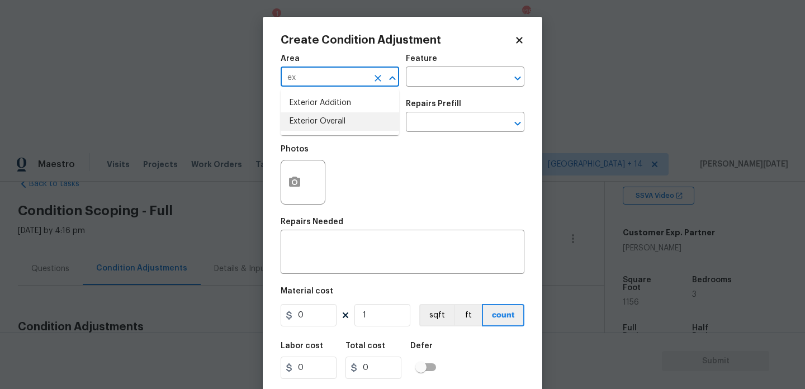
click at [304, 114] on li "Exterior Overall" at bounding box center [340, 121] width 119 height 18
type input "Exterior Overall"
click at [305, 123] on input "text" at bounding box center [324, 123] width 87 height 17
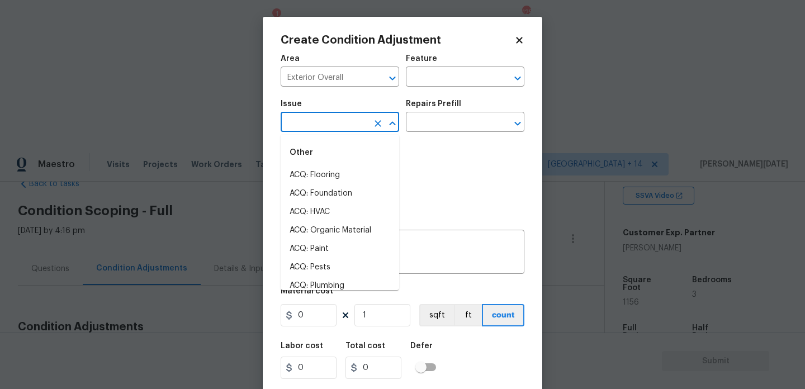
click at [305, 123] on input "text" at bounding box center [324, 123] width 87 height 17
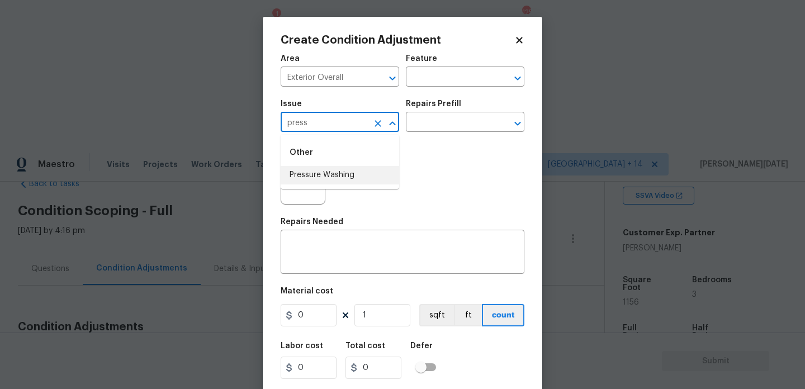
click at [315, 176] on li "Pressure Washing" at bounding box center [340, 175] width 119 height 18
type input "Pressure Washing"
click at [433, 142] on div "Photos" at bounding box center [403, 175] width 244 height 73
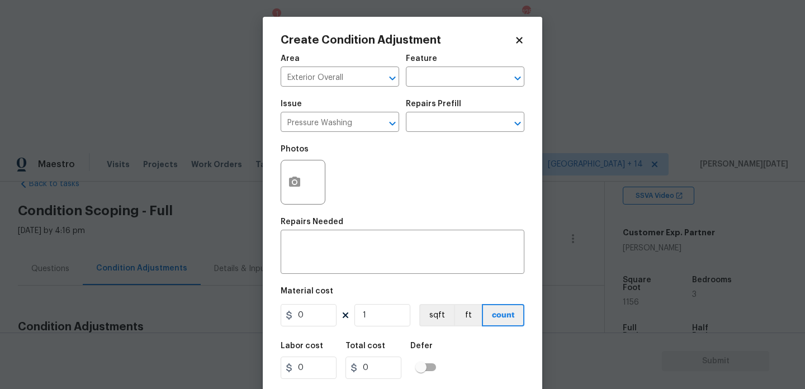
click at [442, 136] on div "Issue Pressure Washing ​ Repairs Prefill ​" at bounding box center [403, 115] width 244 height 45
click at [465, 114] on div "Repairs Prefill" at bounding box center [465, 107] width 119 height 15
click at [463, 128] on input "text" at bounding box center [449, 123] width 87 height 17
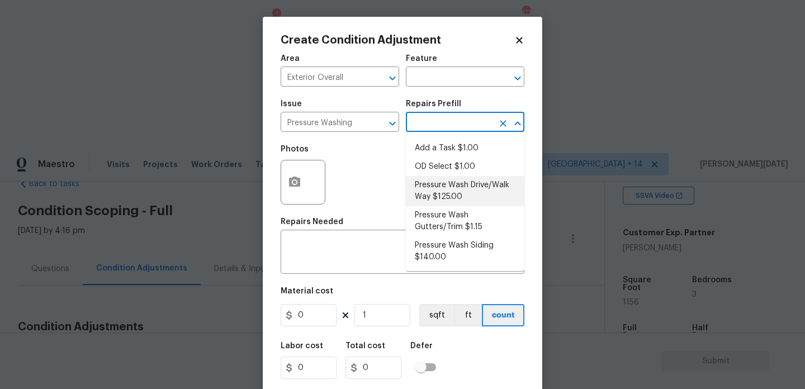
click at [457, 194] on li "Pressure Wash Drive/Walk Way $125.00" at bounding box center [465, 191] width 119 height 30
type input "Siding"
type textarea "Pressure wash the driveways/walkways as directed by the PM. Ensure that all deb…"
type input "125"
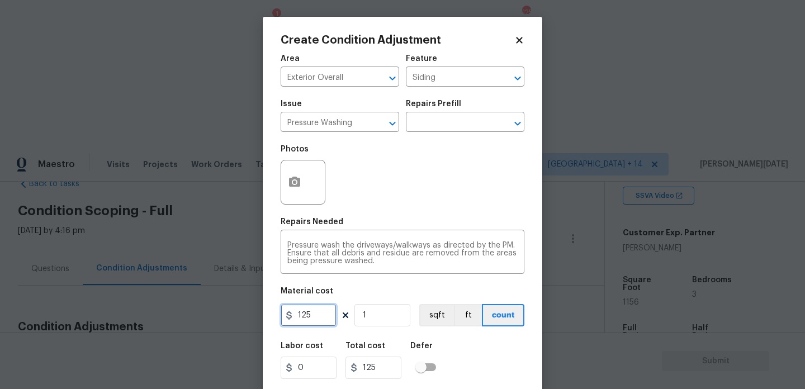
drag, startPoint x: 319, startPoint y: 313, endPoint x: 259, endPoint y: 313, distance: 60.4
click at [259, 313] on div "Create Condition Adjustment Area Exterior Overall ​ Feature Siding ​ Issue Pres…" at bounding box center [402, 194] width 805 height 389
type input "200"
click at [425, 194] on div "Photos" at bounding box center [403, 175] width 244 height 73
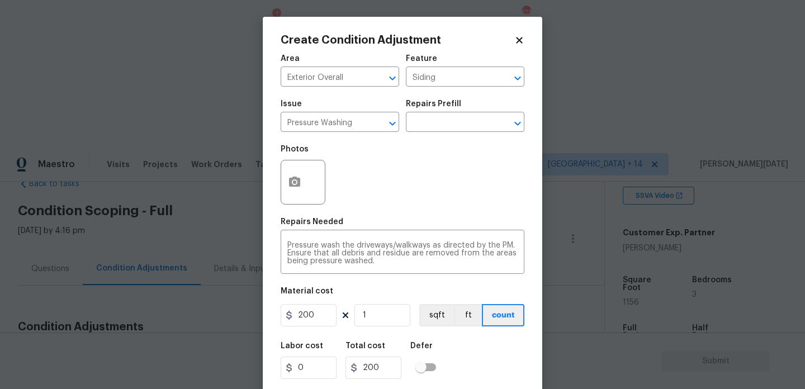
scroll to position [29, 0]
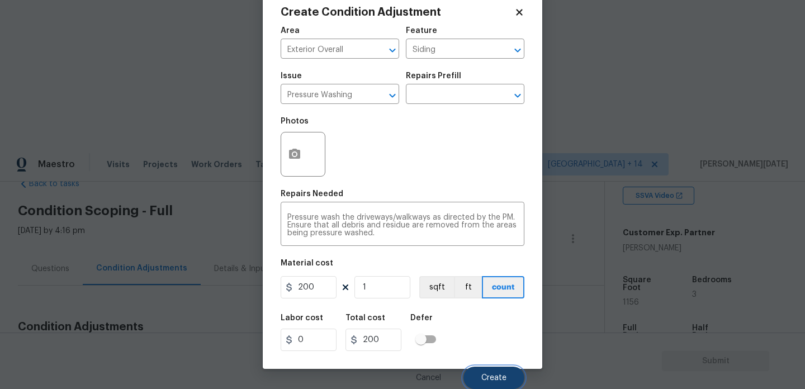
click at [481, 380] on button "Create" at bounding box center [494, 378] width 61 height 22
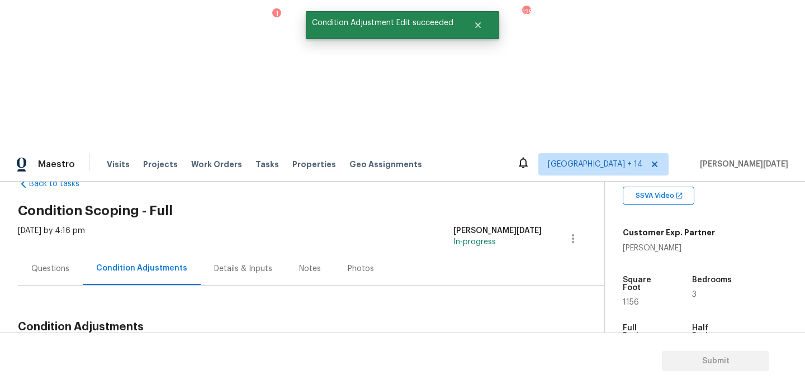
scroll to position [0, 0]
click at [516, 342] on button "Add Condition Adjustment" at bounding box center [514, 353] width 126 height 23
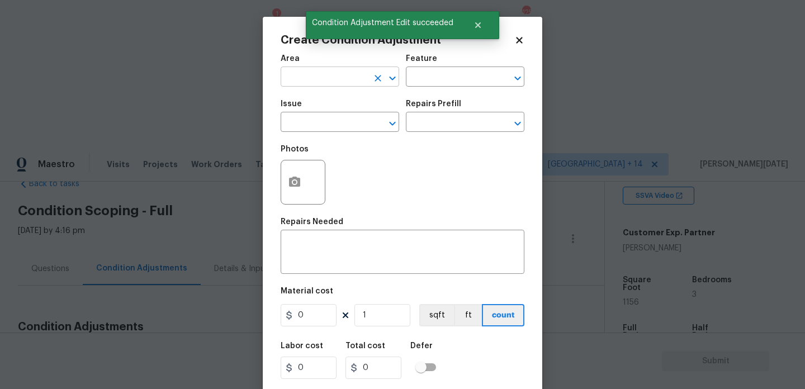
click at [289, 78] on input "text" at bounding box center [324, 77] width 87 height 17
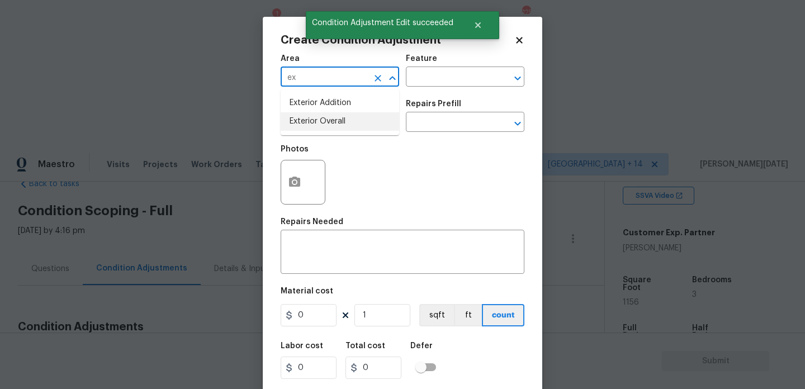
click at [308, 119] on li "Exterior Overall" at bounding box center [340, 121] width 119 height 18
type input "Exterior Overall"
click at [308, 119] on input "text" at bounding box center [324, 123] width 87 height 17
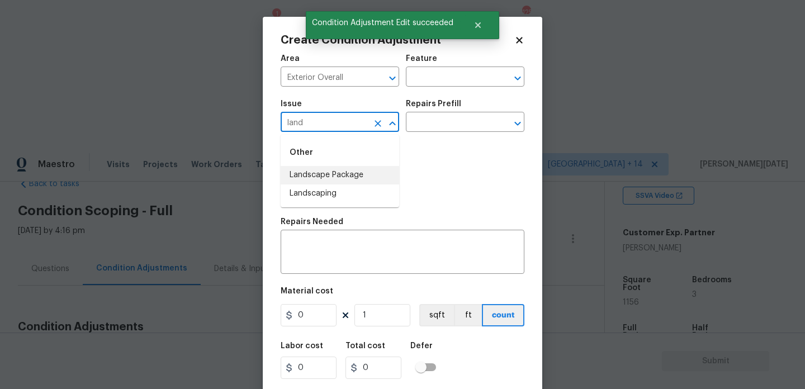
click at [320, 168] on li "Landscape Package" at bounding box center [340, 175] width 119 height 18
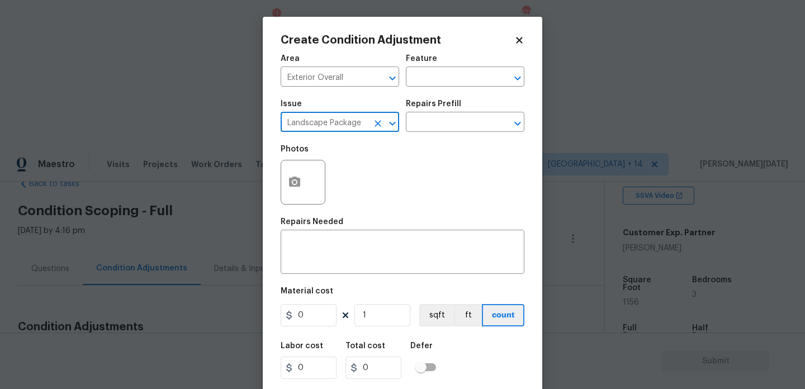
type input "Landscape Package"
click at [390, 140] on div "Photos" at bounding box center [403, 175] width 244 height 73
click at [431, 135] on div "Issue Landscape Package ​ Repairs Prefill ​" at bounding box center [403, 115] width 244 height 45
click at [441, 131] on input "text" at bounding box center [449, 123] width 87 height 17
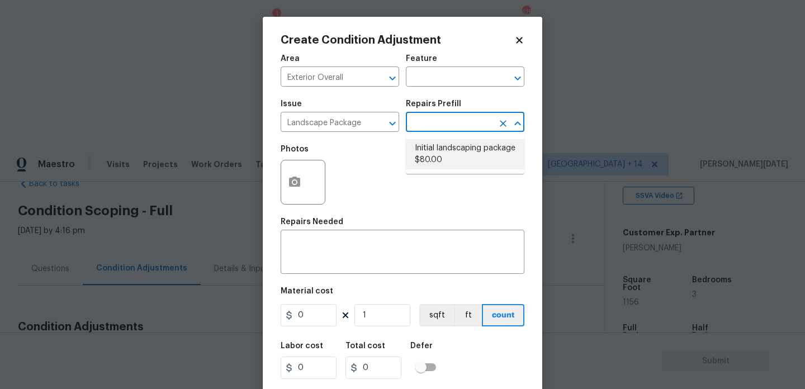
click at [440, 157] on li "Initial landscaping package $80.00" at bounding box center [465, 154] width 119 height 30
type input "Home Readiness Packages"
type textarea "Mowing of grass up to 6" in height. Mow, edge along driveways & sidewalks, trim…"
type input "80"
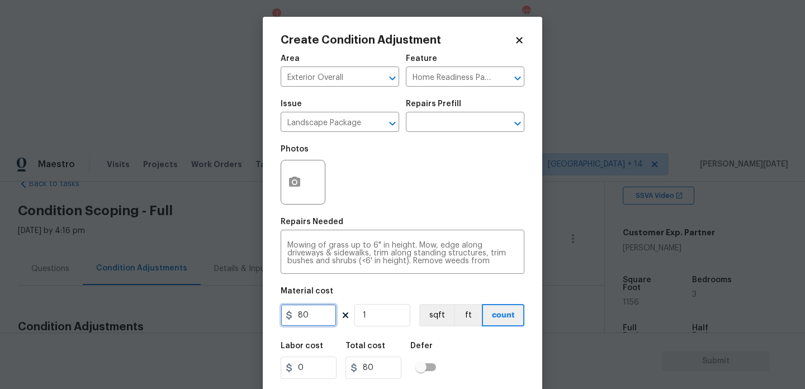
drag, startPoint x: 310, startPoint y: 322, endPoint x: 178, endPoint y: 322, distance: 132.6
click at [178, 322] on div "Create Condition Adjustment Area Exterior Overall ​ Feature Home Readiness Pack…" at bounding box center [402, 194] width 805 height 389
type input "300"
click at [296, 177] on icon "button" at bounding box center [294, 182] width 11 height 10
type input "300"
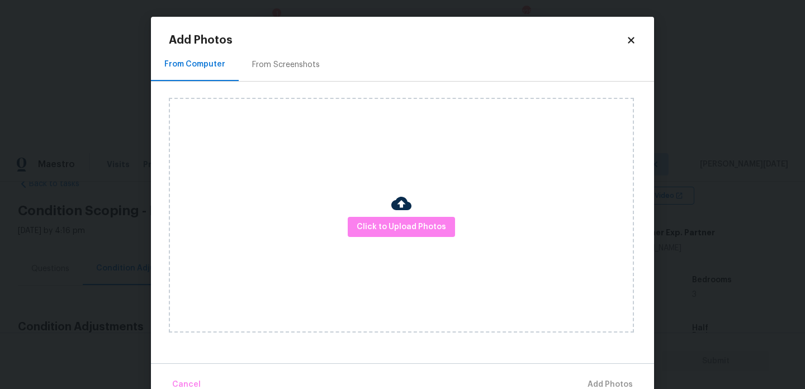
click at [279, 40] on h2 "Add Photos" at bounding box center [398, 40] width 458 height 11
click at [279, 63] on div "From Screenshots" at bounding box center [286, 64] width 68 height 11
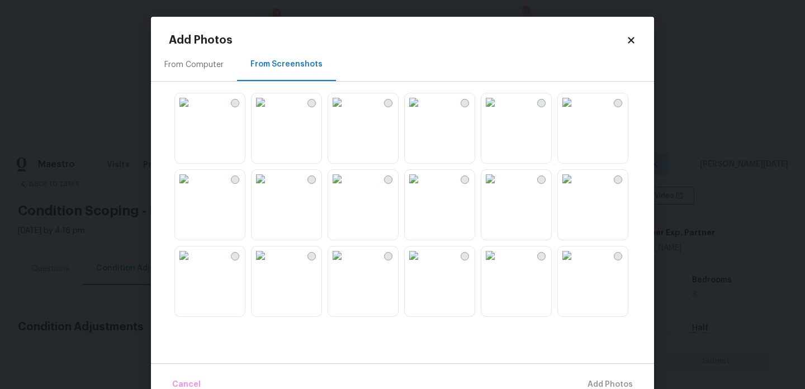
click at [499, 111] on img at bounding box center [491, 102] width 18 height 18
click at [499, 265] on img at bounding box center [491, 256] width 18 height 18
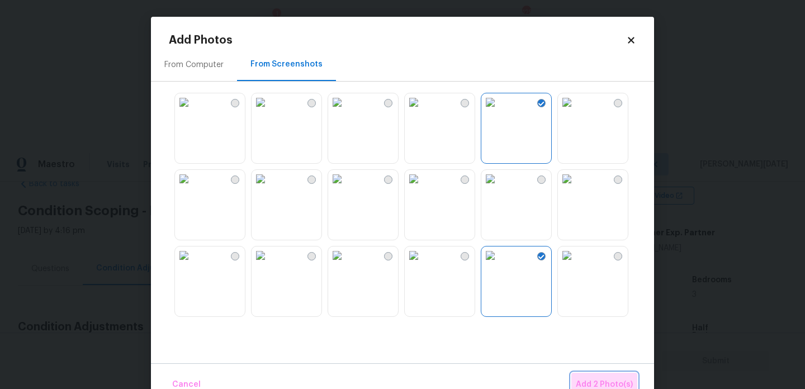
click at [610, 386] on span "Add 2 Photo(s)" at bounding box center [604, 385] width 57 height 14
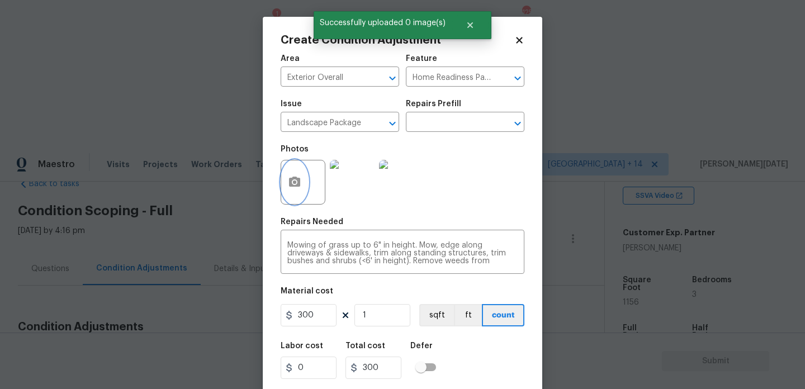
scroll to position [29, 0]
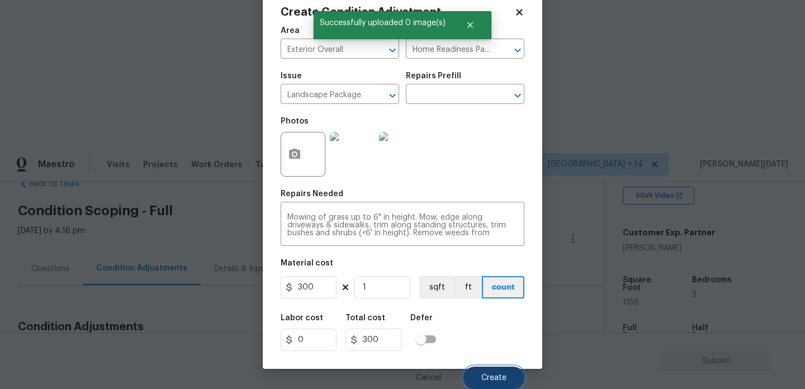
click at [484, 379] on span "Create" at bounding box center [494, 378] width 25 height 8
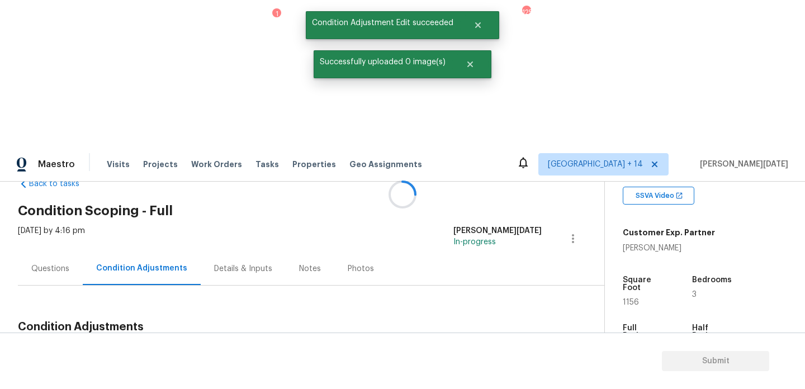
scroll to position [0, 0]
click at [497, 348] on span "Add Condition Adjustment" at bounding box center [514, 353] width 113 height 10
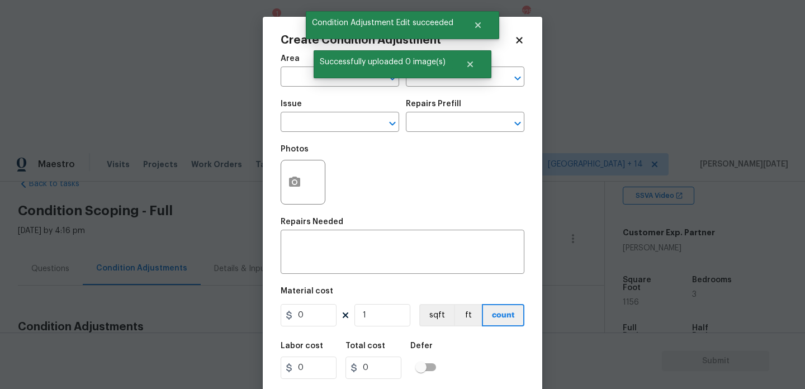
click at [497, 202] on div "Photos" at bounding box center [403, 175] width 244 height 73
click at [299, 187] on icon "button" at bounding box center [294, 182] width 11 height 10
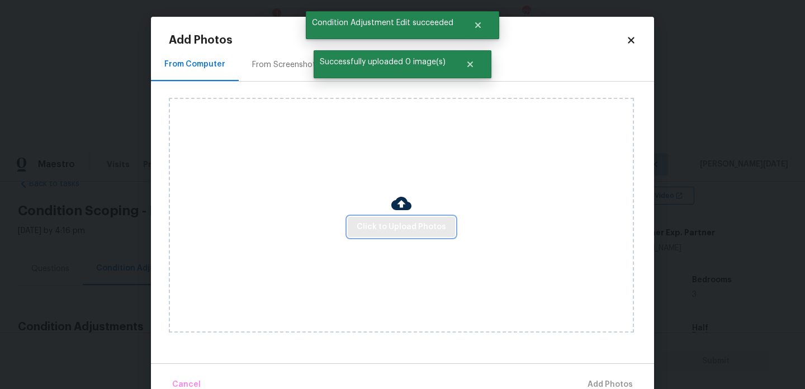
click at [375, 219] on button "Click to Upload Photos" at bounding box center [401, 227] width 107 height 21
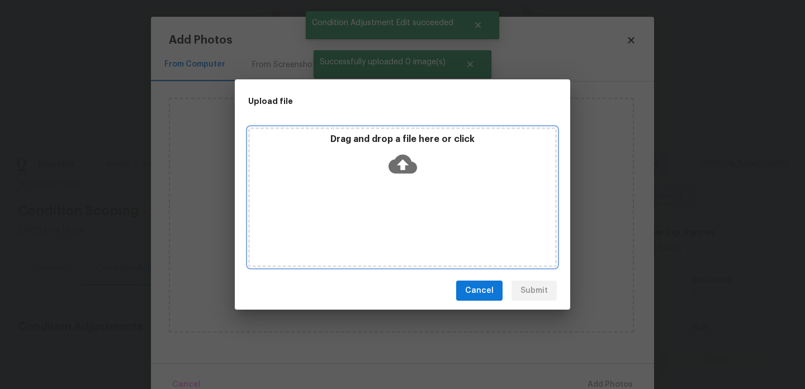
click at [375, 219] on div "Drag and drop a file here or click" at bounding box center [402, 198] width 309 height 140
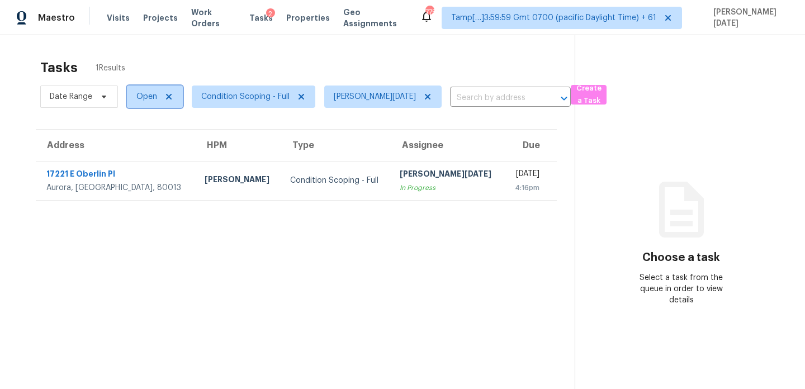
click at [155, 97] on span "Open" at bounding box center [146, 96] width 21 height 11
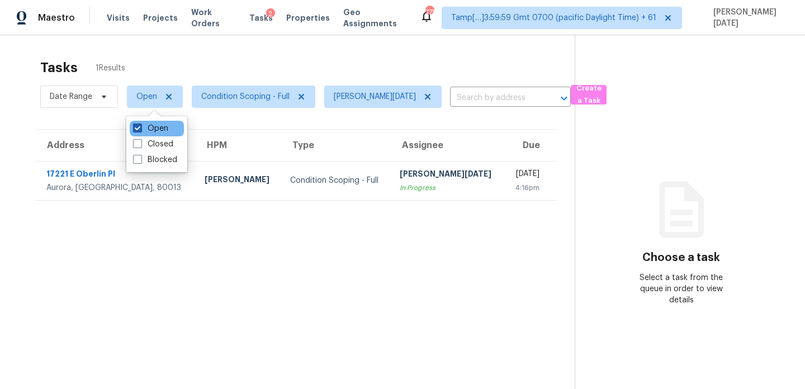
click at [152, 133] on label "Open" at bounding box center [150, 128] width 35 height 11
click at [140, 130] on input "Open" at bounding box center [136, 126] width 7 height 7
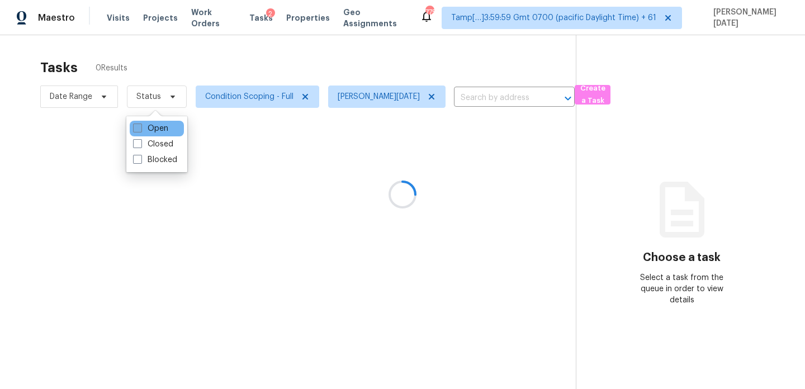
click at [152, 133] on label "Open" at bounding box center [150, 128] width 35 height 11
click at [140, 130] on input "Open" at bounding box center [136, 126] width 7 height 7
checkbox input "true"
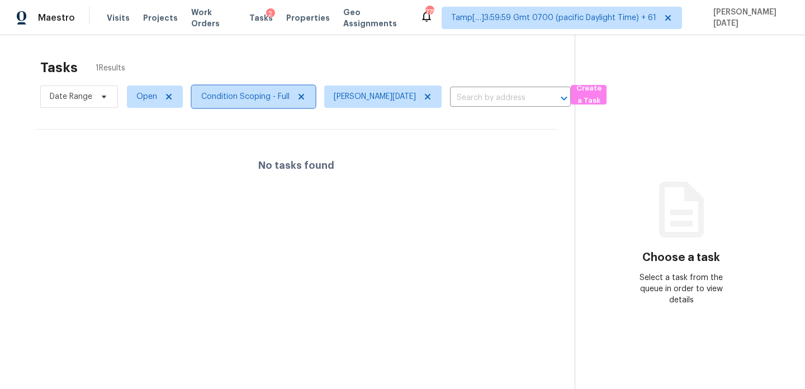
click at [232, 100] on span "Condition Scoping - Full" at bounding box center [245, 96] width 88 height 11
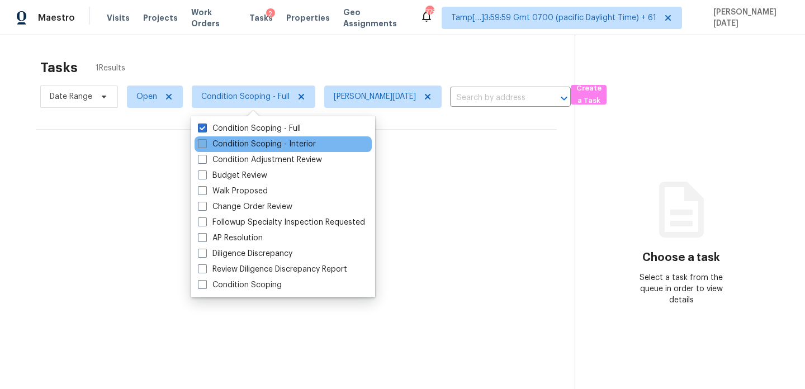
click at [227, 145] on label "Condition Scoping - Interior" at bounding box center [257, 144] width 118 height 11
click at [205, 145] on input "Condition Scoping - Interior" at bounding box center [201, 142] width 7 height 7
checkbox input "true"
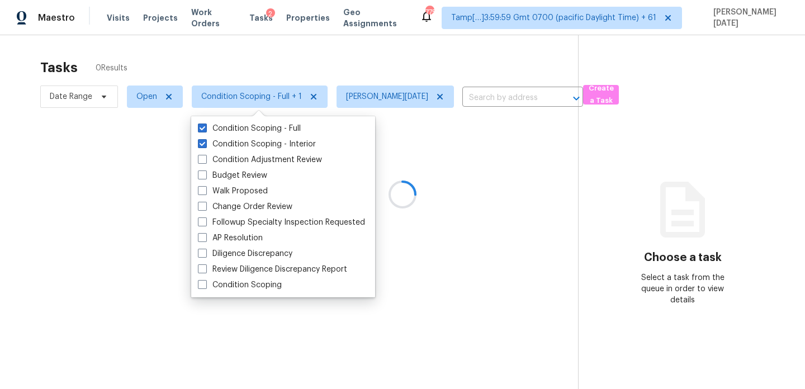
click at [331, 65] on div "Tasks 0 Results" at bounding box center [309, 67] width 538 height 29
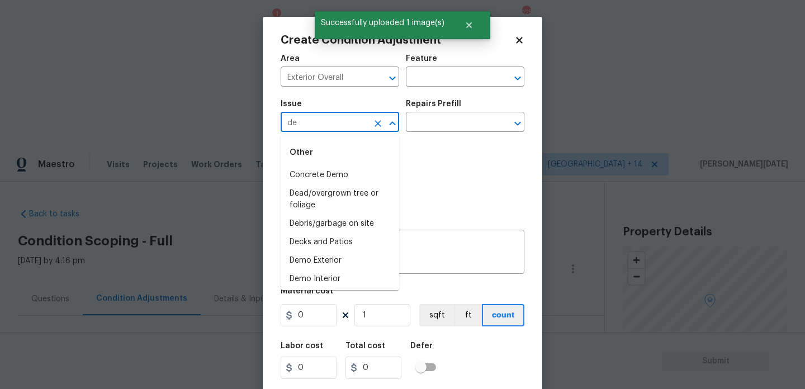
type input "deb"
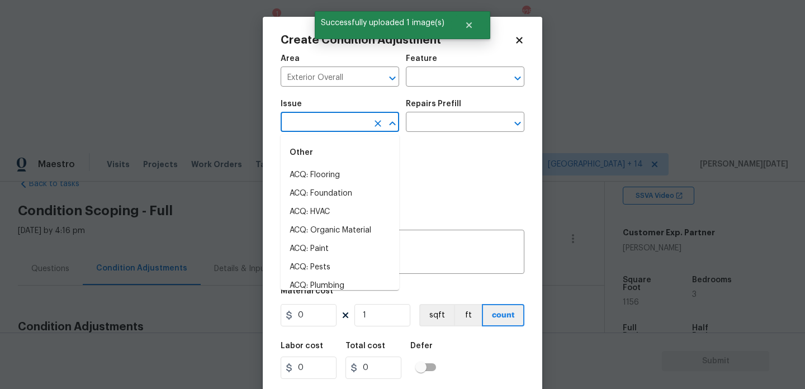
click at [326, 171] on li "ACQ: Flooring" at bounding box center [340, 175] width 119 height 18
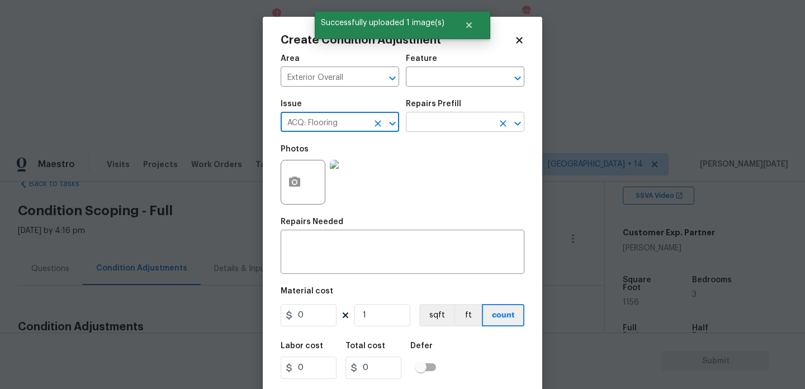
type input "ACQ: Flooring"
click at [427, 121] on input "text" at bounding box center [449, 123] width 87 height 17
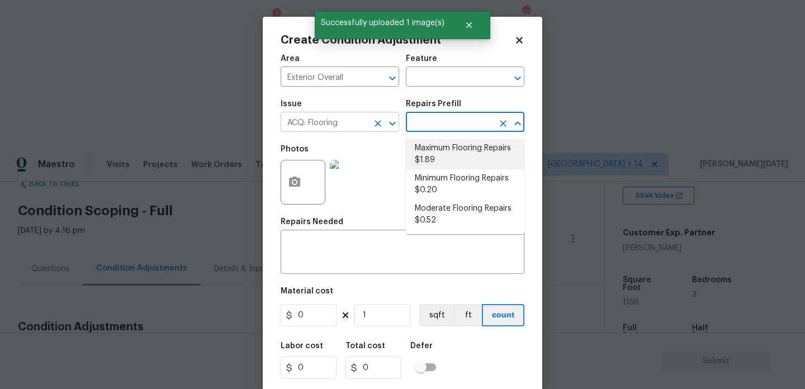
click at [376, 118] on icon "Clear" at bounding box center [378, 123] width 11 height 11
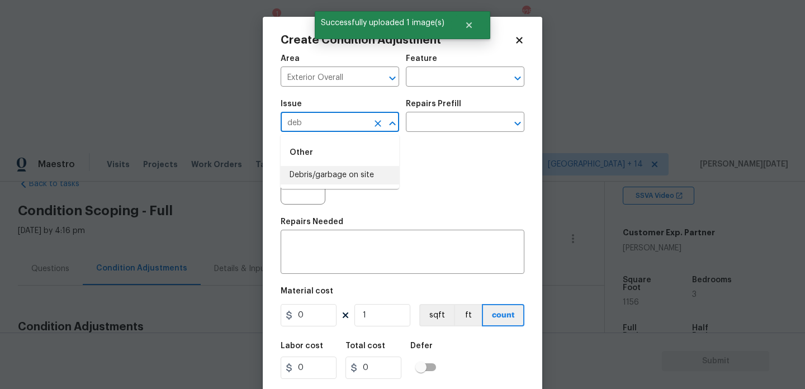
click at [350, 171] on li "Debris/garbage on site" at bounding box center [340, 175] width 119 height 18
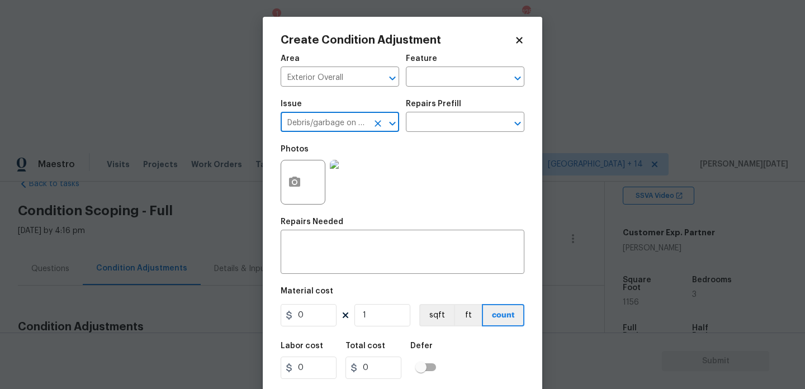
type input "Debris/garbage on site"
click at [422, 140] on div "Photos" at bounding box center [403, 175] width 244 height 73
click at [444, 133] on div "Issue Debris/garbage on site ​ Repairs Prefill ​" at bounding box center [403, 115] width 244 height 45
click at [465, 122] on input "text" at bounding box center [449, 123] width 87 height 17
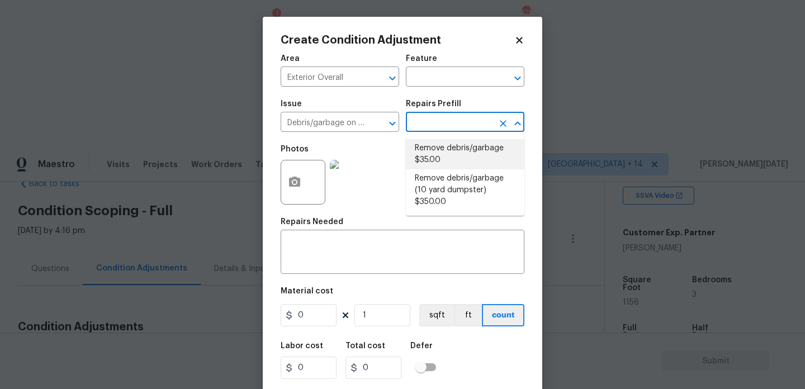
click at [465, 154] on li "Remove debris/garbage $35.00" at bounding box center [465, 154] width 119 height 30
type input "35"
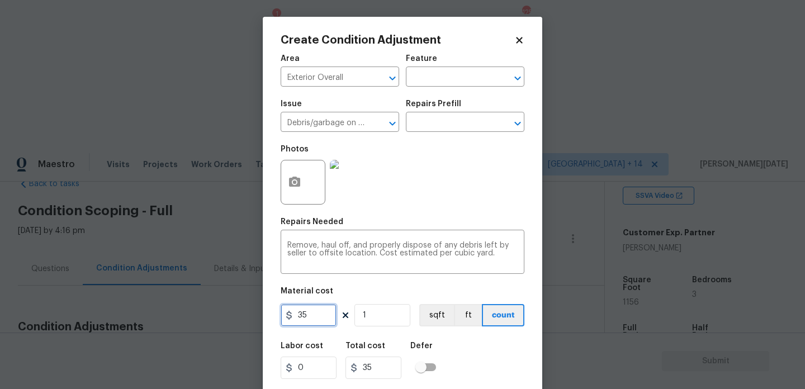
drag, startPoint x: 320, startPoint y: 317, endPoint x: 209, endPoint y: 317, distance: 110.7
click at [209, 317] on div "Create Condition Adjustment Area Exterior Overall ​ Feature ​ Issue Debris/garb…" at bounding box center [402, 194] width 805 height 389
type input "800"
click at [299, 180] on icon "button" at bounding box center [294, 182] width 11 height 10
type input "800"
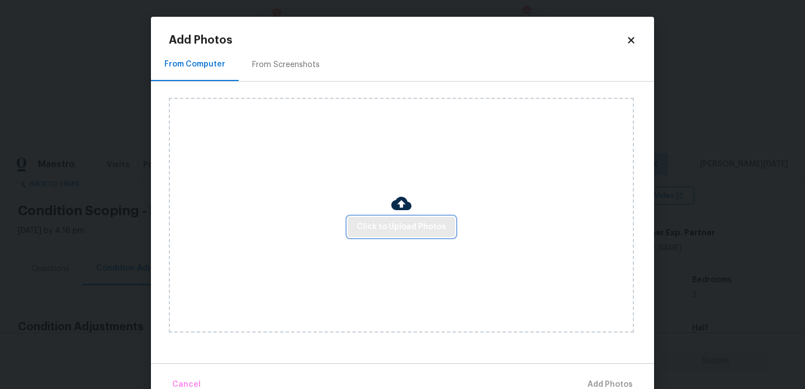
click at [405, 219] on button "Click to Upload Photos" at bounding box center [401, 227] width 107 height 21
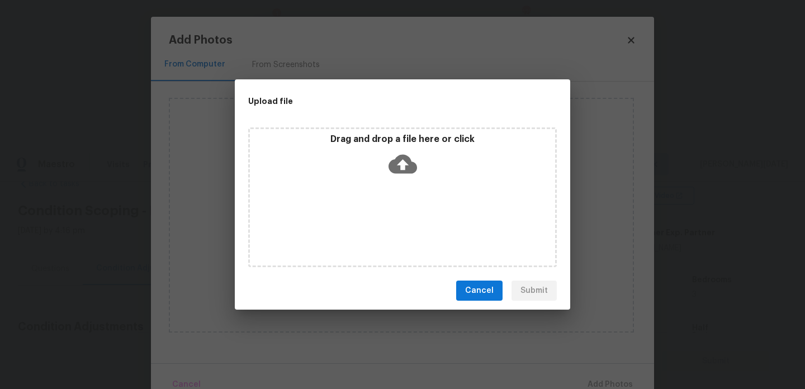
click at [405, 219] on div "Drag and drop a file here or click" at bounding box center [402, 198] width 309 height 140
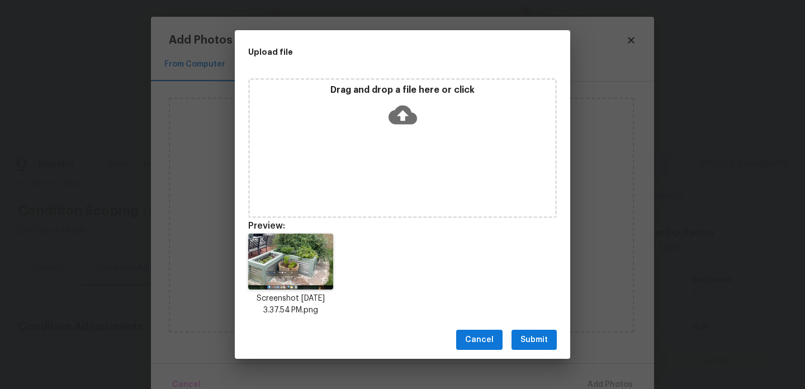
click at [534, 346] on span "Submit" at bounding box center [534, 340] width 27 height 14
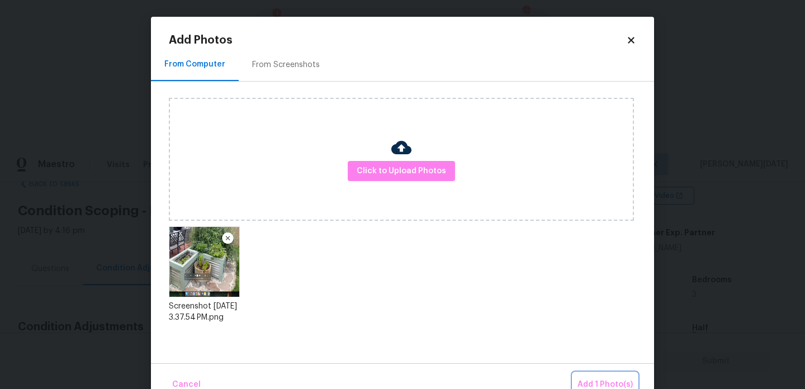
click at [600, 377] on button "Add 1 Photo(s)" at bounding box center [605, 385] width 64 height 24
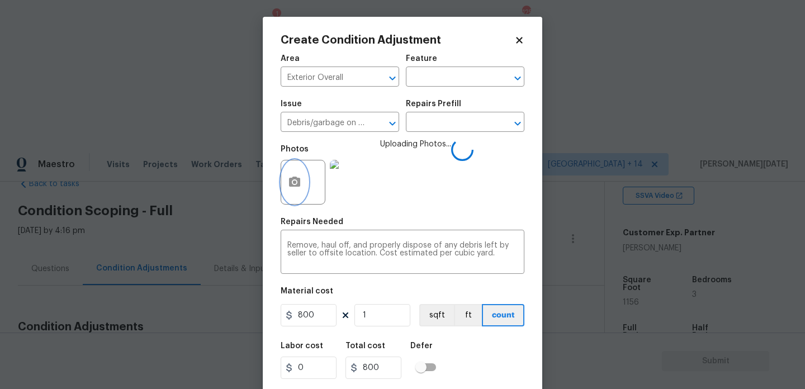
scroll to position [29, 0]
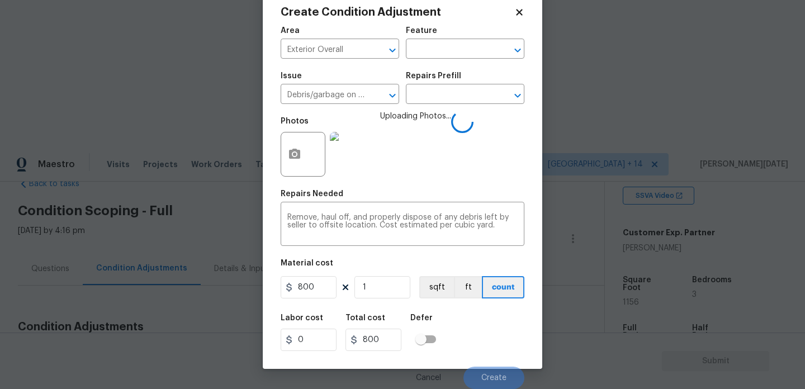
click at [485, 324] on div "Labor cost 0 Total cost 800 Defer" at bounding box center [403, 333] width 244 height 50
click at [499, 377] on span "Create" at bounding box center [494, 378] width 25 height 8
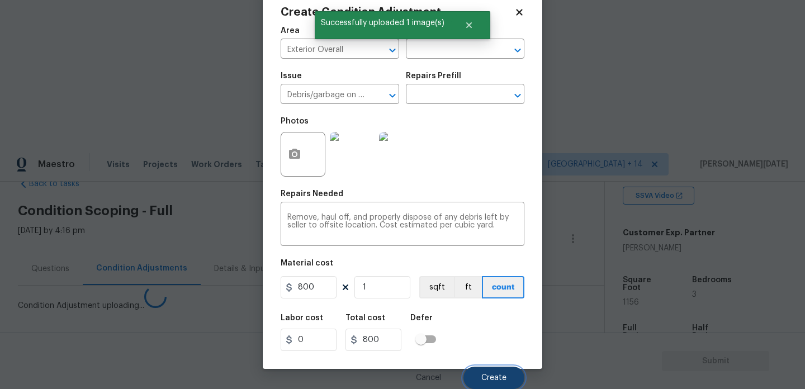
click at [499, 377] on span "Create" at bounding box center [494, 378] width 25 height 8
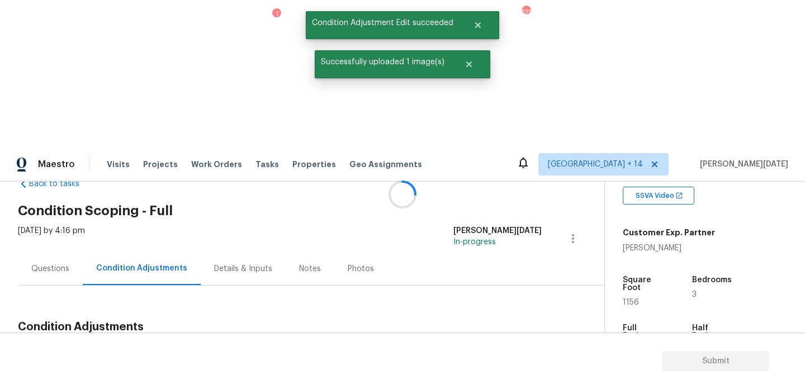
scroll to position [0, 0]
click at [499, 342] on button "Add Condition Adjustment" at bounding box center [514, 353] width 126 height 23
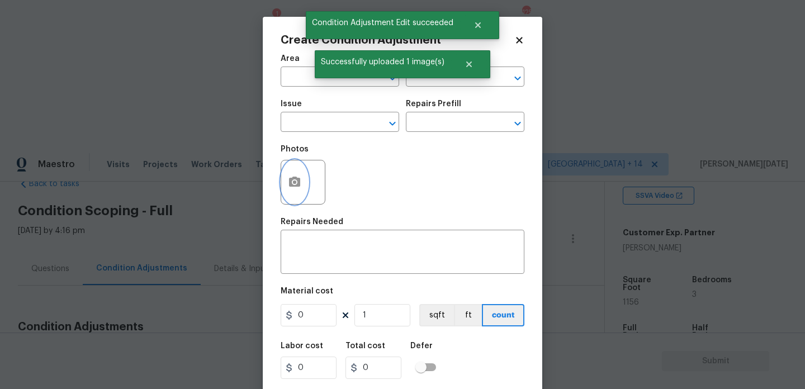
click at [299, 176] on button "button" at bounding box center [294, 183] width 27 height 44
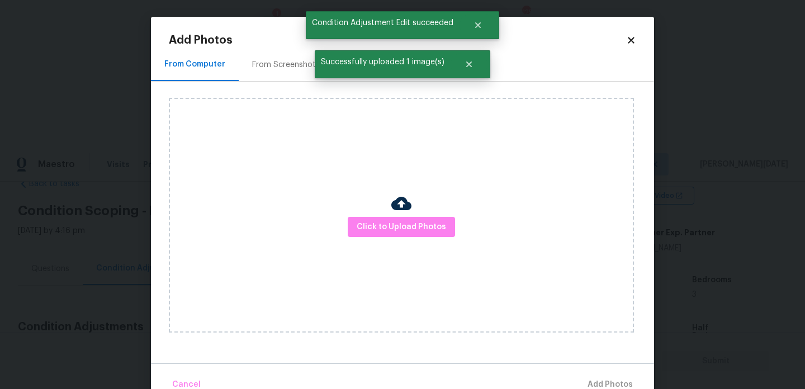
click at [383, 213] on div "Click to Upload Photos" at bounding box center [401, 215] width 465 height 235
click at [385, 225] on span "Click to Upload Photos" at bounding box center [401, 227] width 89 height 14
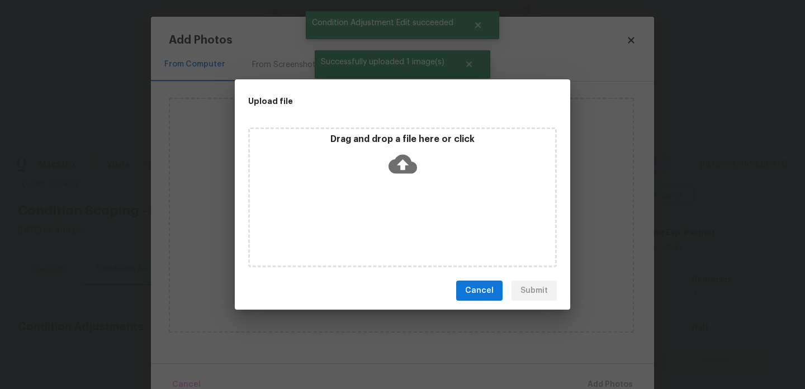
click at [385, 225] on div "Drag and drop a file here or click" at bounding box center [402, 198] width 309 height 140
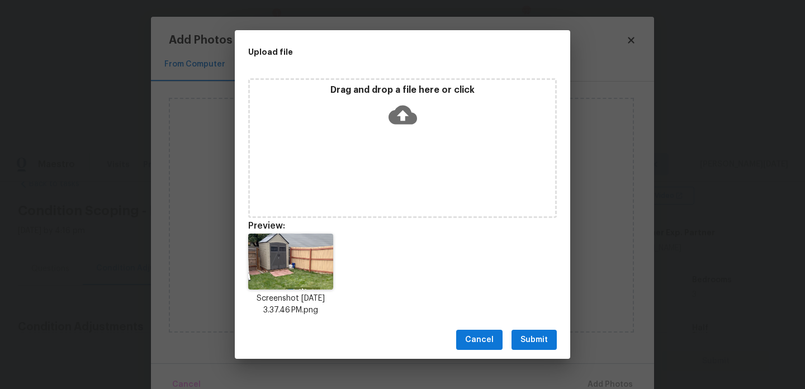
click at [528, 337] on span "Submit" at bounding box center [534, 340] width 27 height 14
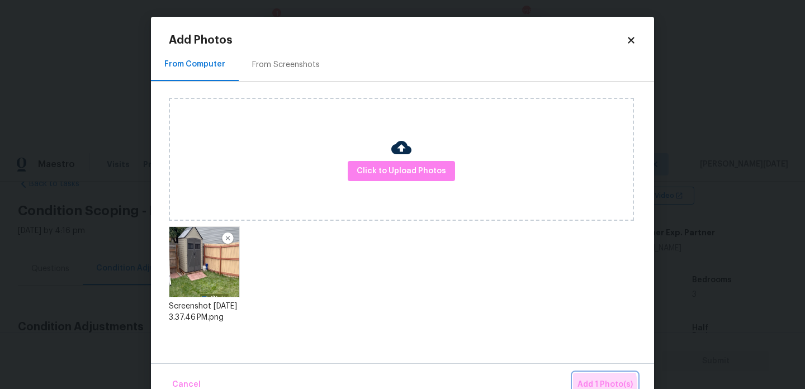
click at [596, 385] on span "Add 1 Photo(s)" at bounding box center [605, 385] width 55 height 14
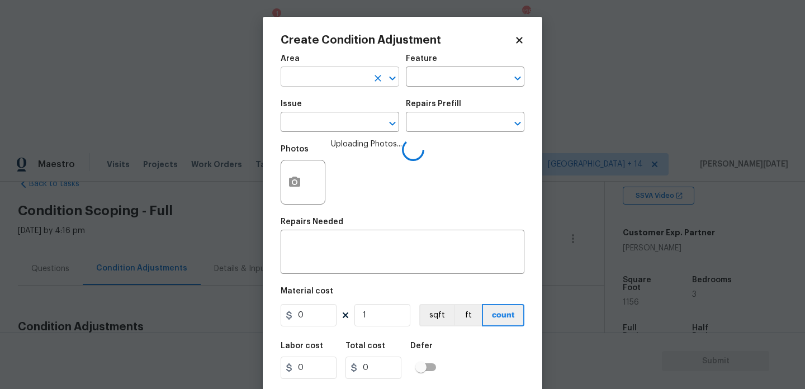
click at [297, 72] on input "text" at bounding box center [324, 77] width 87 height 17
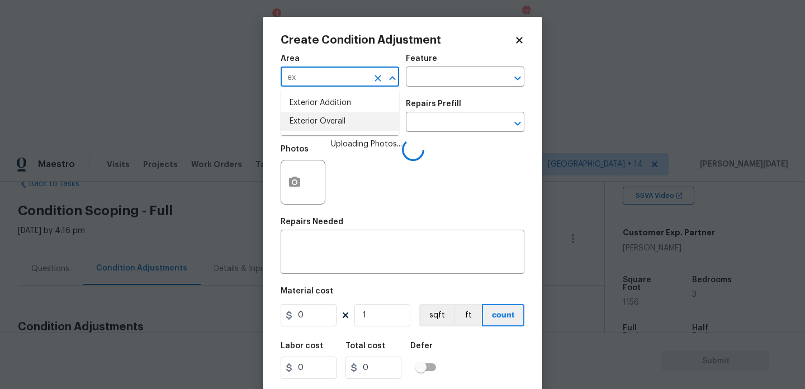
click at [314, 117] on li "Exterior Overall" at bounding box center [340, 121] width 119 height 18
type input "Exterior Overall"
click at [314, 117] on input "text" at bounding box center [324, 123] width 87 height 17
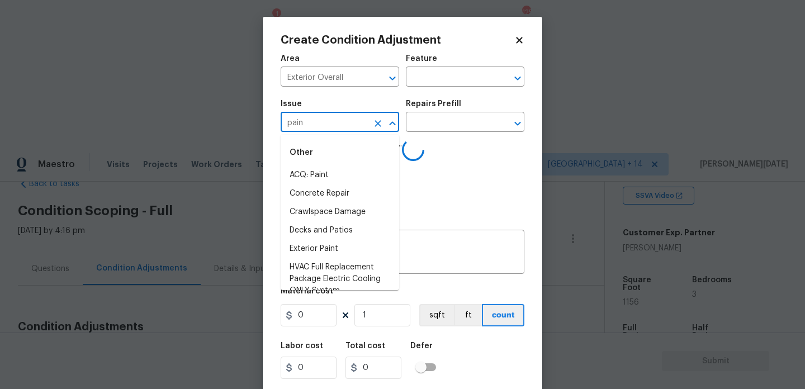
type input "paint"
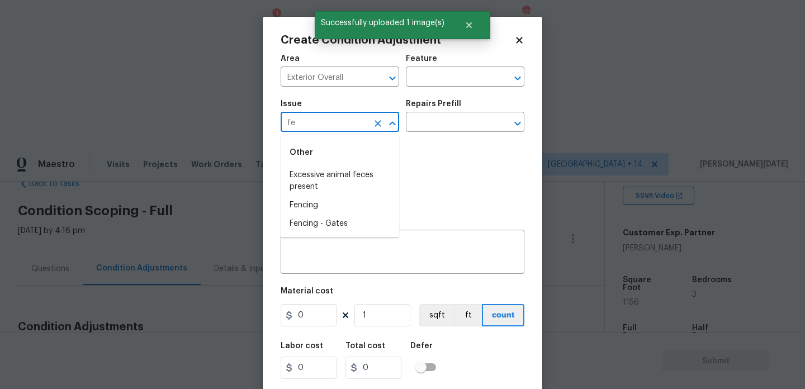
type input "fen"
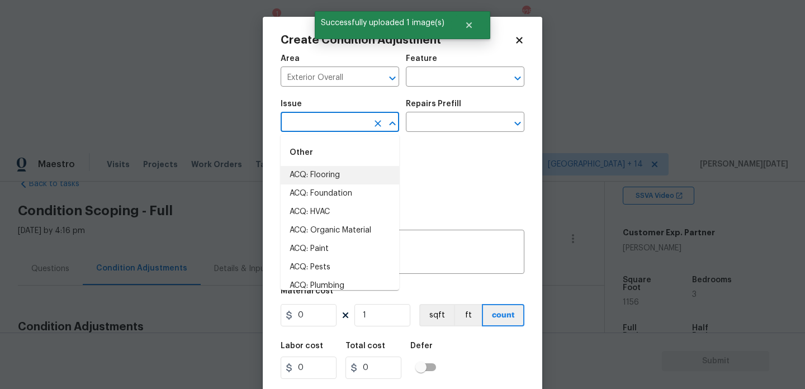
click at [321, 167] on li "ACQ: Flooring" at bounding box center [340, 175] width 119 height 18
type input "ACQ: Flooring"
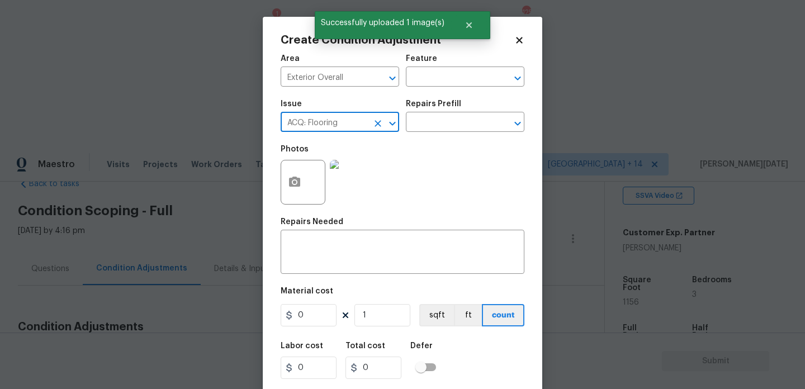
click at [374, 125] on icon "Clear" at bounding box center [378, 123] width 11 height 11
click at [371, 177] on li "Fencing" at bounding box center [340, 175] width 119 height 18
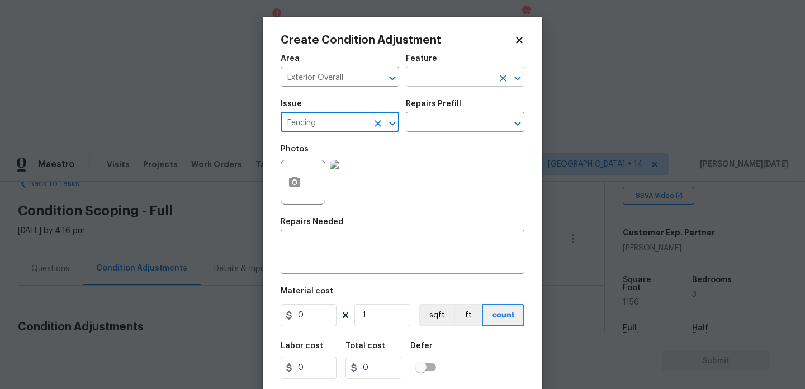
type input "Fencing"
click at [433, 75] on input "text" at bounding box center [449, 77] width 87 height 17
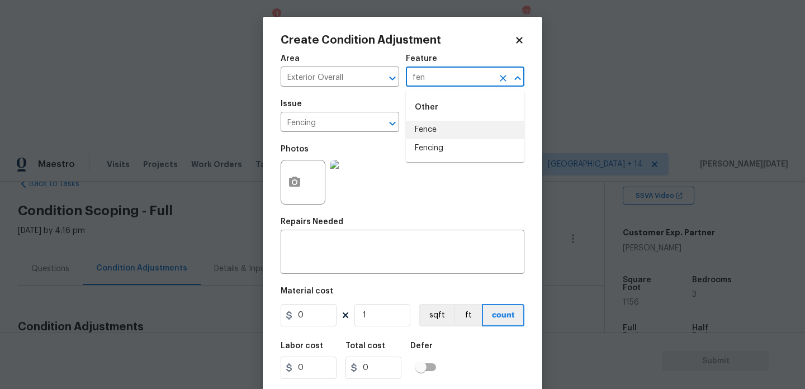
click at [432, 122] on li "Fence" at bounding box center [465, 130] width 119 height 18
type input "Fence"
click at [315, 321] on input "0" at bounding box center [309, 315] width 56 height 22
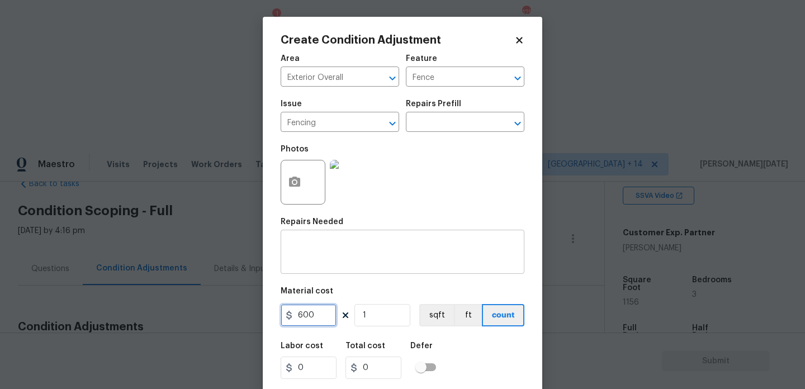
type input "600"
click at [307, 249] on textarea at bounding box center [402, 253] width 230 height 23
type input "600"
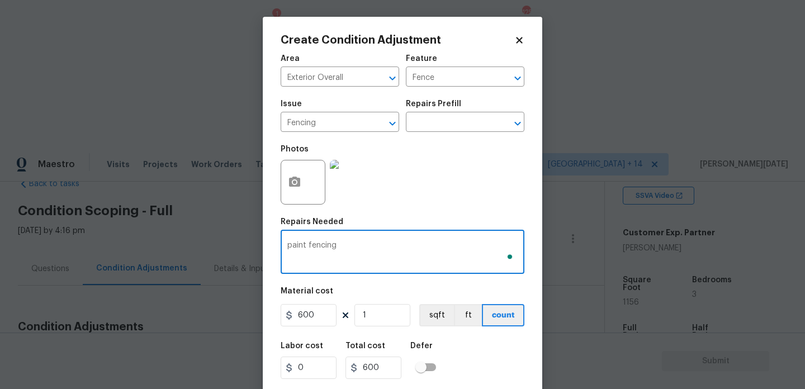
scroll to position [29, 0]
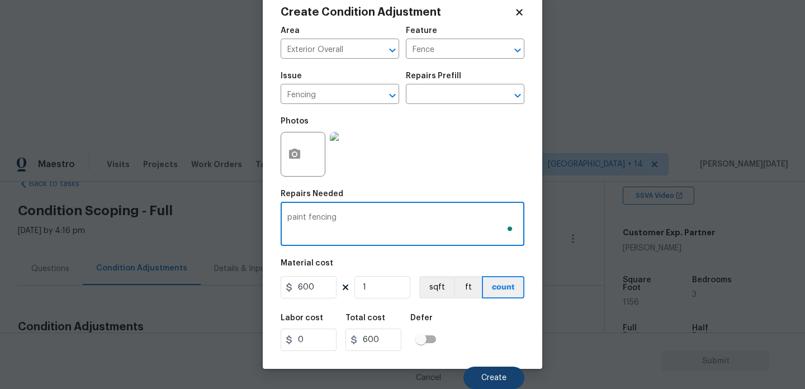
type textarea "paint fencing"
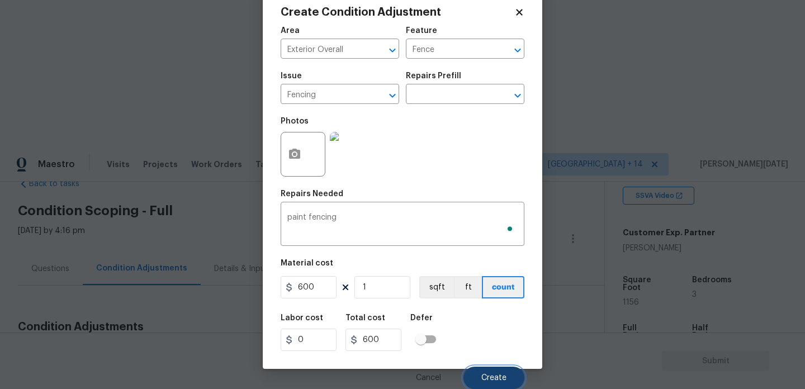
click at [485, 380] on span "Create" at bounding box center [494, 378] width 25 height 8
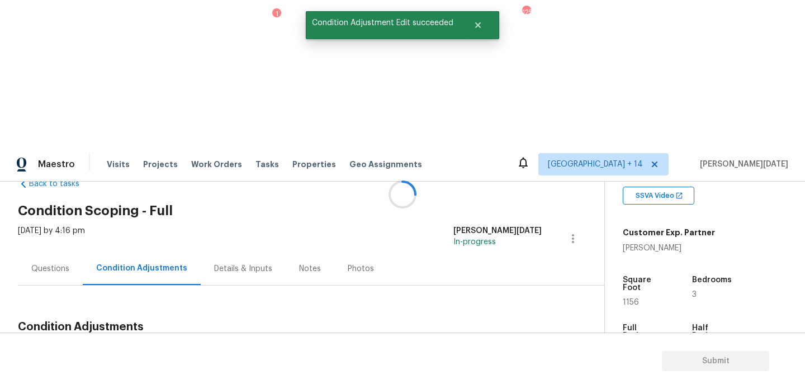
scroll to position [0, 0]
click at [497, 342] on button "Add Condition Adjustment" at bounding box center [514, 353] width 126 height 23
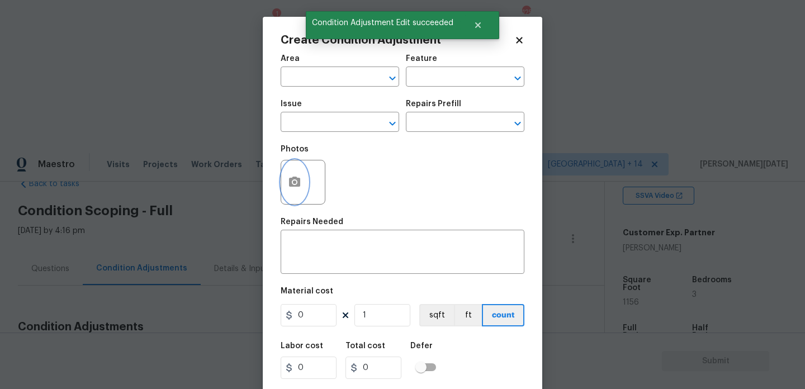
click at [301, 182] on button "button" at bounding box center [294, 183] width 27 height 44
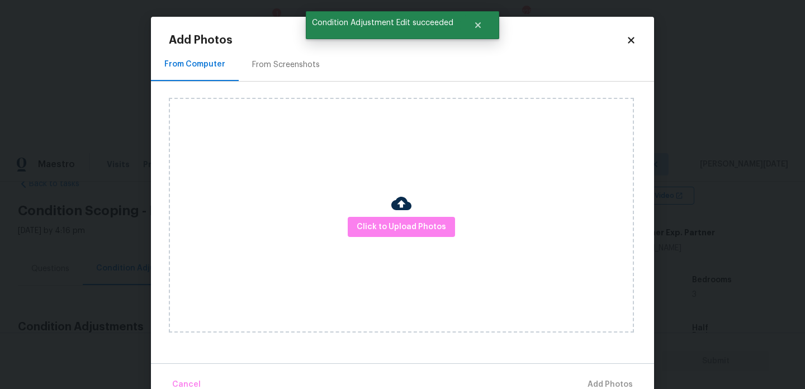
click at [363, 213] on div "Click to Upload Photos" at bounding box center [401, 215] width 465 height 235
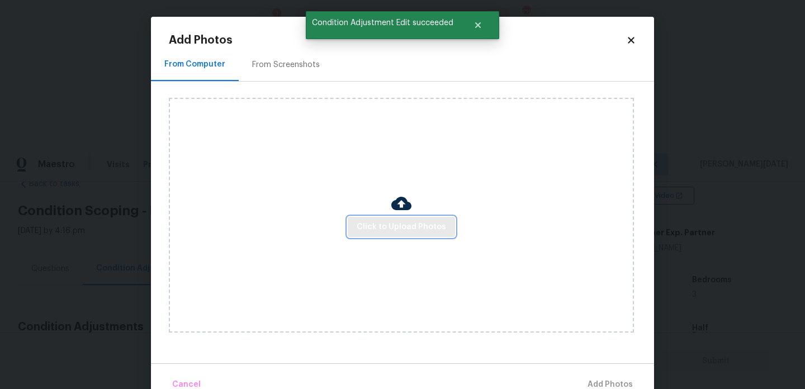
click at [370, 223] on span "Click to Upload Photos" at bounding box center [401, 227] width 89 height 14
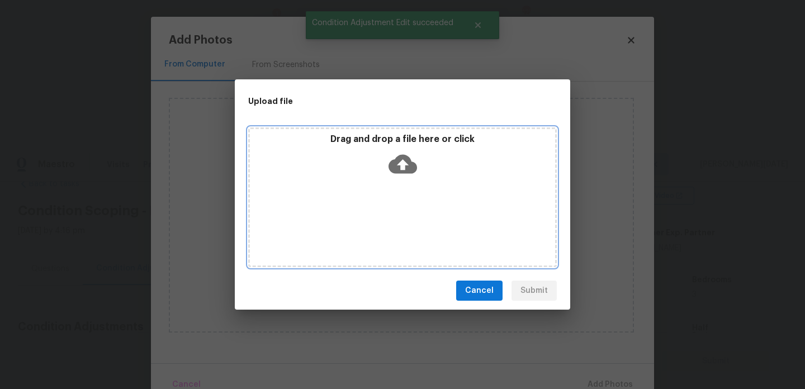
click at [370, 223] on div "Drag and drop a file here or click" at bounding box center [402, 198] width 309 height 140
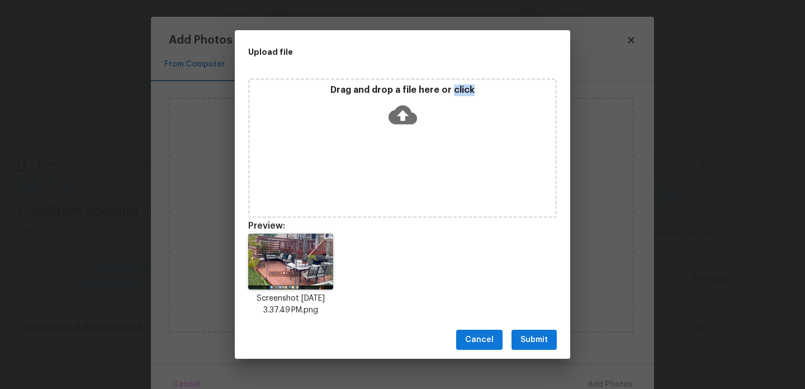
click at [536, 340] on span "Submit" at bounding box center [534, 340] width 27 height 14
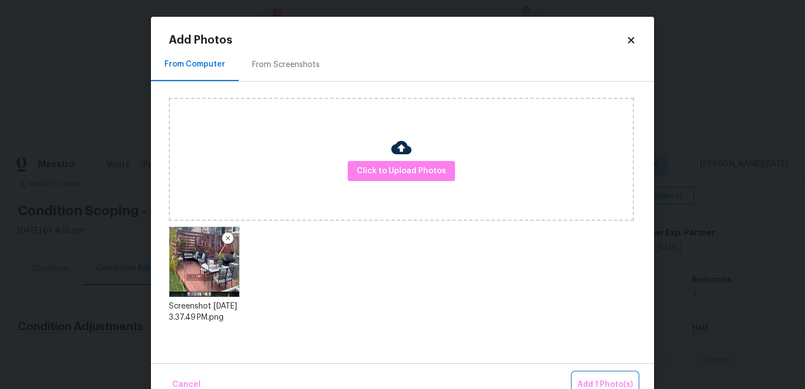
click at [587, 380] on span "Add 1 Photo(s)" at bounding box center [605, 385] width 55 height 14
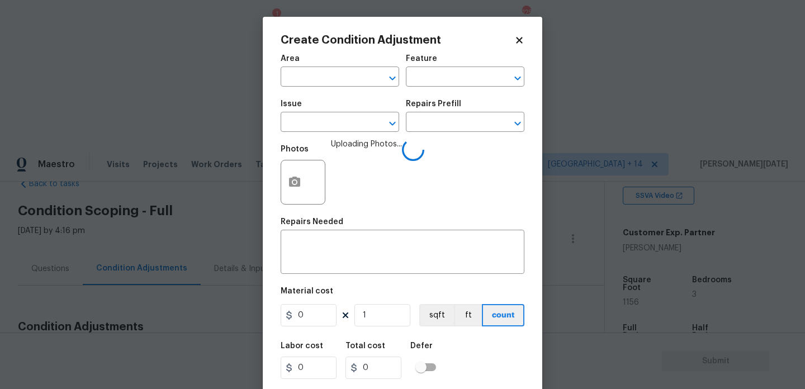
click at [307, 88] on span "Area ​" at bounding box center [340, 70] width 119 height 45
click at [298, 80] on input "text" at bounding box center [324, 77] width 87 height 17
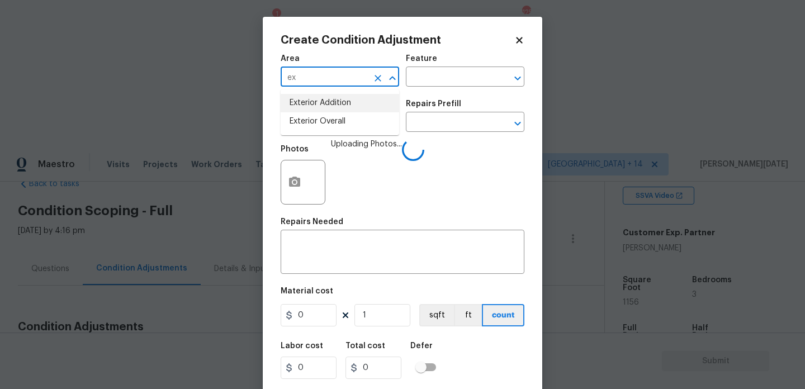
click at [369, 79] on div "ex ​" at bounding box center [340, 77] width 119 height 17
type input "exde"
click at [380, 79] on icon "Clear" at bounding box center [378, 78] width 7 height 7
click at [350, 106] on li "Deck / Balcony" at bounding box center [340, 103] width 119 height 18
type input "Deck / Balcony"
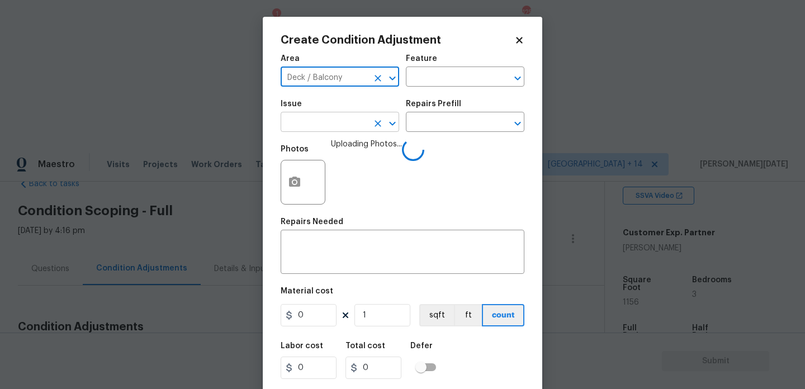
click at [346, 119] on input "text" at bounding box center [324, 123] width 87 height 17
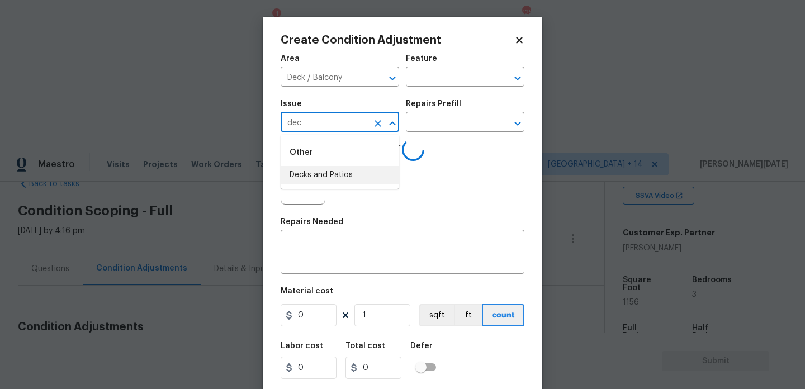
click at [331, 170] on li "Decks and Patios" at bounding box center [340, 175] width 119 height 18
type input "Decks and Patios"
click at [445, 82] on input "text" at bounding box center [449, 77] width 87 height 17
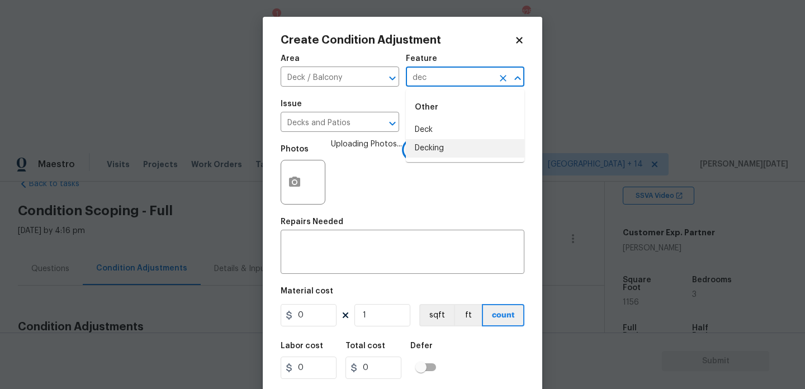
click at [442, 152] on li "Decking" at bounding box center [465, 148] width 119 height 18
type input "Decking"
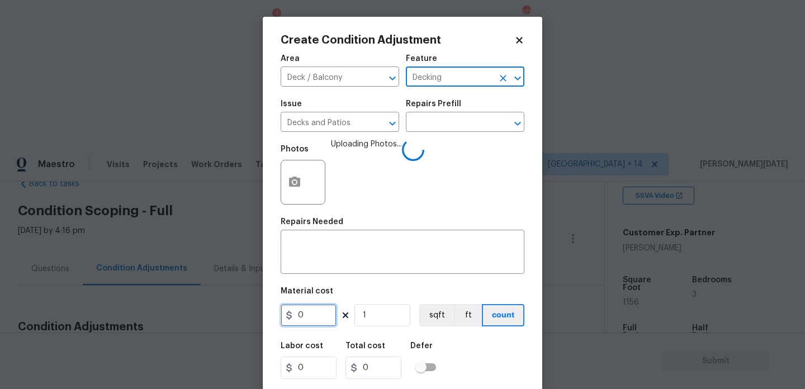
click at [314, 317] on input "0" at bounding box center [309, 315] width 56 height 22
type input "1000"
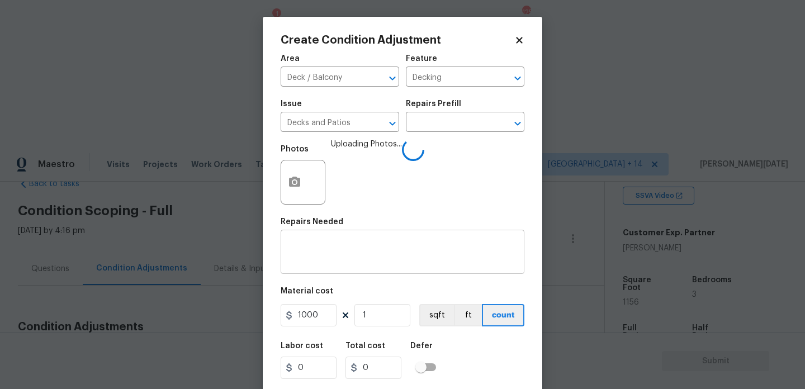
click at [347, 250] on textarea at bounding box center [402, 253] width 230 height 23
type input "1000"
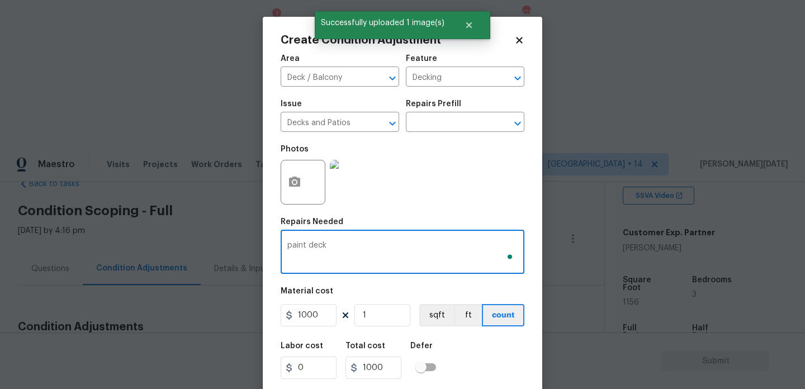
scroll to position [29, 0]
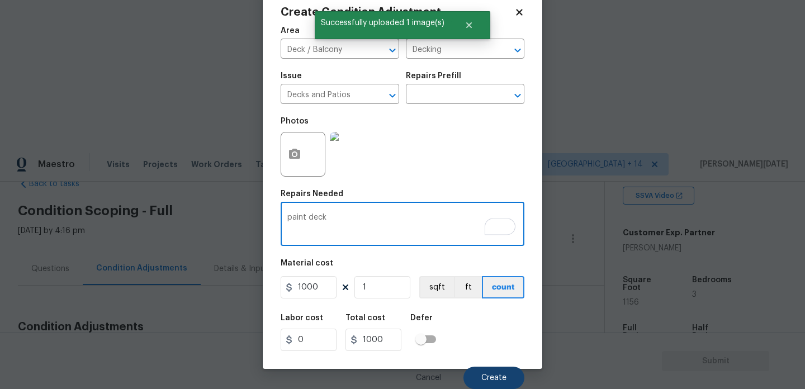
type textarea "paint deck"
click at [504, 382] on button "Create" at bounding box center [494, 378] width 61 height 22
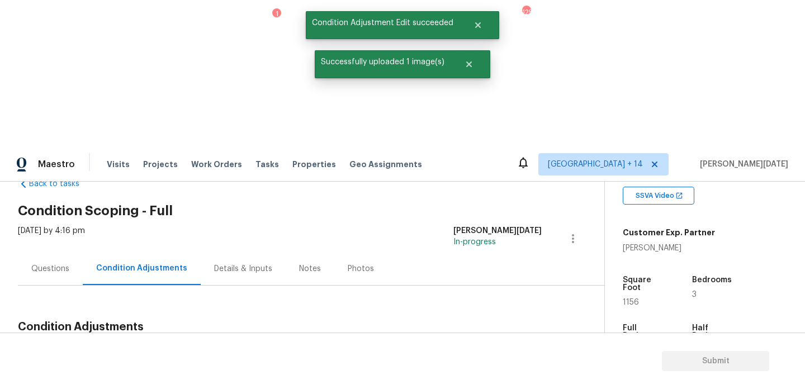
scroll to position [0, 0]
click at [631, 267] on div "Square Foot 1156" at bounding box center [656, 291] width 66 height 48
click at [631, 299] on span "1156" at bounding box center [631, 303] width 16 height 8
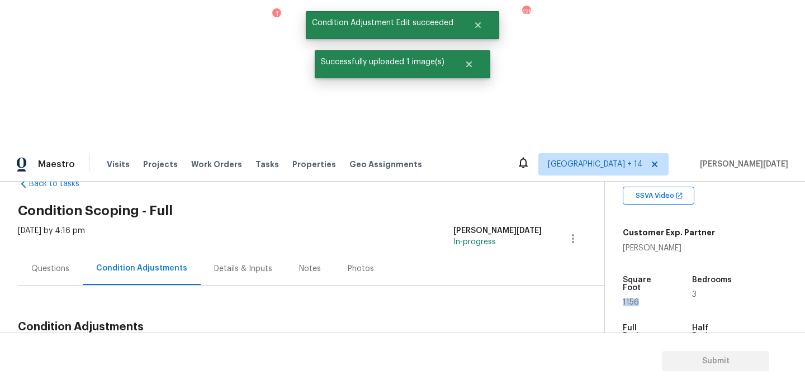
copy span "1156"
click at [469, 348] on span "Add Condition Adjustment" at bounding box center [514, 353] width 113 height 10
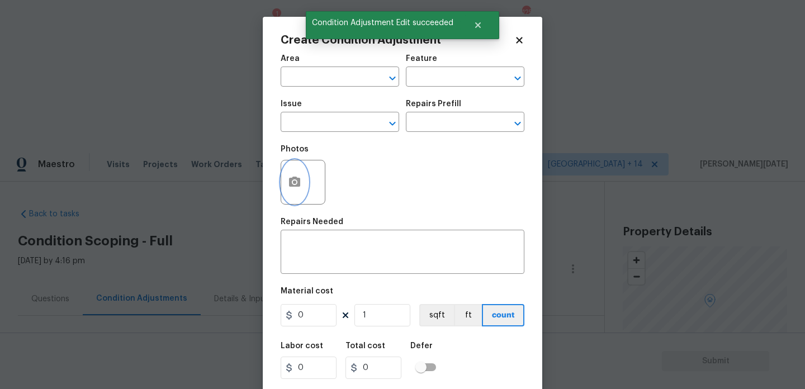
click at [285, 183] on button "button" at bounding box center [294, 183] width 27 height 44
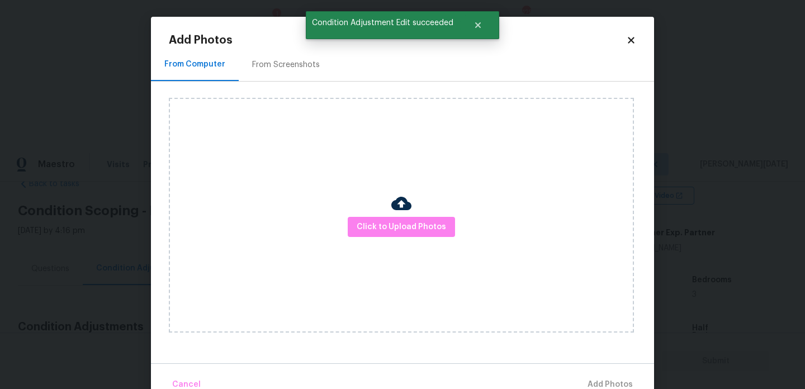
click at [281, 68] on div "From Screenshots" at bounding box center [286, 64] width 68 height 11
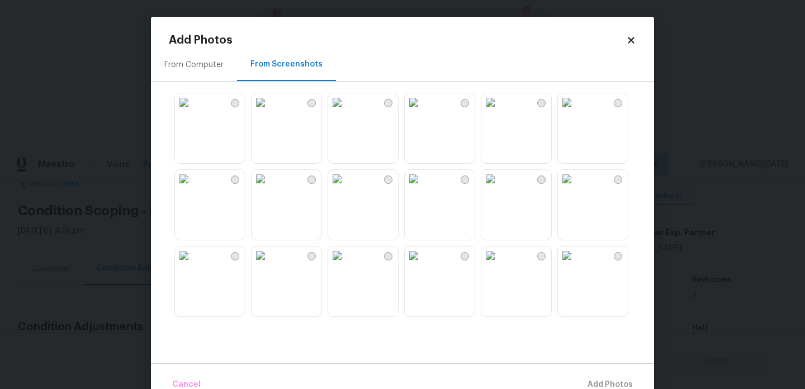
click at [346, 188] on img at bounding box center [337, 179] width 18 height 18
click at [270, 188] on img at bounding box center [261, 179] width 18 height 18
click at [270, 113] on img at bounding box center [261, 104] width 18 height 18
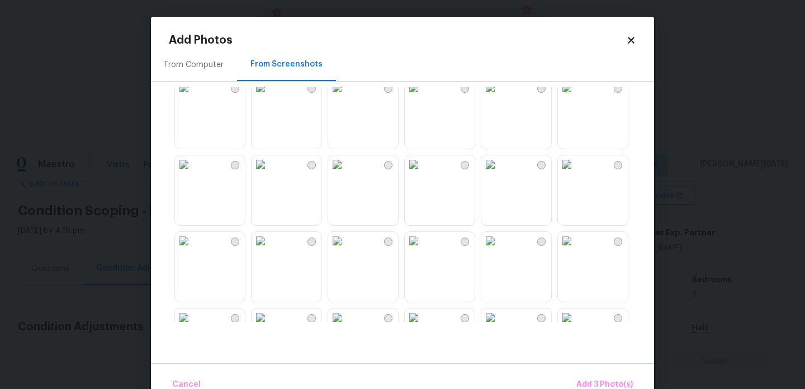
scroll to position [416, 0]
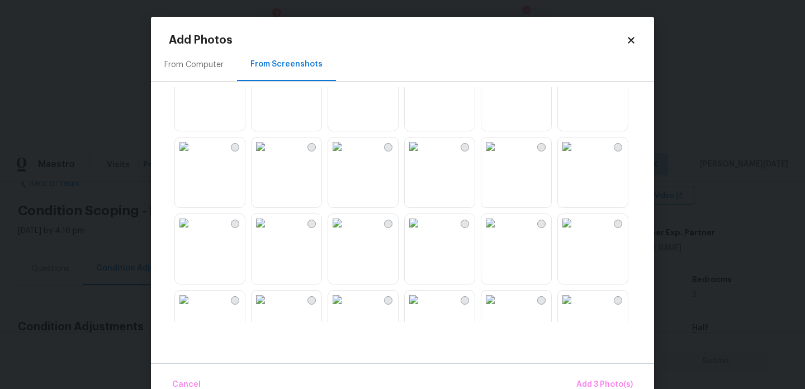
click at [499, 79] on img at bounding box center [491, 70] width 18 height 18
click at [423, 155] on img at bounding box center [414, 147] width 18 height 18
click at [423, 232] on img at bounding box center [414, 223] width 18 height 18
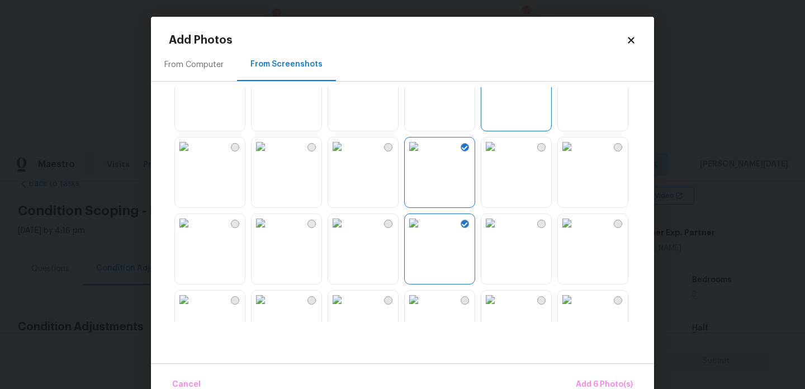
scroll to position [562, 0]
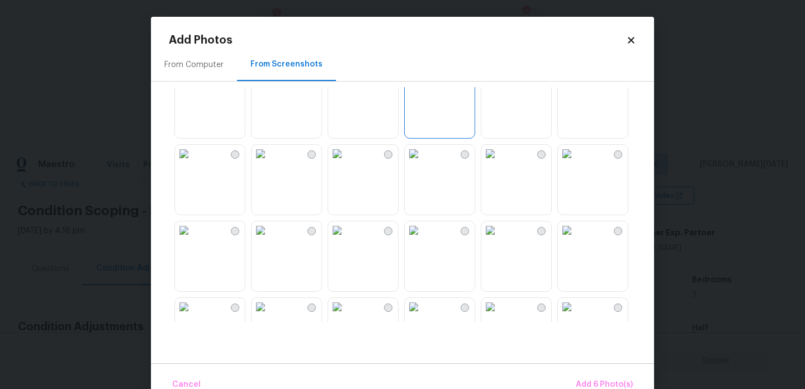
click at [423, 229] on img at bounding box center [414, 230] width 18 height 18
click at [342, 163] on img at bounding box center [337, 154] width 18 height 18
click at [270, 163] on img at bounding box center [261, 154] width 18 height 18
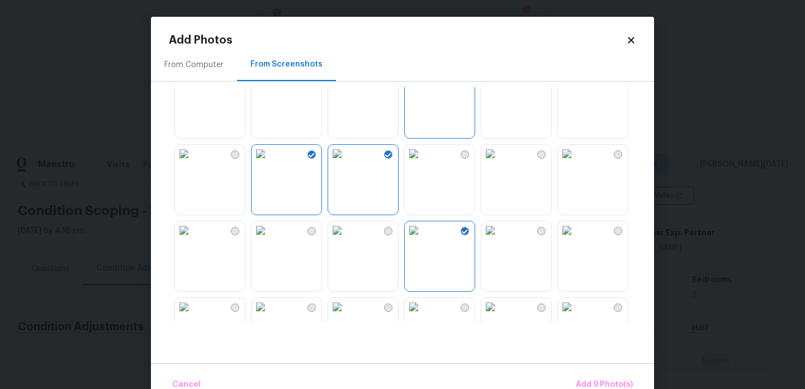
scroll to position [838, 0]
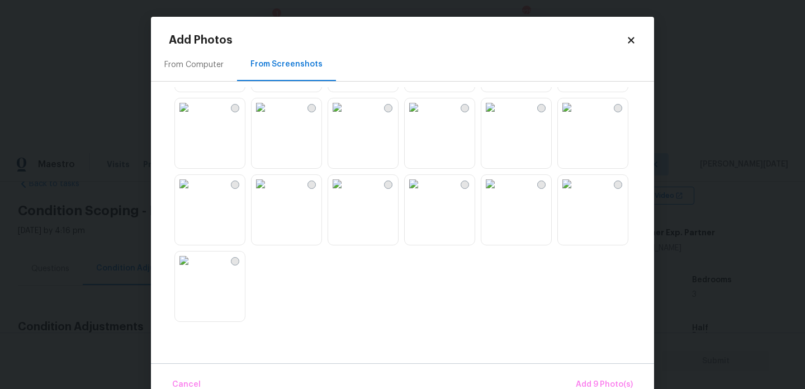
click at [423, 193] on img at bounding box center [414, 184] width 18 height 18
click at [604, 381] on span "Add 10 Photo(s)" at bounding box center [602, 385] width 61 height 14
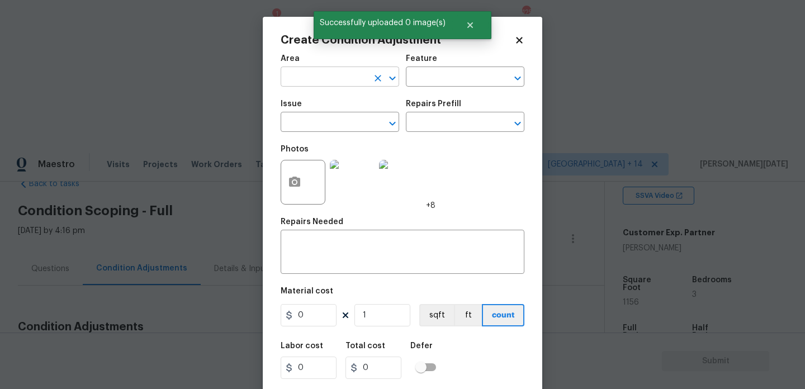
click at [310, 86] on input "text" at bounding box center [324, 77] width 87 height 17
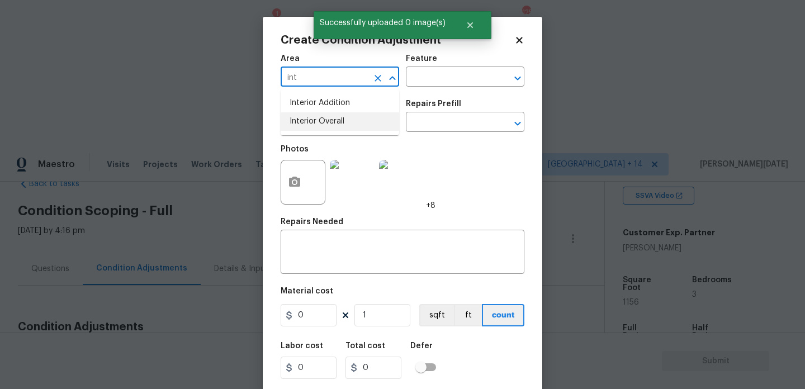
click at [307, 126] on li "Interior Overall" at bounding box center [340, 121] width 119 height 18
type input "Interior Overall"
click at [307, 126] on input "text" at bounding box center [324, 123] width 87 height 17
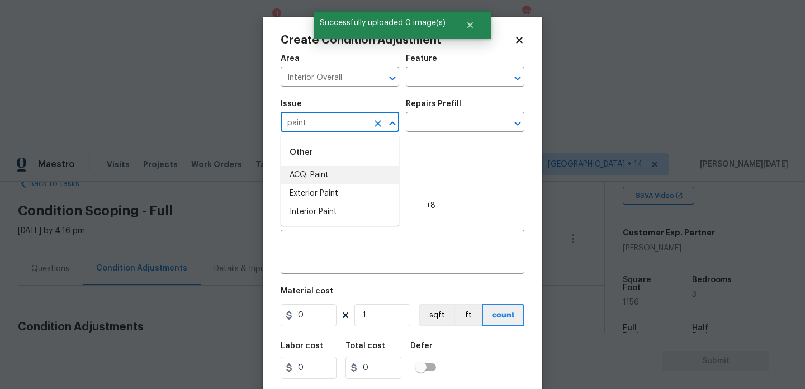
click at [318, 171] on li "ACQ: Paint" at bounding box center [340, 175] width 119 height 18
type input "ACQ: Paint"
click at [440, 122] on input "text" at bounding box center [449, 123] width 87 height 17
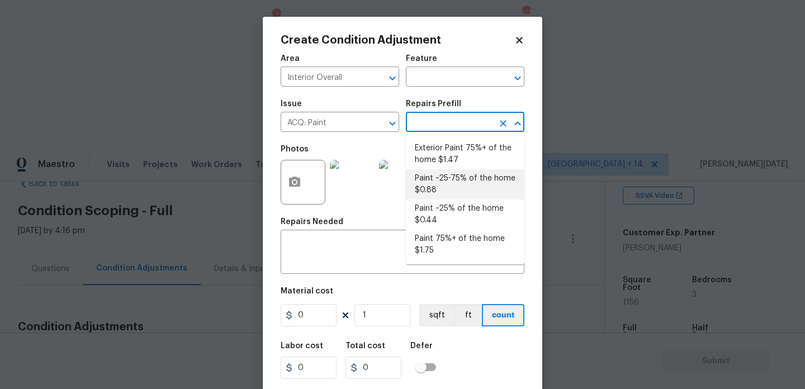
click at [466, 176] on li "Paint ~25-75% of the home $0.88" at bounding box center [465, 184] width 119 height 30
type input "Acquisition"
type input "0.88"
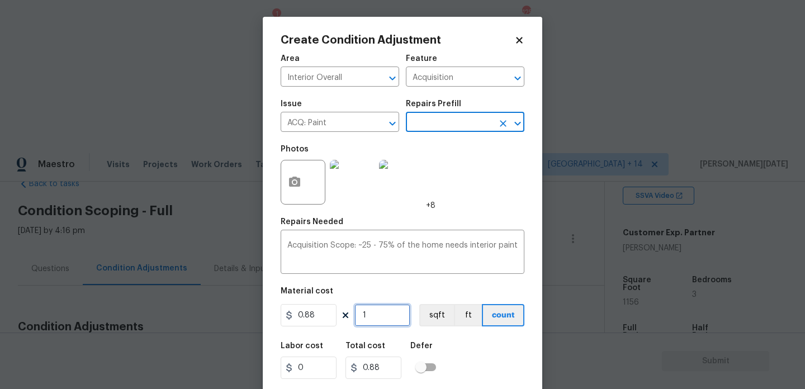
click at [370, 320] on input "1" at bounding box center [383, 315] width 56 height 22
type input "0"
paste input "1156"
type input "1156"
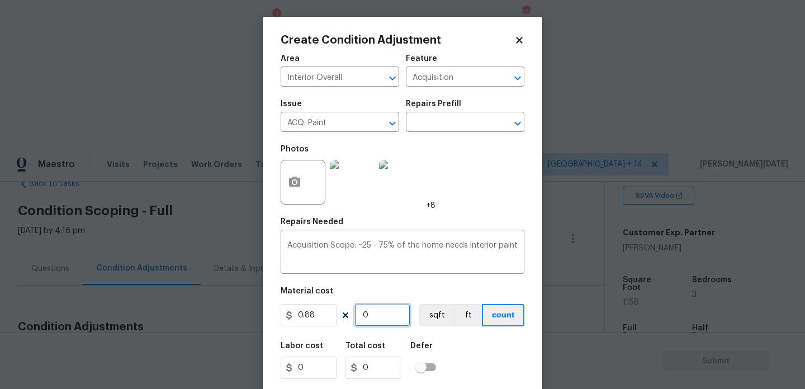
type input "1017.28"
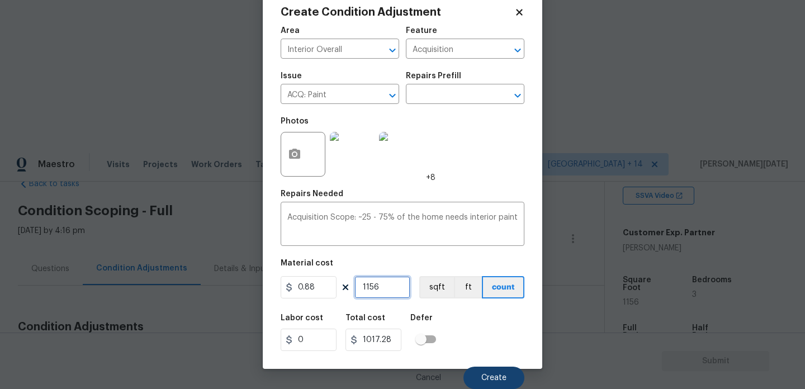
type input "1156"
click at [475, 380] on button "Create" at bounding box center [494, 378] width 61 height 22
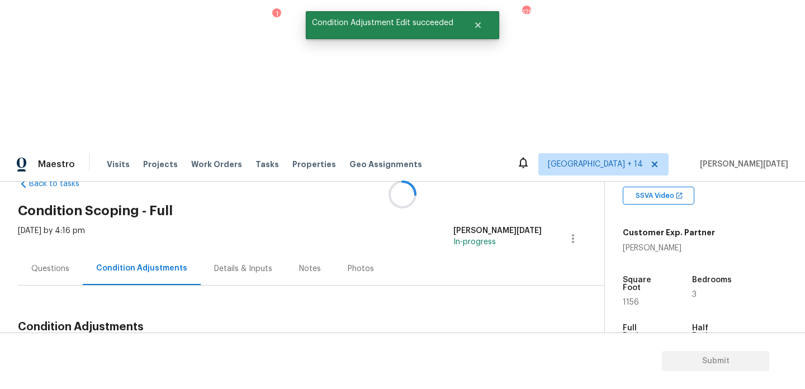
scroll to position [0, 0]
click at [484, 348] on span "Add Condition Adjustment" at bounding box center [514, 353] width 113 height 10
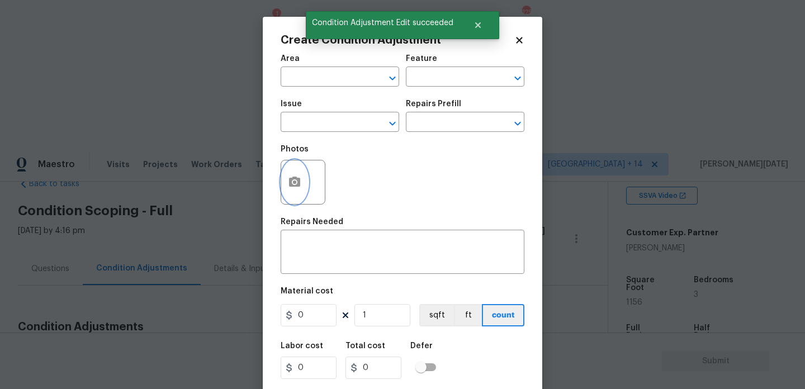
click at [299, 183] on icon "button" at bounding box center [294, 182] width 11 height 10
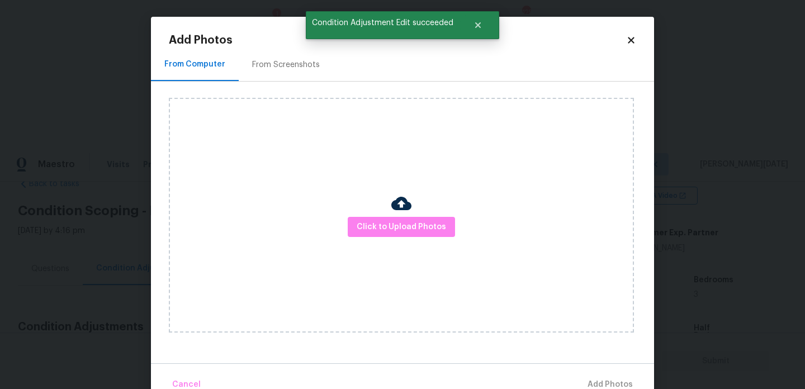
click at [313, 64] on div "From Screenshots" at bounding box center [286, 64] width 68 height 11
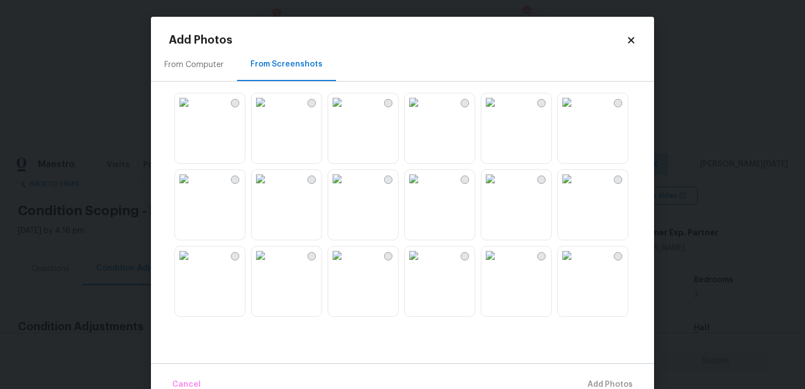
click at [346, 111] on img at bounding box center [337, 102] width 18 height 18
click at [193, 111] on img at bounding box center [184, 102] width 18 height 18
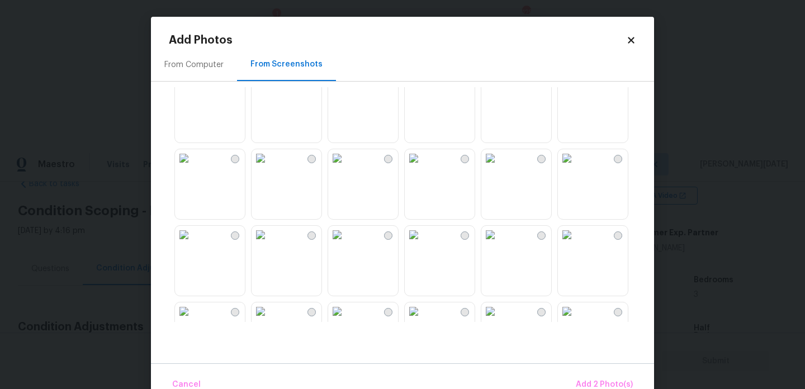
click at [346, 167] on img at bounding box center [337, 158] width 18 height 18
click at [270, 167] on img at bounding box center [261, 158] width 18 height 18
click at [419, 167] on img at bounding box center [414, 158] width 18 height 18
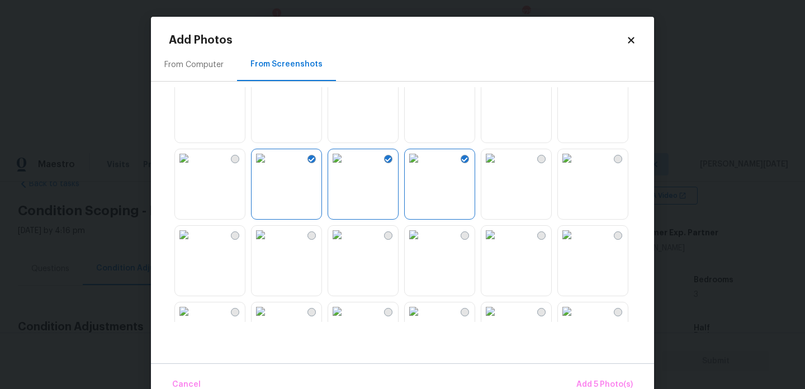
click at [248, 194] on div at bounding box center [411, 204] width 485 height 235
click at [270, 167] on img at bounding box center [261, 158] width 18 height 18
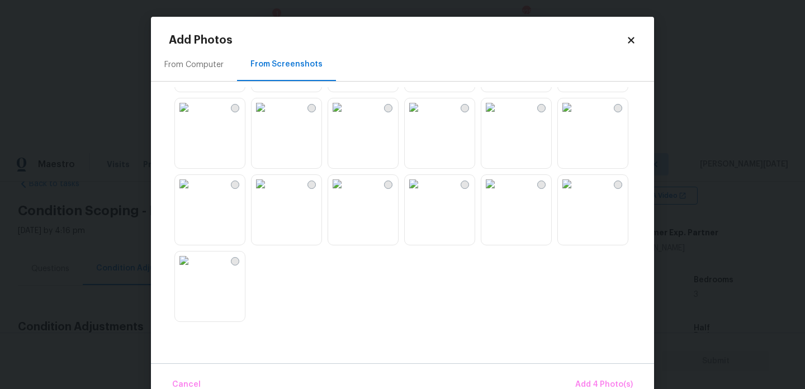
click at [423, 193] on img at bounding box center [414, 184] width 18 height 18
click at [423, 116] on img at bounding box center [414, 107] width 18 height 18
click at [597, 376] on button "Add 5 Photo(s)" at bounding box center [604, 385] width 65 height 24
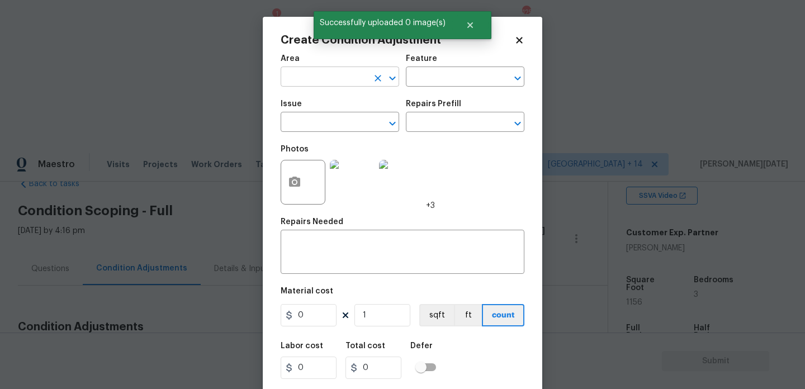
click at [301, 82] on input "text" at bounding box center [324, 77] width 87 height 17
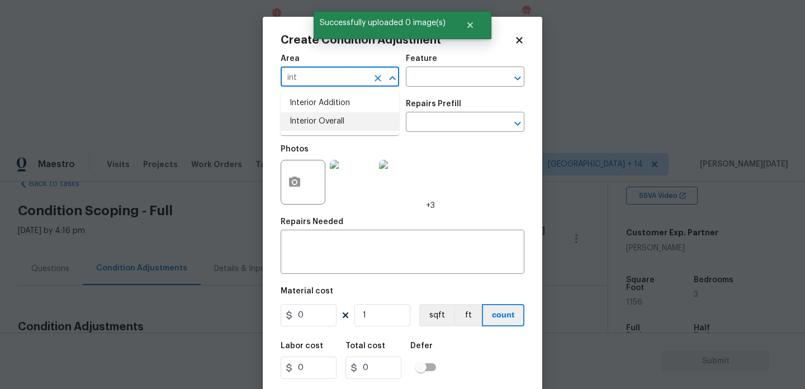
click at [312, 120] on li "Interior Overall" at bounding box center [340, 121] width 119 height 18
type input "Interior Overall"
click at [312, 120] on input "text" at bounding box center [324, 123] width 87 height 17
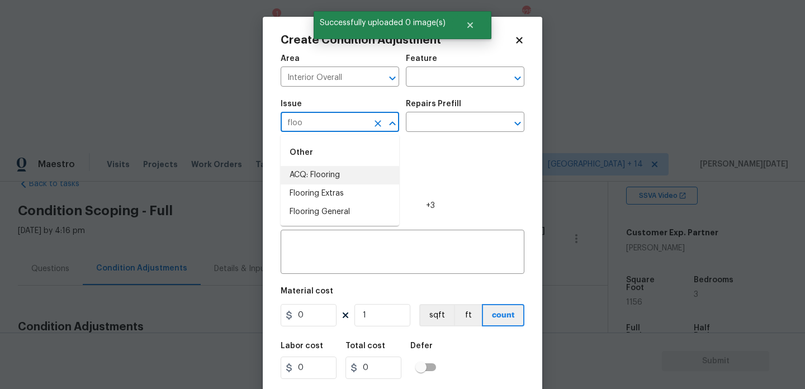
click at [309, 172] on li "ACQ: Flooring" at bounding box center [340, 175] width 119 height 18
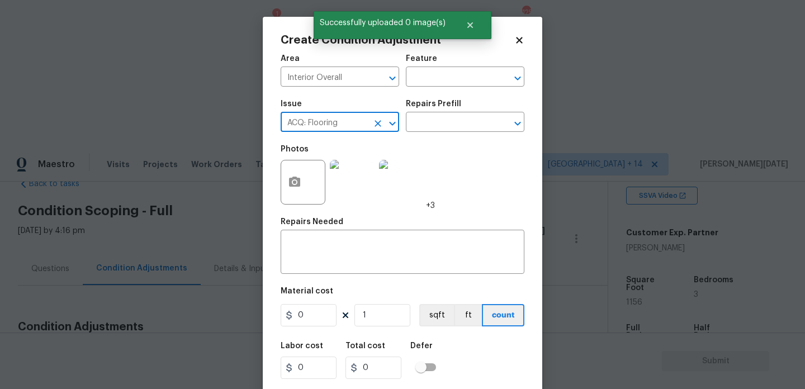
type input "ACQ: Flooring"
click at [481, 95] on div "Issue ACQ: Flooring ​ Repairs Prefill ​" at bounding box center [403, 115] width 244 height 45
click at [472, 111] on div "Repairs Prefill" at bounding box center [465, 107] width 119 height 15
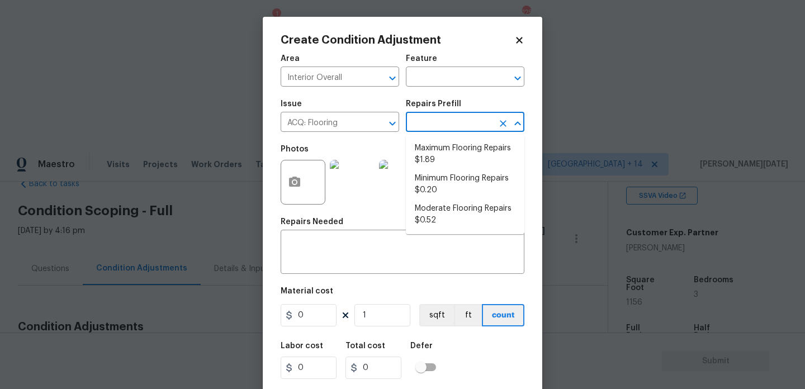
click at [466, 121] on input "text" at bounding box center [449, 123] width 87 height 17
click at [446, 204] on li "Moderate Flooring Repairs $0.52" at bounding box center [465, 215] width 119 height 30
type input "Acquisition"
type textarea "Acquisition Scope: Moderate flooring repairs"
type input "0.52"
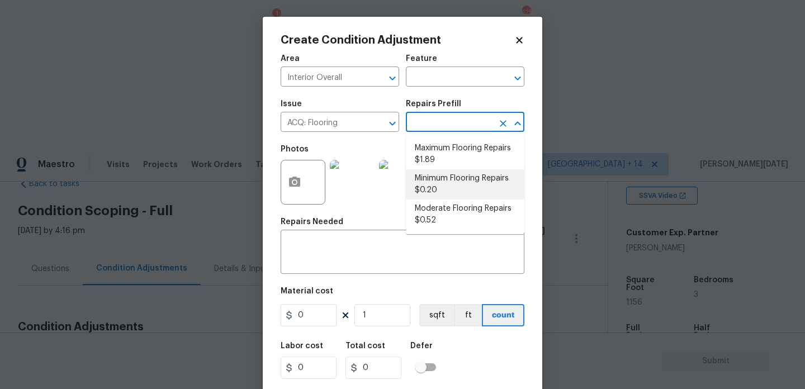
type input "0.52"
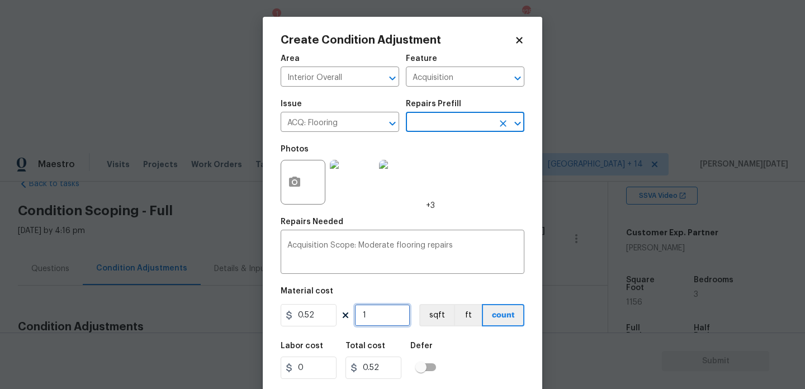
click at [382, 315] on input "1" at bounding box center [383, 315] width 56 height 22
type input "0"
paste input "1156"
type input "1156"
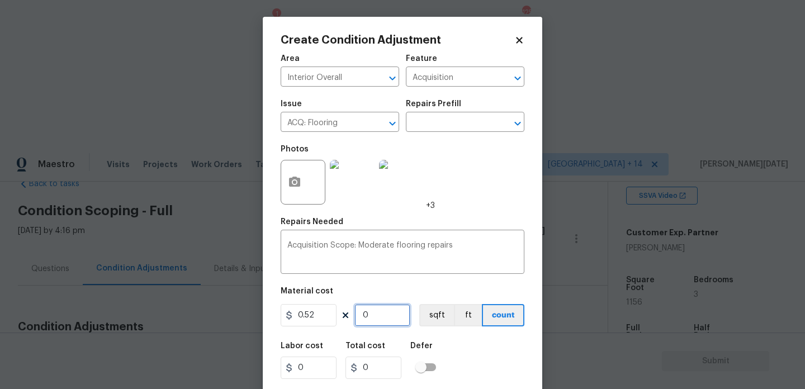
type input "601.12"
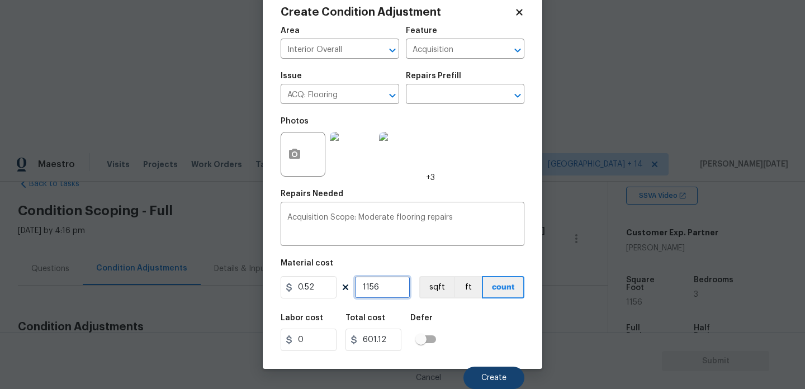
type input "1156"
click at [488, 369] on button "Create" at bounding box center [494, 378] width 61 height 22
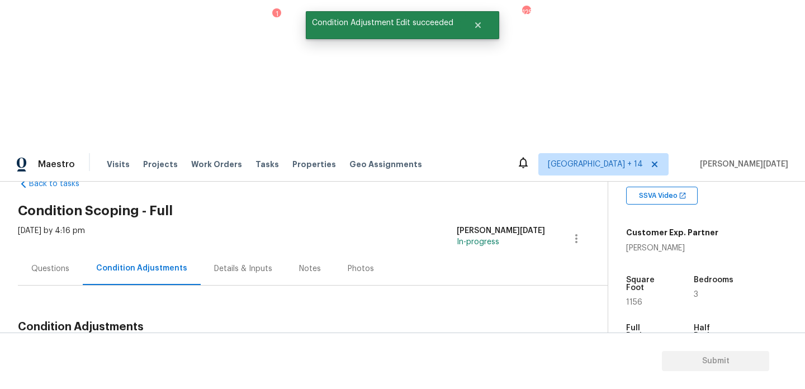
scroll to position [0, 0]
click at [500, 348] on span "Add Condition Adjustment" at bounding box center [517, 353] width 113 height 10
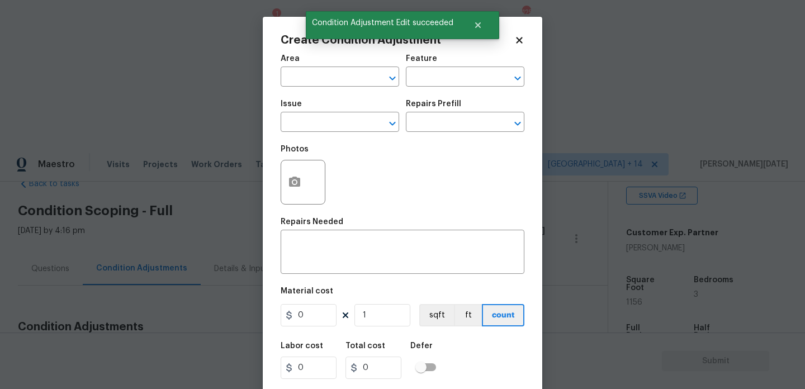
click at [500, 202] on div "Photos" at bounding box center [403, 175] width 244 height 73
click at [279, 186] on div "Create Condition Adjustment Area ​ Feature ​ Issue ​ Repairs Prefill ​ Photos R…" at bounding box center [403, 207] width 280 height 380
click at [289, 185] on icon "button" at bounding box center [294, 182] width 13 height 13
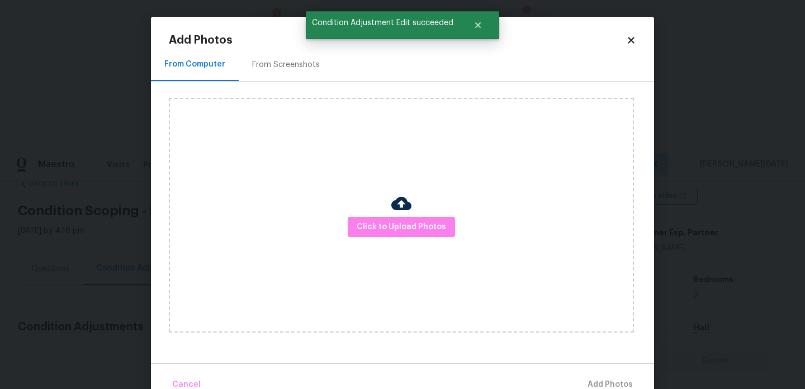
click at [287, 87] on div "Click to Upload Photos" at bounding box center [411, 215] width 485 height 267
click at [287, 69] on div "From Screenshots" at bounding box center [286, 64] width 68 height 11
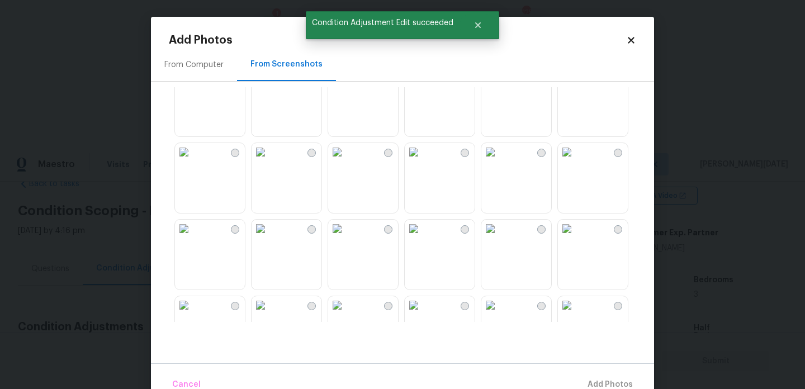
scroll to position [109, 0]
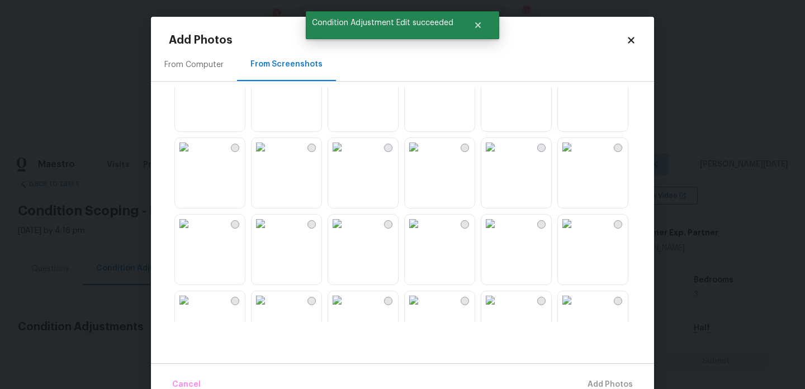
click at [270, 79] on img at bounding box center [261, 71] width 18 height 18
click at [594, 380] on span "Add 1 Photo(s)" at bounding box center [605, 385] width 55 height 14
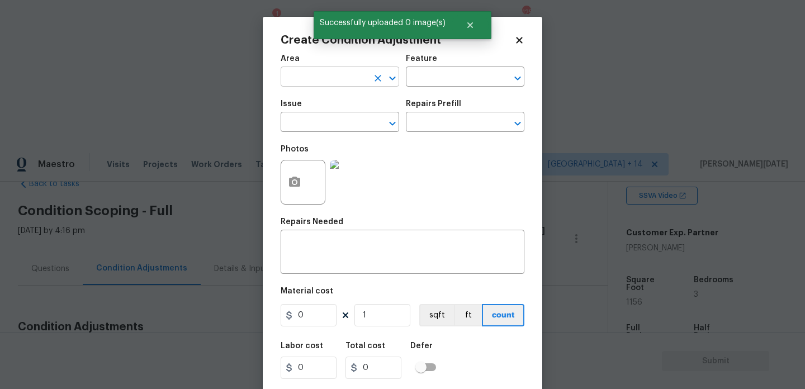
click at [315, 82] on input "text" at bounding box center [324, 77] width 87 height 17
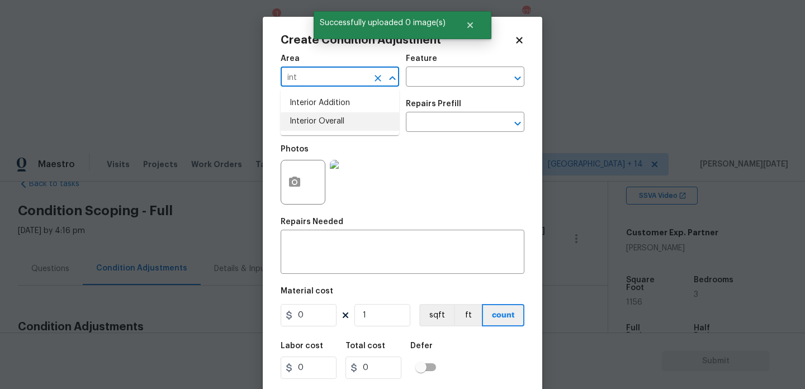
click at [316, 123] on li "Interior Overall" at bounding box center [340, 121] width 119 height 18
type input "Interior Overall"
click at [316, 123] on input "text" at bounding box center [324, 123] width 87 height 17
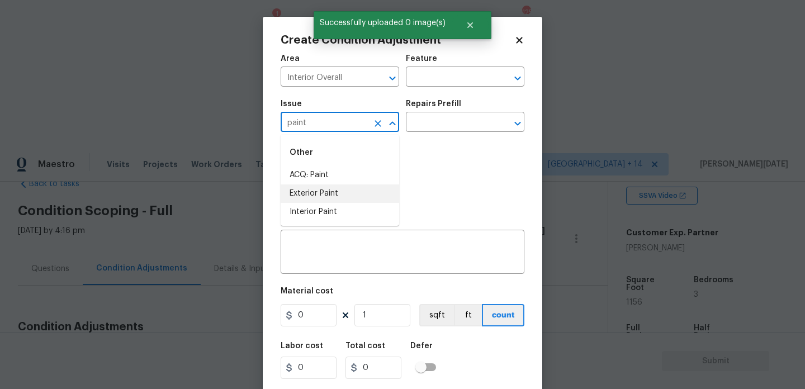
click at [327, 200] on li "Exterior Paint" at bounding box center [340, 194] width 119 height 18
type input "Exterior Paint"
click at [383, 122] on icon "Clear" at bounding box center [378, 123] width 11 height 11
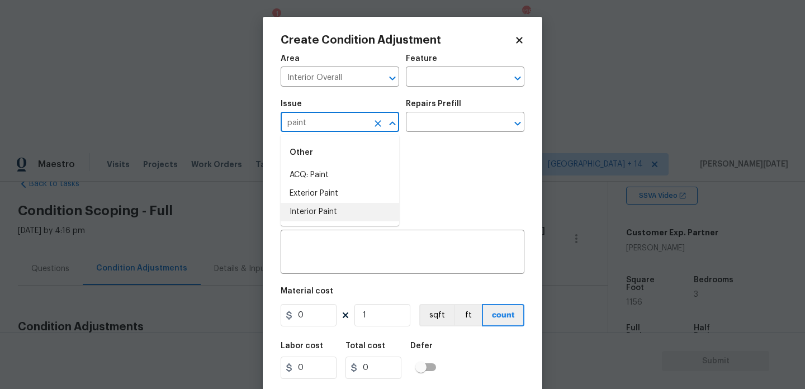
click at [324, 217] on li "Interior Paint" at bounding box center [340, 212] width 119 height 18
type input "Interior Paint"
click at [444, 119] on input "text" at bounding box center [449, 123] width 87 height 17
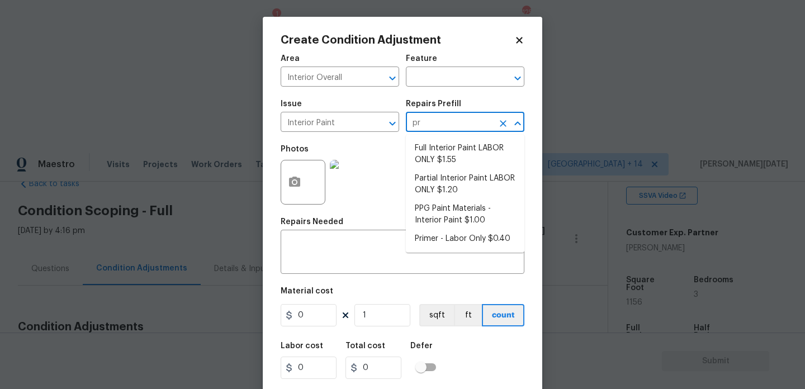
type input "pri"
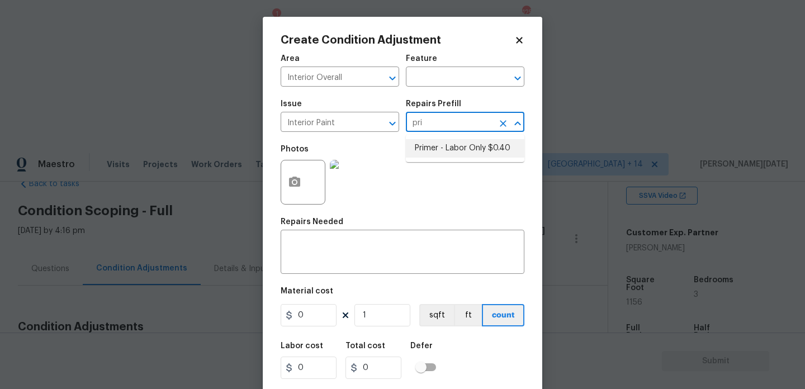
click at [451, 147] on li "Primer - Labor Only $0.40" at bounding box center [465, 148] width 119 height 18
type input "Overall Paint"
type textarea "Interior primer - PRIMER PROVIDED BY OPENDOOR - All nails, screws, drywall anch…"
type input "0.4"
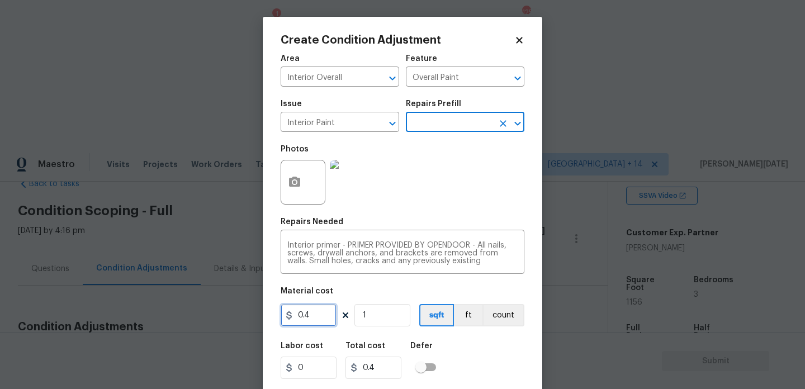
drag, startPoint x: 336, startPoint y: 320, endPoint x: 180, endPoint y: 312, distance: 155.7
click at [180, 312] on div "Create Condition Adjustment Area Interior Overall ​ Feature Overall Paint ​ Iss…" at bounding box center [402, 194] width 805 height 389
type input "200"
click at [442, 197] on div "Photos" at bounding box center [403, 175] width 244 height 73
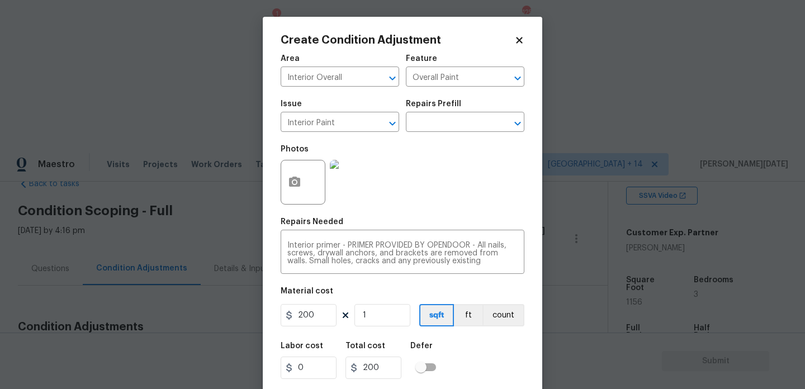
scroll to position [29, 0]
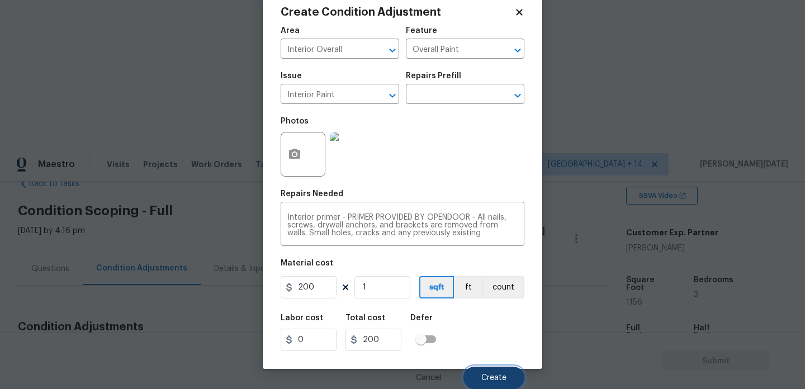
click at [484, 374] on span "Create" at bounding box center [494, 378] width 25 height 8
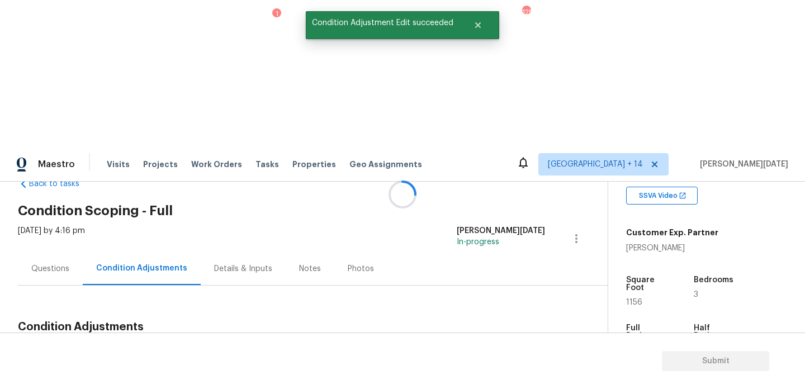
scroll to position [0, 0]
click at [480, 342] on span "Add Condition Adjustment" at bounding box center [518, 354] width 126 height 25
click at [505, 348] on span "Add Condition Adjustment" at bounding box center [517, 353] width 113 height 10
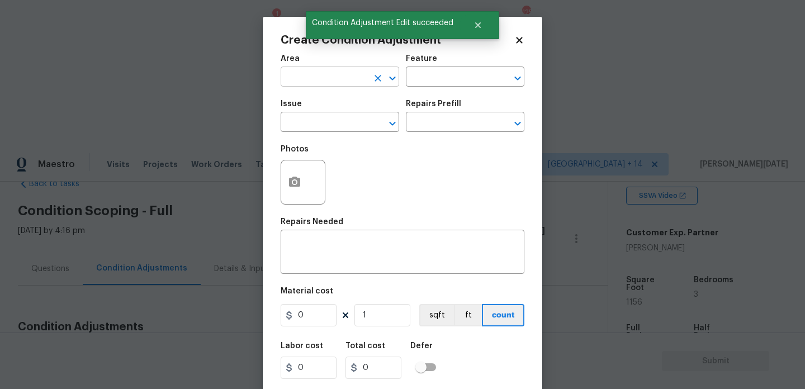
click at [318, 87] on input "text" at bounding box center [324, 77] width 87 height 17
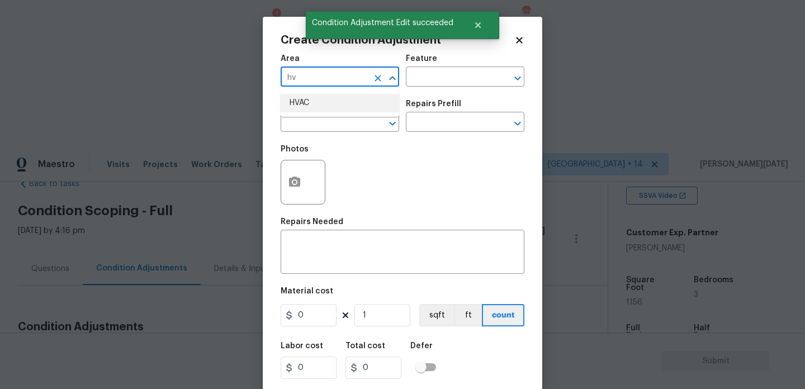
click at [317, 101] on li "HVAC" at bounding box center [340, 103] width 119 height 18
type input "HVAC"
click at [316, 139] on span "Issue ​" at bounding box center [340, 115] width 119 height 45
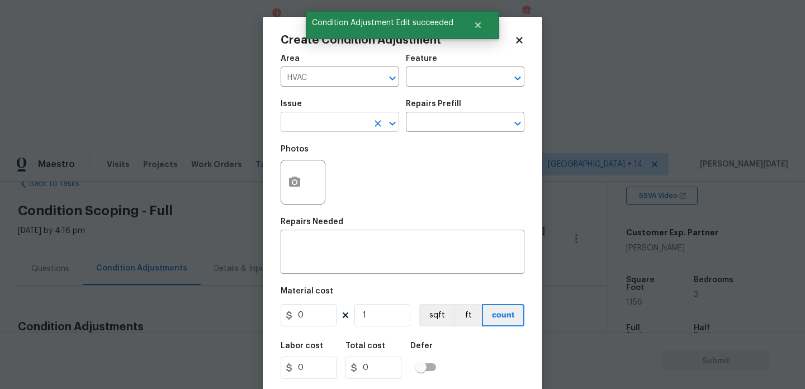
click at [341, 122] on input "text" at bounding box center [324, 123] width 87 height 17
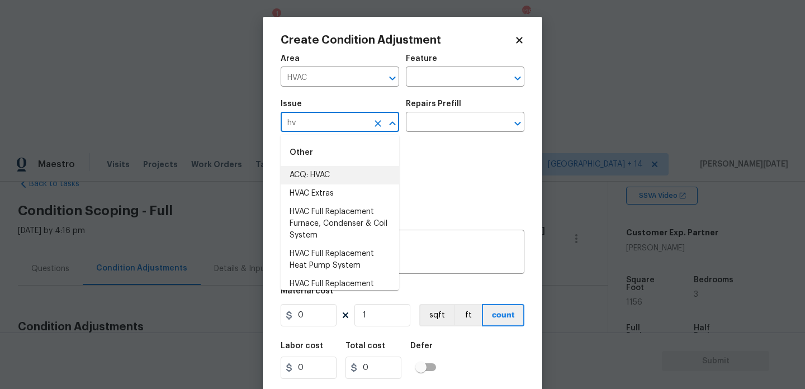
click at [336, 171] on li "ACQ: HVAC" at bounding box center [340, 175] width 119 height 18
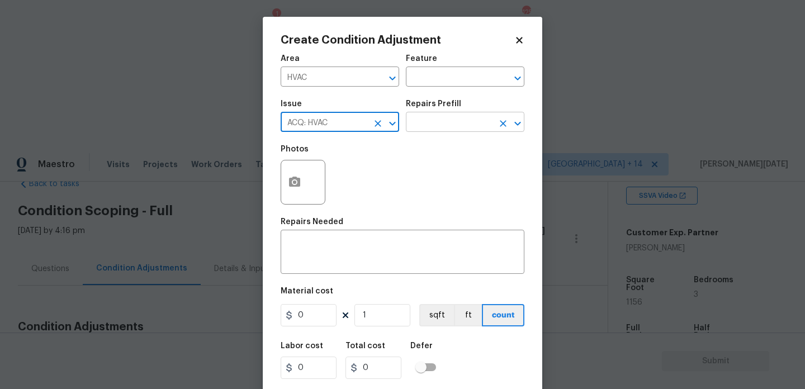
type input "ACQ: HVAC"
click at [458, 116] on input "text" at bounding box center [449, 123] width 87 height 17
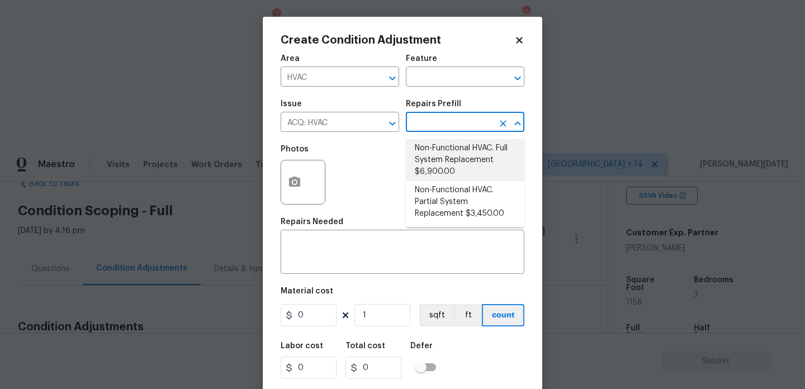
click at [485, 164] on li "Non-Functional HVAC. Full System Replacement $6,900.00" at bounding box center [465, 160] width 119 height 42
type input "Acquisition"
type textarea "Acquisition Scope: Full System Replacement"
type input "6900"
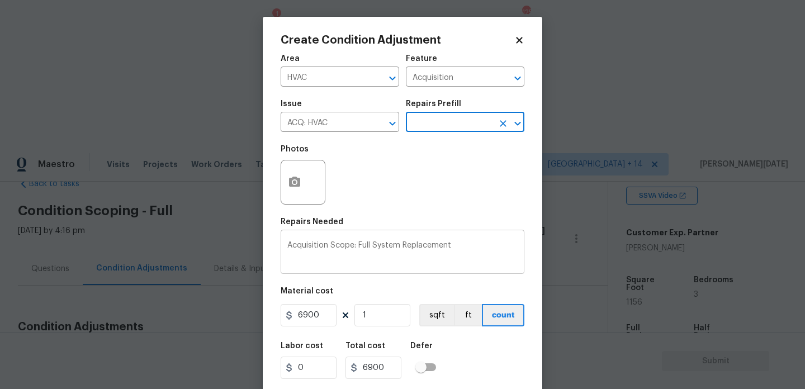
scroll to position [29, 0]
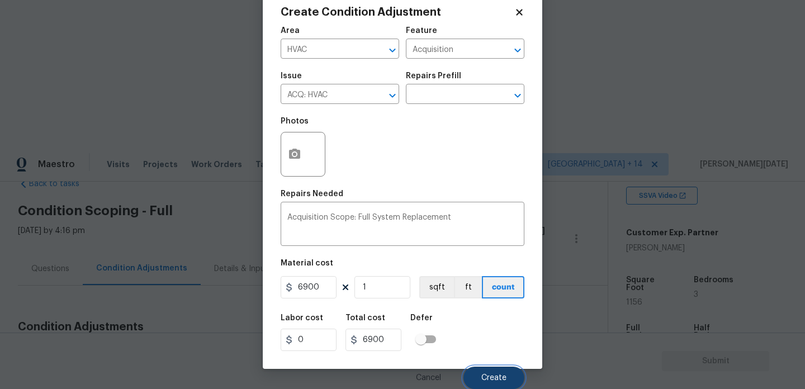
click at [485, 371] on button "Create" at bounding box center [494, 378] width 61 height 22
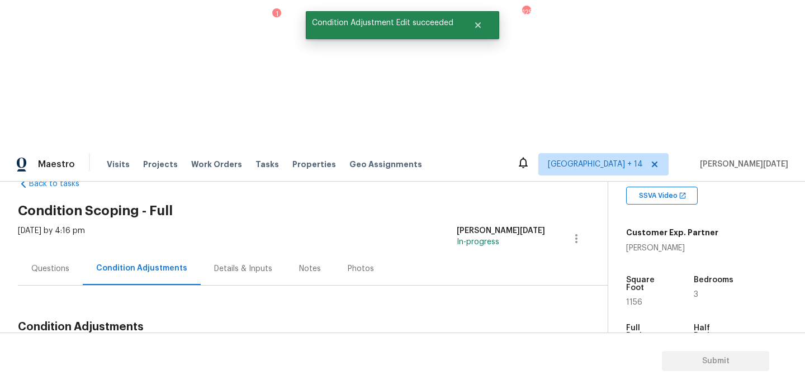
scroll to position [0, 0]
drag, startPoint x: 54, startPoint y: 207, endPoint x: 100, endPoint y: 208, distance: 45.9
click at [100, 348] on div "Total: $13118.4 Deferred: $0" at bounding box center [112, 353] width 188 height 11
copy div "$13118.4"
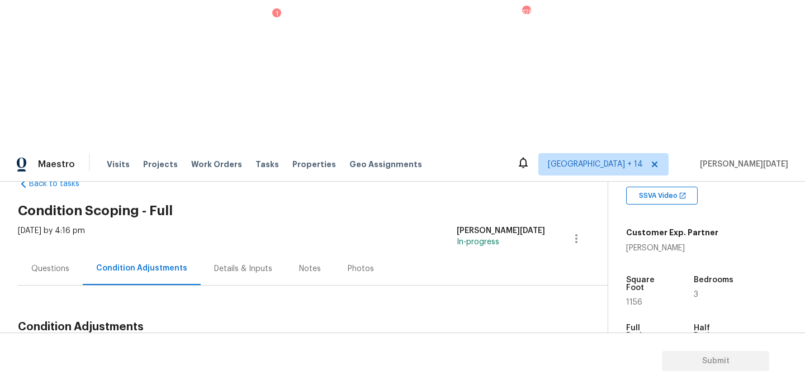
click at [61, 252] on div "Questions" at bounding box center [50, 268] width 65 height 33
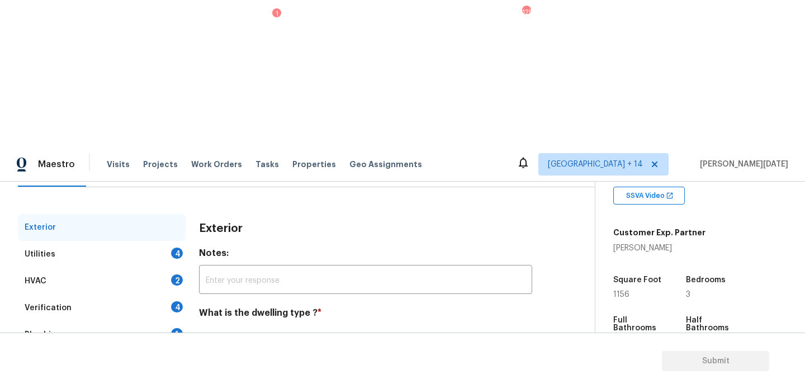
scroll to position [149, 0]
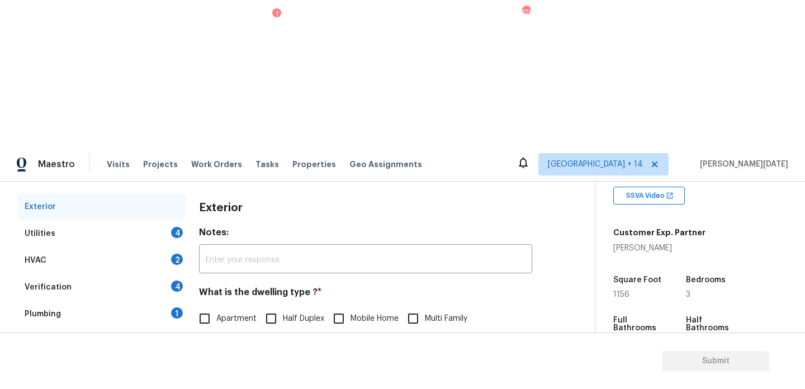
click at [177, 220] on div "Utilities 4" at bounding box center [102, 233] width 168 height 27
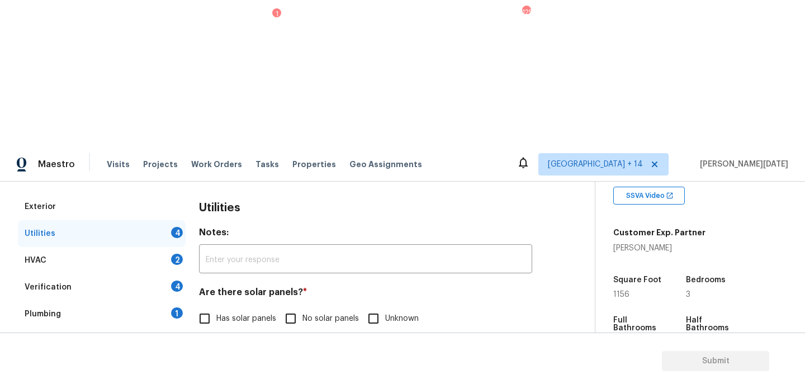
click at [299, 307] on input "No solar panels" at bounding box center [290, 318] width 23 height 23
checkbox input "true"
click at [398, 364] on input "None" at bounding box center [399, 375] width 23 height 23
checkbox input "true"
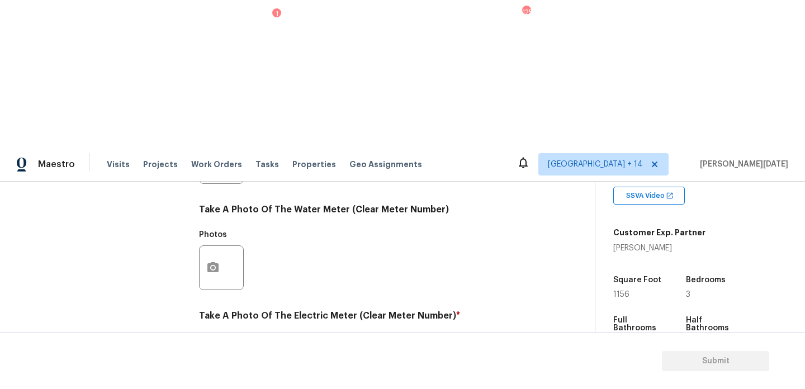
click at [207, 352] on button "button" at bounding box center [213, 374] width 27 height 44
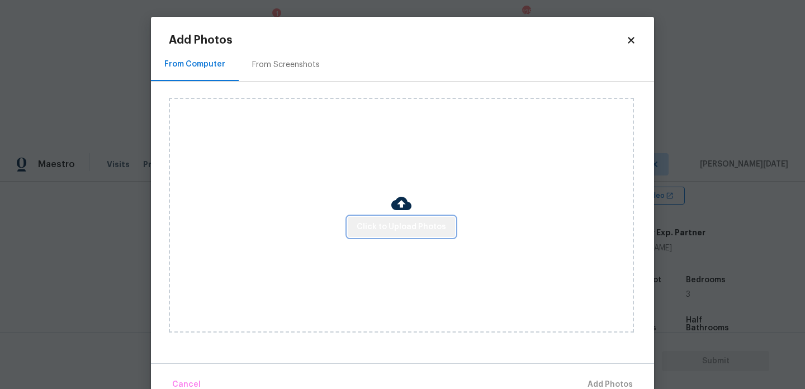
click at [417, 224] on span "Click to Upload Photos" at bounding box center [401, 227] width 89 height 14
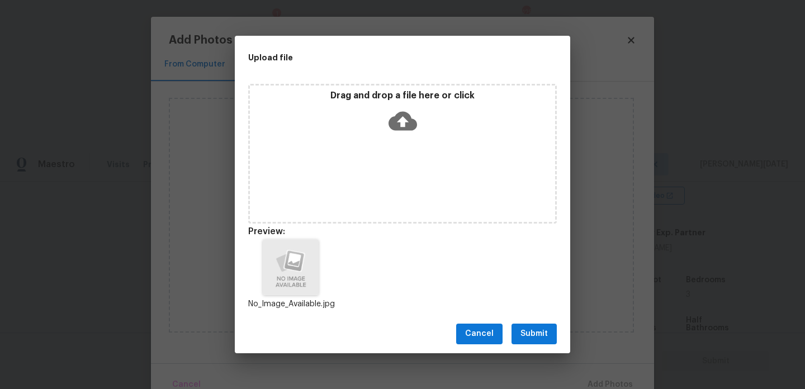
click at [531, 336] on span "Submit" at bounding box center [534, 334] width 27 height 14
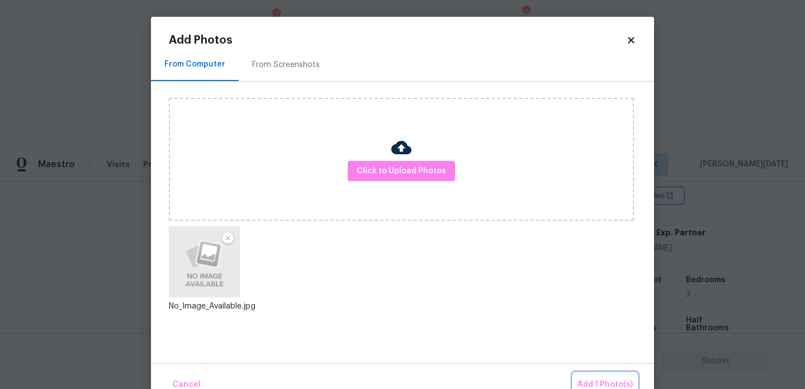
click at [595, 379] on span "Add 1 Photo(s)" at bounding box center [605, 385] width 55 height 14
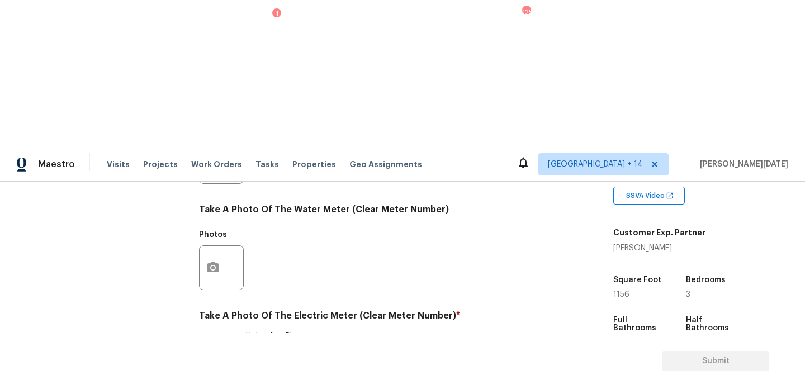
checkbox input "true"
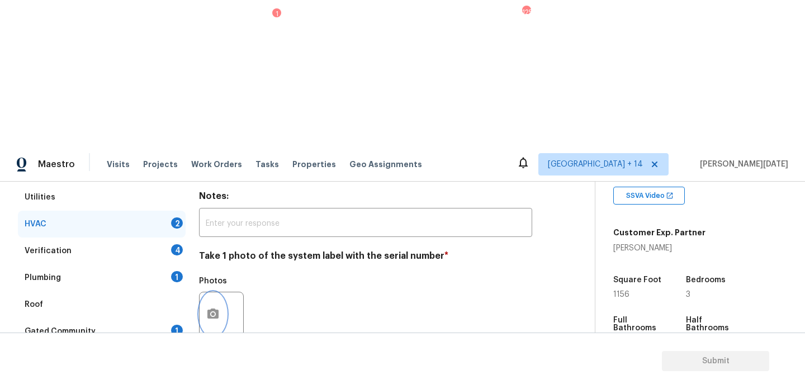
click at [214, 313] on circle "button" at bounding box center [212, 314] width 3 height 3
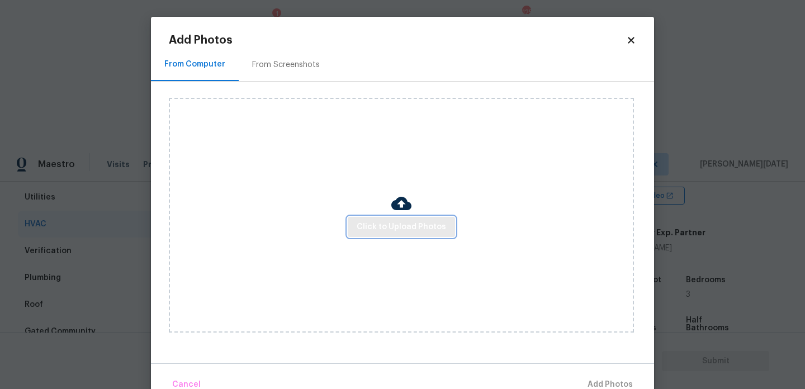
click at [383, 221] on span "Click to Upload Photos" at bounding box center [401, 227] width 89 height 14
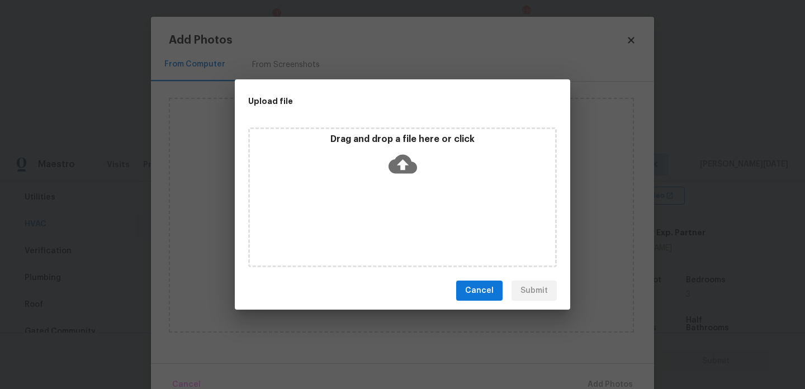
click at [383, 221] on div "Drag and drop a file here or click" at bounding box center [402, 198] width 309 height 140
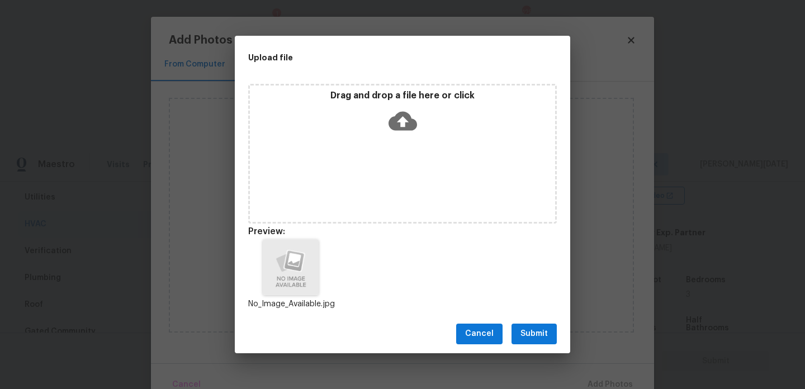
click at [535, 336] on span "Submit" at bounding box center [534, 334] width 27 height 14
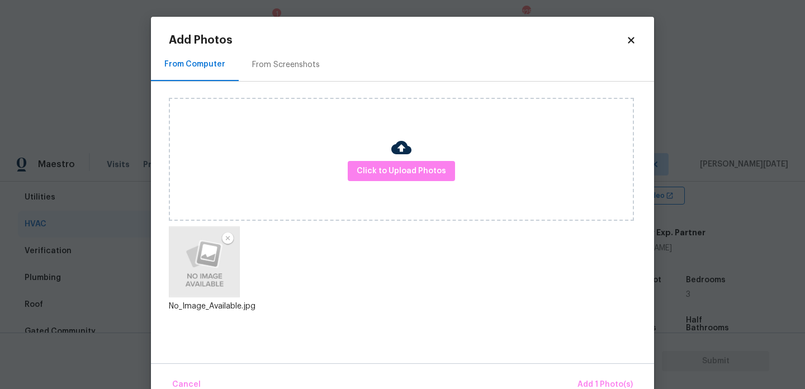
click at [587, 367] on div "Cancel Add 1 Photo(s)" at bounding box center [402, 381] width 503 height 34
click at [598, 381] on span "Add 1 Photo(s)" at bounding box center [605, 385] width 55 height 14
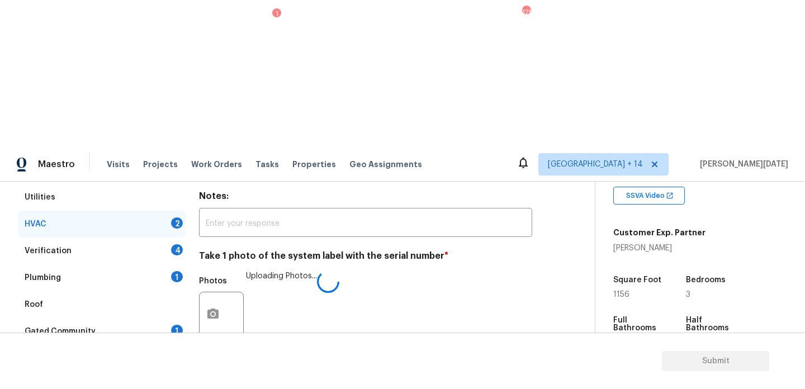
checkbox input "true"
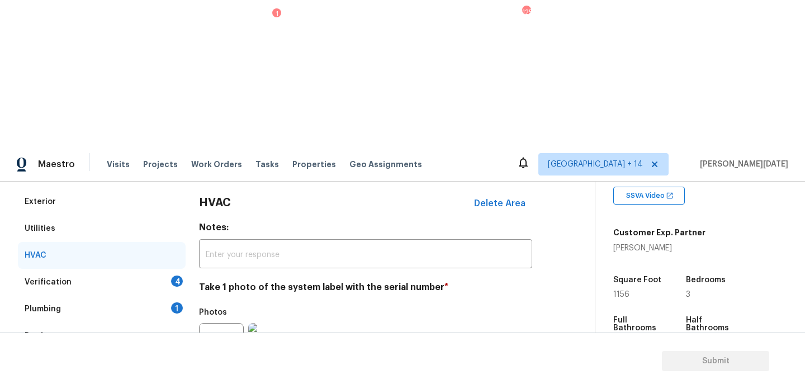
click at [165, 269] on div "Verification 4" at bounding box center [102, 282] width 168 height 27
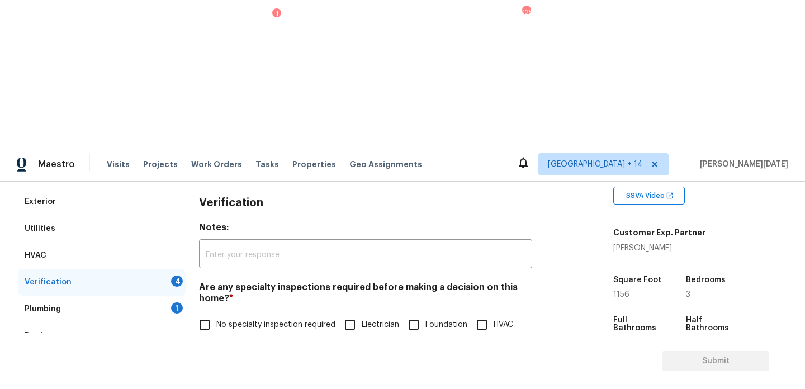
click at [211, 313] on input "No specialty inspection required" at bounding box center [204, 324] width 23 height 23
checkbox input "true"
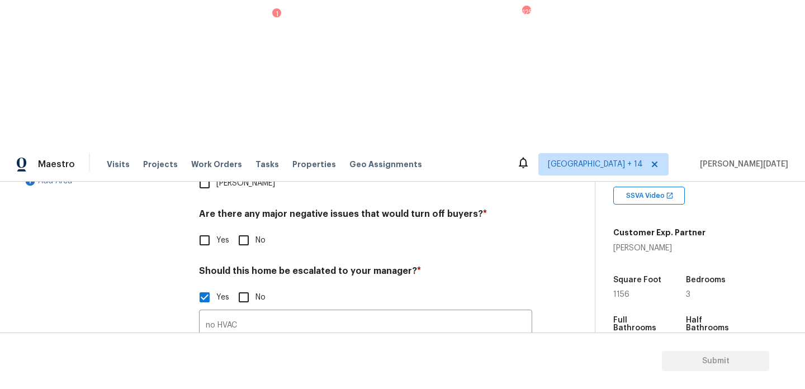
click at [251, 229] on input "No" at bounding box center [243, 240] width 23 height 23
checkbox input "true"
click at [215, 380] on icon "button" at bounding box center [213, 385] width 11 height 10
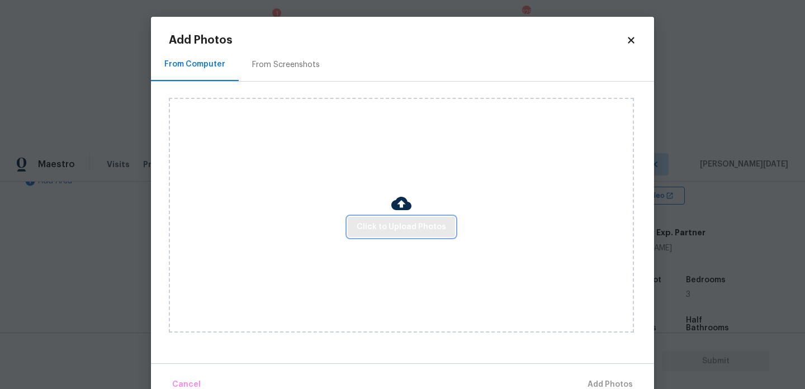
click at [390, 227] on span "Click to Upload Photos" at bounding box center [401, 227] width 89 height 14
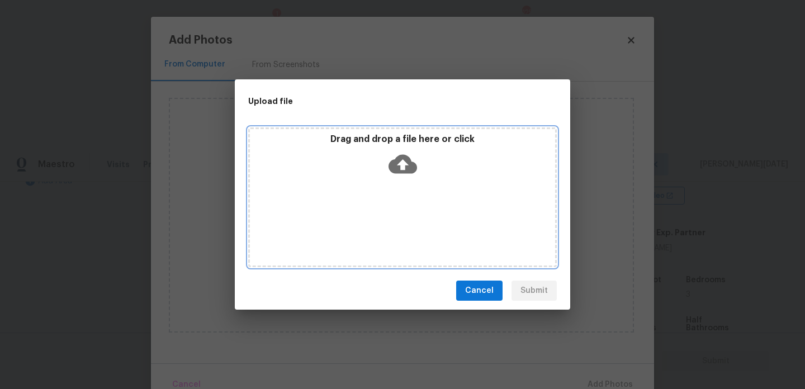
click at [390, 227] on div "Drag and drop a file here or click" at bounding box center [402, 198] width 309 height 140
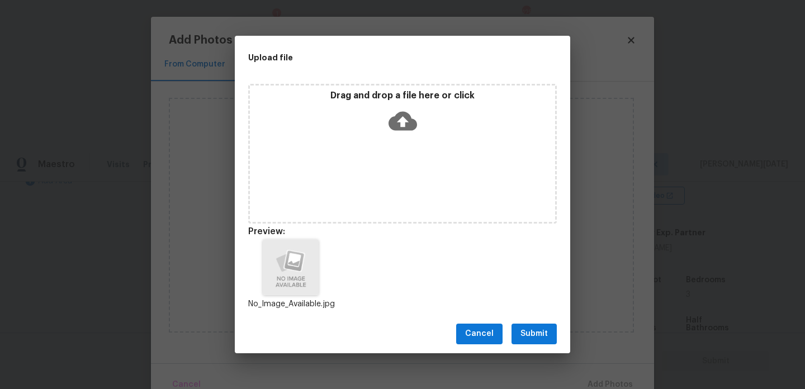
click at [545, 324] on button "Submit" at bounding box center [534, 334] width 45 height 21
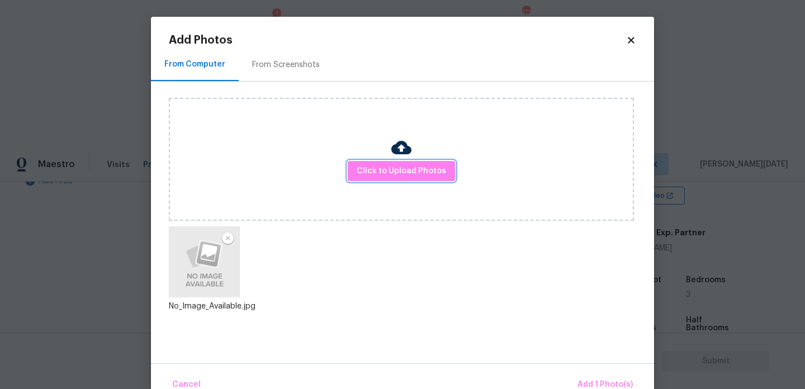
scroll to position [25, 0]
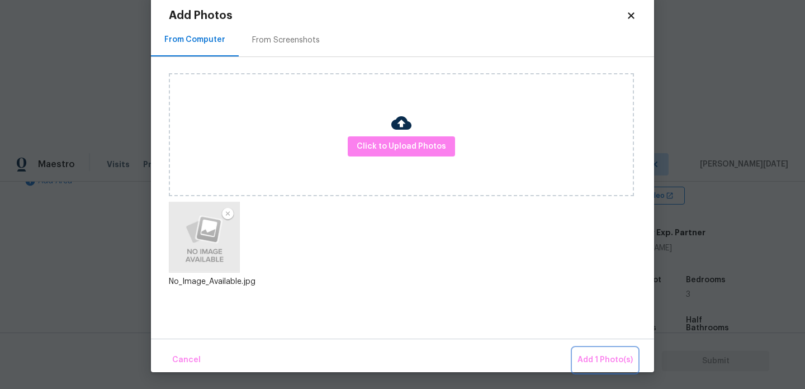
click at [587, 357] on span "Add 1 Photo(s)" at bounding box center [605, 360] width 55 height 14
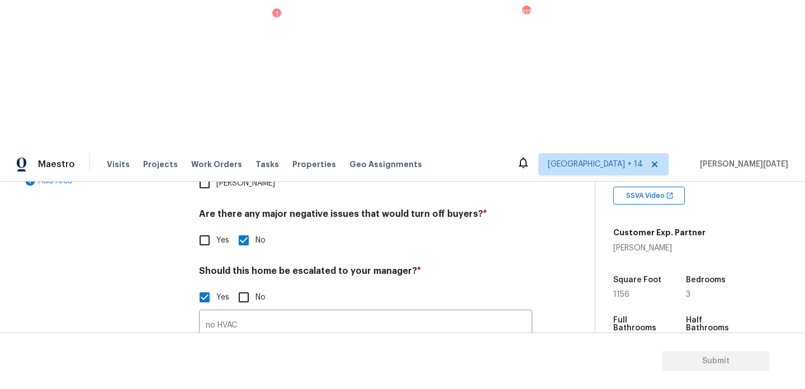
scroll to position [0, 0]
checkbox input "true"
click at [205, 313] on input "no HVAC" at bounding box center [365, 326] width 333 height 26
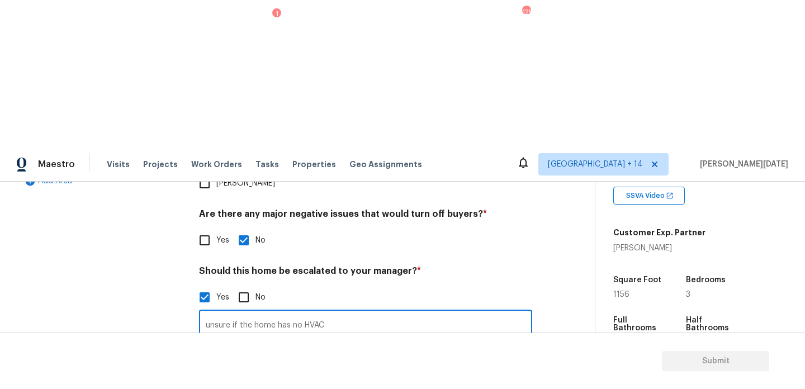
click at [299, 313] on input "unsure if the home has no HVAC" at bounding box center [365, 326] width 333 height 26
click at [320, 313] on input "unsure if the home has HVAC" at bounding box center [365, 326] width 333 height 26
paste input "1979"
click at [373, 313] on input "unsure if the home has HVAC.. The seller stated HVAC is 1979" at bounding box center [365, 326] width 333 height 26
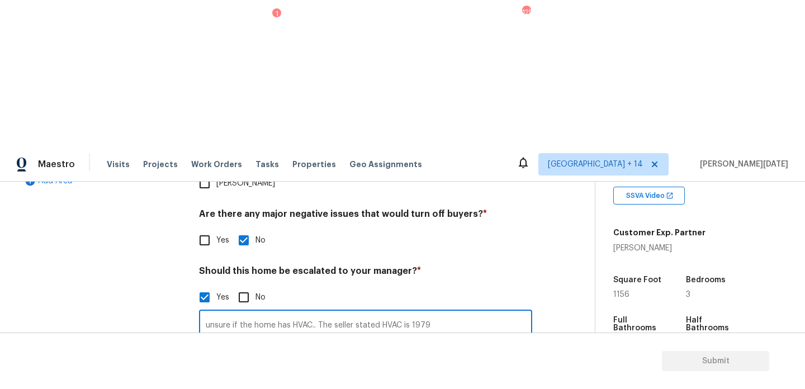
click at [373, 313] on input "unsure if the home has HVAC.. The seller stated HVAC is 1979" at bounding box center [365, 326] width 333 height 26
click at [477, 313] on input "unsure if the home has HVAC.. The seller mentioned that HVAC is 1979" at bounding box center [365, 326] width 333 height 26
type input "unsure if the home has HVAC.. The seller mentioned that HVAC is 1979. scoped fo…"
click at [569, 115] on div "Back to tasks Condition Scoping - Full Thu, Aug 21 2025 by 4:16 pm Prabhu Raja …" at bounding box center [306, 155] width 577 height 690
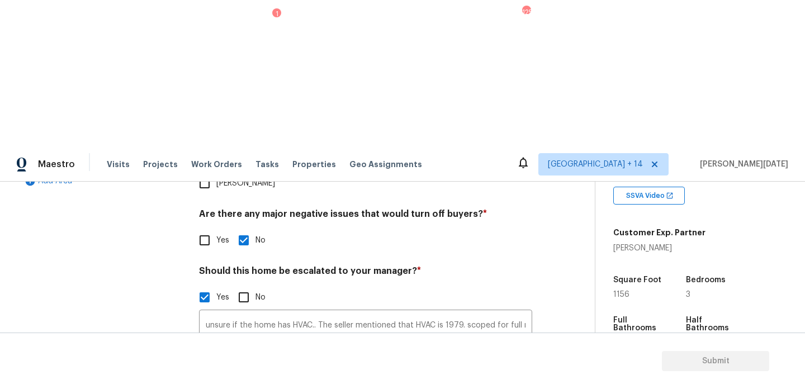
scroll to position [0, 0]
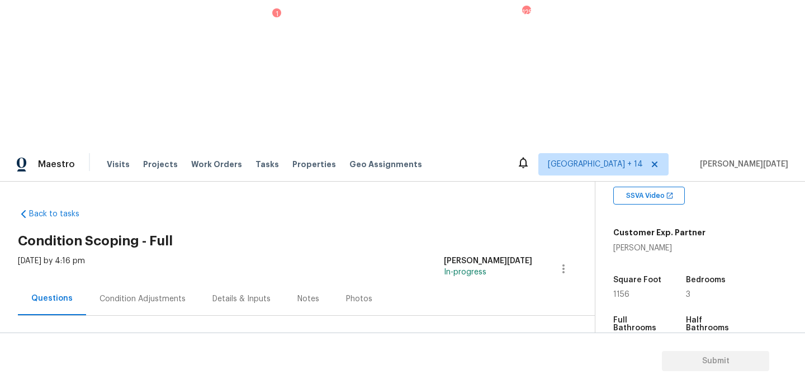
click at [142, 282] on div "Condition Adjustments" at bounding box center [142, 298] width 113 height 33
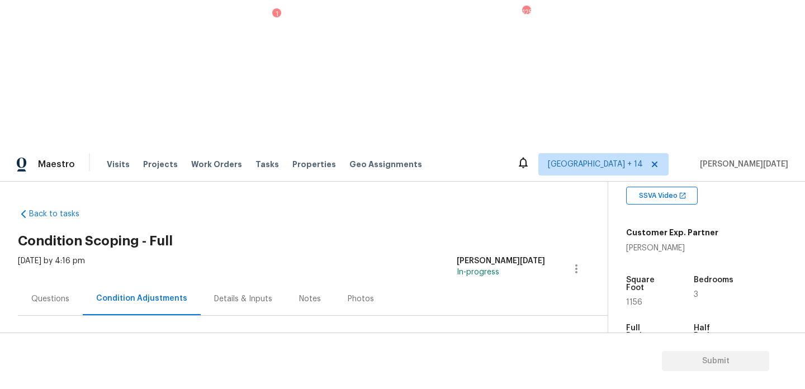
scroll to position [154, 0]
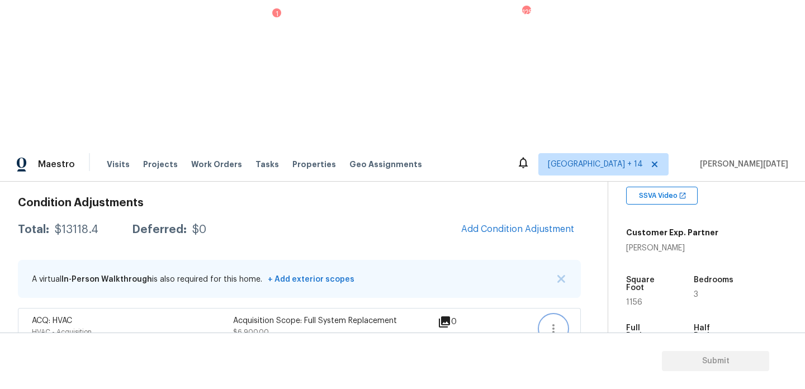
click at [553, 324] on icon "button" at bounding box center [554, 328] width 2 height 9
click at [602, 185] on div "Edit" at bounding box center [616, 180] width 87 height 11
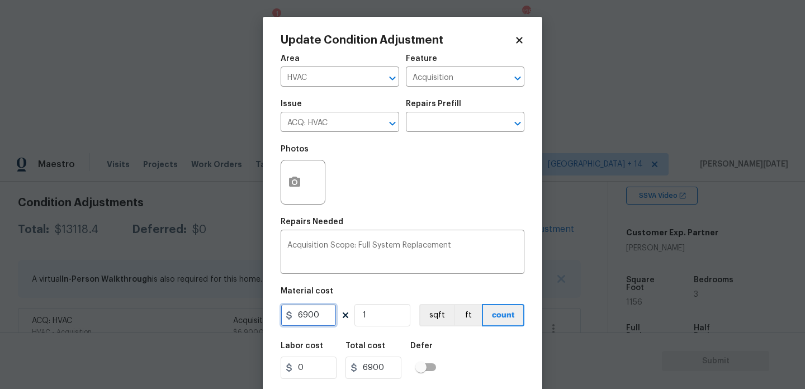
drag, startPoint x: 326, startPoint y: 324, endPoint x: 215, endPoint y: 321, distance: 110.2
click at [215, 321] on div "Update Condition Adjustment Area HVAC ​ Feature Acquisition ​ Issue ACQ: HVAC ​…" at bounding box center [402, 194] width 805 height 389
type input "12500"
click at [400, 179] on div "Photos" at bounding box center [403, 175] width 244 height 73
type input "12500"
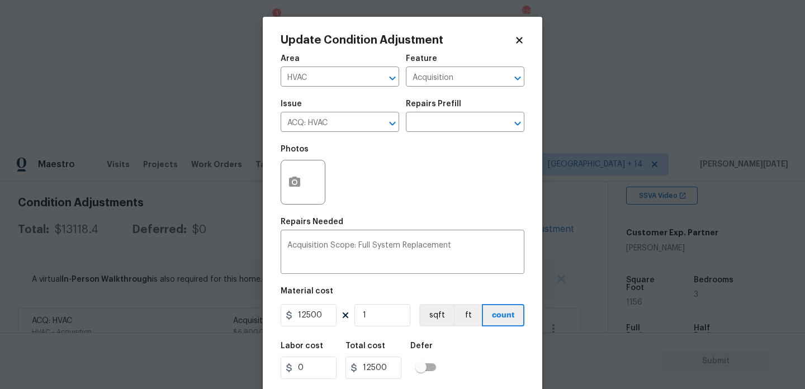
scroll to position [29, 0]
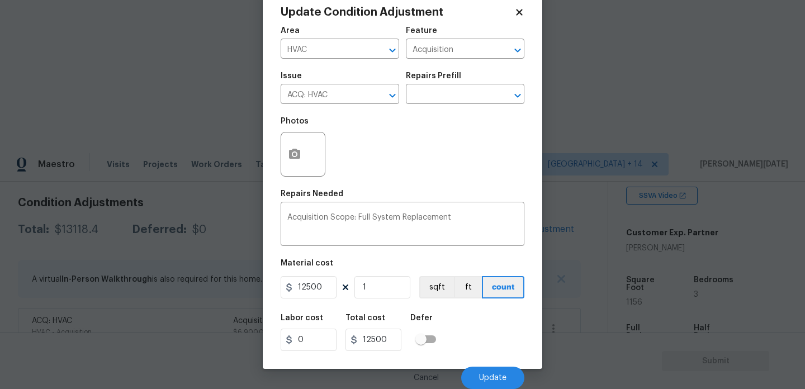
click at [481, 364] on div "Cancel Update" at bounding box center [403, 373] width 244 height 31
click at [482, 373] on button "Update" at bounding box center [492, 378] width 63 height 22
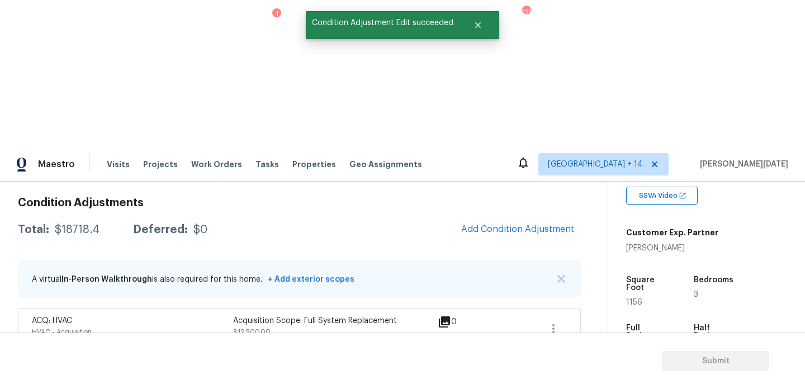
scroll to position [0, 0]
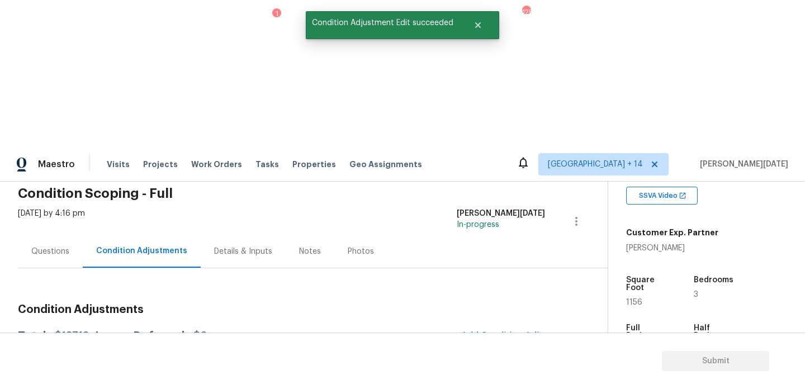
click at [42, 246] on div "Questions" at bounding box center [50, 251] width 38 height 11
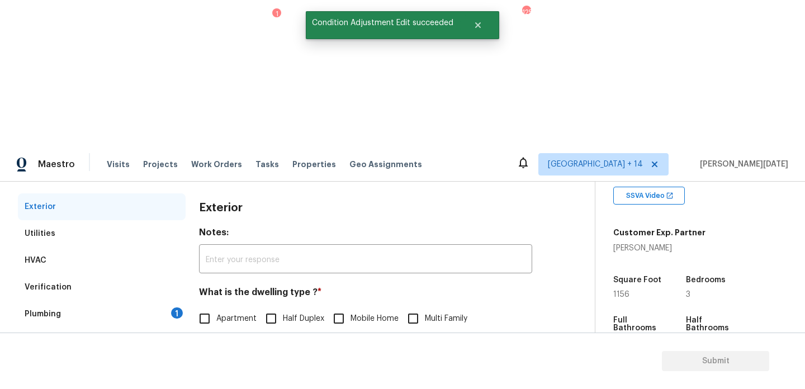
click at [173, 308] on div "1" at bounding box center [177, 313] width 12 height 11
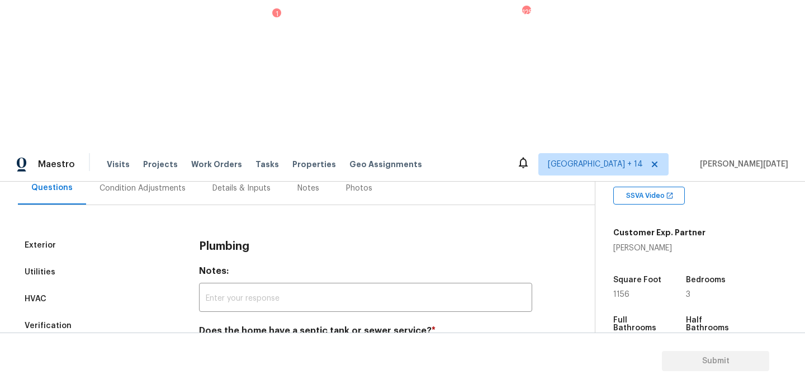
click at [220, 352] on span "Sewer" at bounding box center [227, 358] width 23 height 12
click at [216, 346] on input "Sewer" at bounding box center [204, 357] width 23 height 23
checkbox input "true"
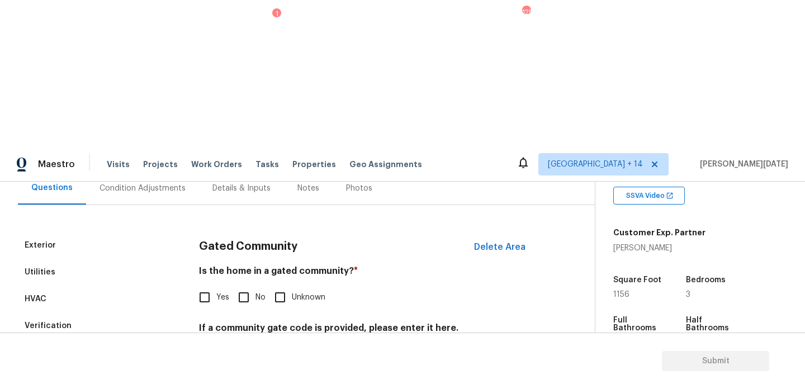
click at [249, 286] on input "No" at bounding box center [243, 297] width 23 height 23
checkbox input "true"
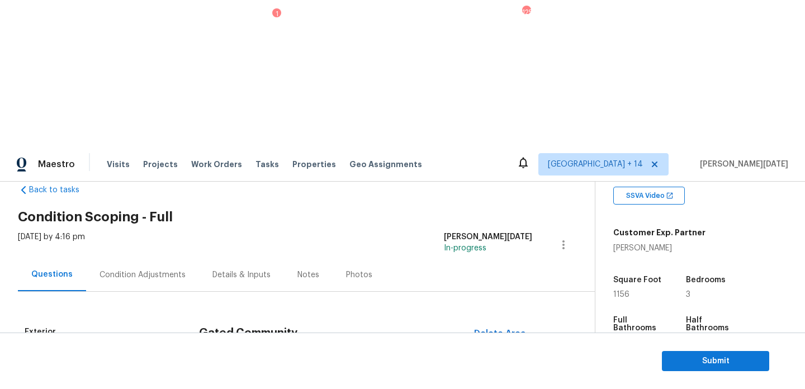
scroll to position [18, 0]
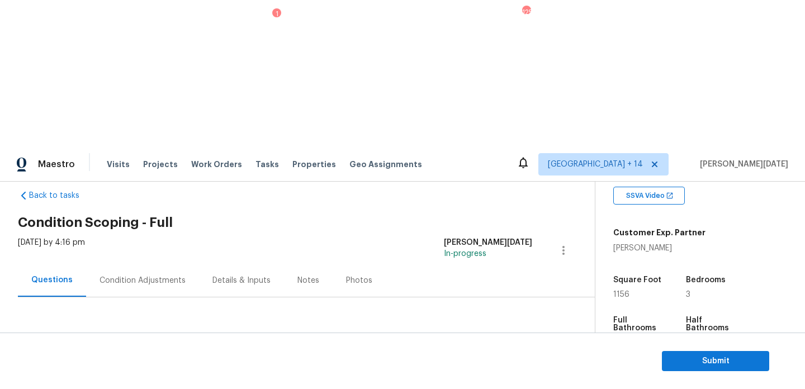
click at [122, 275] on div "Condition Adjustments" at bounding box center [143, 280] width 86 height 11
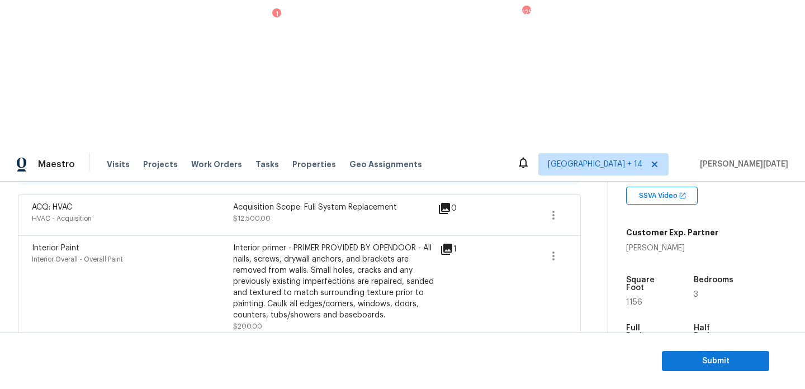
scroll to position [264, 0]
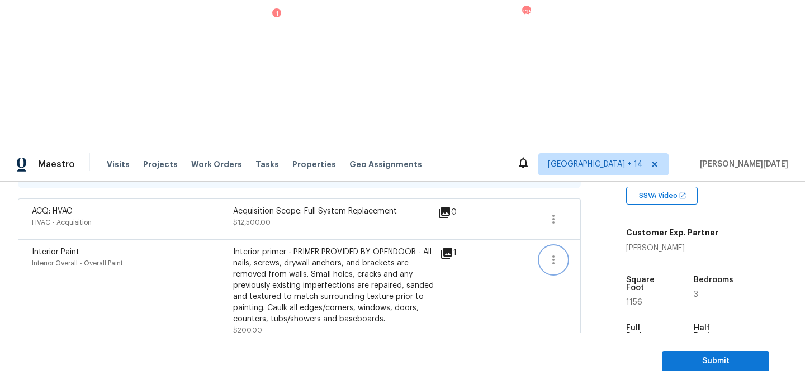
click at [550, 253] on icon "button" at bounding box center [553, 259] width 13 height 13
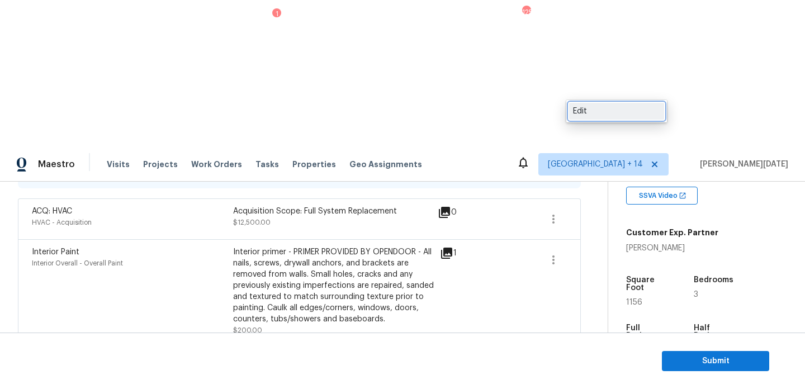
click at [595, 114] on div "Edit" at bounding box center [616, 111] width 87 height 11
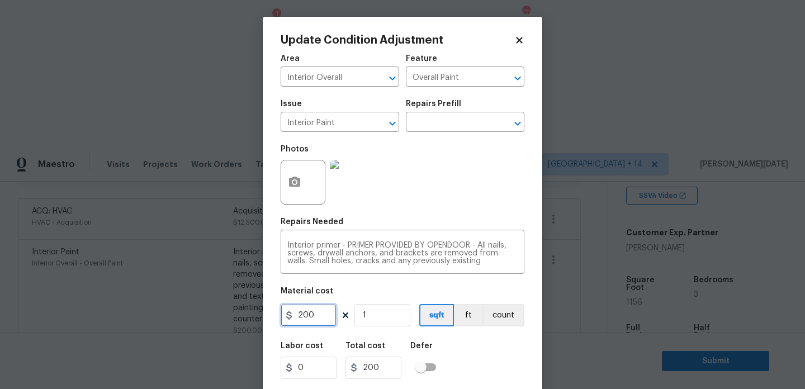
drag, startPoint x: 326, startPoint y: 319, endPoint x: 199, endPoint y: 318, distance: 126.4
click at [199, 318] on div "Update Condition Adjustment Area Interior Overall ​ Feature Overall Paint ​ Iss…" at bounding box center [402, 194] width 805 height 389
type input "500"
click at [458, 223] on div "Repairs Needed" at bounding box center [403, 225] width 244 height 15
type input "500"
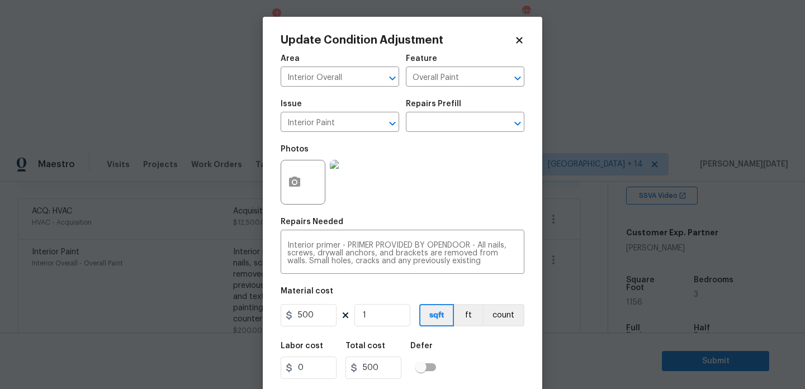
scroll to position [29, 0]
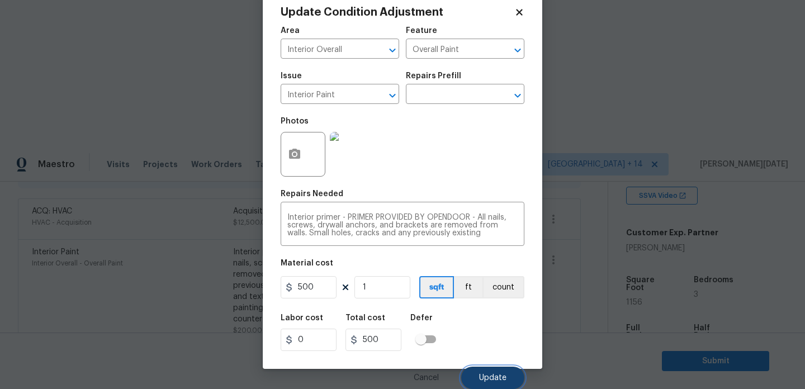
click at [488, 376] on span "Update" at bounding box center [492, 378] width 27 height 8
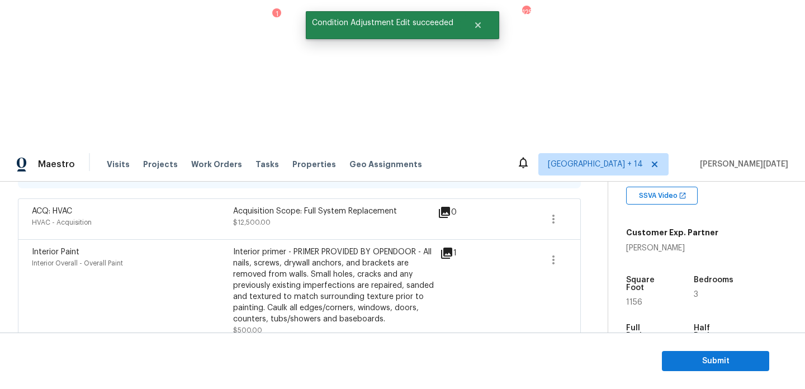
scroll to position [0, 0]
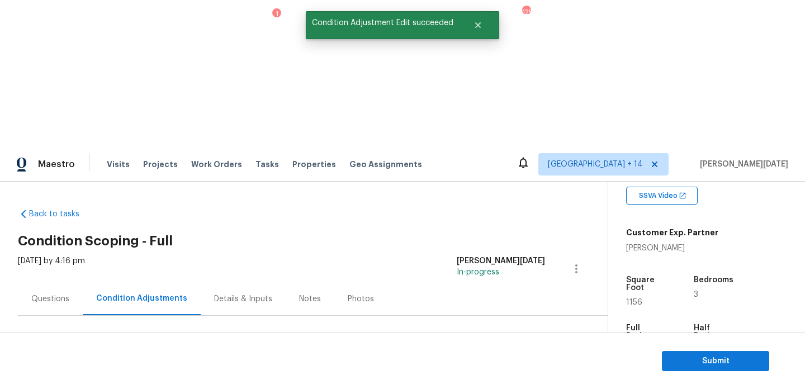
drag, startPoint x: 52, startPoint y: 237, endPoint x: 110, endPoint y: 234, distance: 58.2
click at [110, 379] on div "Total: $19018.4 Deferred: $0" at bounding box center [113, 384] width 191 height 11
copy div "$19018.4"
click at [48, 282] on div "Questions" at bounding box center [50, 298] width 65 height 33
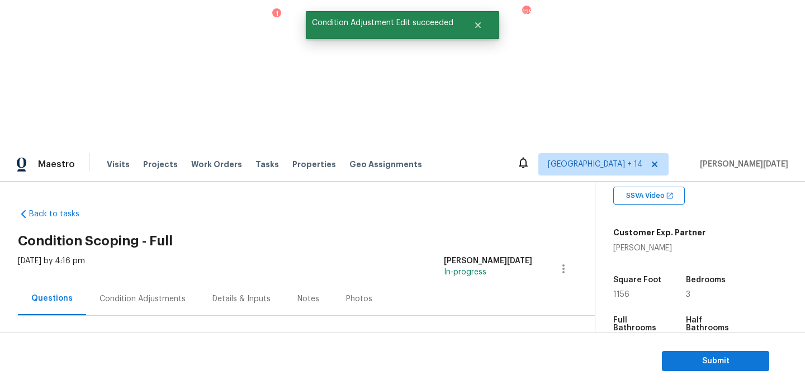
scroll to position [149, 0]
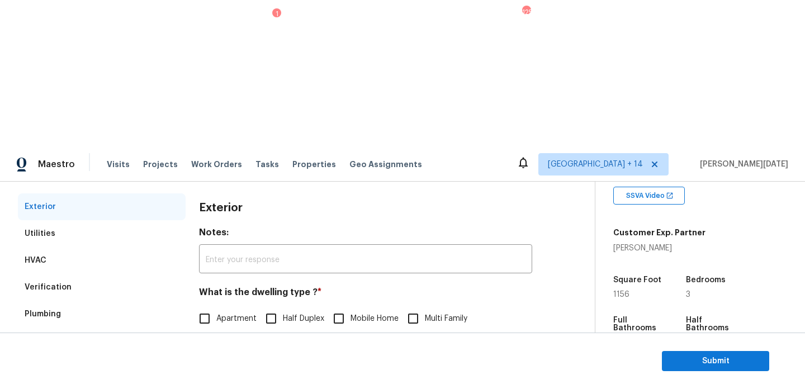
click at [79, 274] on div "Verification" at bounding box center [102, 287] width 168 height 27
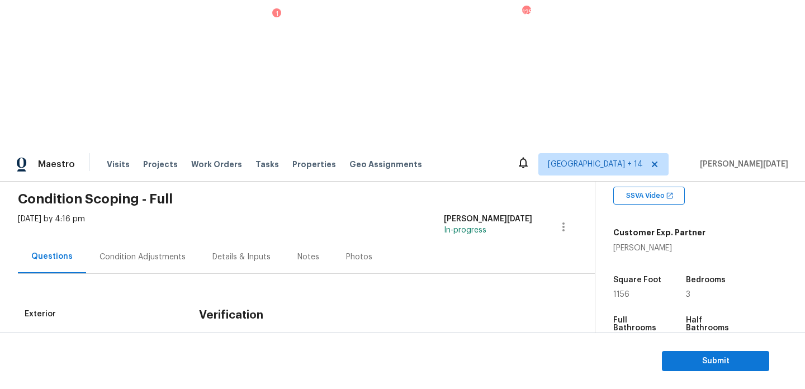
scroll to position [0, 0]
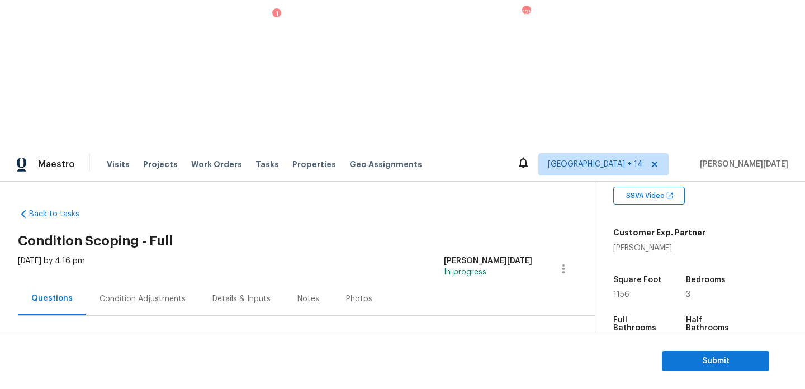
click at [140, 294] on div "Condition Adjustments" at bounding box center [143, 299] width 86 height 11
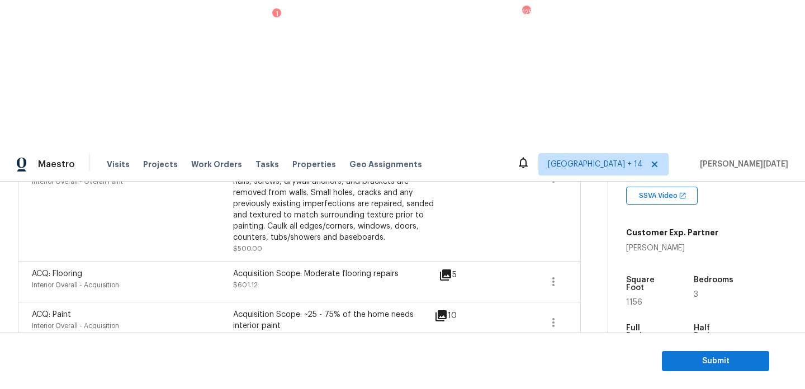
scroll to position [341, 0]
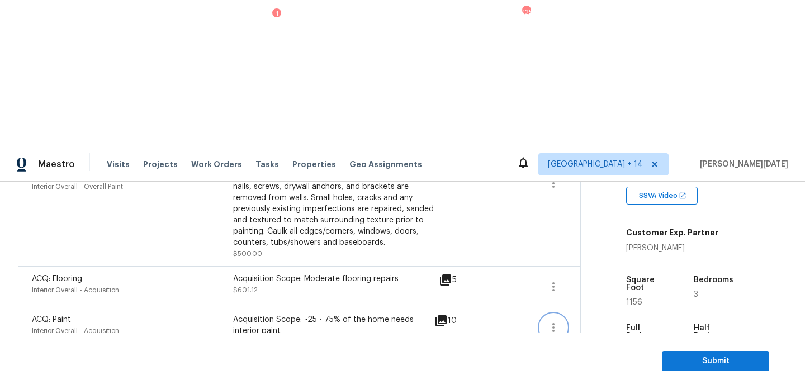
click at [554, 321] on icon "button" at bounding box center [553, 327] width 13 height 13
click at [595, 178] on div "Edit" at bounding box center [616, 178] width 87 height 11
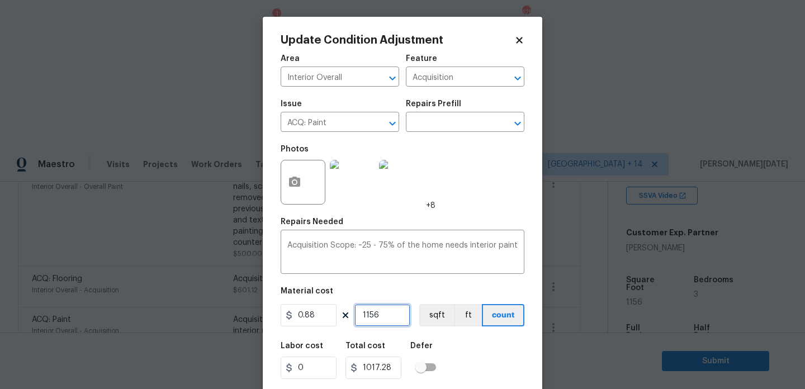
drag, startPoint x: 389, startPoint y: 316, endPoint x: 380, endPoint y: 316, distance: 9.5
click at [380, 316] on input "1156" at bounding box center [383, 315] width 56 height 22
type input "115"
type input "101.2"
type input "11"
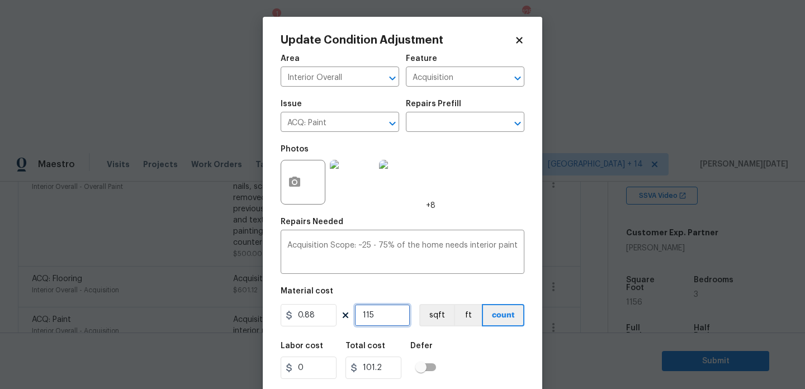
type input "9.68"
type input "1"
type input "0.88"
type input "17"
type input "14.96"
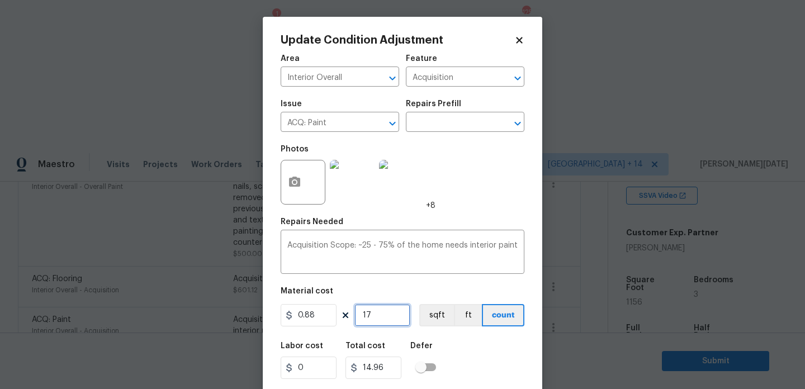
type input "173"
type input "152.24"
type input "1734"
type input "1525.92"
type input "1734"
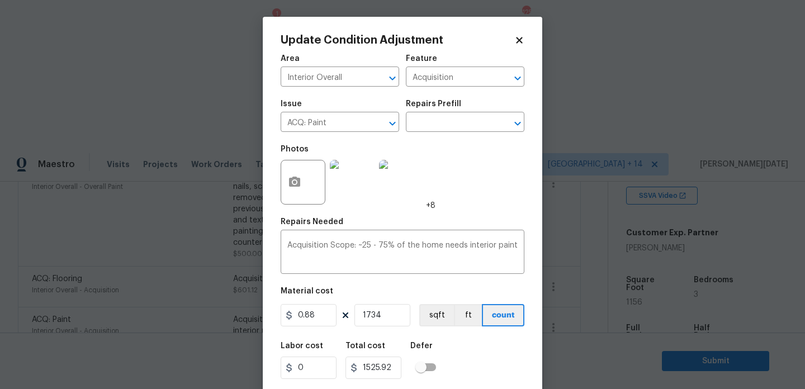
click at [482, 228] on div "Repairs Needed" at bounding box center [403, 225] width 244 height 15
click at [485, 200] on div "Photos +8" at bounding box center [403, 175] width 244 height 73
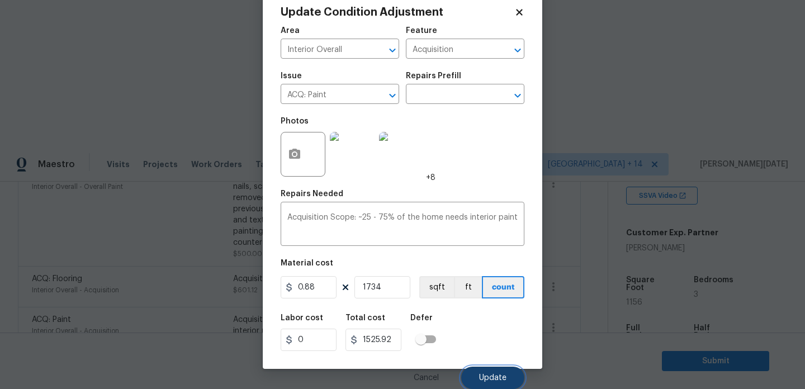
click at [489, 373] on button "Update" at bounding box center [492, 378] width 63 height 22
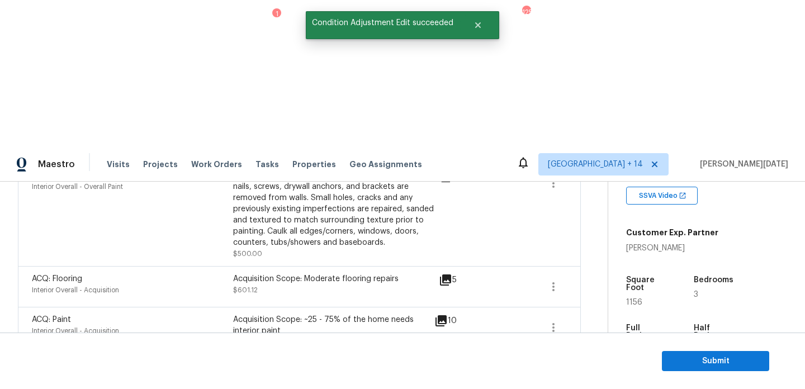
scroll to position [0, 0]
click at [554, 280] on icon "button" at bounding box center [553, 286] width 13 height 13
click at [593, 141] on div "Edit" at bounding box center [616, 138] width 87 height 11
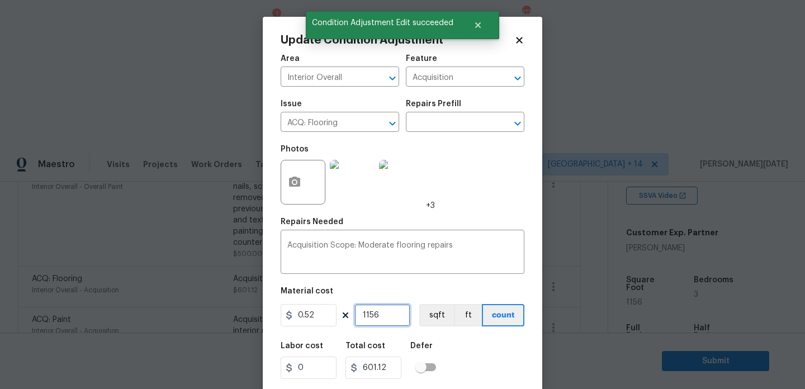
drag, startPoint x: 383, startPoint y: 318, endPoint x: 336, endPoint y: 318, distance: 46.4
click at [337, 318] on div "0.52 1156 sqft ft count" at bounding box center [403, 315] width 244 height 22
paste input "734"
type input "1734"
type input "901.68"
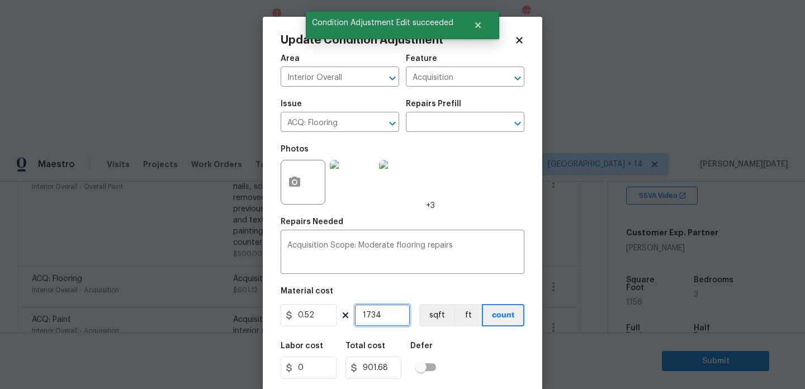
type input "1734"
click at [465, 224] on div "Repairs Needed" at bounding box center [403, 225] width 244 height 15
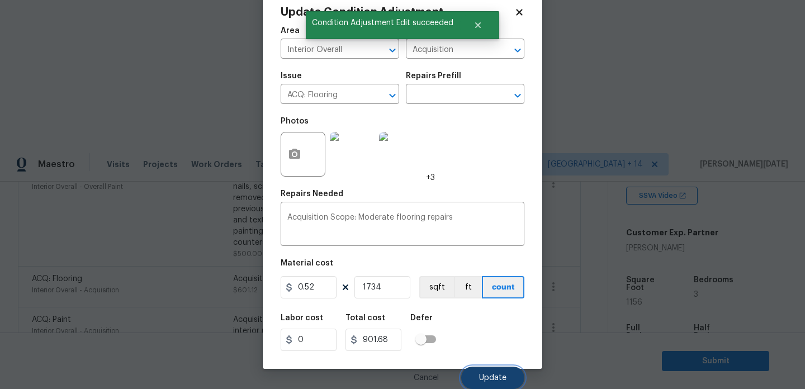
click at [491, 376] on span "Update" at bounding box center [492, 378] width 27 height 8
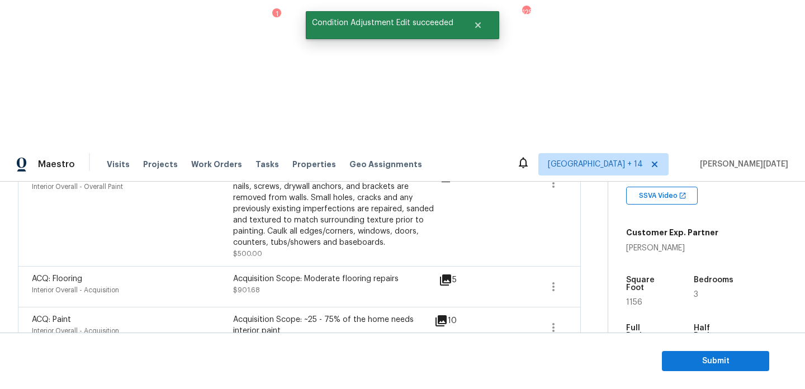
scroll to position [0, 0]
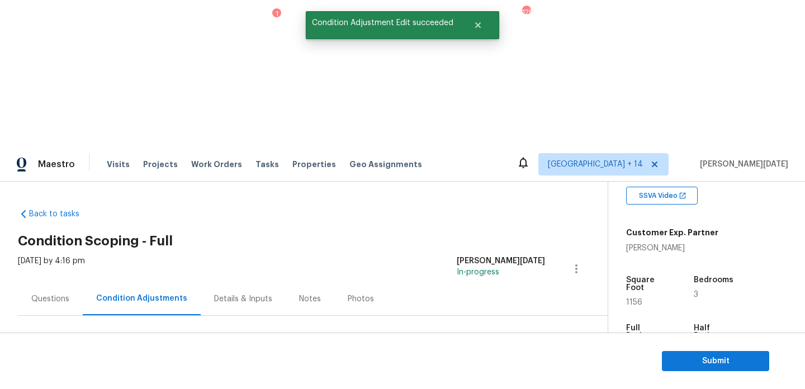
drag, startPoint x: 54, startPoint y: 237, endPoint x: 100, endPoint y: 236, distance: 45.3
click at [100, 379] on div "Total: $19827.6 Deferred: $0" at bounding box center [113, 384] width 191 height 11
copy div "$19827.6"
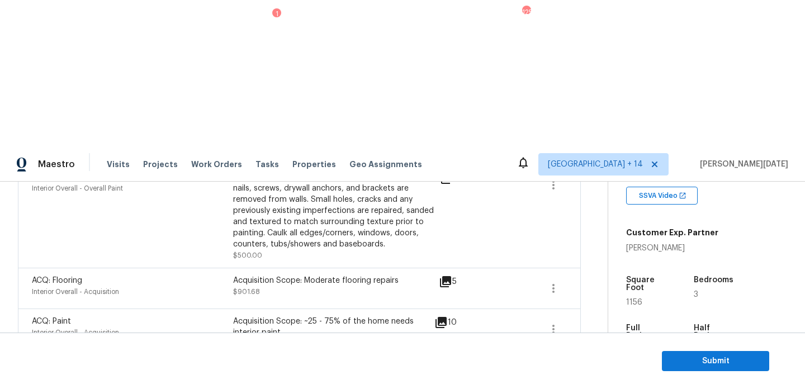
scroll to position [333, 0]
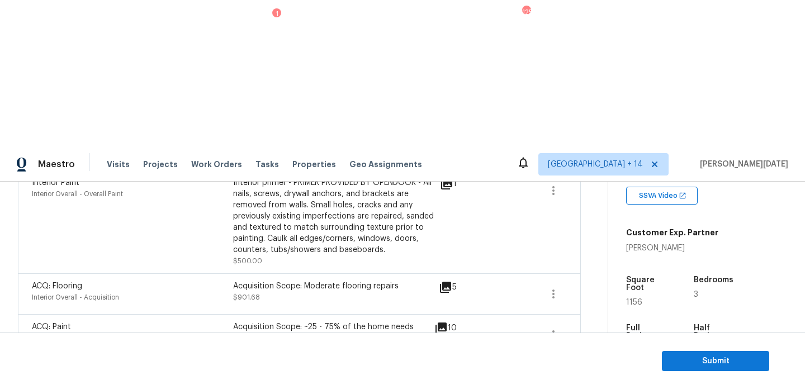
click at [547, 376] on icon "button" at bounding box center [553, 382] width 13 height 13
click at [604, 234] on div "Edit" at bounding box center [616, 234] width 87 height 11
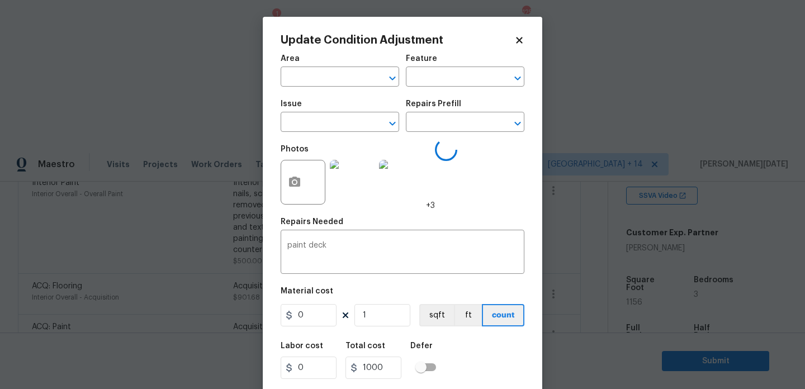
type input "Deck / Balcony"
type input "Decking"
type input "Decks and Patios"
click at [324, 316] on input "1000" at bounding box center [309, 315] width 56 height 22
type input "1200"
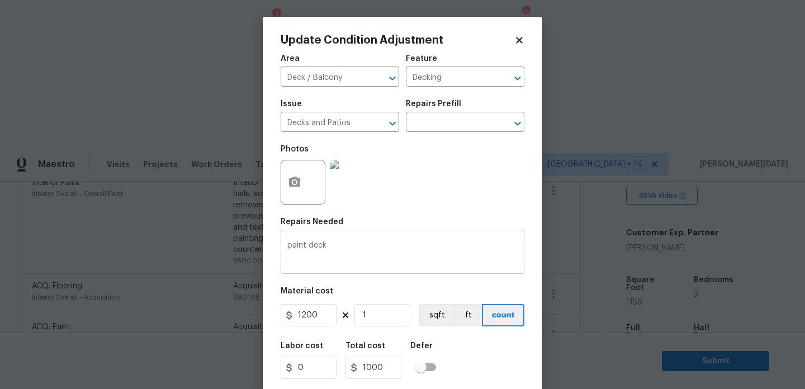
click at [418, 251] on textarea "paint deck" at bounding box center [402, 253] width 230 height 23
type input "1200"
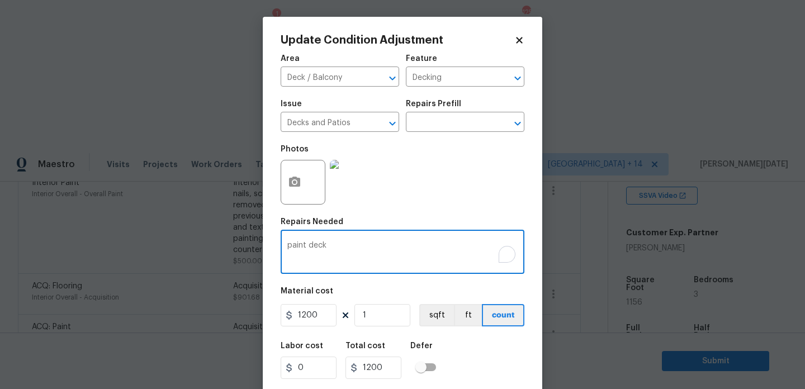
click at [442, 204] on div "Photos" at bounding box center [403, 175] width 244 height 73
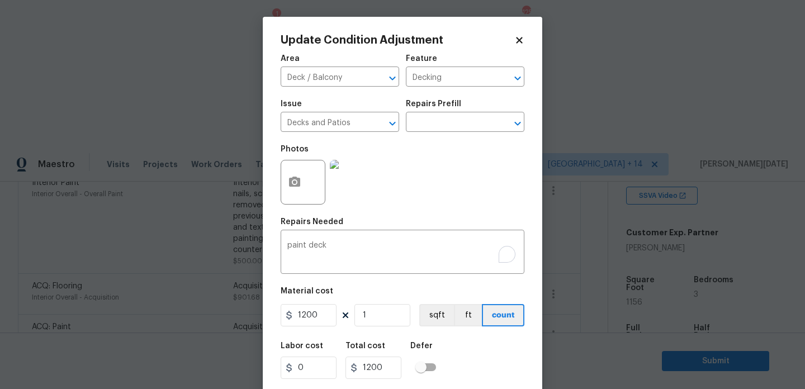
scroll to position [29, 0]
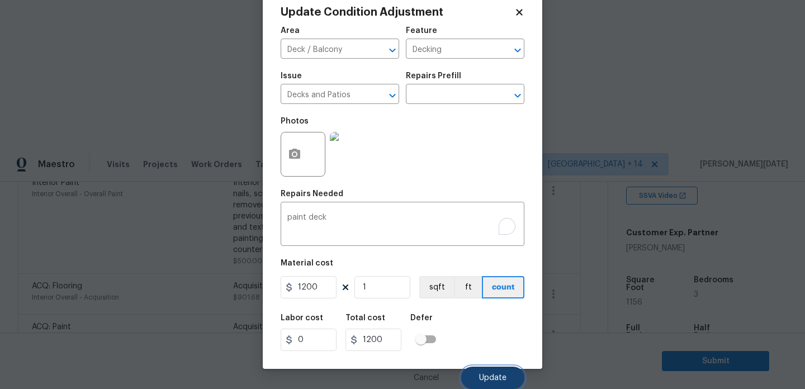
click at [479, 373] on button "Update" at bounding box center [492, 378] width 63 height 22
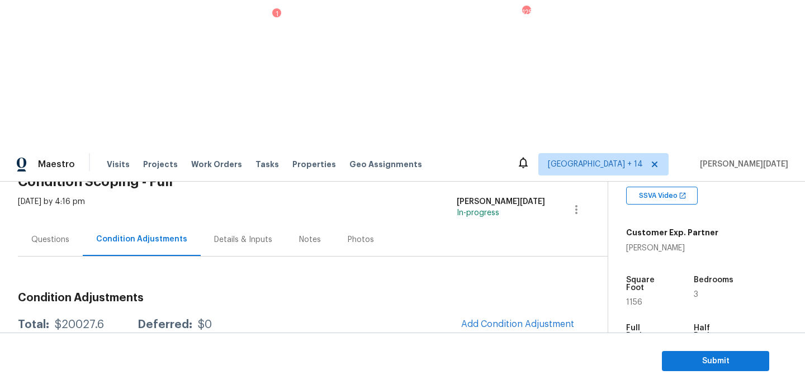
scroll to position [0, 0]
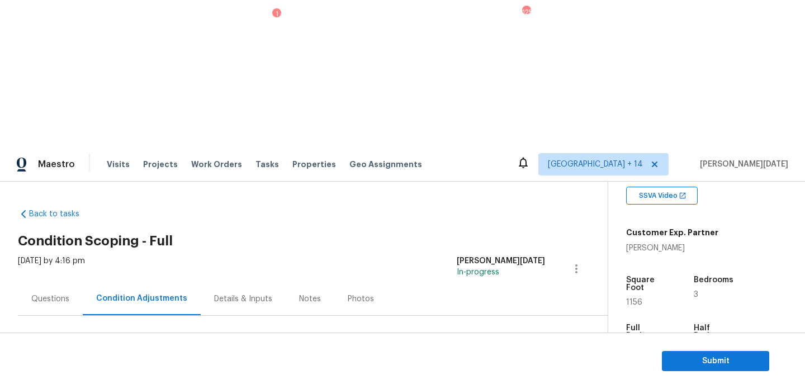
click at [53, 282] on div "Questions" at bounding box center [50, 298] width 65 height 33
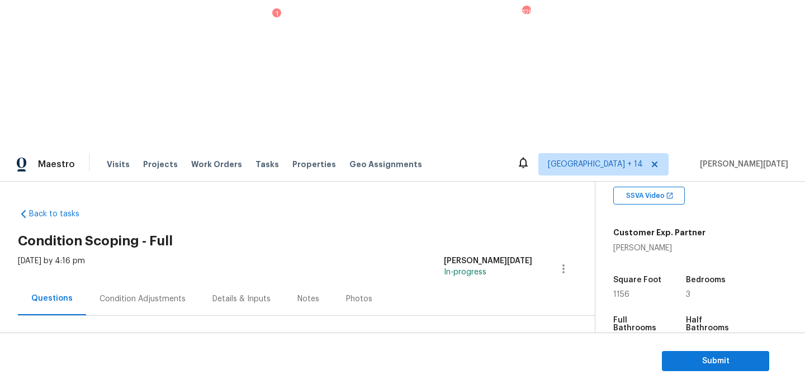
scroll to position [149, 0]
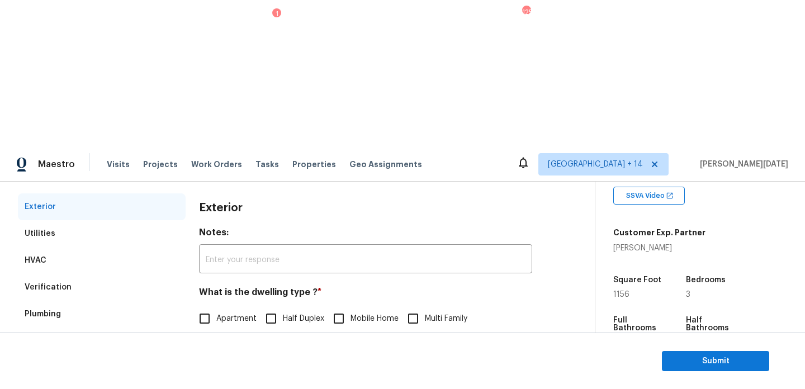
click at [69, 381] on div "Pricing" at bounding box center [102, 394] width 168 height 27
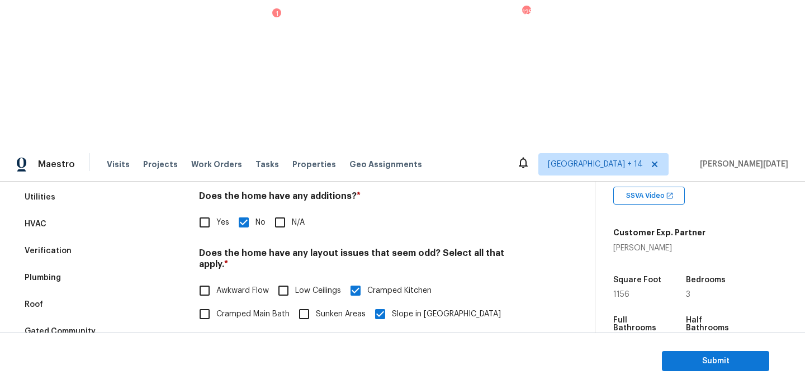
scroll to position [0, 0]
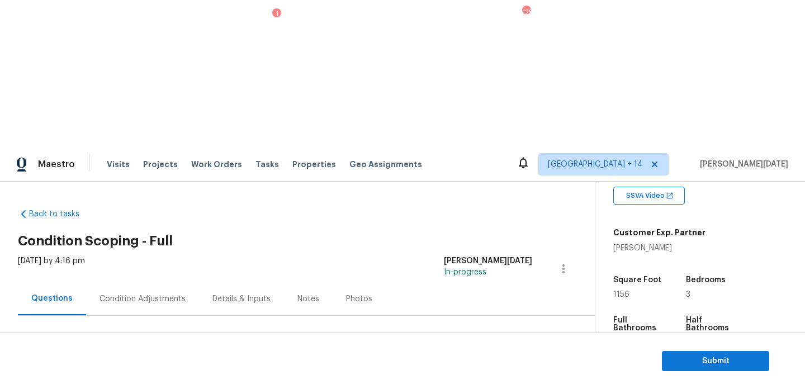
click at [141, 294] on div "Condition Adjustments" at bounding box center [143, 299] width 86 height 11
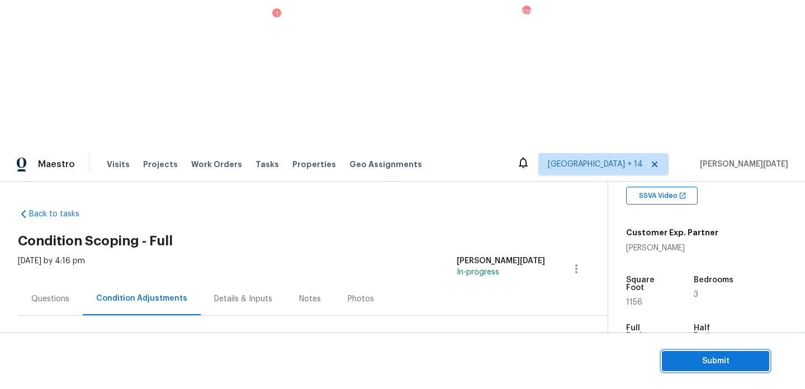
click at [671, 361] on button "Submit" at bounding box center [715, 361] width 107 height 21
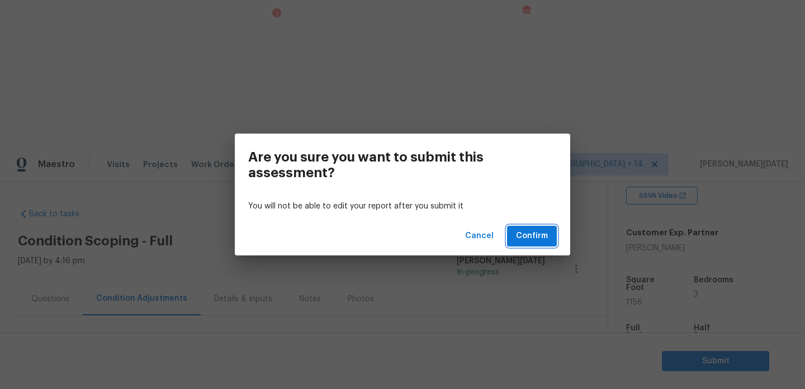
click at [522, 237] on span "Confirm" at bounding box center [532, 236] width 32 height 14
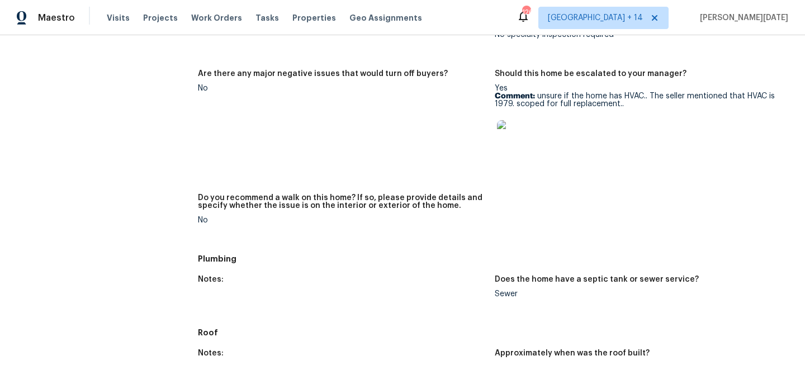
scroll to position [758, 0]
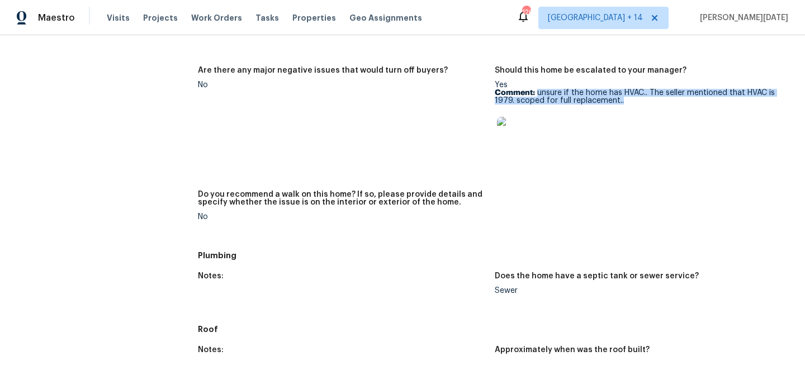
drag, startPoint x: 539, startPoint y: 94, endPoint x: 635, endPoint y: 102, distance: 97.1
click at [635, 102] on p "Comment: unsure if the home has HVAC.. The seller mentioned that HVAC is 1979. …" at bounding box center [639, 97] width 288 height 16
copy p "unsure if the home has HVAC.. The seller mentioned that HVAC is 1979. scoped fo…"
